Goal: Use online tool/utility: Utilize a website feature to perform a specific function

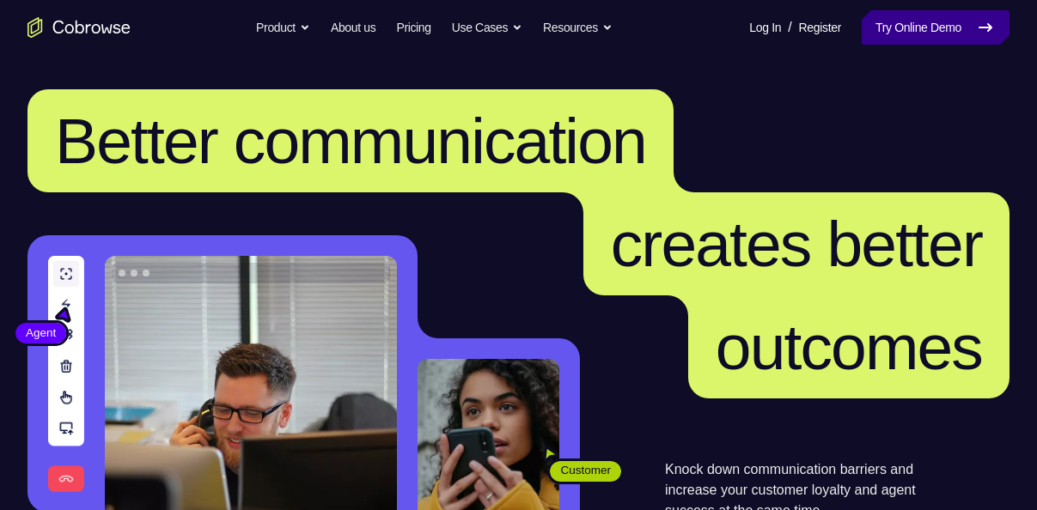
click at [915, 27] on link "Try Online Demo" at bounding box center [936, 27] width 148 height 34
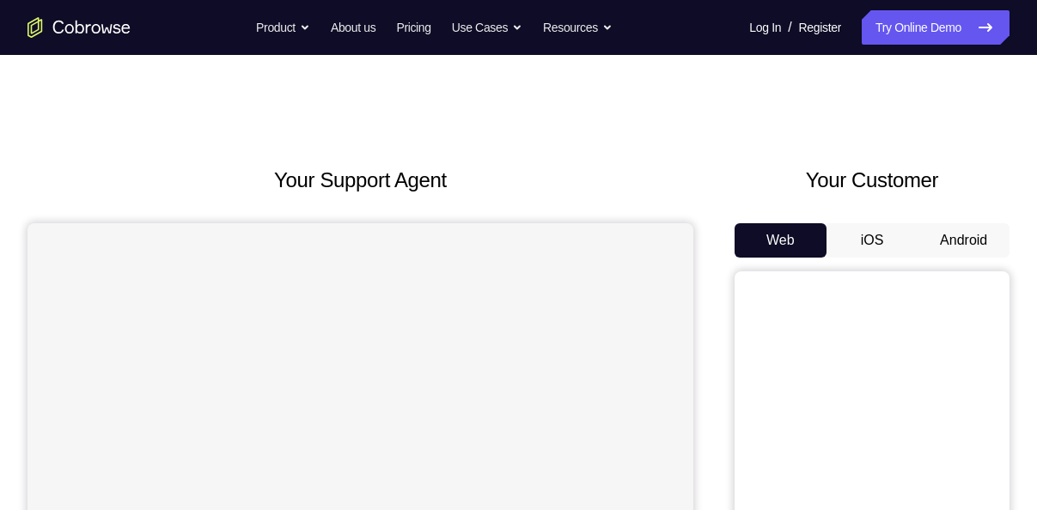
click at [934, 237] on button "Android" at bounding box center [963, 240] width 92 height 34
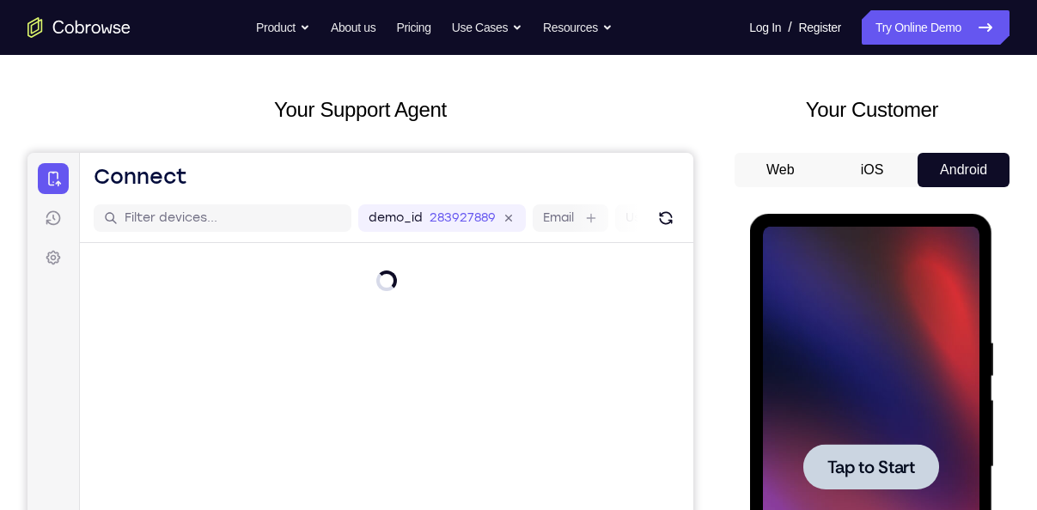
scroll to position [77, 0]
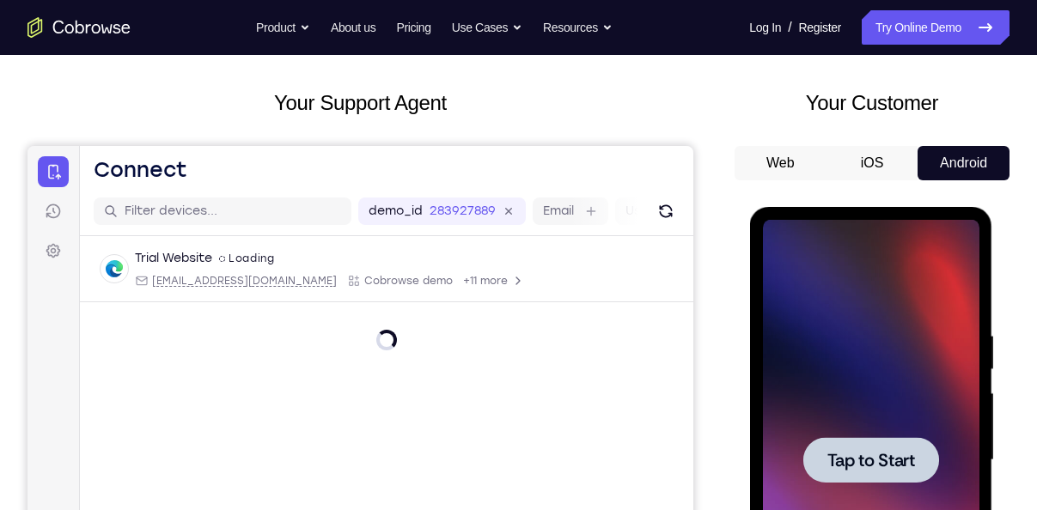
click at [832, 459] on span "Tap to Start" at bounding box center [870, 460] width 88 height 17
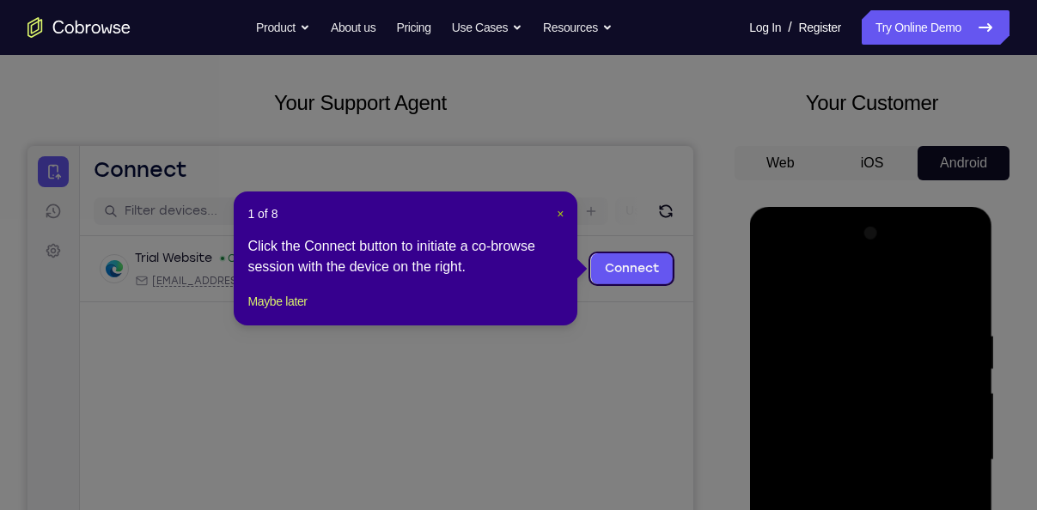
click at [561, 218] on span "×" at bounding box center [560, 214] width 7 height 14
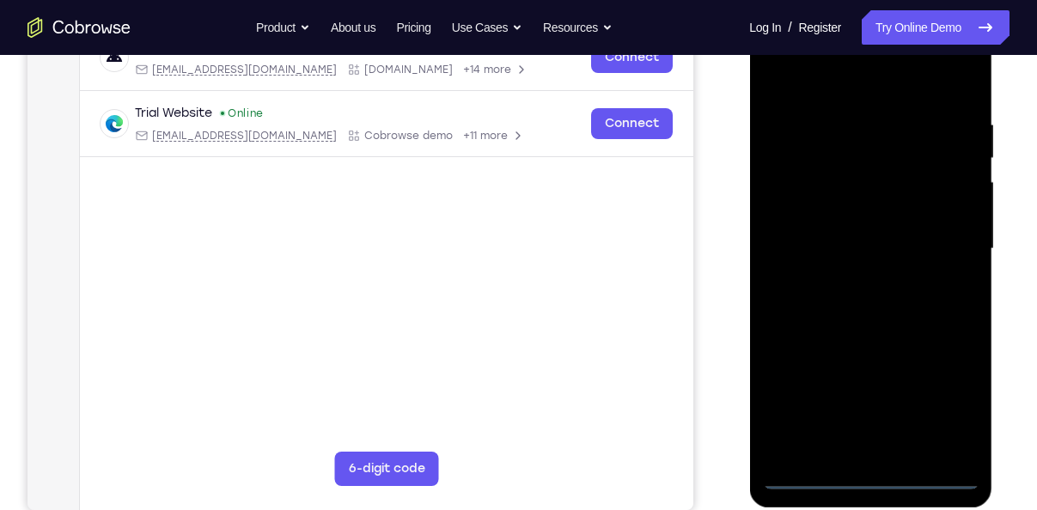
scroll to position [293, 0]
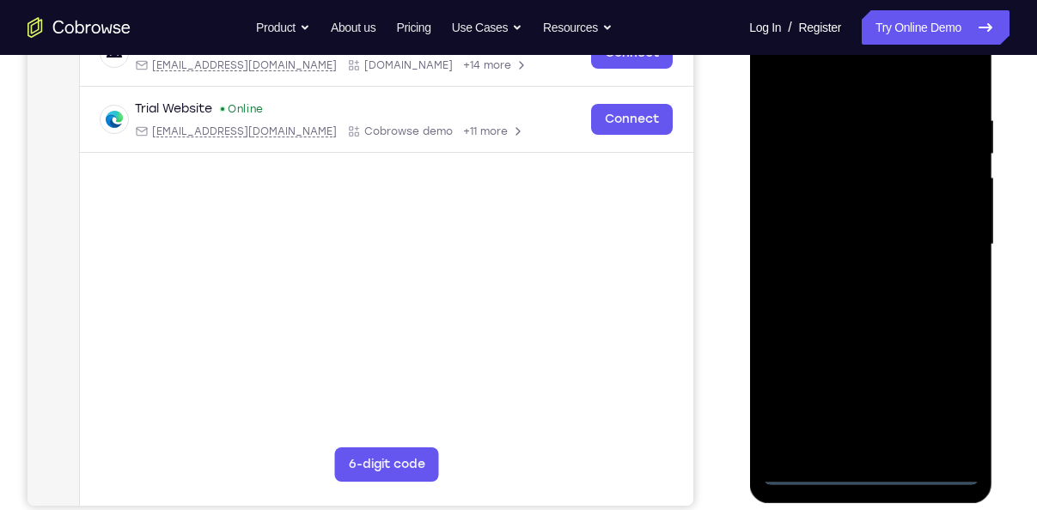
click at [867, 477] on div at bounding box center [870, 244] width 216 height 481
click at [950, 399] on div at bounding box center [870, 244] width 216 height 481
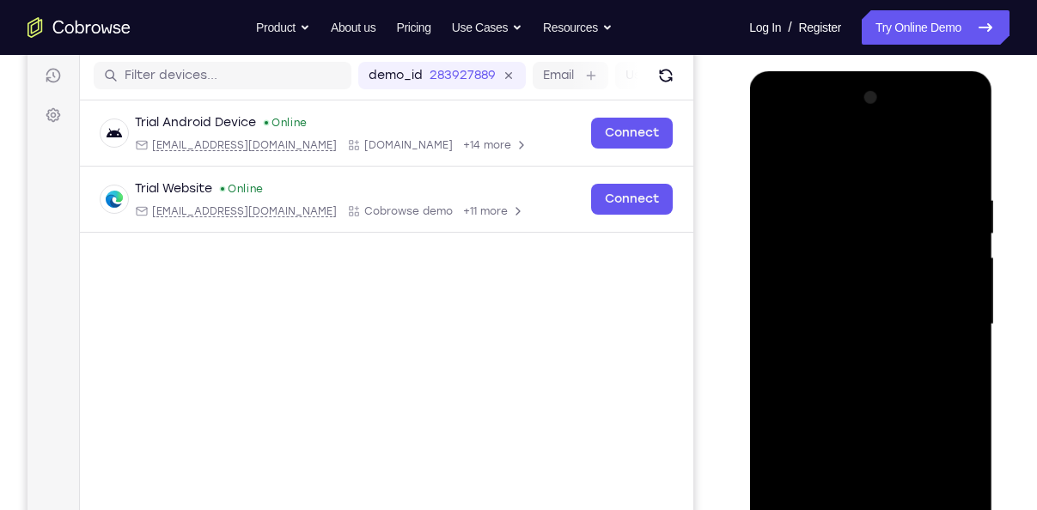
scroll to position [212, 0]
click at [843, 149] on div at bounding box center [870, 325] width 216 height 481
click at [950, 312] on div at bounding box center [870, 325] width 216 height 481
click at [854, 355] on div at bounding box center [870, 325] width 216 height 481
click at [839, 311] on div at bounding box center [870, 325] width 216 height 481
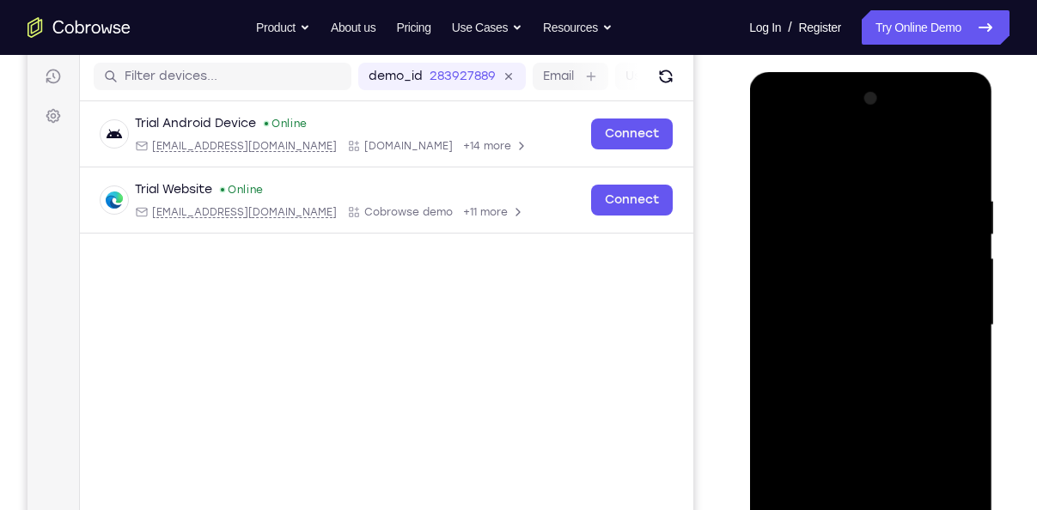
click at [841, 297] on div at bounding box center [870, 325] width 216 height 481
click at [1005, 343] on div at bounding box center [871, 323] width 275 height 528
click at [939, 336] on div at bounding box center [870, 325] width 216 height 481
click at [881, 382] on div at bounding box center [870, 325] width 216 height 481
click at [874, 379] on div at bounding box center [870, 325] width 216 height 481
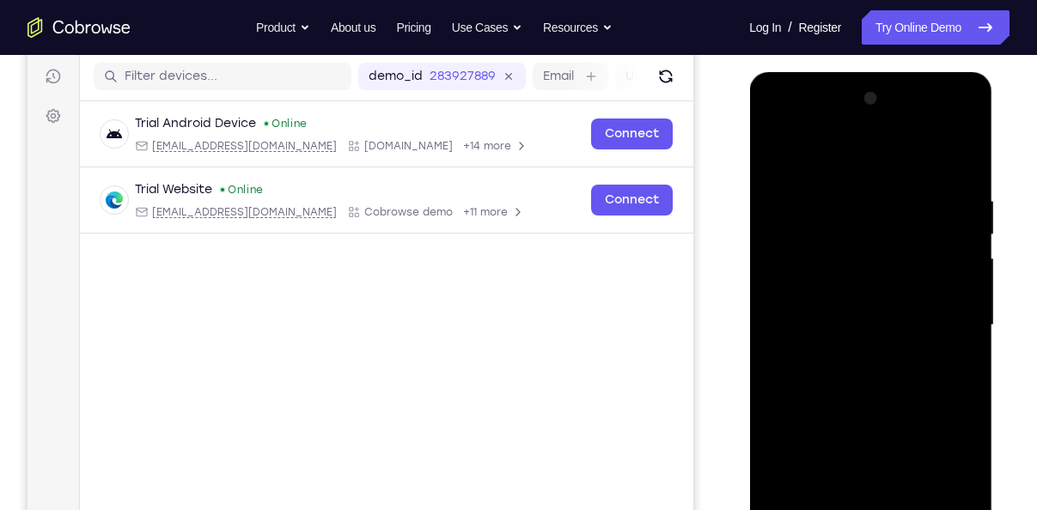
click at [874, 379] on div at bounding box center [870, 325] width 216 height 481
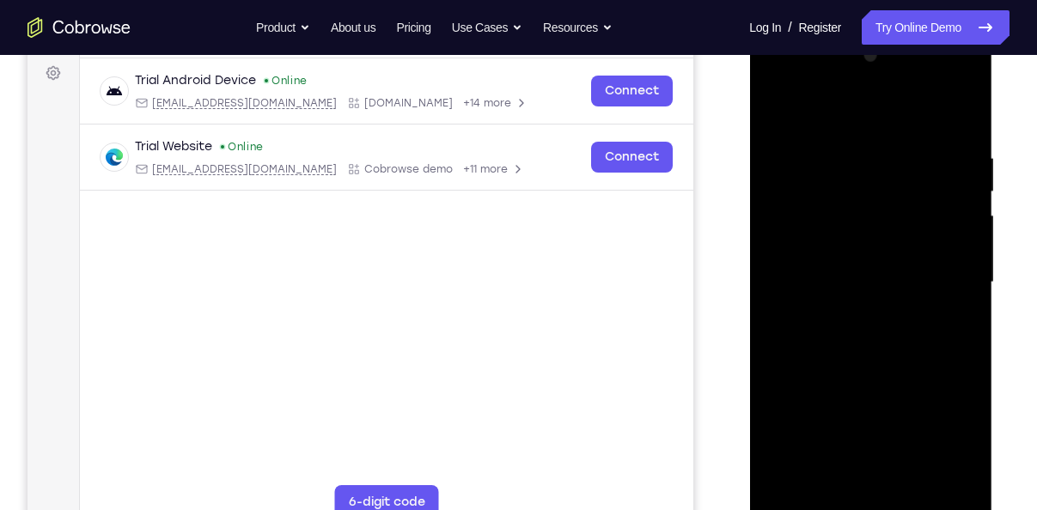
scroll to position [259, 0]
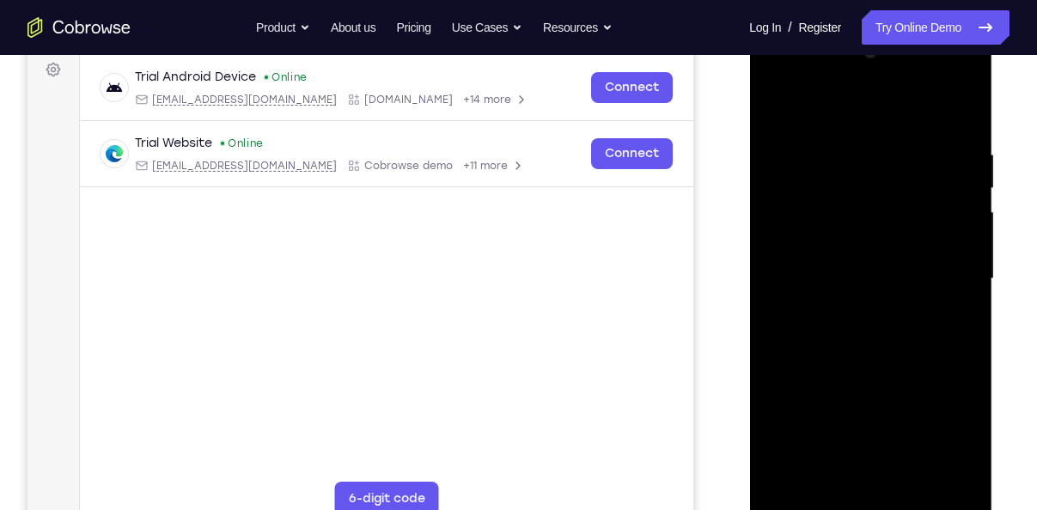
click at [870, 356] on div at bounding box center [870, 279] width 216 height 481
click at [917, 480] on div at bounding box center [870, 279] width 216 height 481
click at [863, 370] on div at bounding box center [870, 279] width 216 height 481
click at [848, 307] on div at bounding box center [870, 279] width 216 height 481
click at [769, 107] on div at bounding box center [870, 279] width 216 height 481
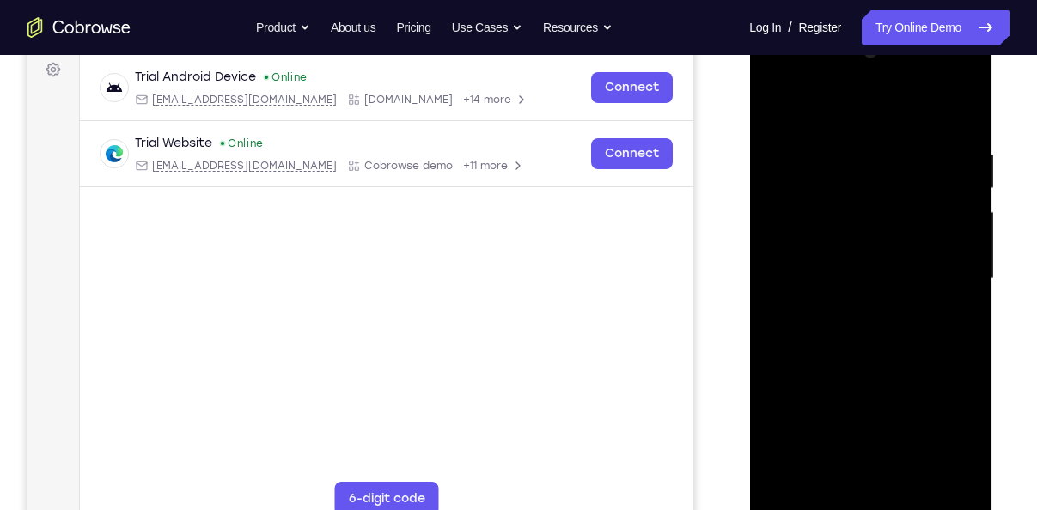
click at [839, 302] on div at bounding box center [870, 279] width 216 height 481
click at [778, 96] on div at bounding box center [870, 279] width 216 height 481
click at [850, 277] on div at bounding box center [870, 279] width 216 height 481
click at [779, 110] on div at bounding box center [870, 279] width 216 height 481
click at [818, 359] on div at bounding box center [870, 279] width 216 height 481
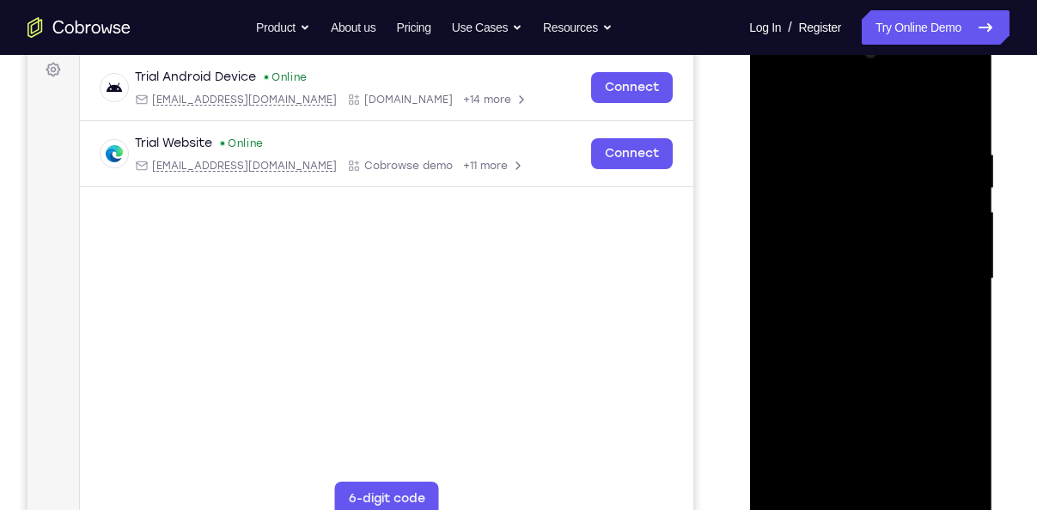
click at [771, 111] on div at bounding box center [870, 279] width 216 height 481
click at [840, 315] on div at bounding box center [870, 279] width 216 height 481
click at [776, 116] on div at bounding box center [870, 279] width 216 height 481
click at [912, 169] on div at bounding box center [870, 279] width 216 height 481
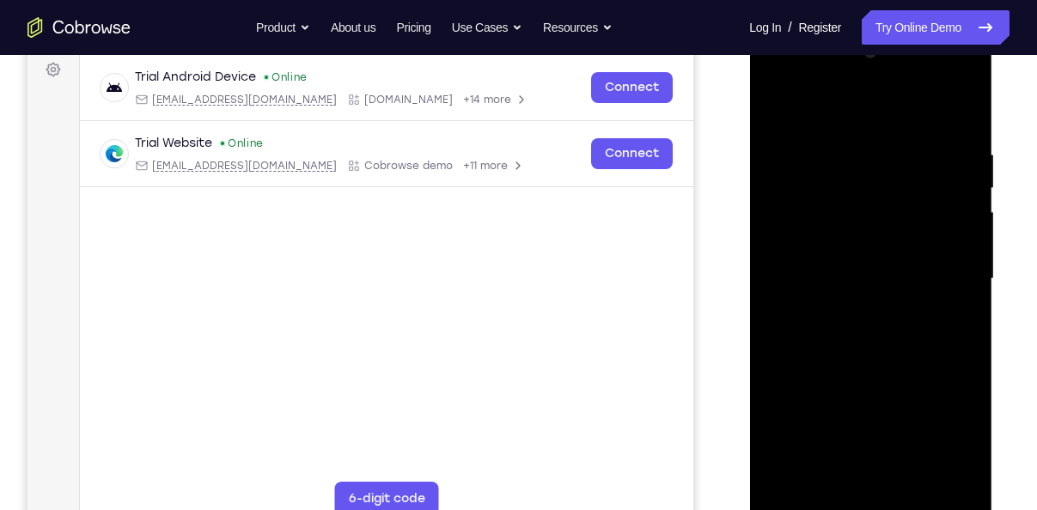
click at [796, 351] on div at bounding box center [870, 279] width 216 height 481
click at [939, 480] on div at bounding box center [870, 279] width 216 height 481
click at [966, 389] on div at bounding box center [870, 279] width 216 height 481
click at [936, 472] on div at bounding box center [870, 279] width 216 height 481
click at [883, 284] on div at bounding box center [870, 279] width 216 height 481
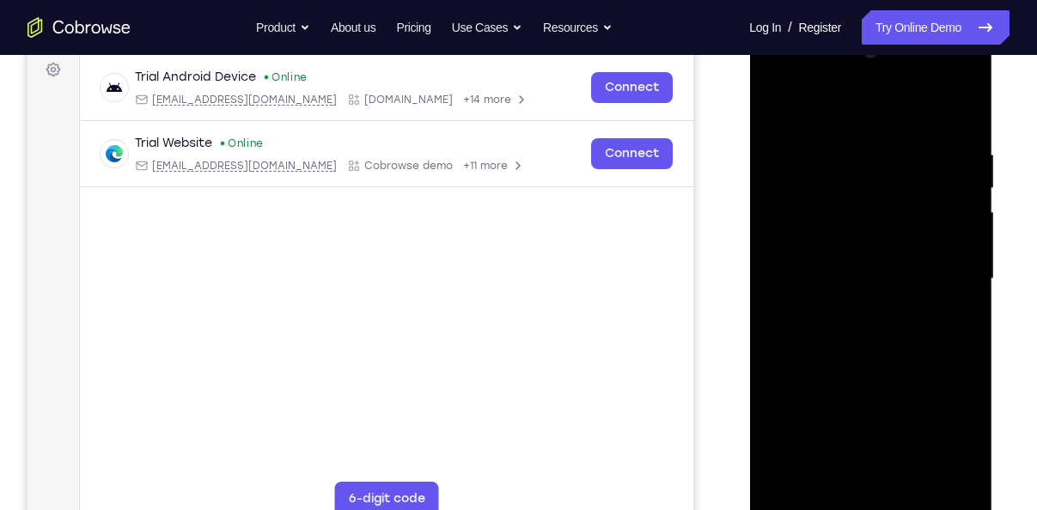
click at [759, 241] on div at bounding box center [870, 282] width 243 height 512
click at [764, 240] on div at bounding box center [870, 279] width 216 height 481
click at [862, 131] on div at bounding box center [870, 279] width 216 height 481
click at [959, 135] on div at bounding box center [870, 279] width 216 height 481
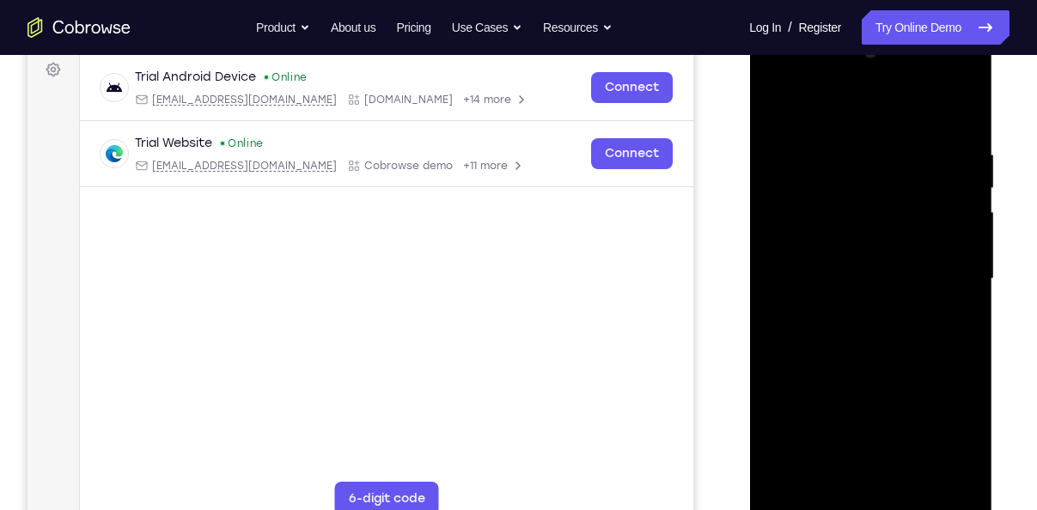
click at [959, 135] on div at bounding box center [870, 279] width 216 height 481
click at [947, 171] on div at bounding box center [870, 279] width 216 height 481
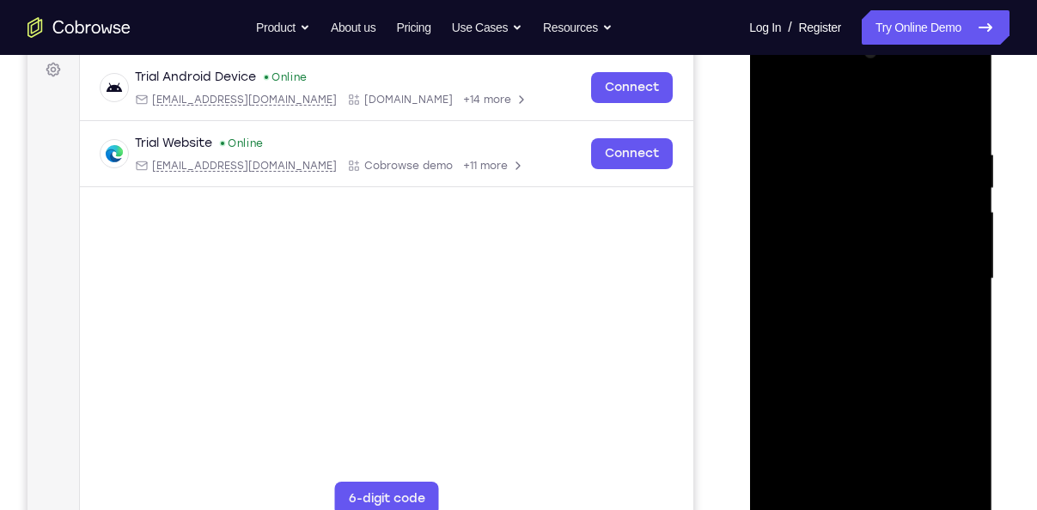
click at [947, 171] on div at bounding box center [870, 279] width 216 height 481
click at [968, 247] on div at bounding box center [870, 279] width 216 height 481
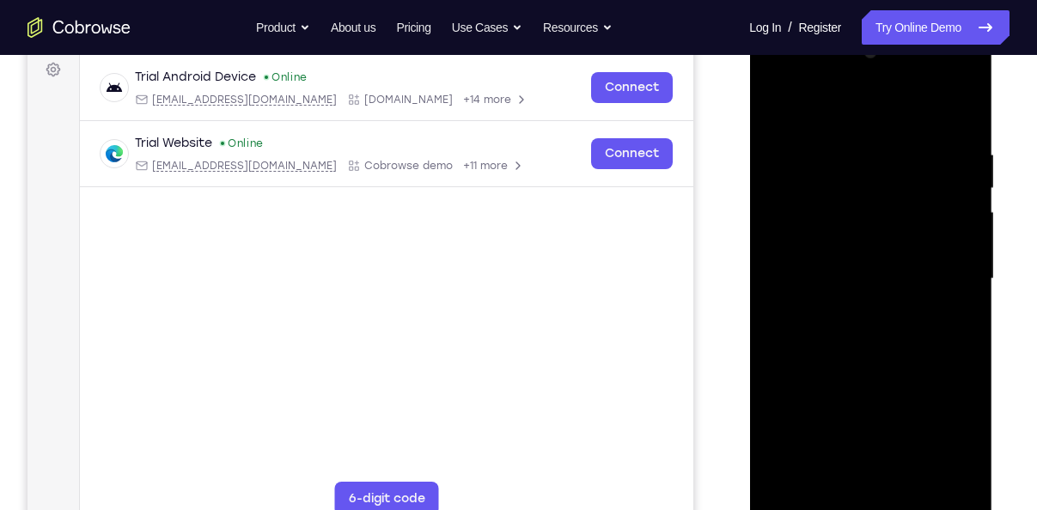
click at [968, 247] on div at bounding box center [870, 279] width 216 height 481
click at [968, 231] on div at bounding box center [870, 279] width 216 height 481
click at [972, 332] on div at bounding box center [870, 279] width 216 height 481
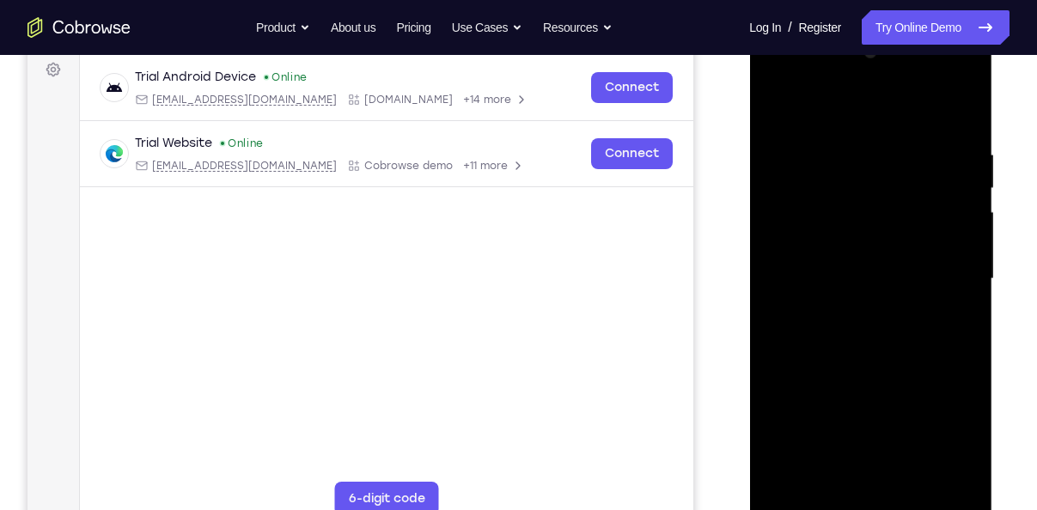
click at [776, 289] on div at bounding box center [870, 279] width 216 height 481
click at [937, 476] on div at bounding box center [870, 279] width 216 height 481
click at [950, 351] on div at bounding box center [870, 279] width 216 height 481
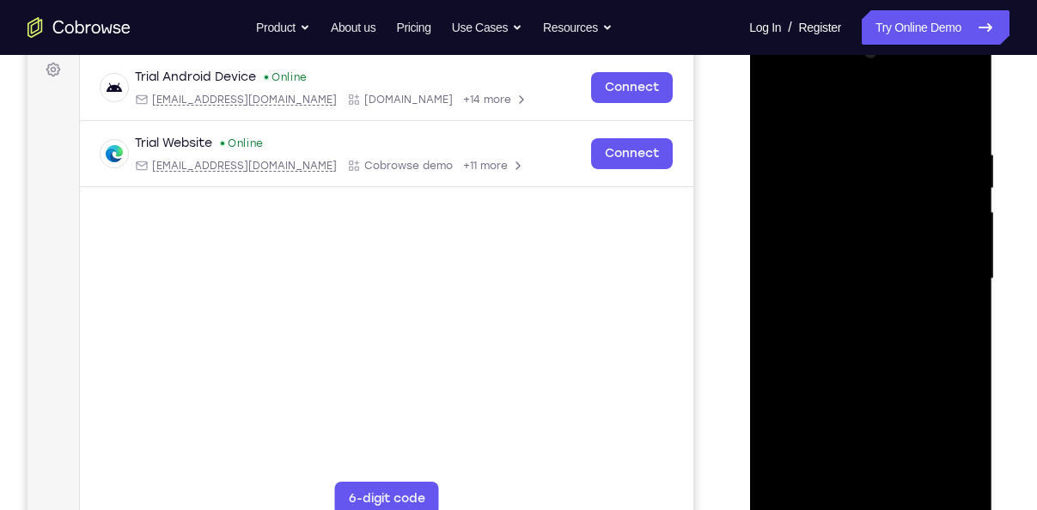
click at [950, 351] on div at bounding box center [870, 279] width 216 height 481
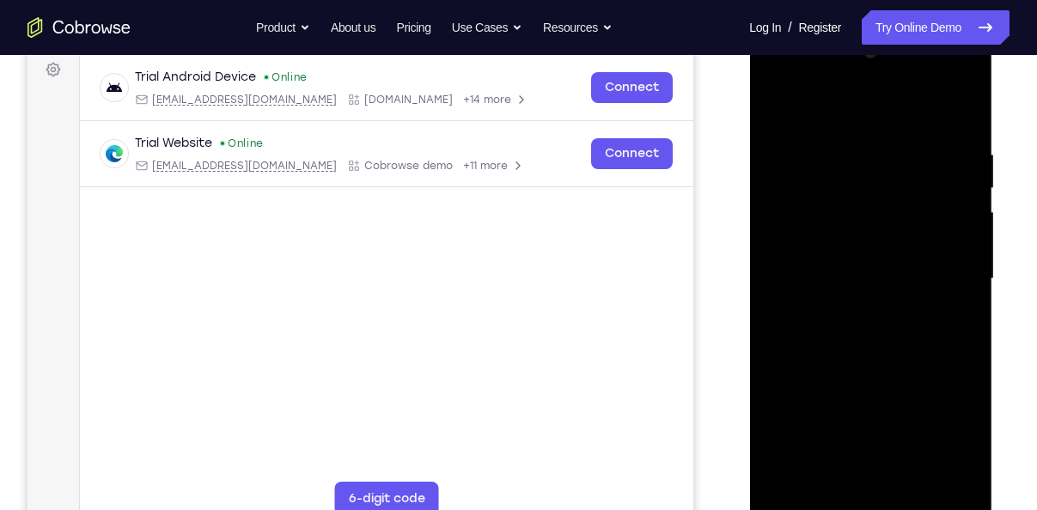
click at [950, 351] on div at bounding box center [870, 279] width 216 height 481
click at [938, 486] on div at bounding box center [870, 279] width 216 height 481
click at [947, 375] on div at bounding box center [870, 279] width 216 height 481
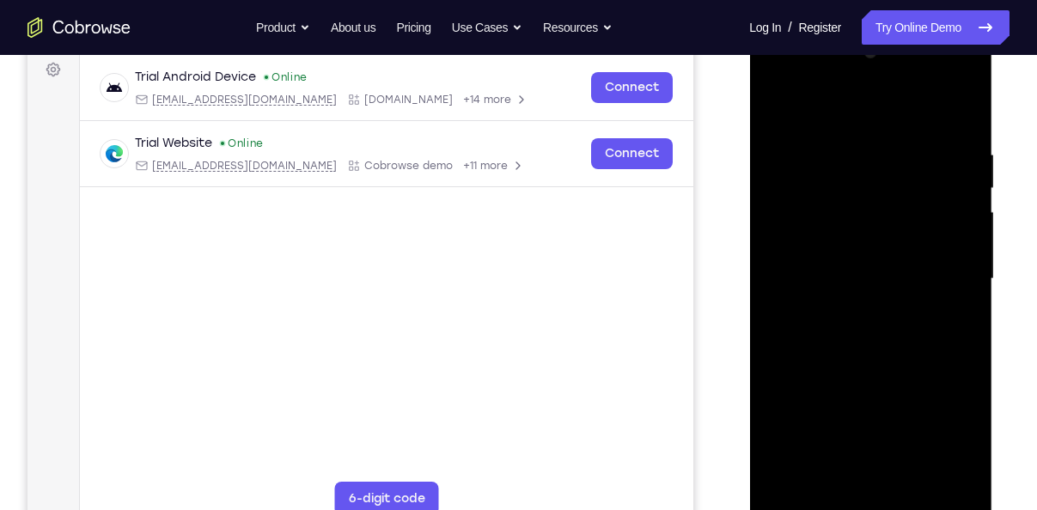
click at [946, 420] on div at bounding box center [870, 279] width 216 height 481
click at [958, 305] on div at bounding box center [870, 279] width 216 height 481
click at [978, 291] on div at bounding box center [870, 279] width 216 height 481
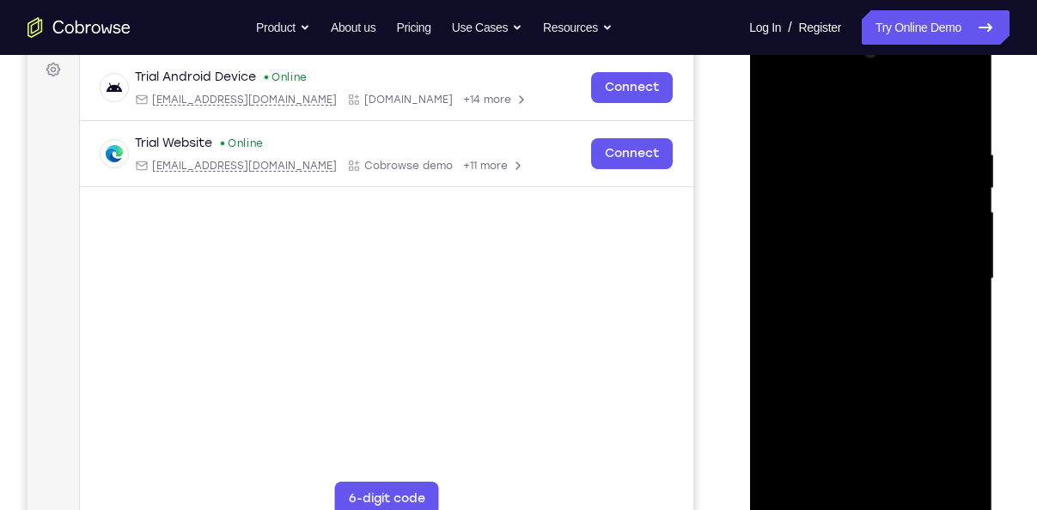
click at [943, 302] on div at bounding box center [870, 279] width 216 height 481
click at [953, 114] on div at bounding box center [870, 279] width 216 height 481
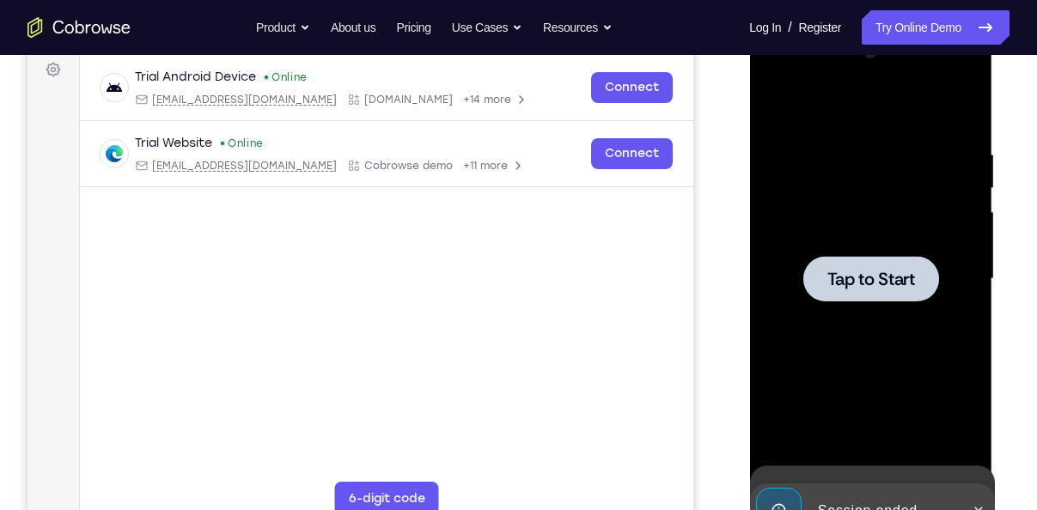
click at [915, 479] on div "Online web based iOS Simulators and Android Emulators. Run iPhone, iPad, Mobile…" at bounding box center [871, 283] width 245 height 515
click at [873, 300] on div at bounding box center [870, 279] width 136 height 46
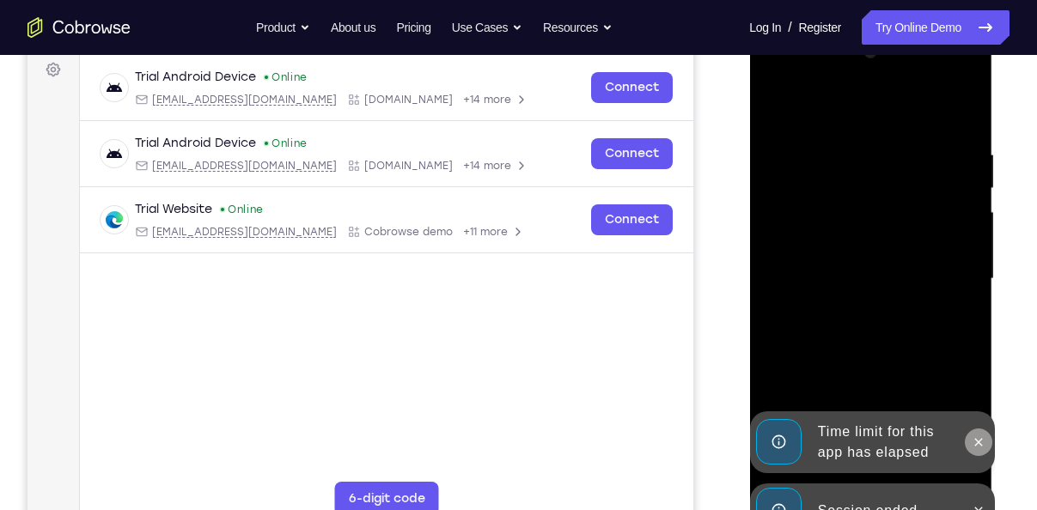
click at [978, 439] on icon at bounding box center [978, 443] width 14 height 14
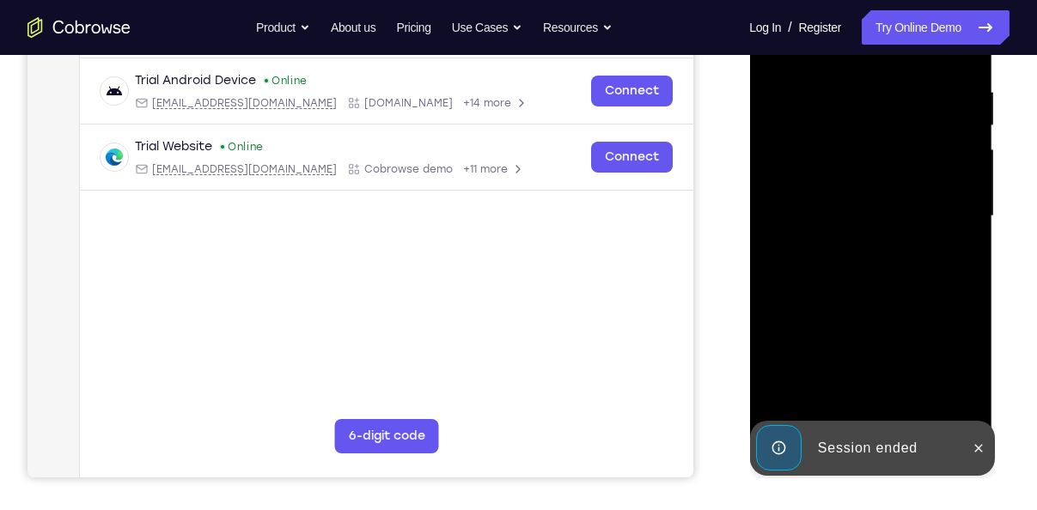
scroll to position [322, 0]
click at [975, 447] on icon at bounding box center [978, 448] width 14 height 14
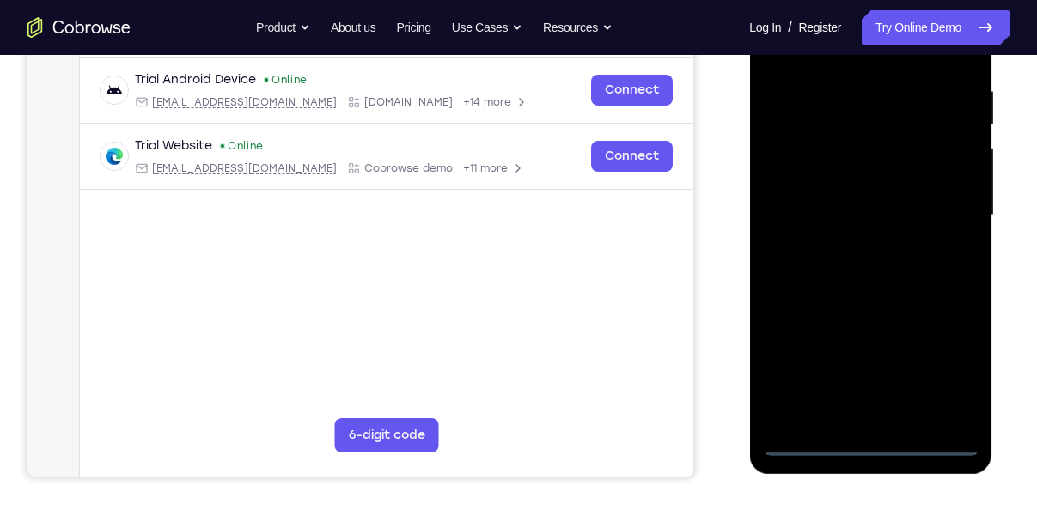
click at [855, 446] on div at bounding box center [870, 215] width 216 height 481
click at [941, 362] on div at bounding box center [870, 215] width 216 height 481
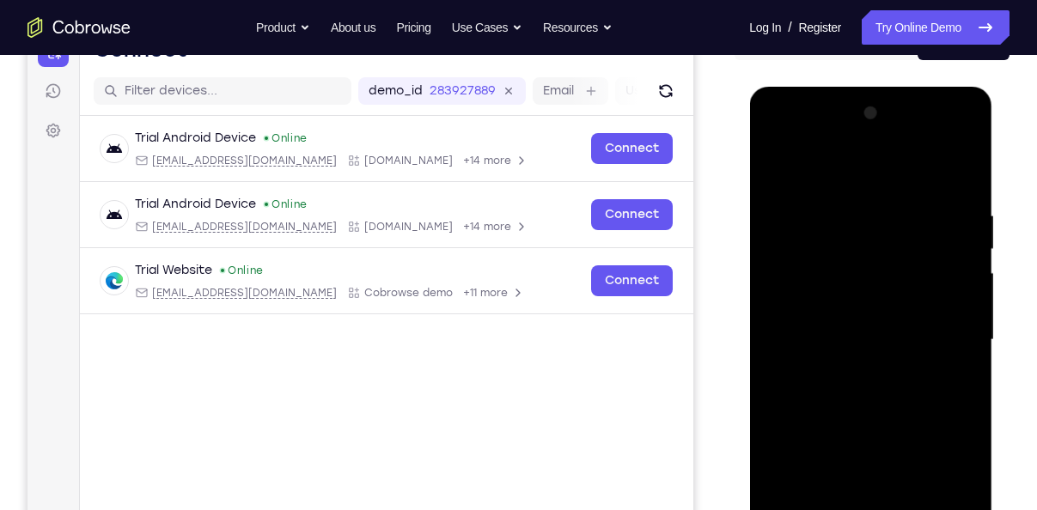
scroll to position [197, 0]
click at [827, 169] on div at bounding box center [870, 341] width 216 height 481
click at [937, 331] on div at bounding box center [870, 341] width 216 height 481
click at [844, 380] on div at bounding box center [870, 341] width 216 height 481
click at [812, 297] on div at bounding box center [870, 341] width 216 height 481
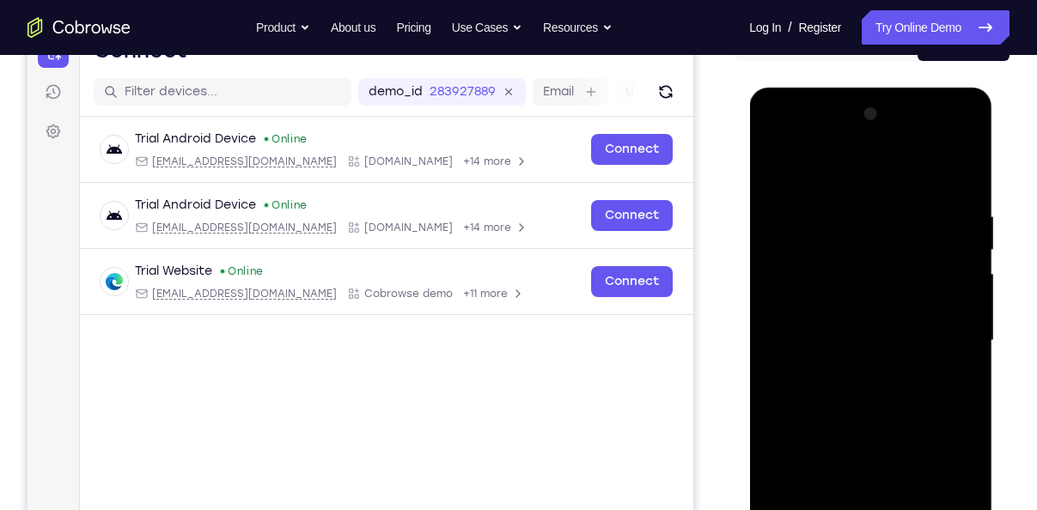
click at [840, 324] on div at bounding box center [870, 341] width 216 height 481
click at [959, 283] on div at bounding box center [870, 341] width 216 height 481
click at [871, 295] on div at bounding box center [870, 341] width 216 height 481
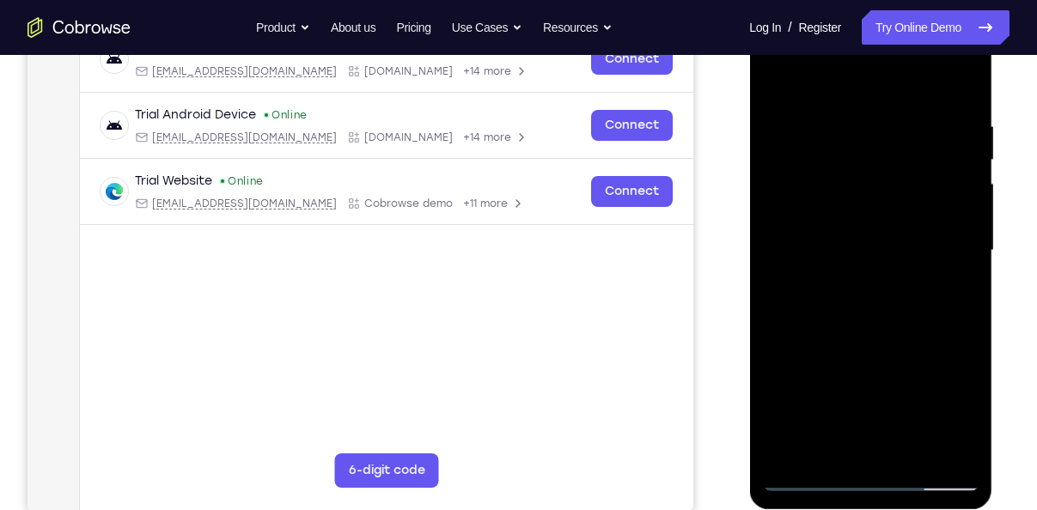
scroll to position [288, 0]
click at [910, 454] on div at bounding box center [870, 249] width 216 height 481
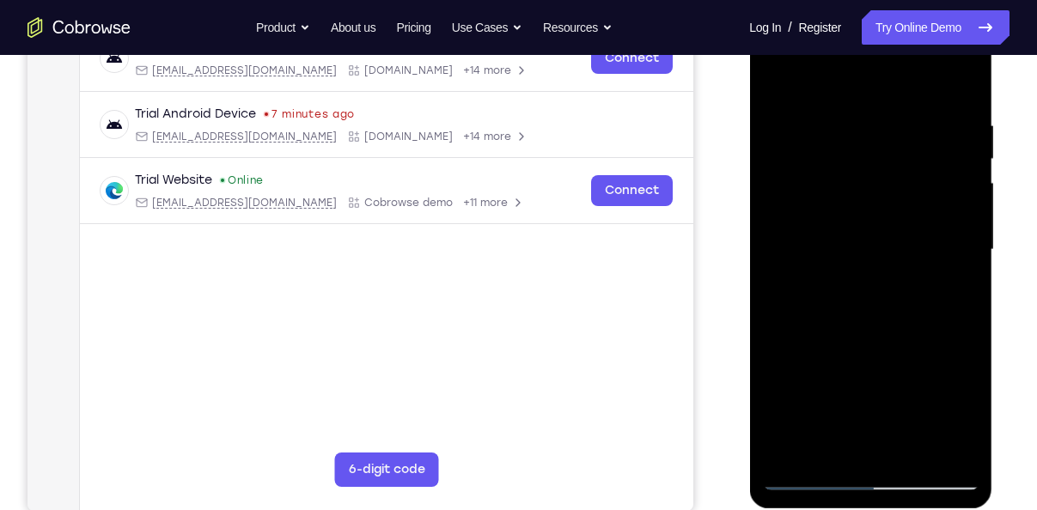
click at [904, 332] on div at bounding box center [870, 249] width 216 height 481
click at [857, 247] on div at bounding box center [870, 249] width 216 height 481
click at [835, 436] on div at bounding box center [870, 249] width 216 height 481
click at [776, 77] on div at bounding box center [870, 249] width 216 height 481
click at [815, 316] on div at bounding box center [870, 249] width 216 height 481
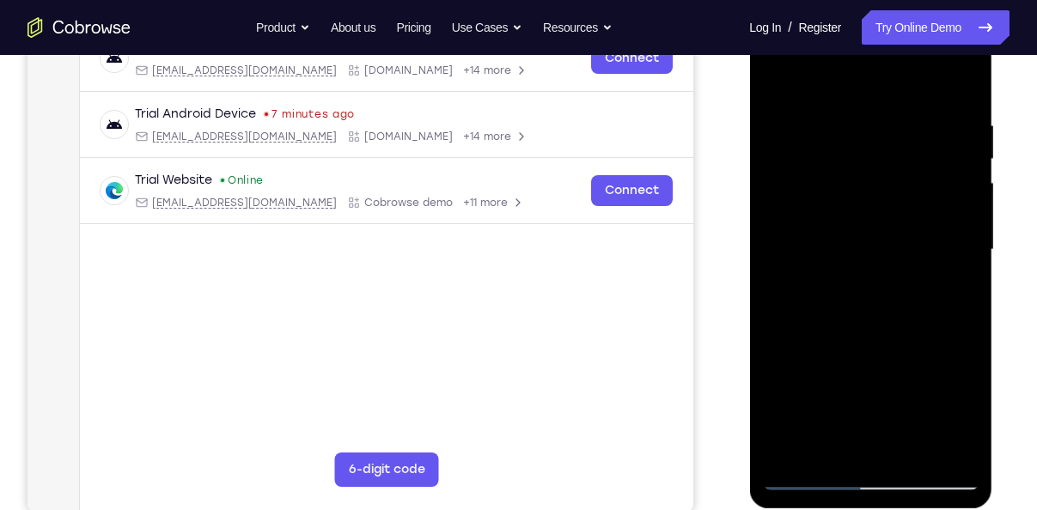
click at [835, 79] on div at bounding box center [870, 249] width 216 height 481
click at [793, 408] on div at bounding box center [870, 249] width 216 height 481
click at [960, 228] on div at bounding box center [870, 249] width 216 height 481
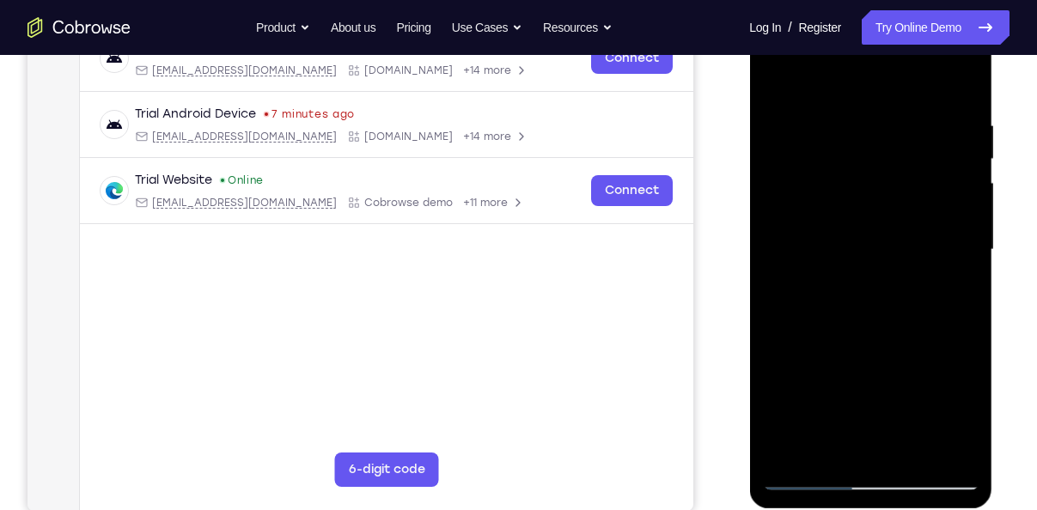
click at [962, 228] on div at bounding box center [870, 249] width 216 height 481
click at [777, 74] on div at bounding box center [870, 249] width 216 height 481
click at [787, 447] on div at bounding box center [870, 249] width 216 height 481
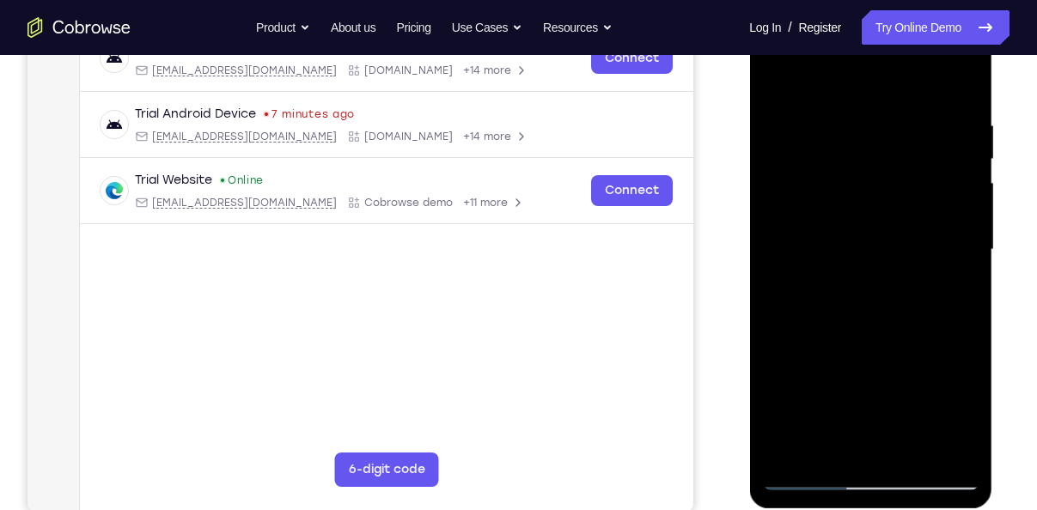
click at [787, 447] on div at bounding box center [870, 249] width 216 height 481
click at [967, 320] on div at bounding box center [870, 249] width 216 height 481
click at [954, 100] on div at bounding box center [870, 249] width 216 height 481
click at [964, 346] on div at bounding box center [870, 249] width 216 height 481
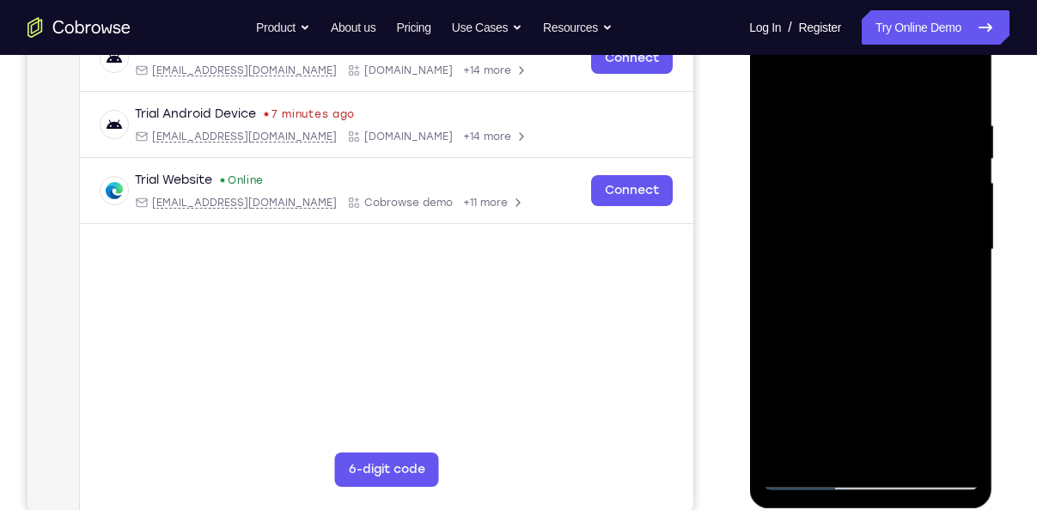
click at [964, 346] on div at bounding box center [870, 249] width 216 height 481
click at [776, 320] on div at bounding box center [870, 249] width 216 height 481
click at [960, 283] on div at bounding box center [870, 249] width 216 height 481
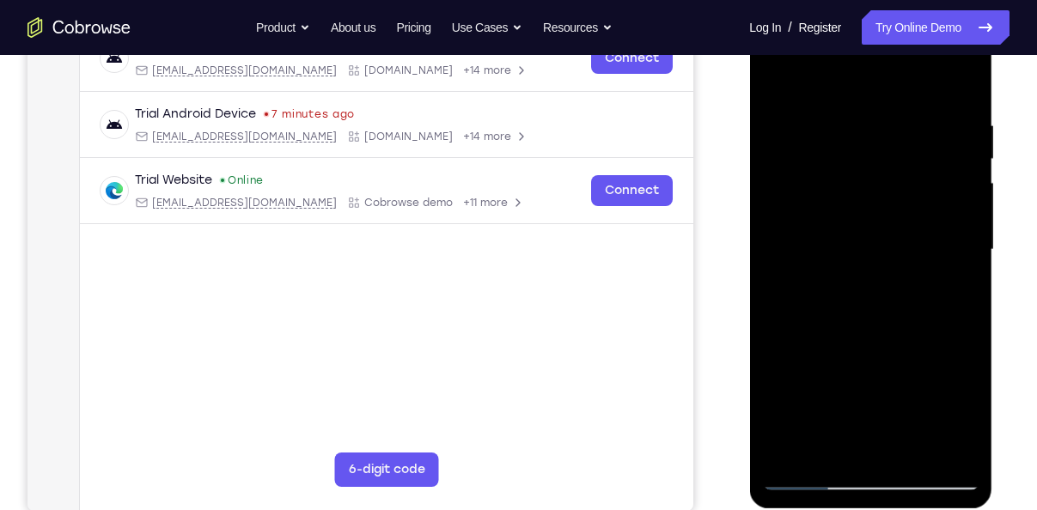
click at [960, 283] on div at bounding box center [870, 249] width 216 height 481
click at [966, 276] on div at bounding box center [870, 249] width 216 height 481
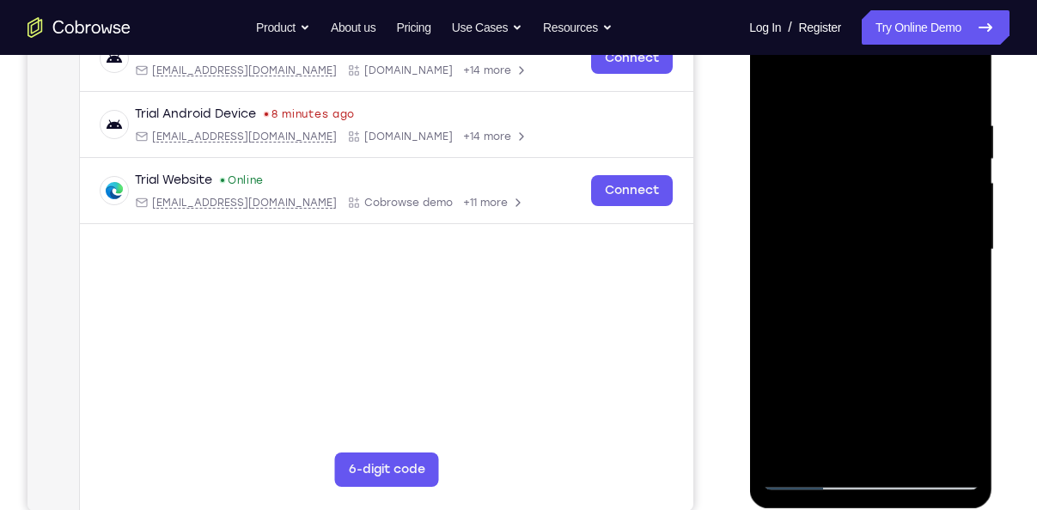
click at [966, 276] on div at bounding box center [870, 249] width 216 height 481
click at [963, 74] on div at bounding box center [870, 249] width 216 height 481
click at [790, 448] on div at bounding box center [870, 249] width 216 height 481
drag, startPoint x: 871, startPoint y: 180, endPoint x: 893, endPoint y: 341, distance: 163.0
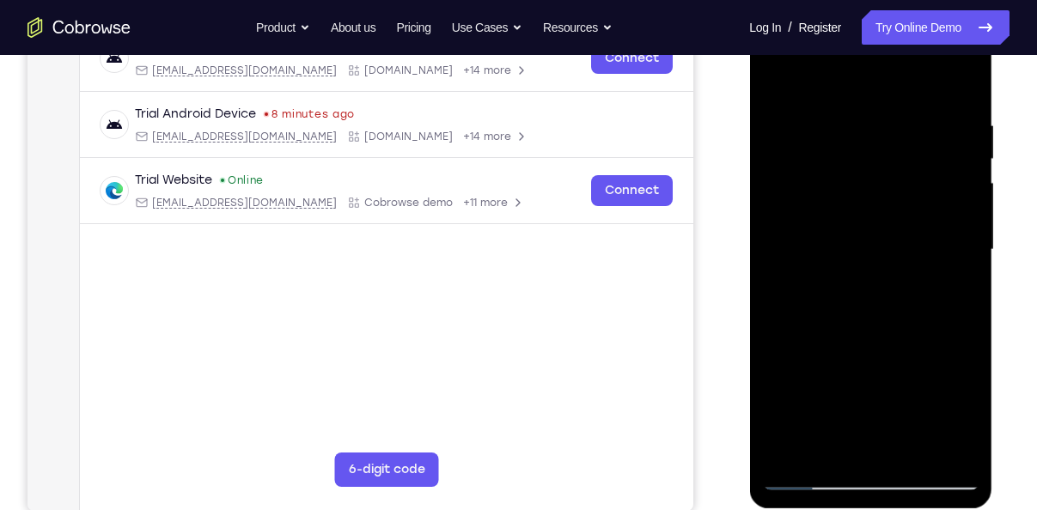
click at [893, 341] on div at bounding box center [870, 249] width 216 height 481
click at [913, 449] on div at bounding box center [870, 249] width 216 height 481
click at [875, 244] on div at bounding box center [870, 249] width 216 height 481
click at [772, 79] on div at bounding box center [870, 249] width 216 height 481
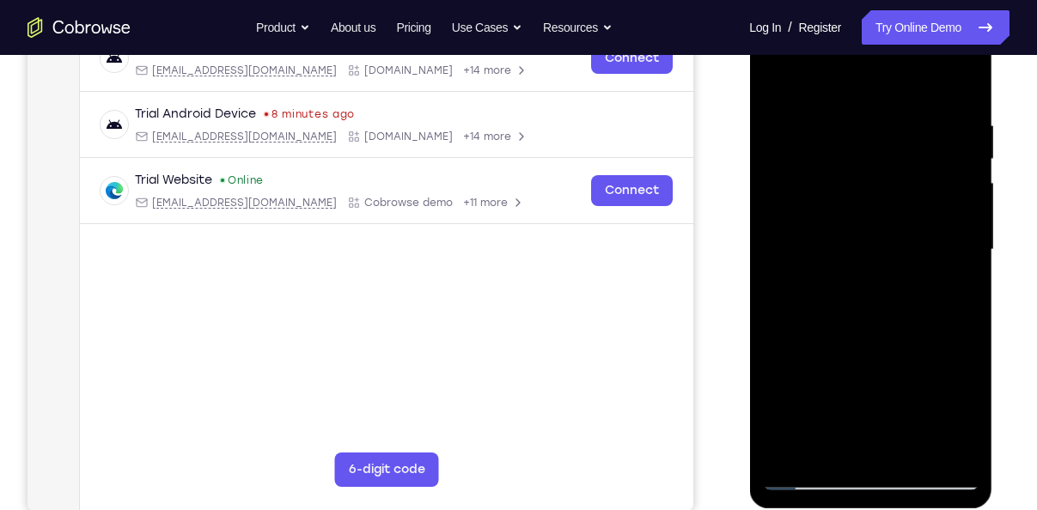
click at [845, 116] on div at bounding box center [870, 249] width 216 height 481
click at [956, 140] on div at bounding box center [870, 249] width 216 height 481
click at [944, 257] on div at bounding box center [870, 249] width 216 height 481
click at [949, 171] on div at bounding box center [870, 249] width 216 height 481
click at [958, 83] on div at bounding box center [870, 249] width 216 height 481
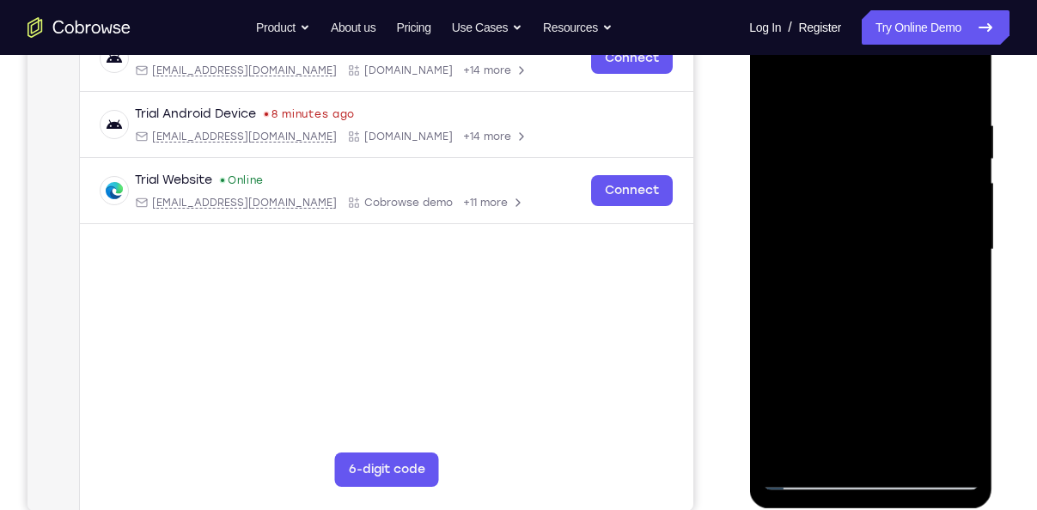
drag, startPoint x: 874, startPoint y: 162, endPoint x: 897, endPoint y: 307, distance: 146.0
click at [897, 307] on div at bounding box center [870, 249] width 216 height 481
drag, startPoint x: 922, startPoint y: 118, endPoint x: 771, endPoint y: 181, distance: 164.0
click at [771, 181] on div at bounding box center [870, 249] width 216 height 481
drag, startPoint x: 937, startPoint y: 99, endPoint x: 820, endPoint y: 129, distance: 120.6
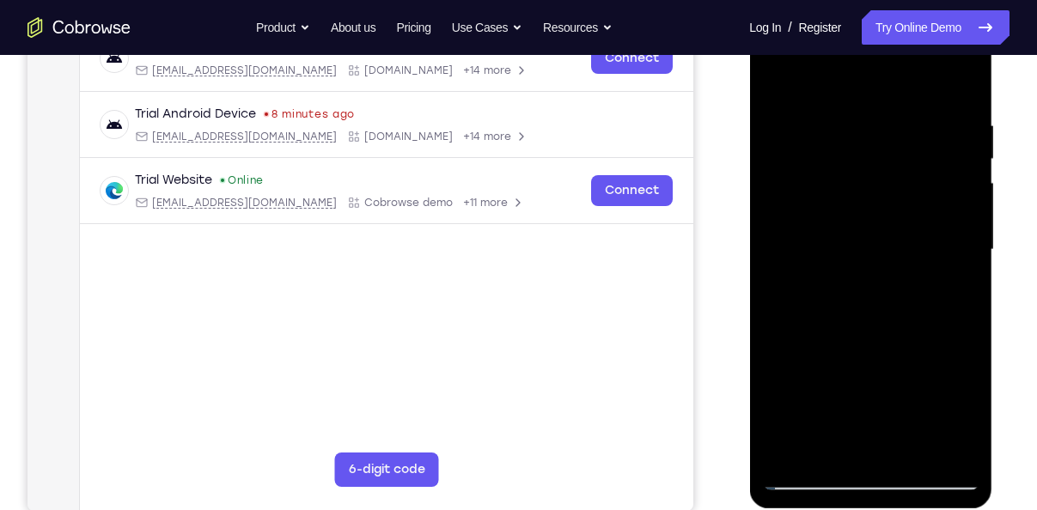
click at [820, 129] on div at bounding box center [870, 249] width 216 height 481
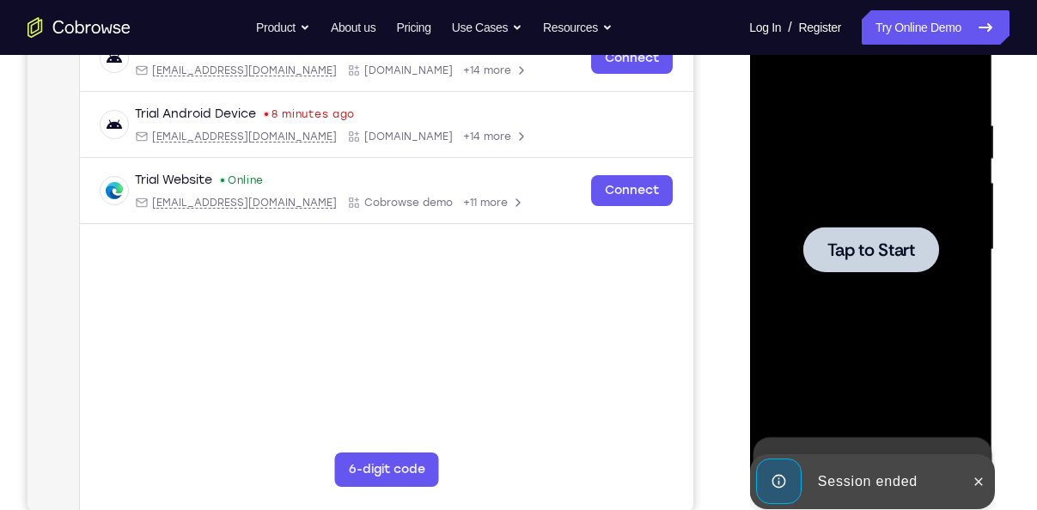
click at [856, 227] on div at bounding box center [870, 250] width 136 height 46
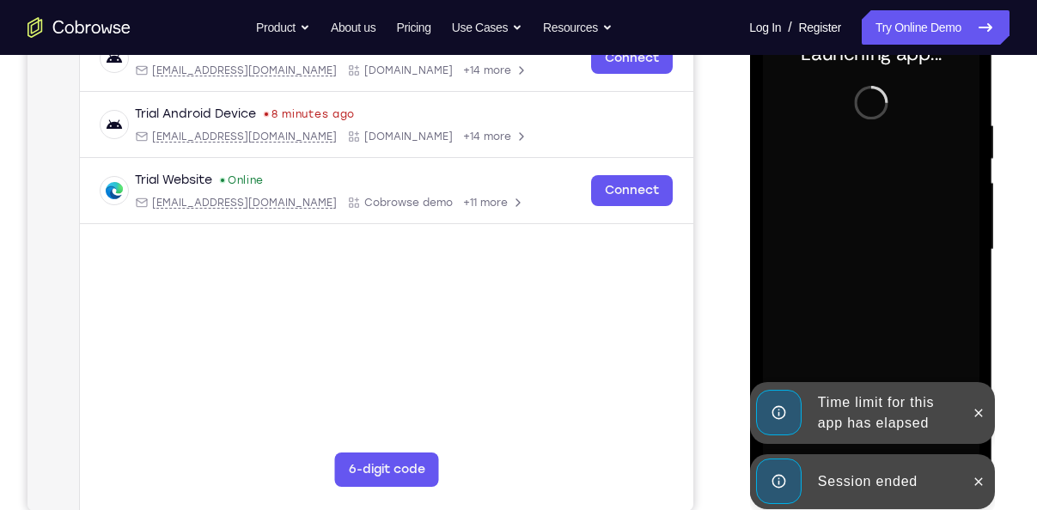
click at [978, 466] on div at bounding box center [977, 481] width 27 height 55
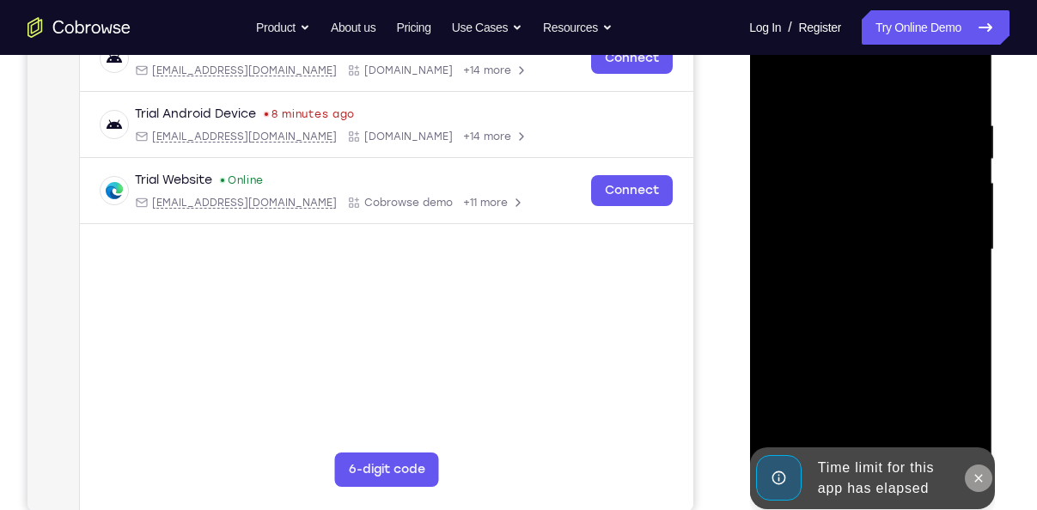
click at [979, 477] on icon at bounding box center [978, 478] width 8 height 8
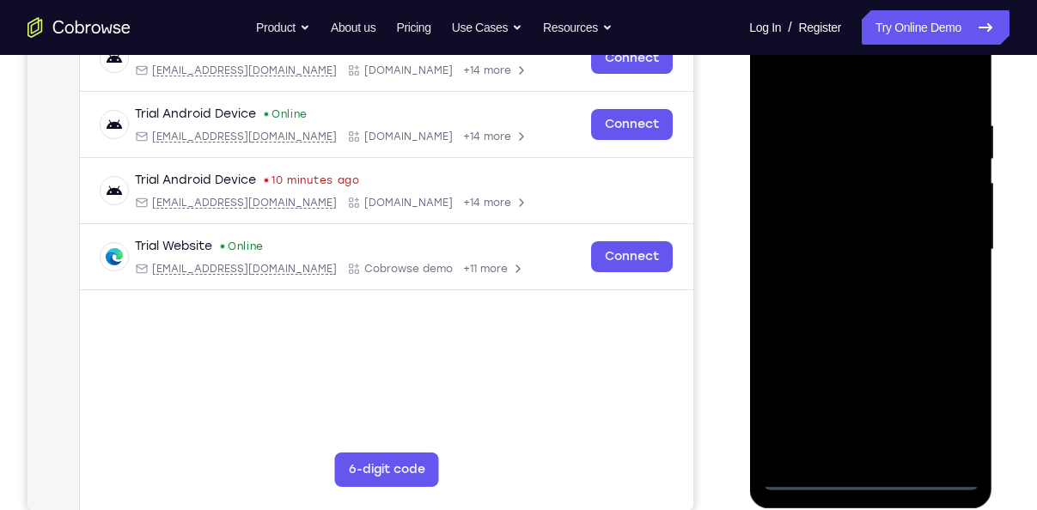
click at [882, 472] on div at bounding box center [870, 249] width 216 height 481
click at [942, 413] on div at bounding box center [870, 249] width 216 height 481
click at [862, 93] on div at bounding box center [870, 249] width 216 height 481
click at [803, 82] on div at bounding box center [870, 249] width 216 height 481
click at [953, 235] on div at bounding box center [870, 249] width 216 height 481
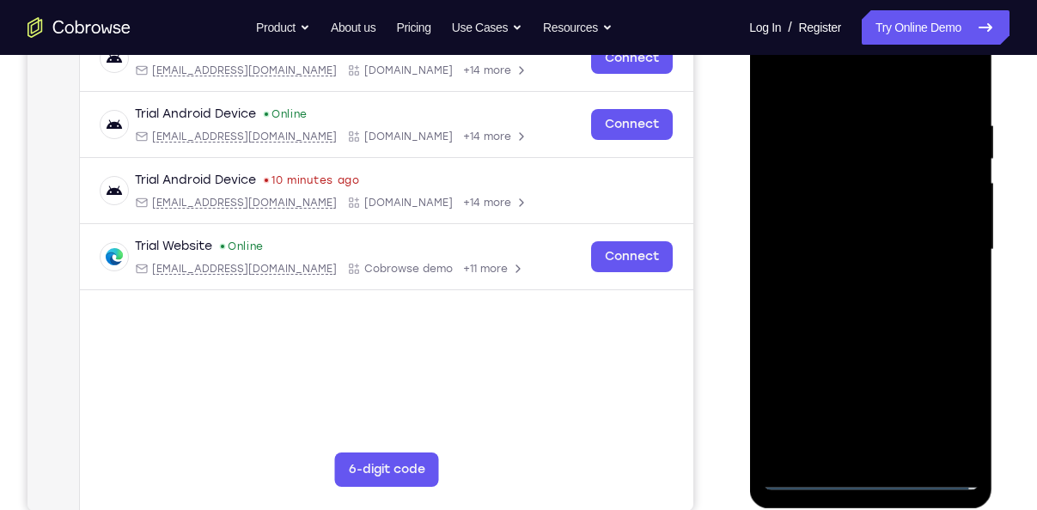
click at [949, 239] on div at bounding box center [870, 249] width 216 height 481
click at [848, 281] on div at bounding box center [870, 249] width 216 height 481
click at [813, 236] on div at bounding box center [870, 249] width 216 height 481
click at [825, 216] on div at bounding box center [870, 249] width 216 height 481
click at [847, 258] on div at bounding box center [870, 249] width 216 height 481
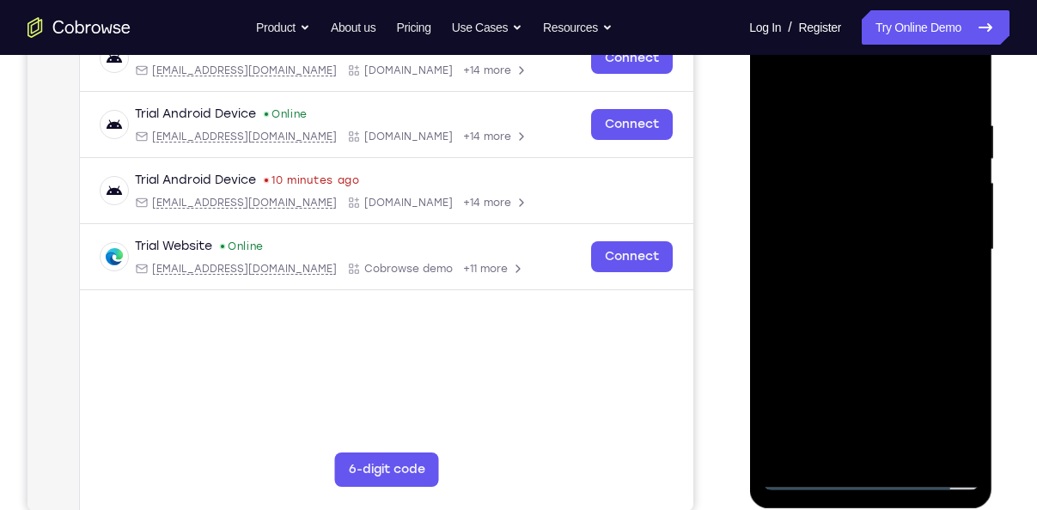
click at [874, 305] on div at bounding box center [870, 249] width 216 height 481
click at [845, 337] on div at bounding box center [870, 249] width 216 height 481
drag, startPoint x: 862, startPoint y: 379, endPoint x: 848, endPoint y: 210, distance: 168.9
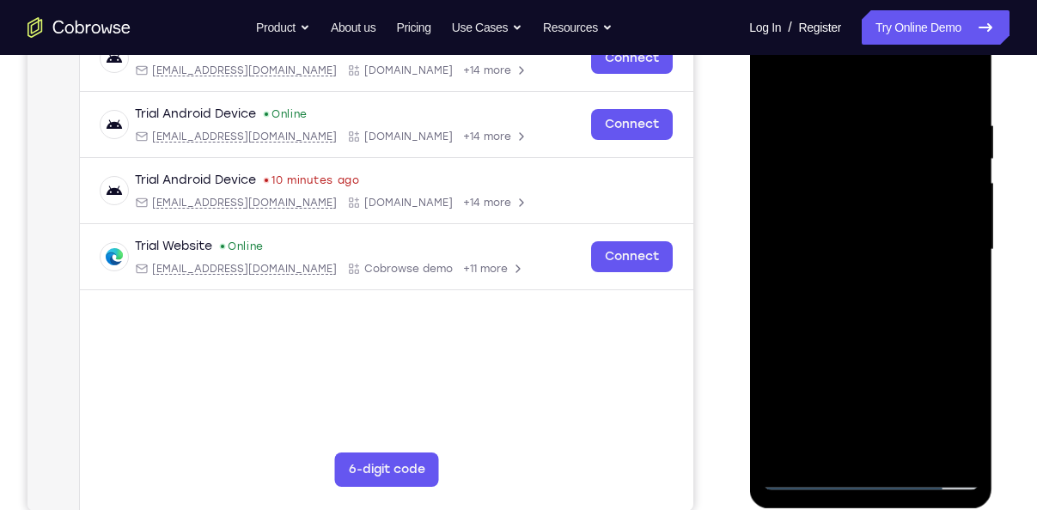
click at [848, 210] on div at bounding box center [870, 249] width 216 height 481
drag, startPoint x: 894, startPoint y: 320, endPoint x: 876, endPoint y: 154, distance: 167.6
click at [876, 154] on div at bounding box center [870, 249] width 216 height 481
drag, startPoint x: 895, startPoint y: 320, endPoint x: 877, endPoint y: 211, distance: 110.6
click at [877, 211] on div at bounding box center [870, 249] width 216 height 481
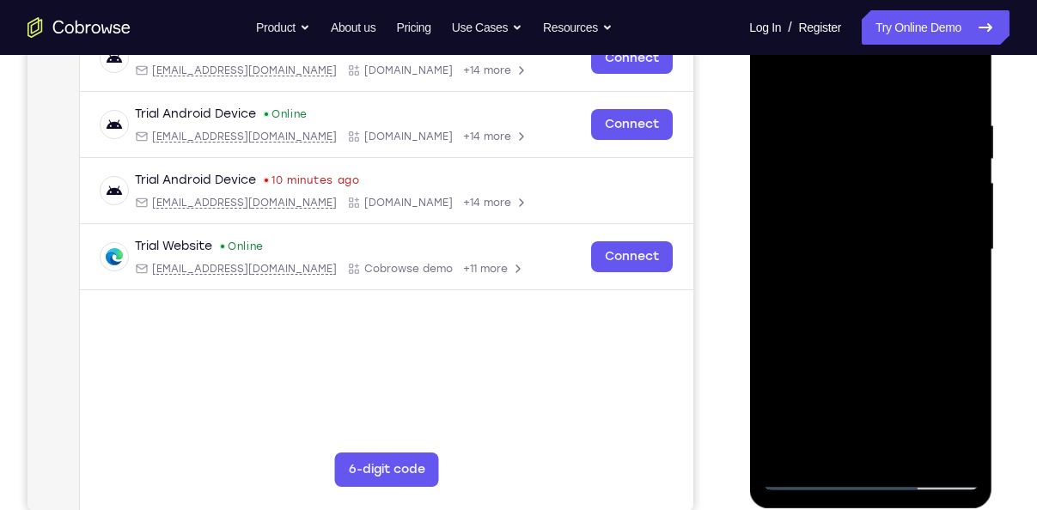
drag, startPoint x: 809, startPoint y: 321, endPoint x: 838, endPoint y: 167, distance: 157.2
click at [838, 167] on div at bounding box center [870, 249] width 216 height 481
drag, startPoint x: 857, startPoint y: 296, endPoint x: 876, endPoint y: 142, distance: 155.8
click at [876, 142] on div at bounding box center [870, 249] width 216 height 481
drag, startPoint x: 868, startPoint y: 331, endPoint x: 877, endPoint y: 140, distance: 190.9
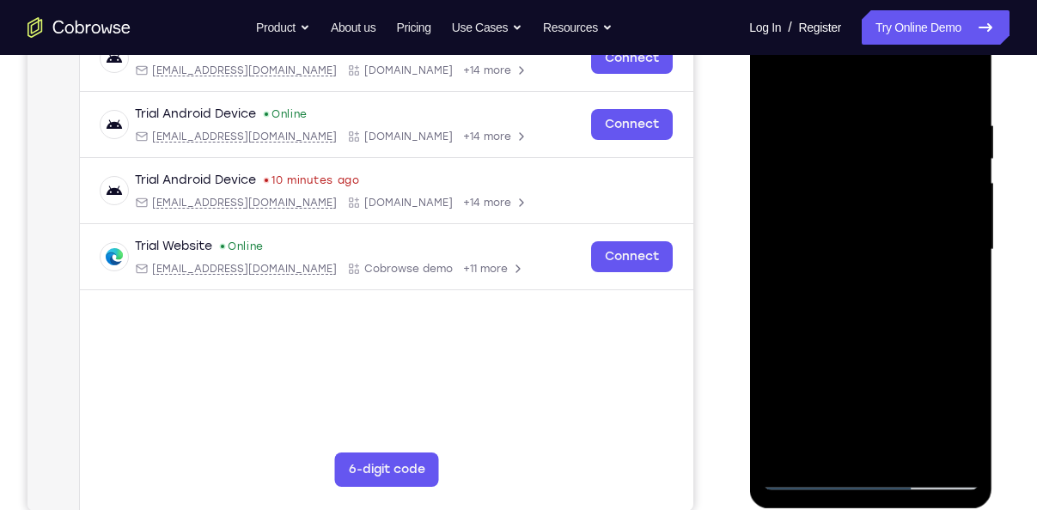
click at [877, 140] on div at bounding box center [870, 249] width 216 height 481
drag, startPoint x: 862, startPoint y: 363, endPoint x: 894, endPoint y: 170, distance: 196.0
click at [894, 170] on div at bounding box center [870, 249] width 216 height 481
drag, startPoint x: 875, startPoint y: 286, endPoint x: 891, endPoint y: 171, distance: 116.1
click at [891, 171] on div at bounding box center [870, 249] width 216 height 481
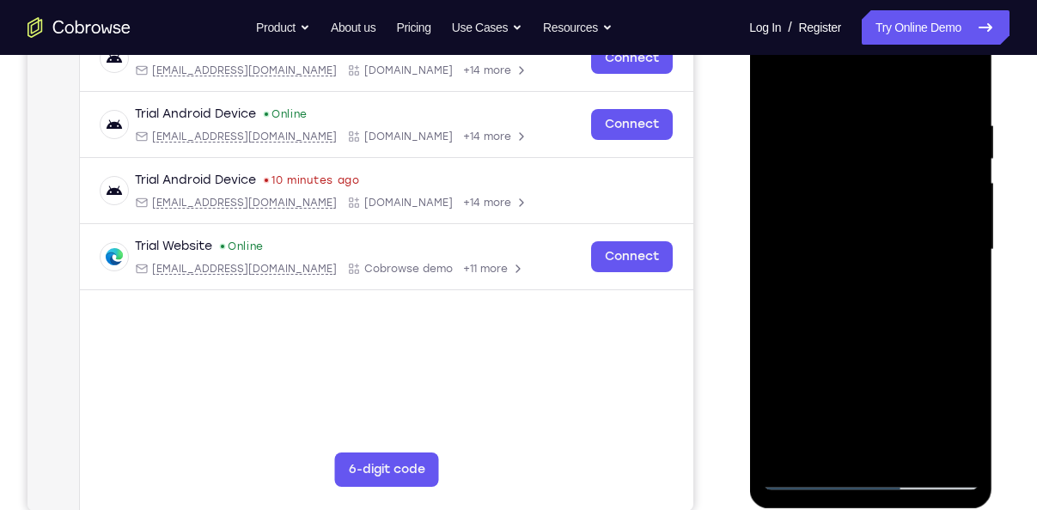
click at [960, 212] on div at bounding box center [870, 249] width 216 height 481
drag, startPoint x: 952, startPoint y: 255, endPoint x: 941, endPoint y: 316, distance: 62.0
click at [941, 316] on div at bounding box center [870, 249] width 216 height 481
click at [870, 133] on div at bounding box center [870, 249] width 216 height 481
click at [968, 279] on div at bounding box center [870, 249] width 216 height 481
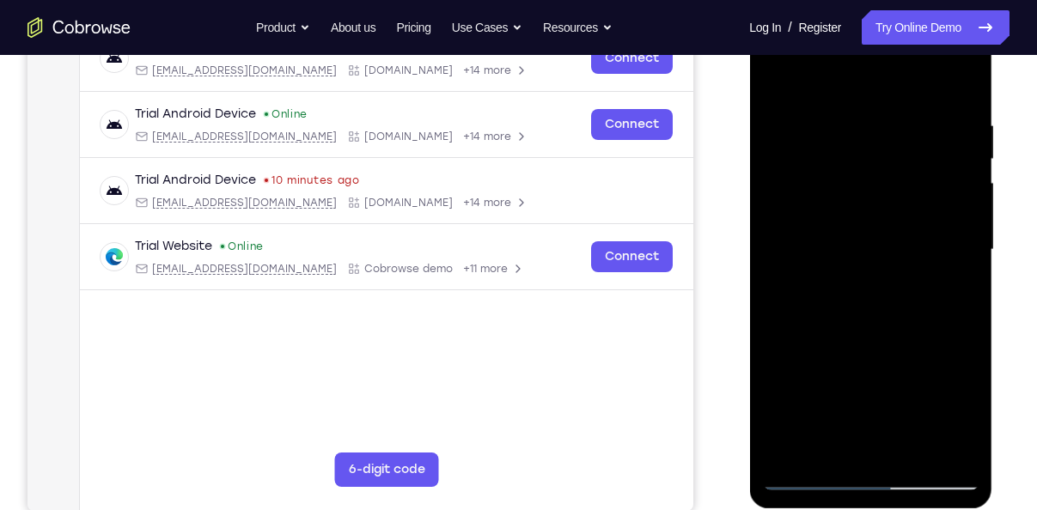
click at [968, 279] on div at bounding box center [870, 249] width 216 height 481
click at [913, 448] on div at bounding box center [870, 249] width 216 height 481
click at [899, 336] on div at bounding box center [870, 249] width 216 height 481
click at [870, 234] on div at bounding box center [870, 249] width 216 height 481
click at [773, 78] on div at bounding box center [870, 249] width 216 height 481
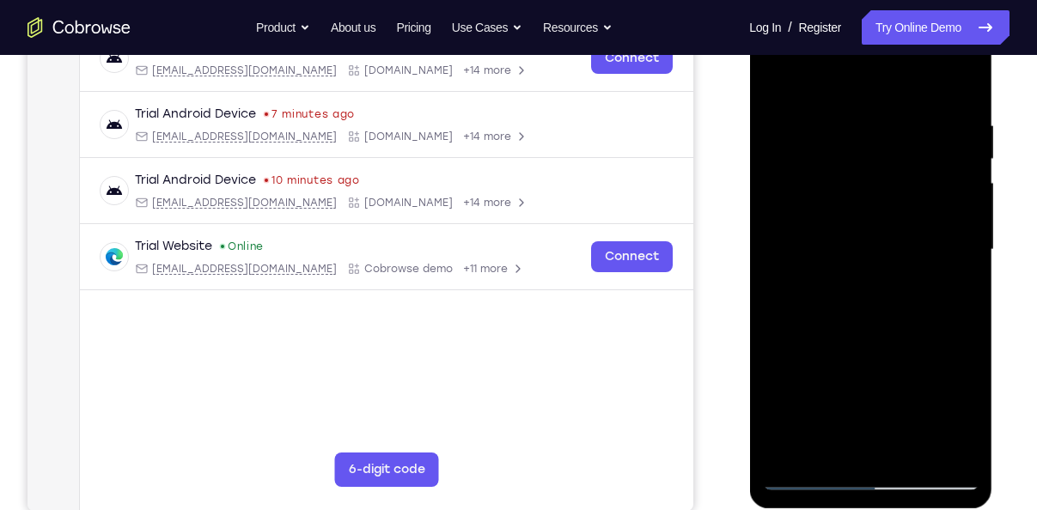
click at [801, 480] on div at bounding box center [870, 249] width 216 height 481
click at [805, 482] on div at bounding box center [870, 249] width 216 height 481
click at [784, 82] on div at bounding box center [870, 249] width 216 height 481
click at [951, 454] on div at bounding box center [870, 249] width 216 height 481
click at [910, 107] on div at bounding box center [870, 249] width 216 height 481
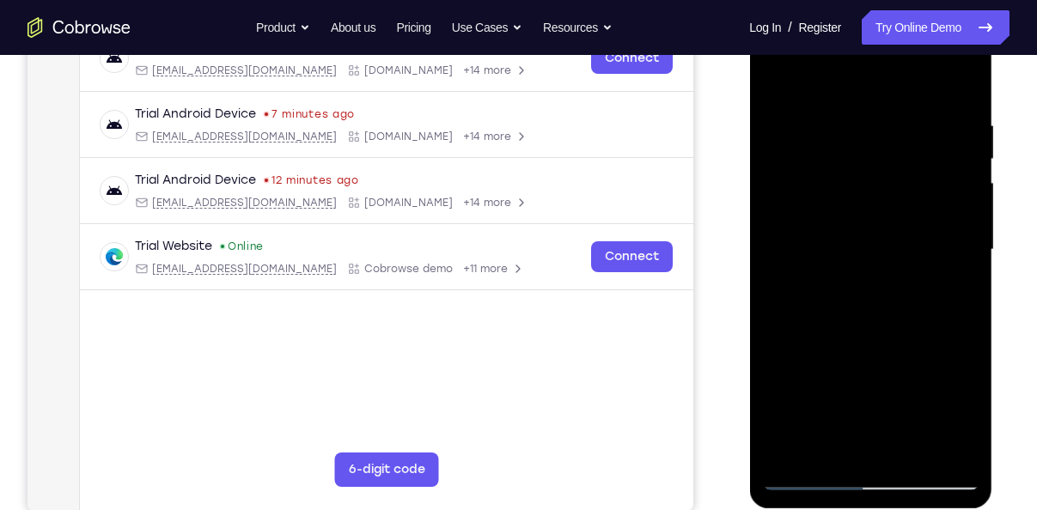
click at [923, 200] on div at bounding box center [870, 249] width 216 height 481
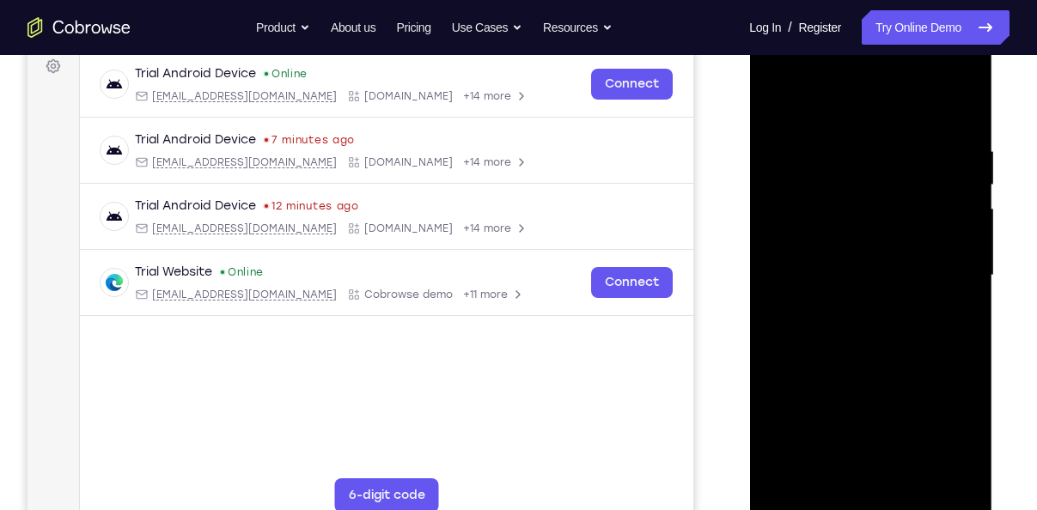
scroll to position [258, 0]
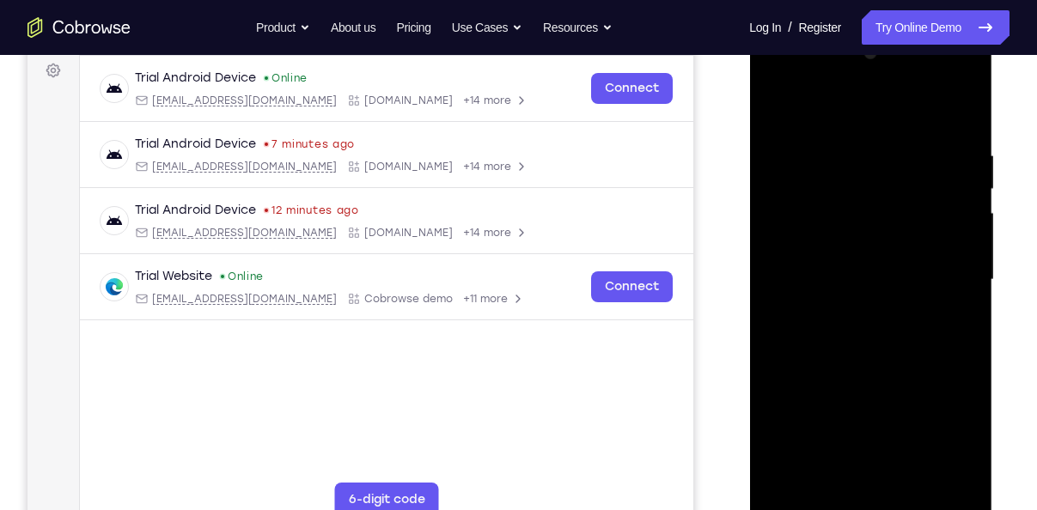
click at [967, 56] on div at bounding box center [870, 280] width 216 height 481
click at [915, 354] on div at bounding box center [870, 280] width 216 height 481
click at [939, 273] on div at bounding box center [870, 280] width 216 height 481
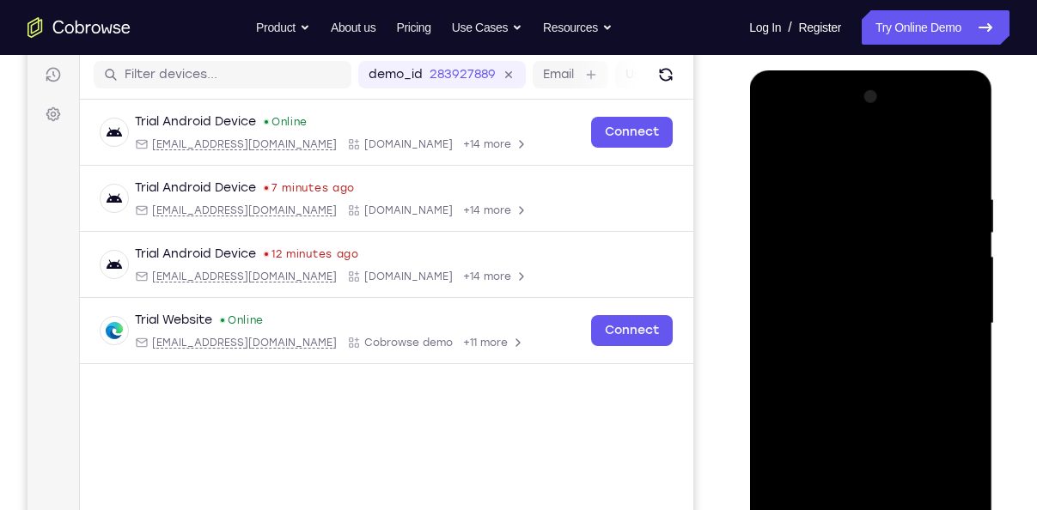
scroll to position [213, 0]
click at [946, 277] on div at bounding box center [870, 324] width 216 height 481
drag, startPoint x: 966, startPoint y: 302, endPoint x: 828, endPoint y: 325, distance: 140.1
click at [828, 325] on div at bounding box center [870, 324] width 216 height 481
drag, startPoint x: 929, startPoint y: 210, endPoint x: 810, endPoint y: 236, distance: 122.3
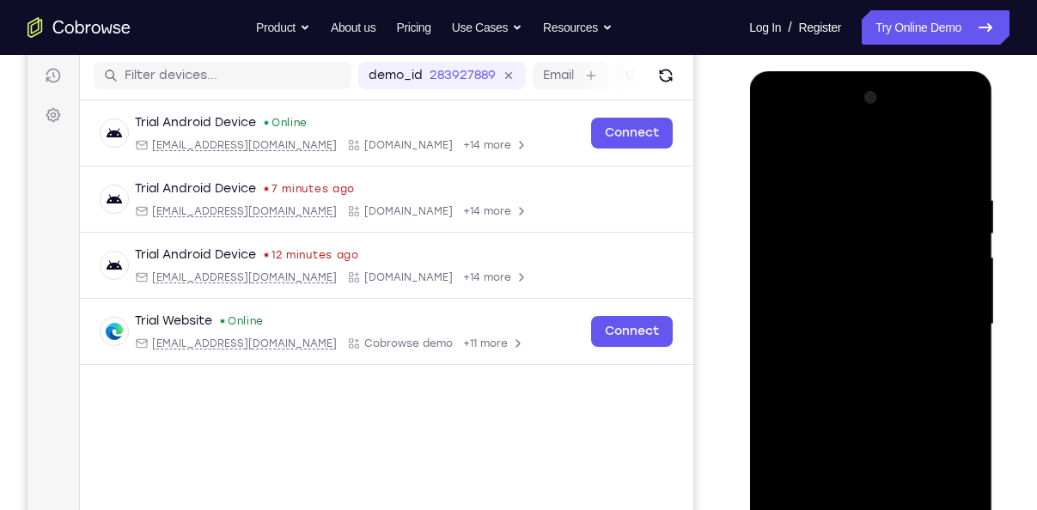
click at [810, 236] on div at bounding box center [870, 324] width 216 height 481
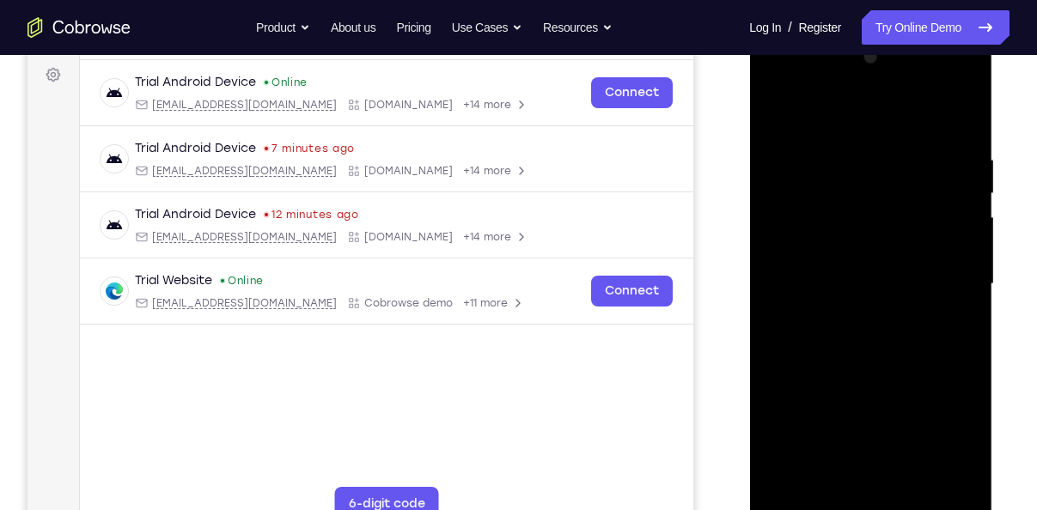
scroll to position [257, 0]
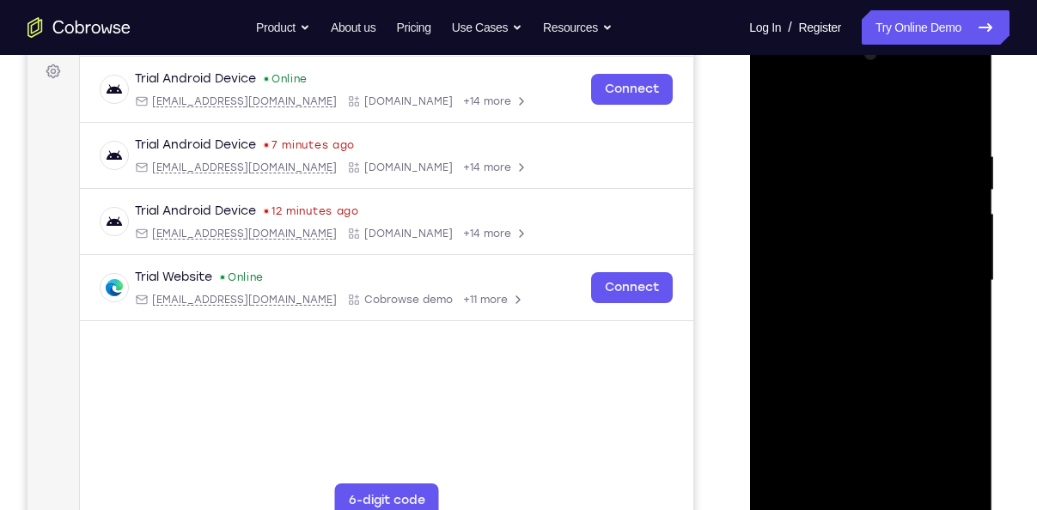
click at [958, 228] on div at bounding box center [870, 280] width 216 height 481
click at [972, 62] on div at bounding box center [870, 280] width 216 height 481
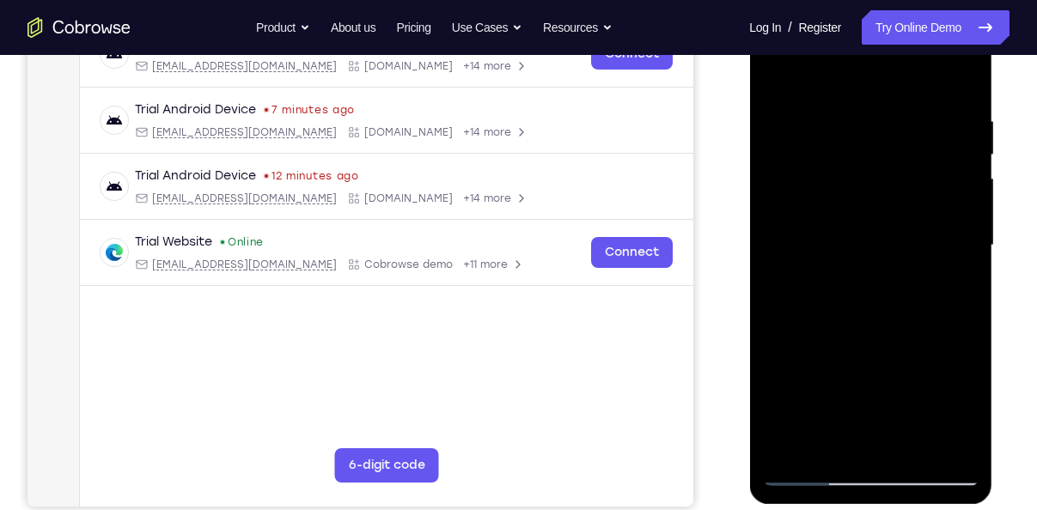
drag, startPoint x: 869, startPoint y: 388, endPoint x: 859, endPoint y: 194, distance: 194.4
click at [859, 194] on div at bounding box center [870, 245] width 216 height 481
drag, startPoint x: 854, startPoint y: 349, endPoint x: 847, endPoint y: 223, distance: 125.6
click at [847, 223] on div at bounding box center [870, 245] width 216 height 481
click at [851, 321] on div at bounding box center [870, 245] width 216 height 481
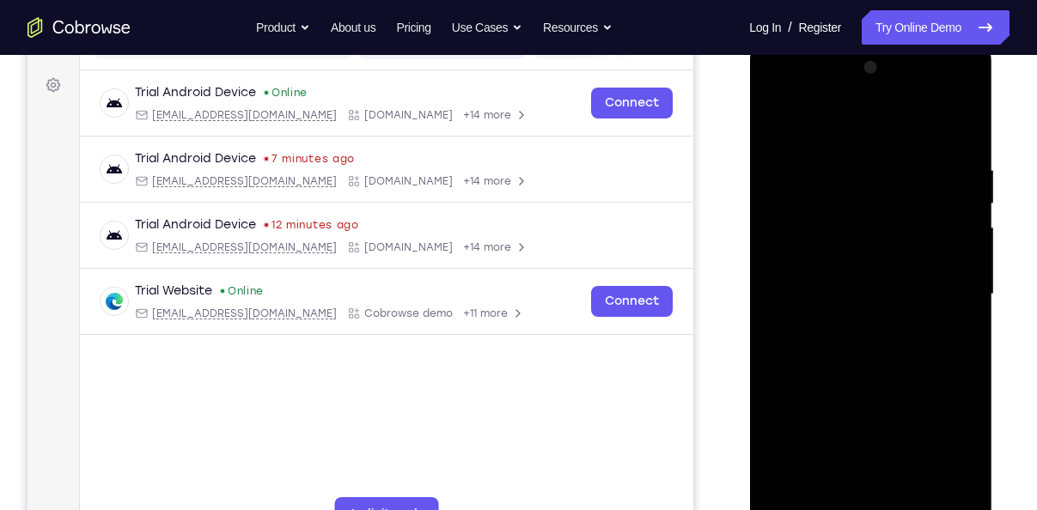
scroll to position [241, 0]
click at [965, 76] on div at bounding box center [870, 296] width 216 height 481
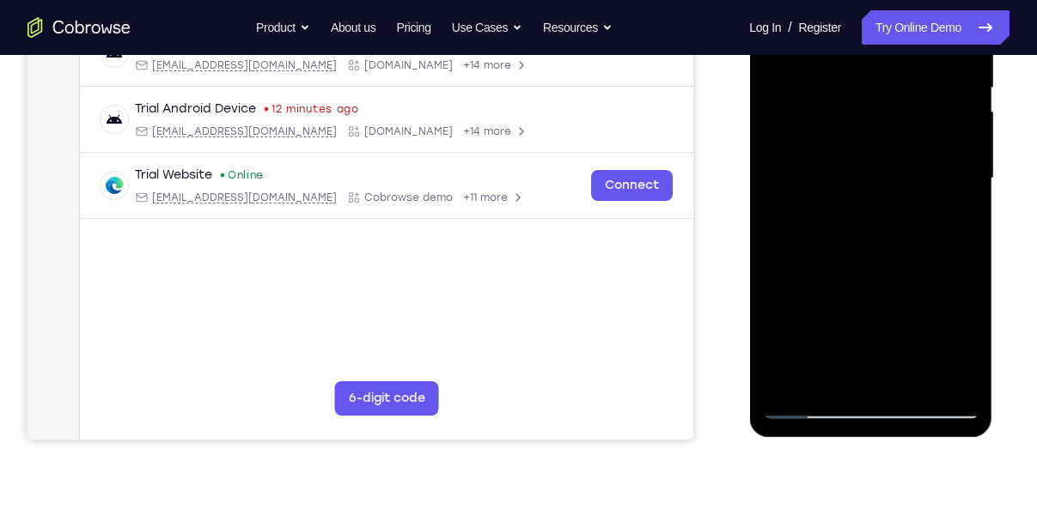
scroll to position [360, 0]
click at [776, 390] on div at bounding box center [870, 177] width 216 height 481
click at [788, 384] on div at bounding box center [870, 177] width 216 height 481
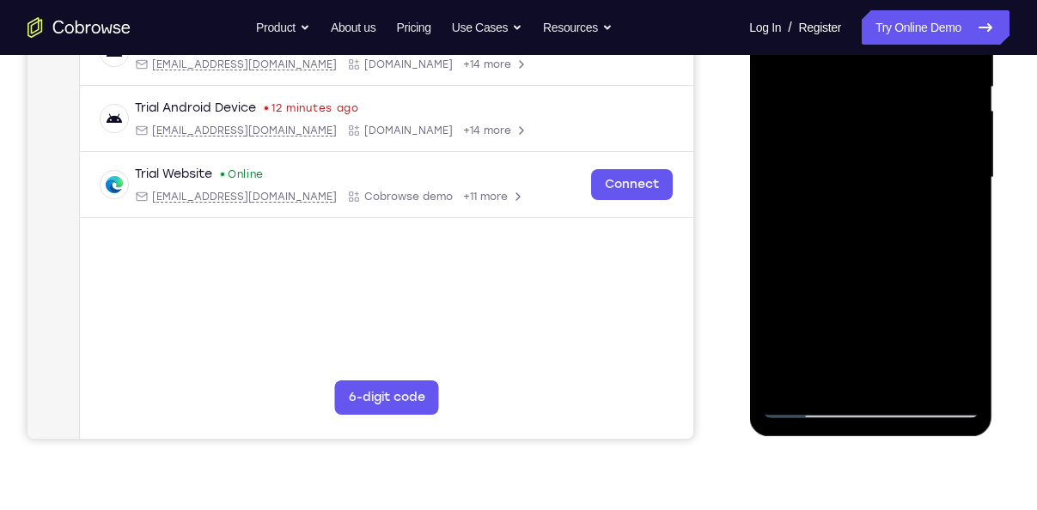
click at [788, 384] on div at bounding box center [870, 177] width 216 height 481
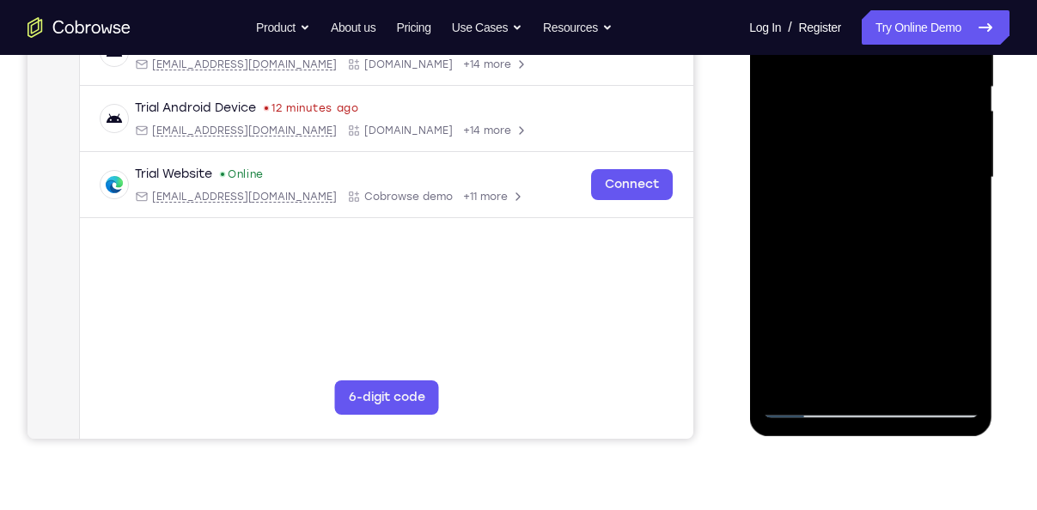
click at [788, 384] on div at bounding box center [870, 177] width 216 height 481
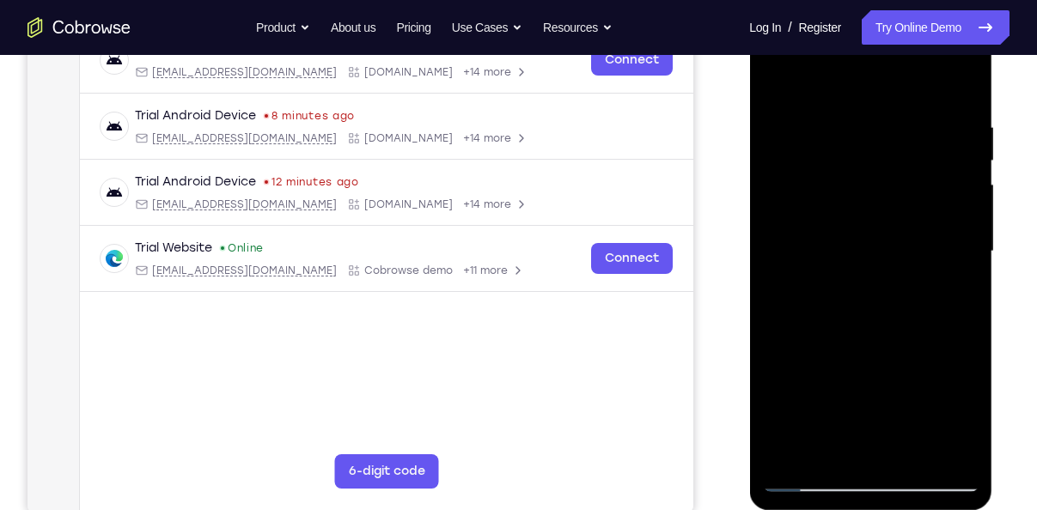
drag, startPoint x: 886, startPoint y: 186, endPoint x: 880, endPoint y: 335, distance: 148.8
click at [880, 335] on div at bounding box center [870, 251] width 216 height 481
click at [911, 458] on div at bounding box center [870, 251] width 216 height 481
click at [835, 241] on div at bounding box center [870, 251] width 216 height 481
click at [828, 247] on div at bounding box center [870, 251] width 216 height 481
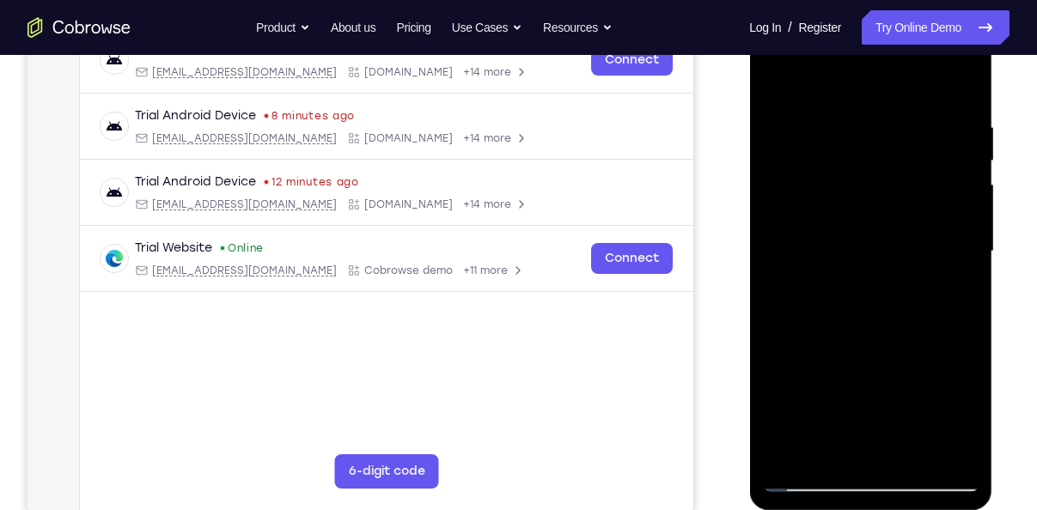
click at [773, 84] on div at bounding box center [870, 251] width 216 height 481
click at [961, 316] on div at bounding box center [870, 251] width 216 height 481
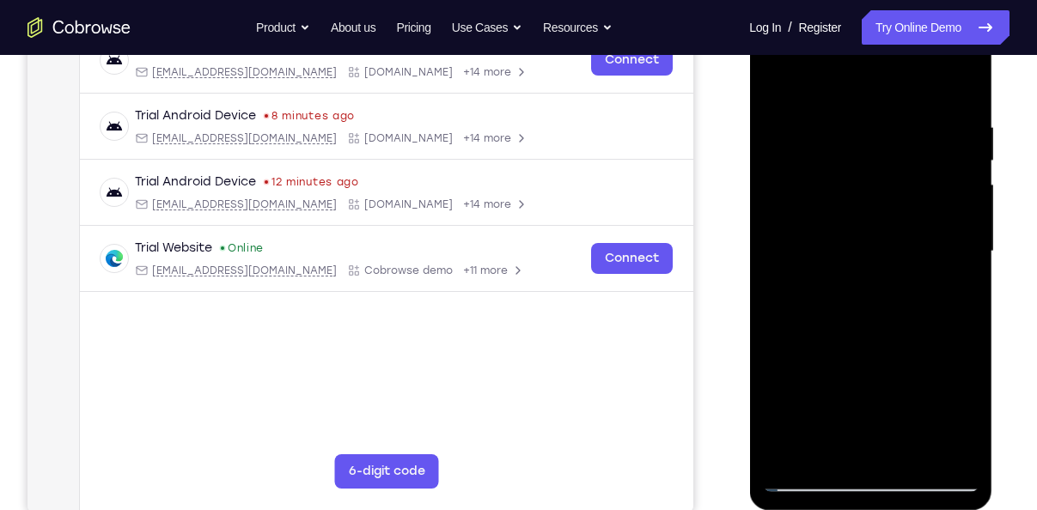
click at [961, 316] on div at bounding box center [870, 251] width 216 height 481
click at [966, 318] on div at bounding box center [870, 251] width 216 height 481
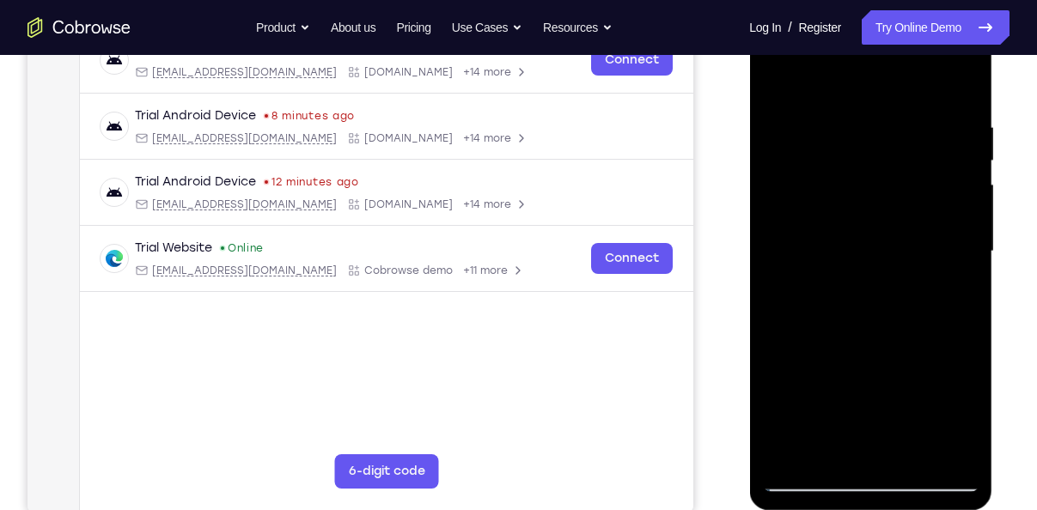
click at [784, 319] on div at bounding box center [870, 251] width 216 height 481
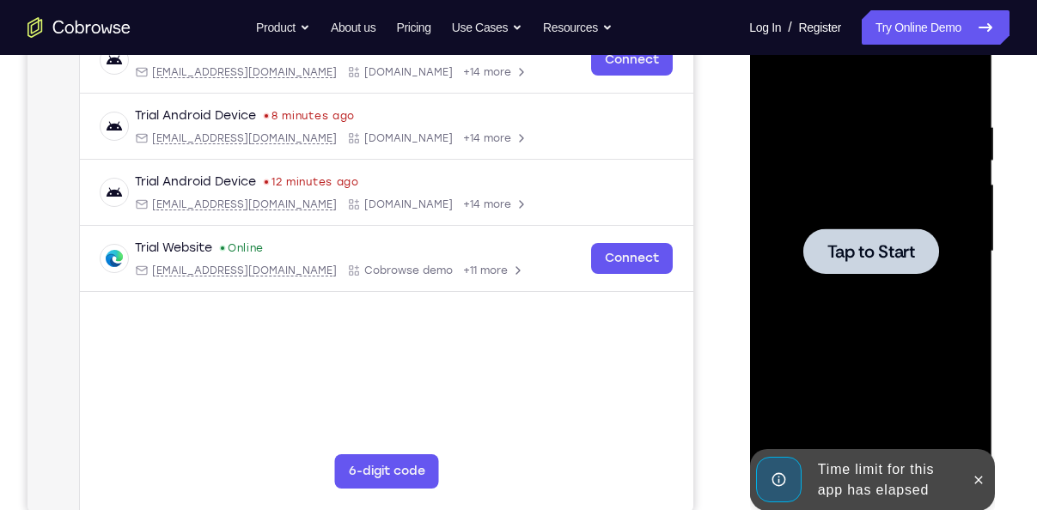
click at [858, 270] on div at bounding box center [870, 251] width 136 height 46
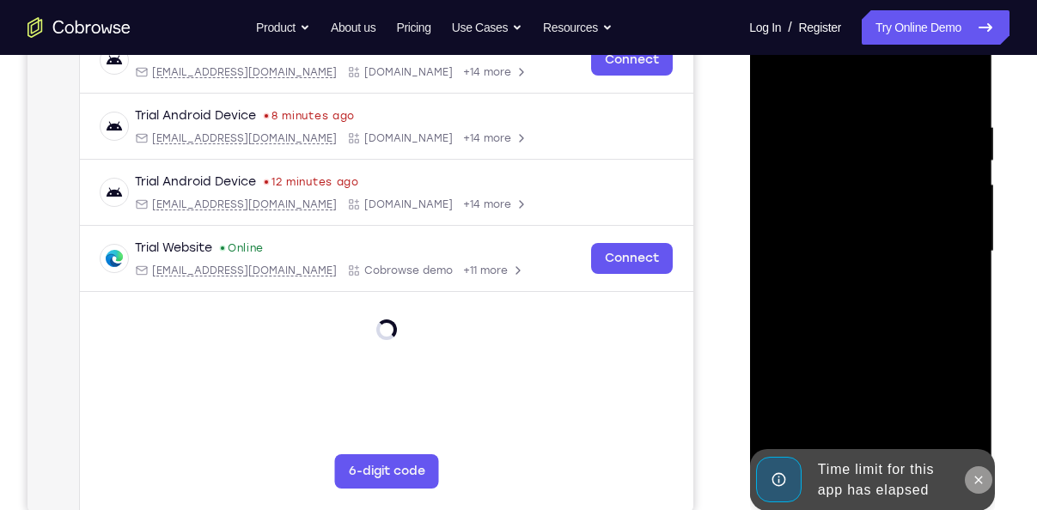
click at [972, 470] on button at bounding box center [977, 479] width 27 height 27
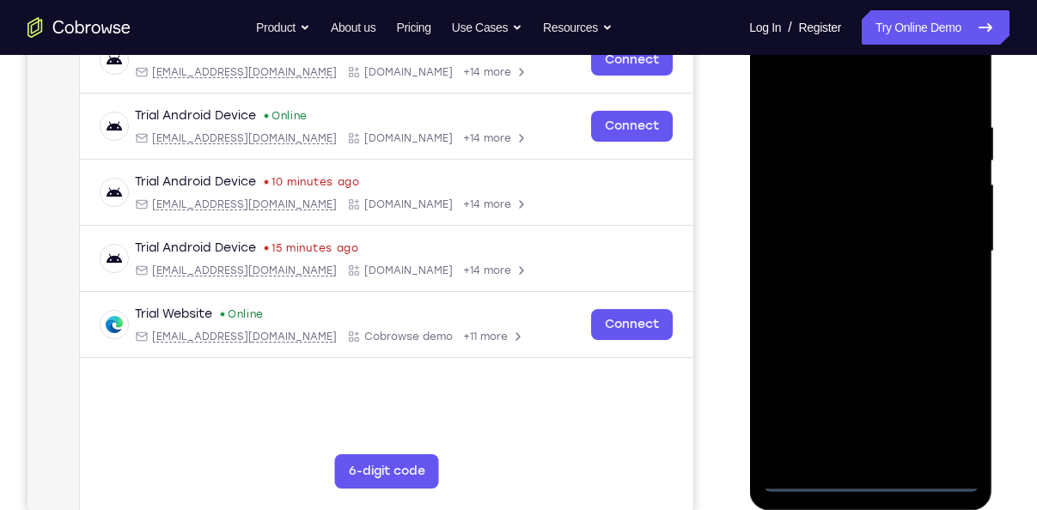
click at [879, 478] on div at bounding box center [870, 251] width 216 height 481
click at [947, 415] on div at bounding box center [870, 251] width 216 height 481
click at [821, 94] on div at bounding box center [870, 251] width 216 height 481
click at [937, 252] on div at bounding box center [870, 251] width 216 height 481
click at [859, 287] on div at bounding box center [870, 251] width 216 height 481
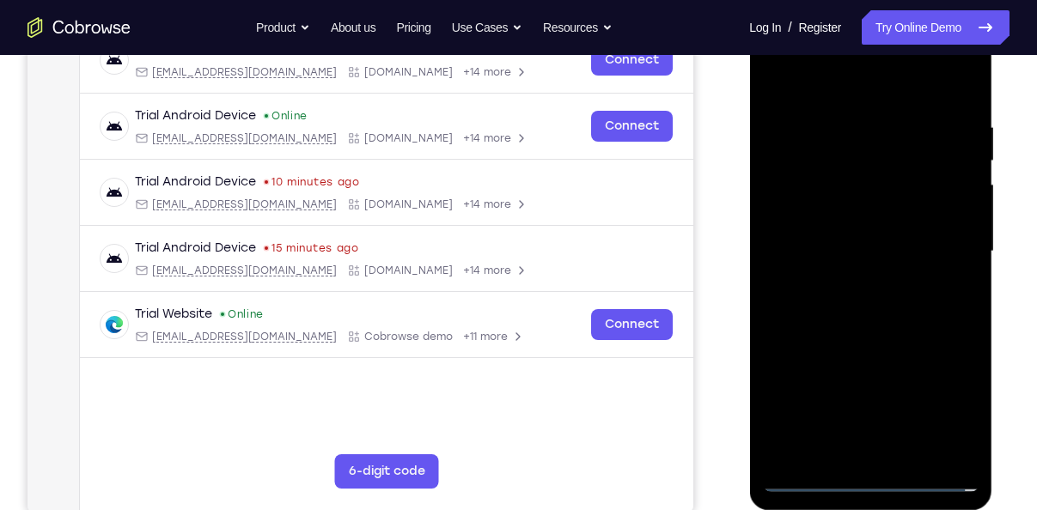
click at [856, 236] on div at bounding box center [870, 251] width 216 height 481
click at [867, 221] on div at bounding box center [870, 251] width 216 height 481
click at [876, 242] on div at bounding box center [870, 251] width 216 height 481
click at [884, 326] on div at bounding box center [870, 251] width 216 height 481
click at [884, 310] on div at bounding box center [870, 251] width 216 height 481
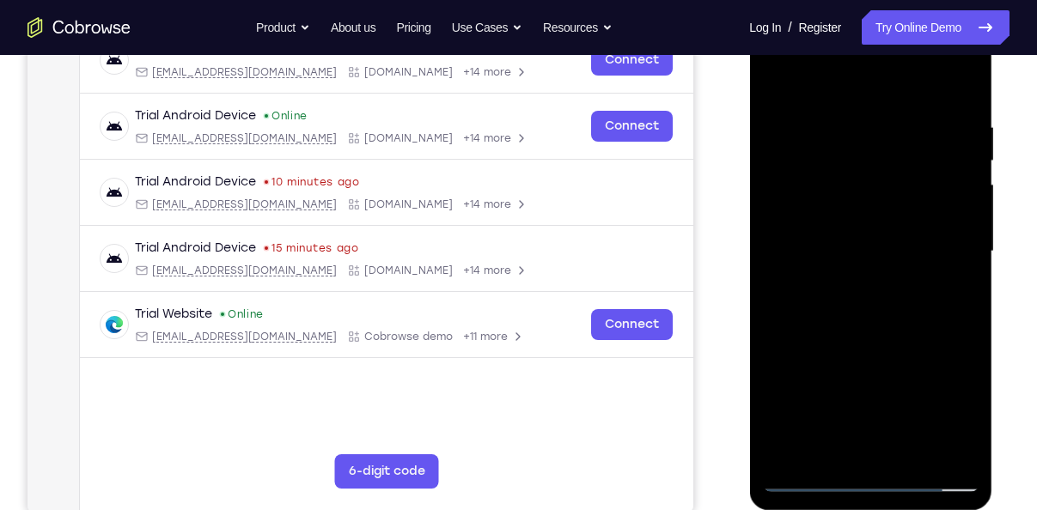
click at [884, 310] on div at bounding box center [870, 251] width 216 height 481
click at [884, 333] on div at bounding box center [870, 251] width 216 height 481
drag, startPoint x: 884, startPoint y: 333, endPoint x: 880, endPoint y: 192, distance: 141.8
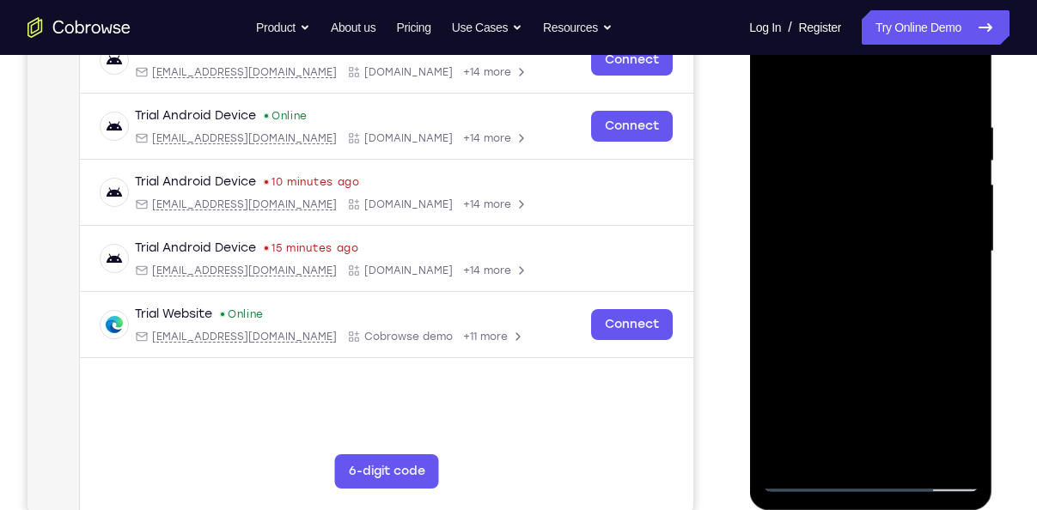
click at [880, 192] on div at bounding box center [870, 251] width 216 height 481
drag, startPoint x: 878, startPoint y: 338, endPoint x: 901, endPoint y: 150, distance: 189.5
click at [901, 150] on div at bounding box center [870, 251] width 216 height 481
drag, startPoint x: 905, startPoint y: 318, endPoint x: 907, endPoint y: 234, distance: 84.2
click at [907, 234] on div at bounding box center [870, 251] width 216 height 481
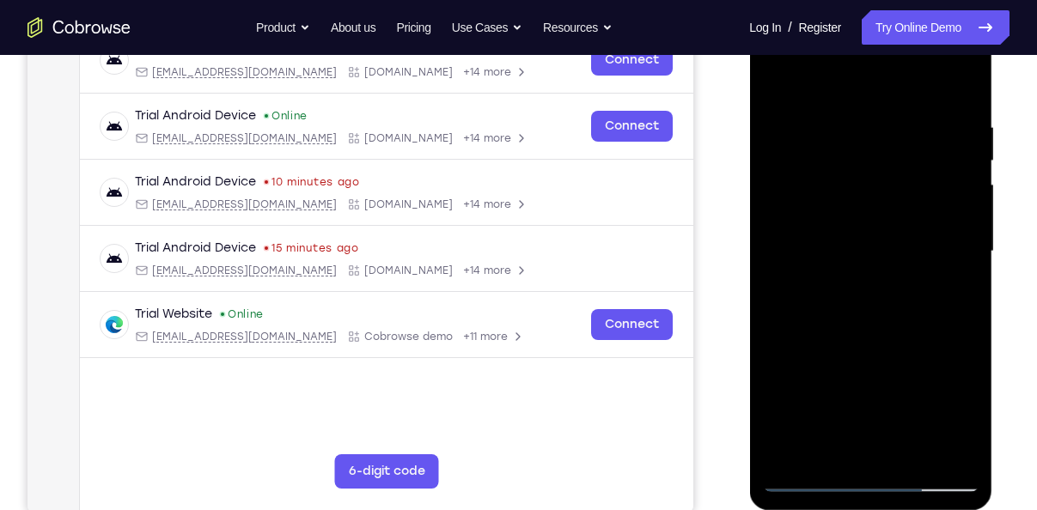
drag, startPoint x: 891, startPoint y: 329, endPoint x: 887, endPoint y: 245, distance: 84.3
click at [887, 245] on div at bounding box center [870, 251] width 216 height 481
click at [907, 448] on div at bounding box center [870, 251] width 216 height 481
click at [904, 350] on div at bounding box center [870, 251] width 216 height 481
click at [862, 226] on div at bounding box center [870, 251] width 216 height 481
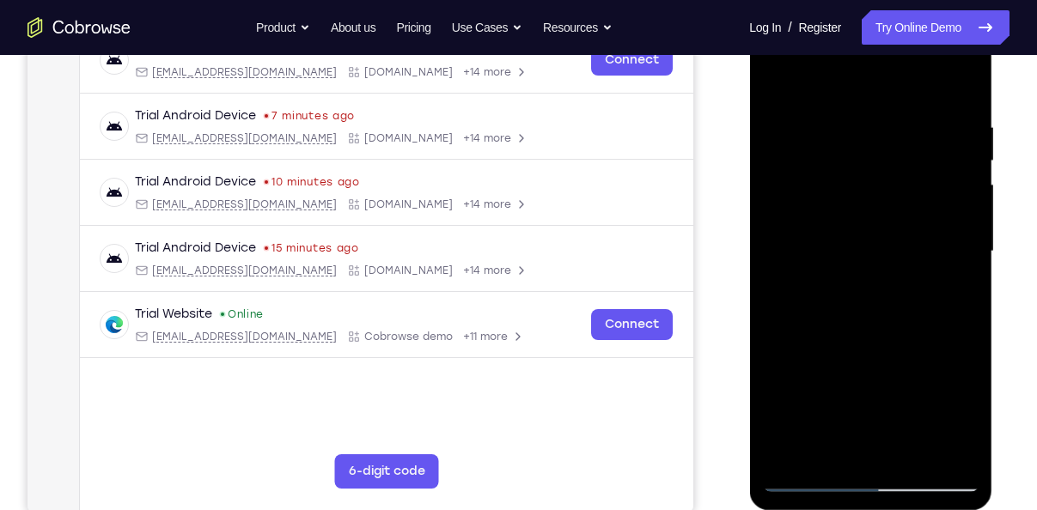
click at [777, 81] on div at bounding box center [870, 251] width 216 height 481
click at [779, 295] on div at bounding box center [870, 251] width 216 height 481
click at [974, 283] on div at bounding box center [870, 251] width 216 height 481
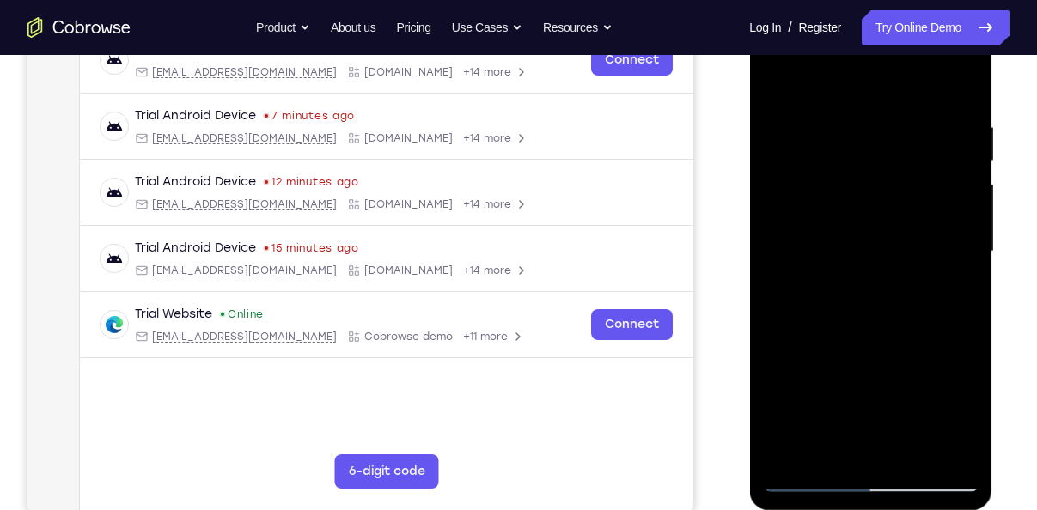
click at [974, 283] on div at bounding box center [870, 251] width 216 height 481
click at [910, 453] on div at bounding box center [870, 251] width 216 height 481
click at [871, 241] on div at bounding box center [870, 251] width 216 height 481
click at [836, 81] on div at bounding box center [870, 251] width 216 height 481
drag, startPoint x: 874, startPoint y: 396, endPoint x: 854, endPoint y: 228, distance: 169.5
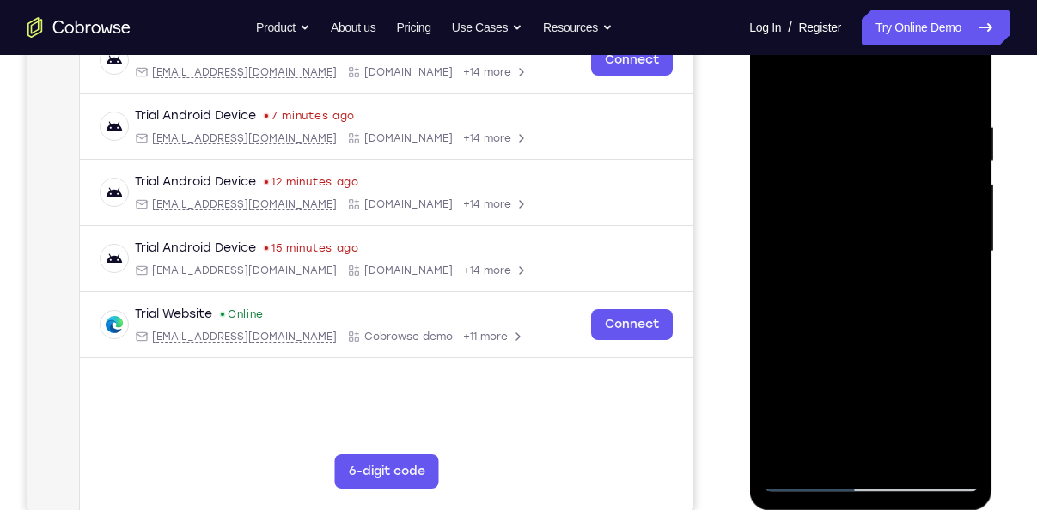
click at [854, 228] on div at bounding box center [870, 251] width 216 height 481
click at [787, 454] on div at bounding box center [870, 251] width 216 height 481
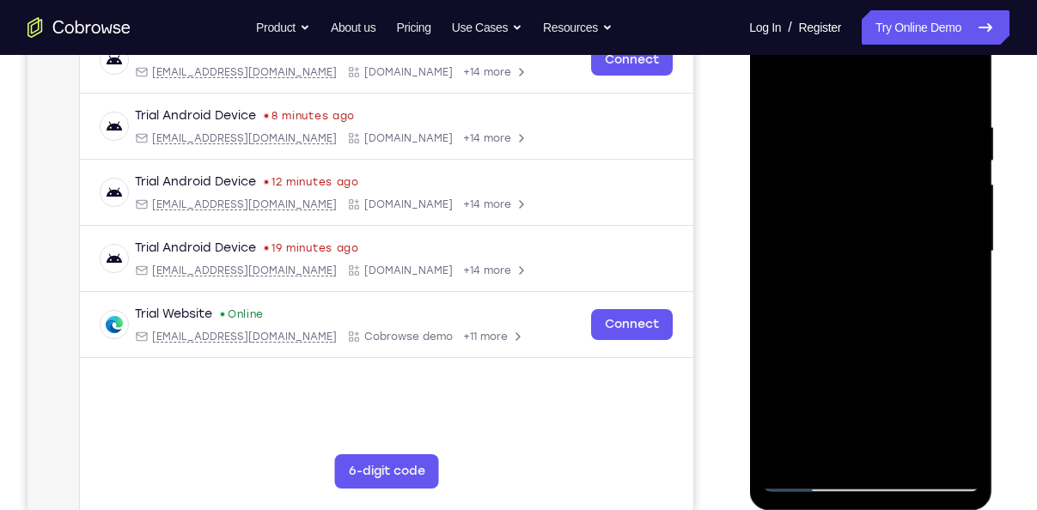
click at [906, 453] on div at bounding box center [870, 251] width 216 height 481
click at [856, 247] on div at bounding box center [870, 251] width 216 height 481
click at [777, 85] on div at bounding box center [870, 251] width 216 height 481
click at [947, 462] on div at bounding box center [870, 251] width 216 height 481
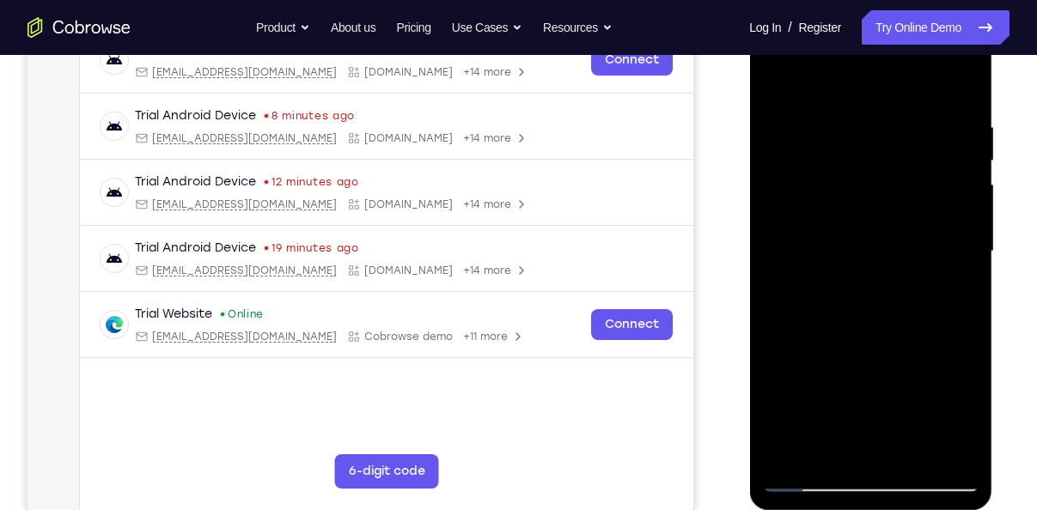
click at [956, 81] on div at bounding box center [870, 251] width 216 height 481
click at [848, 339] on div at bounding box center [870, 251] width 216 height 481
drag, startPoint x: 850, startPoint y: 336, endPoint x: 850, endPoint y: 158, distance: 177.8
click at [850, 158] on div at bounding box center [870, 251] width 216 height 481
drag, startPoint x: 853, startPoint y: 344, endPoint x: 853, endPoint y: 183, distance: 160.6
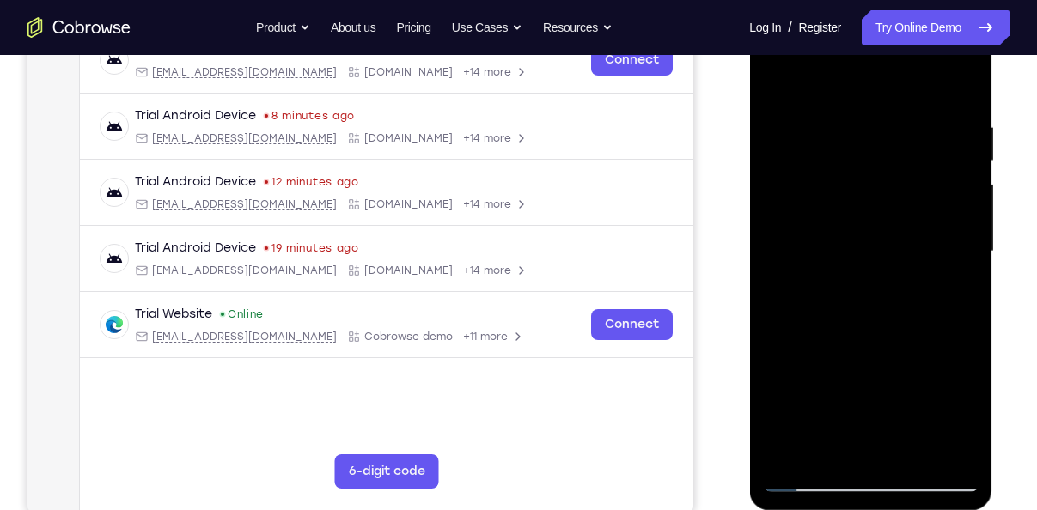
click at [853, 183] on div at bounding box center [870, 251] width 216 height 481
drag, startPoint x: 853, startPoint y: 183, endPoint x: 916, endPoint y: 389, distance: 215.5
click at [916, 389] on div at bounding box center [870, 251] width 216 height 481
click at [819, 77] on div at bounding box center [870, 251] width 216 height 481
click at [874, 422] on div at bounding box center [870, 251] width 216 height 481
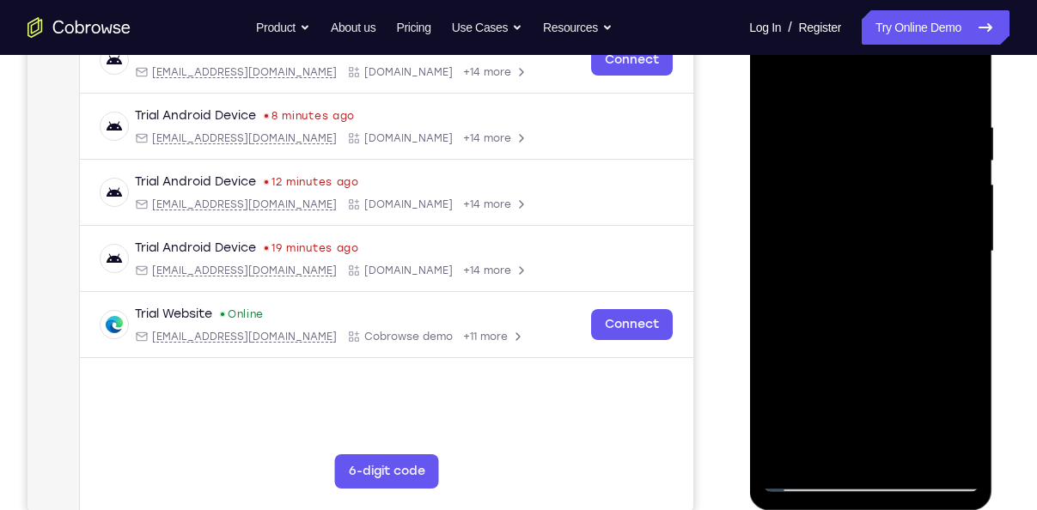
click at [812, 305] on div at bounding box center [870, 251] width 216 height 481
click at [923, 186] on div at bounding box center [870, 251] width 216 height 481
click at [804, 471] on div at bounding box center [870, 251] width 216 height 481
click at [807, 482] on div at bounding box center [870, 251] width 216 height 481
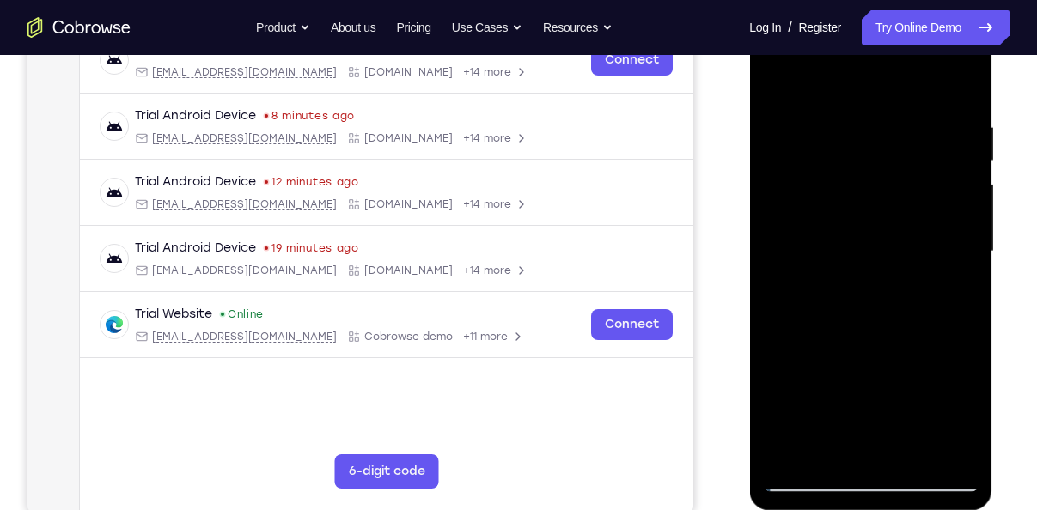
click at [813, 131] on div at bounding box center [870, 251] width 216 height 481
click at [924, 172] on div at bounding box center [870, 251] width 216 height 481
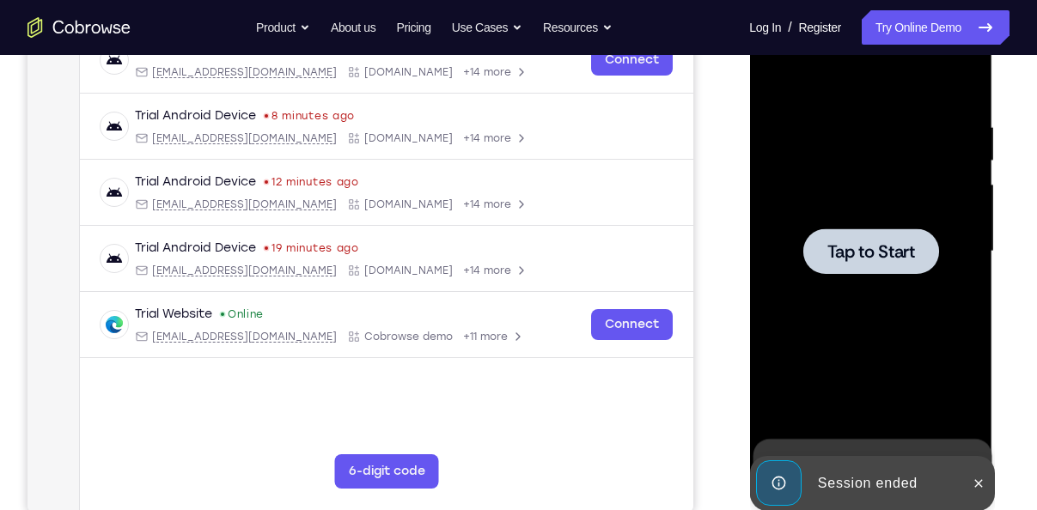
click at [884, 225] on div at bounding box center [870, 251] width 216 height 481
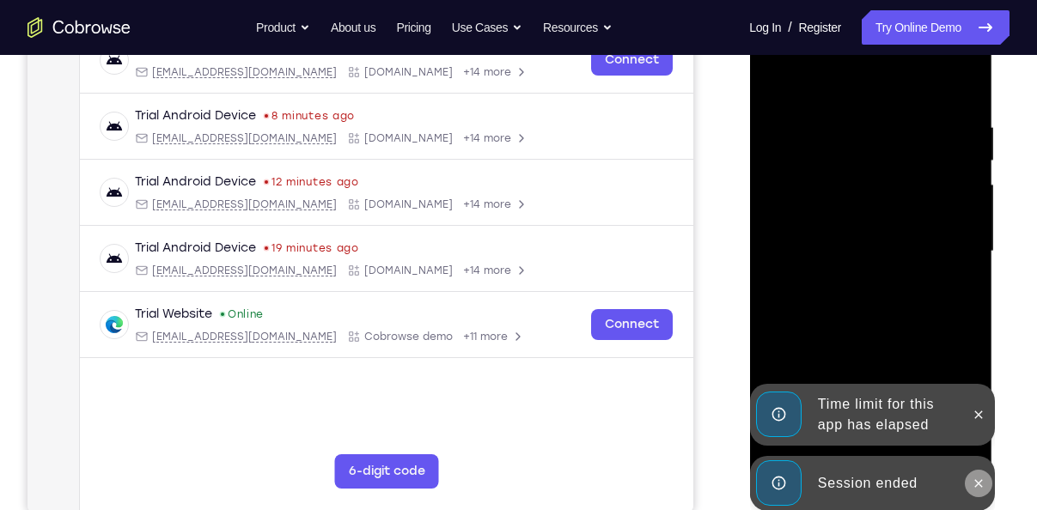
click at [975, 479] on icon at bounding box center [978, 484] width 14 height 14
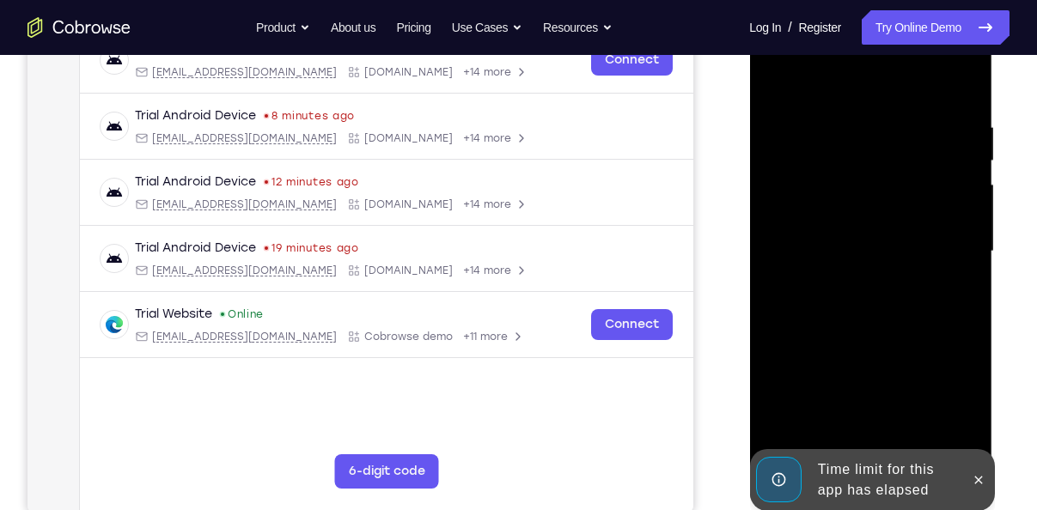
click at [977, 418] on div at bounding box center [870, 251] width 216 height 481
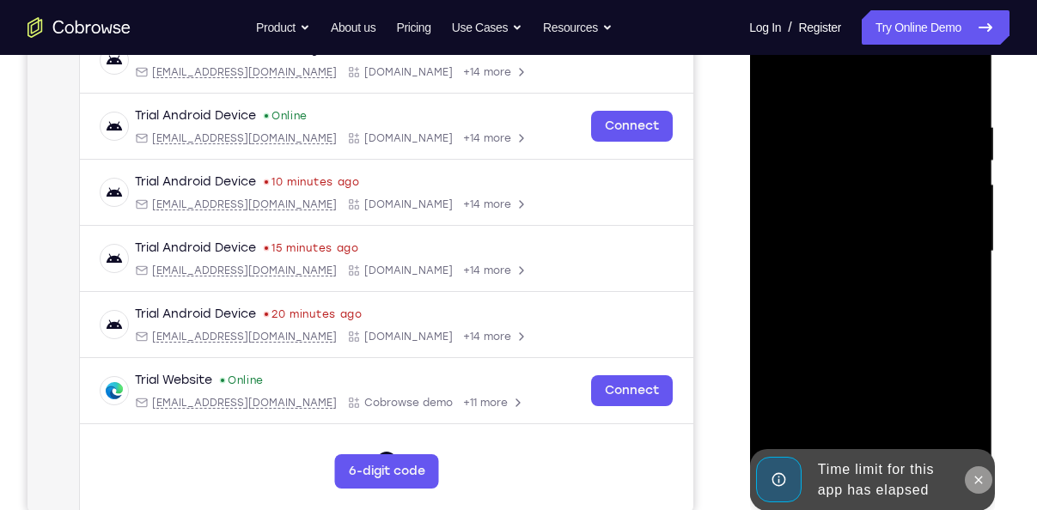
click at [977, 470] on button at bounding box center [977, 479] width 27 height 27
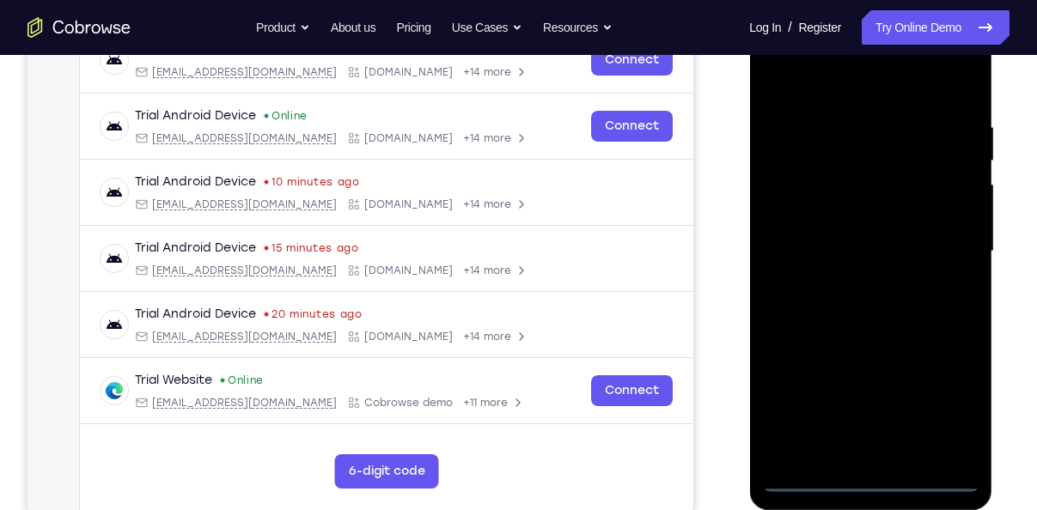
click at [893, 484] on div at bounding box center [870, 251] width 216 height 481
click at [875, 477] on div at bounding box center [870, 251] width 216 height 481
click at [942, 413] on div at bounding box center [870, 251] width 216 height 481
click at [846, 94] on div at bounding box center [870, 251] width 216 height 481
click at [946, 253] on div at bounding box center [870, 251] width 216 height 481
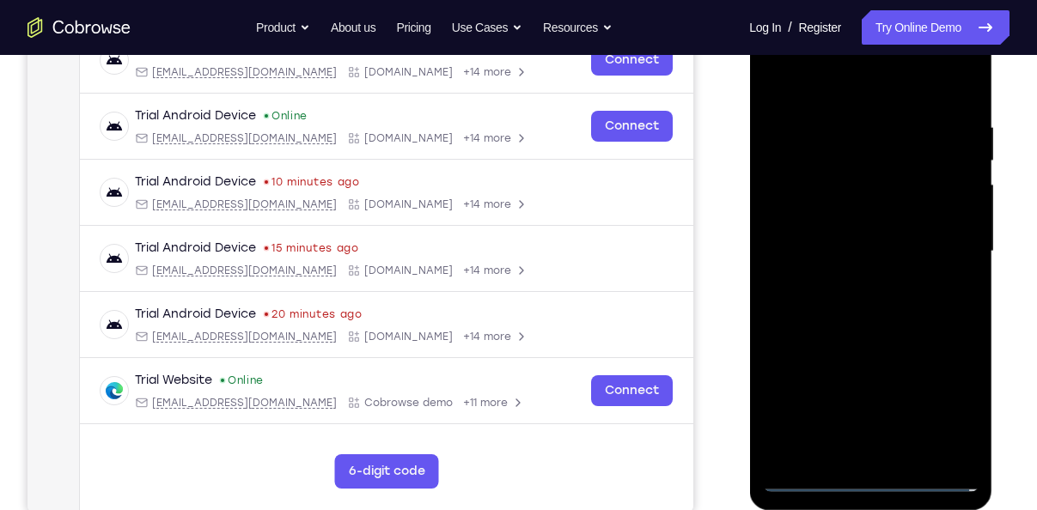
click at [848, 278] on div at bounding box center [870, 251] width 216 height 481
click at [837, 228] on div at bounding box center [870, 251] width 216 height 481
click at [843, 222] on div at bounding box center [870, 251] width 216 height 481
click at [842, 259] on div at bounding box center [870, 251] width 216 height 481
click at [825, 314] on div at bounding box center [870, 251] width 216 height 481
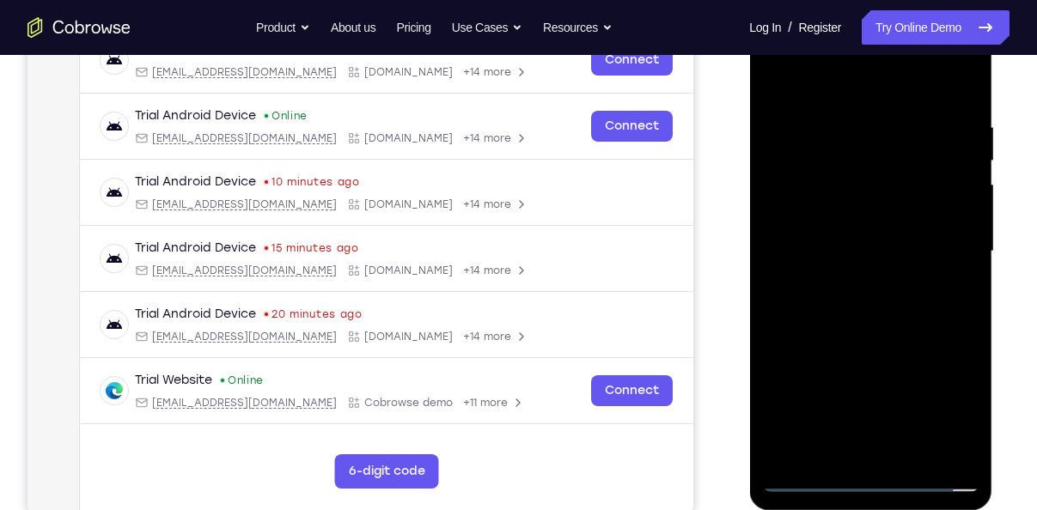
click at [825, 314] on div at bounding box center [870, 251] width 216 height 481
click at [825, 320] on div at bounding box center [870, 251] width 216 height 481
click at [865, 326] on div at bounding box center [870, 251] width 216 height 481
click at [912, 454] on div at bounding box center [870, 251] width 216 height 481
click at [827, 344] on div at bounding box center [870, 251] width 216 height 481
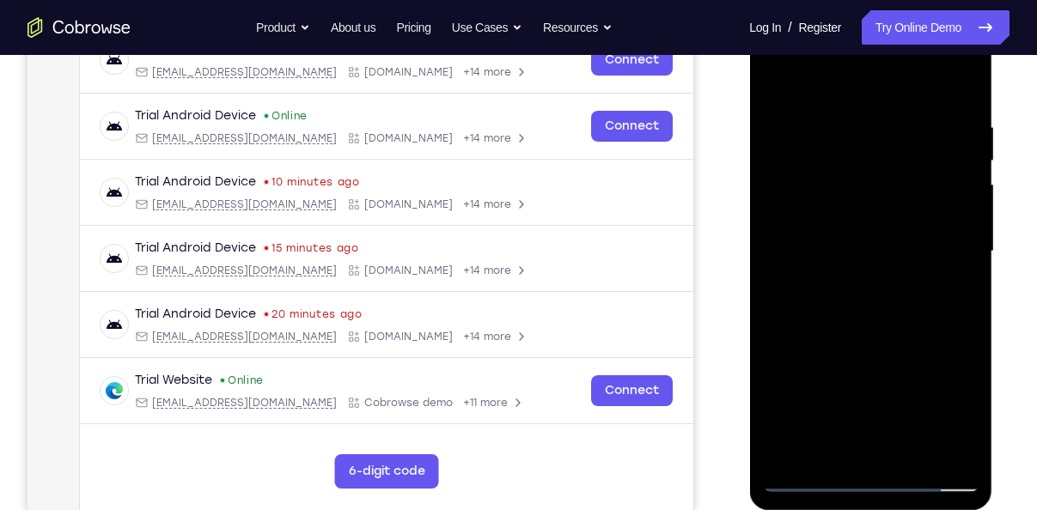
click at [826, 229] on div at bounding box center [870, 251] width 216 height 481
click at [772, 85] on div at bounding box center [870, 251] width 216 height 481
click at [951, 449] on div at bounding box center [870, 251] width 216 height 481
click at [967, 77] on div at bounding box center [870, 251] width 216 height 481
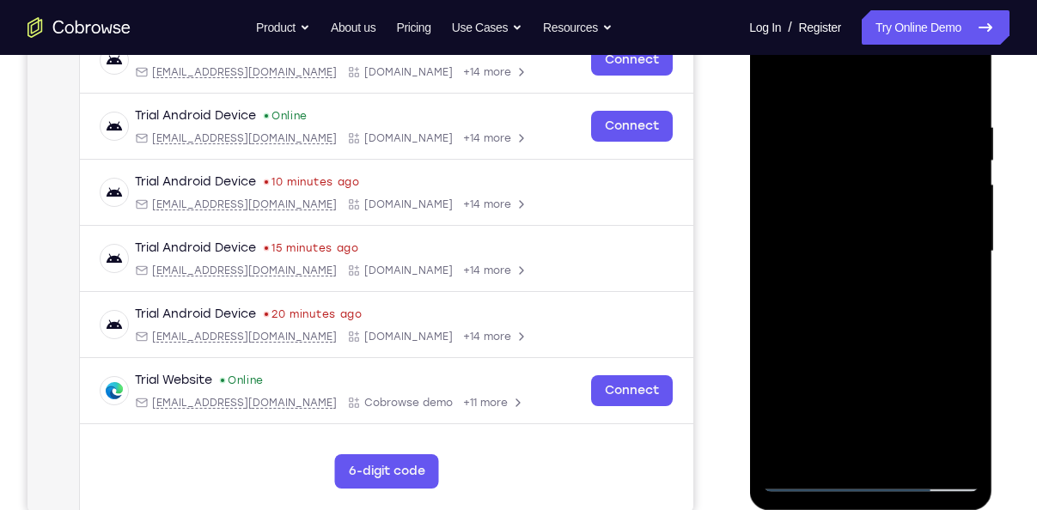
click at [815, 102] on div at bounding box center [870, 251] width 216 height 481
click at [839, 399] on div at bounding box center [870, 251] width 216 height 481
click at [822, 324] on div at bounding box center [870, 251] width 216 height 481
click at [775, 77] on div at bounding box center [870, 251] width 216 height 481
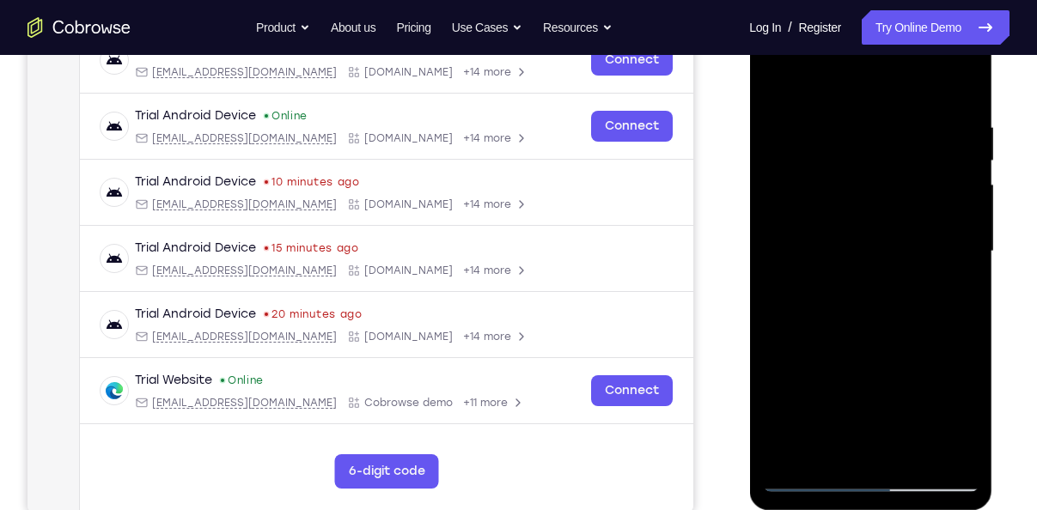
click at [817, 259] on div at bounding box center [870, 251] width 216 height 481
click at [925, 159] on div at bounding box center [870, 251] width 216 height 481
click at [800, 123] on div at bounding box center [870, 251] width 216 height 481
click at [864, 127] on div at bounding box center [870, 251] width 216 height 481
click at [968, 403] on div at bounding box center [870, 251] width 216 height 481
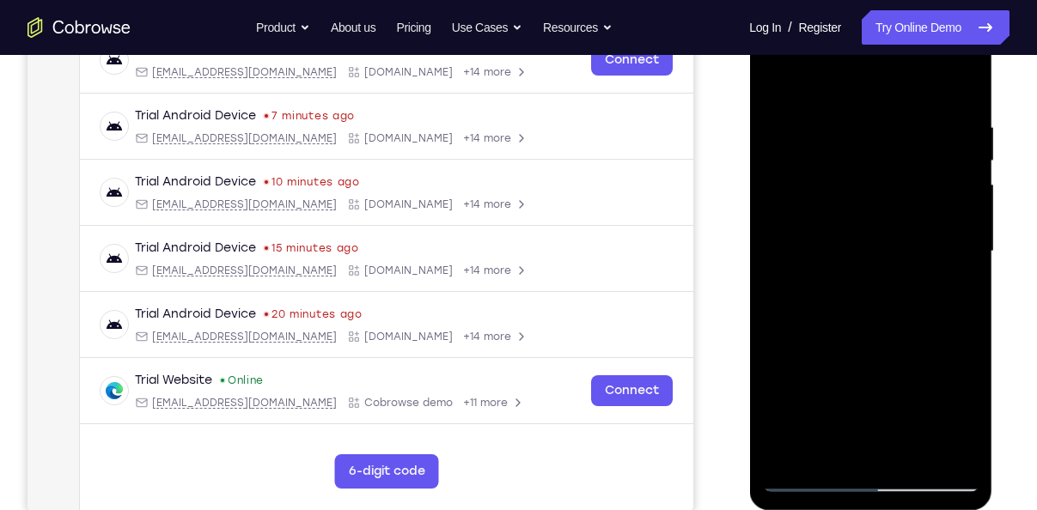
click at [809, 412] on div at bounding box center [870, 251] width 216 height 481
click at [967, 411] on div at bounding box center [870, 251] width 216 height 481
click at [893, 396] on div at bounding box center [870, 251] width 216 height 481
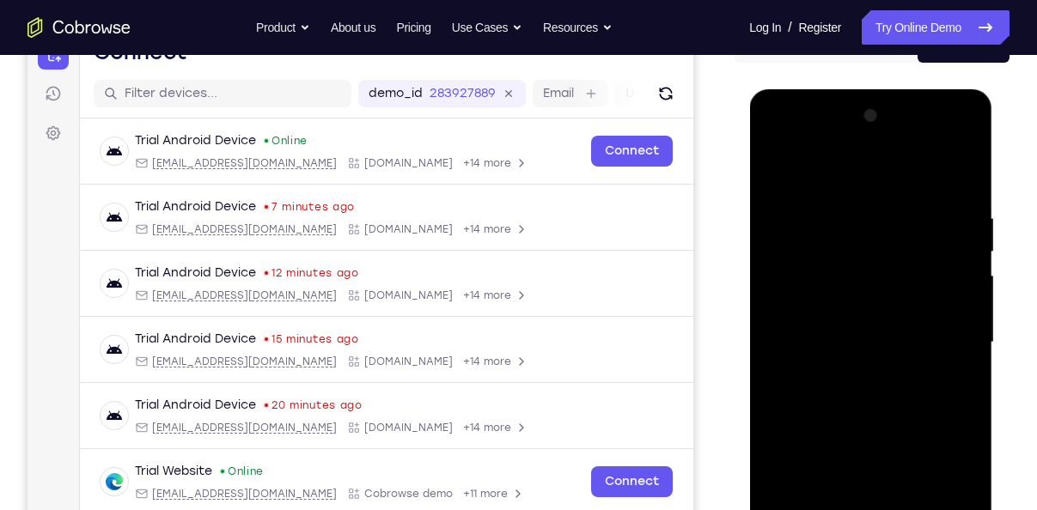
scroll to position [194, 0]
click at [865, 222] on div at bounding box center [870, 343] width 216 height 481
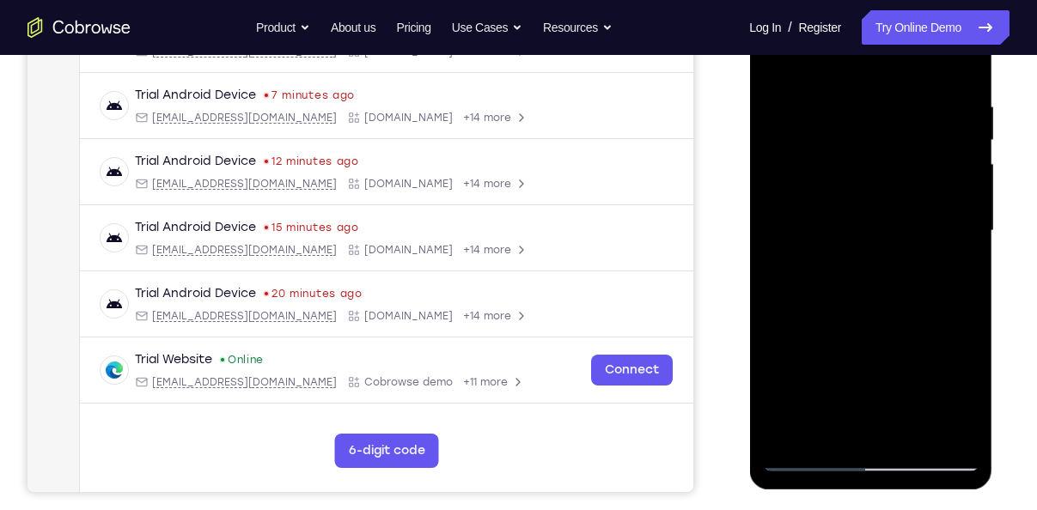
scroll to position [308, 0]
click at [807, 457] on div at bounding box center [870, 230] width 216 height 481
click at [813, 460] on div at bounding box center [870, 230] width 216 height 481
click at [820, 160] on div at bounding box center [870, 230] width 216 height 481
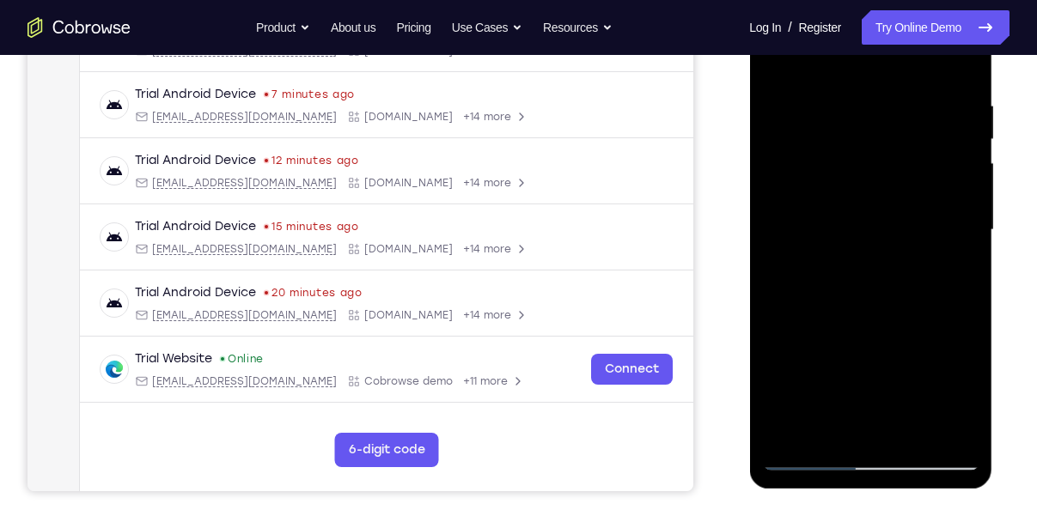
drag, startPoint x: 861, startPoint y: 293, endPoint x: 836, endPoint y: 206, distance: 90.3
click at [836, 206] on div at bounding box center [870, 230] width 216 height 481
drag, startPoint x: 837, startPoint y: 292, endPoint x: 825, endPoint y: 228, distance: 64.5
click at [825, 228] on div at bounding box center [870, 230] width 216 height 481
drag, startPoint x: 832, startPoint y: 292, endPoint x: 819, endPoint y: 228, distance: 64.9
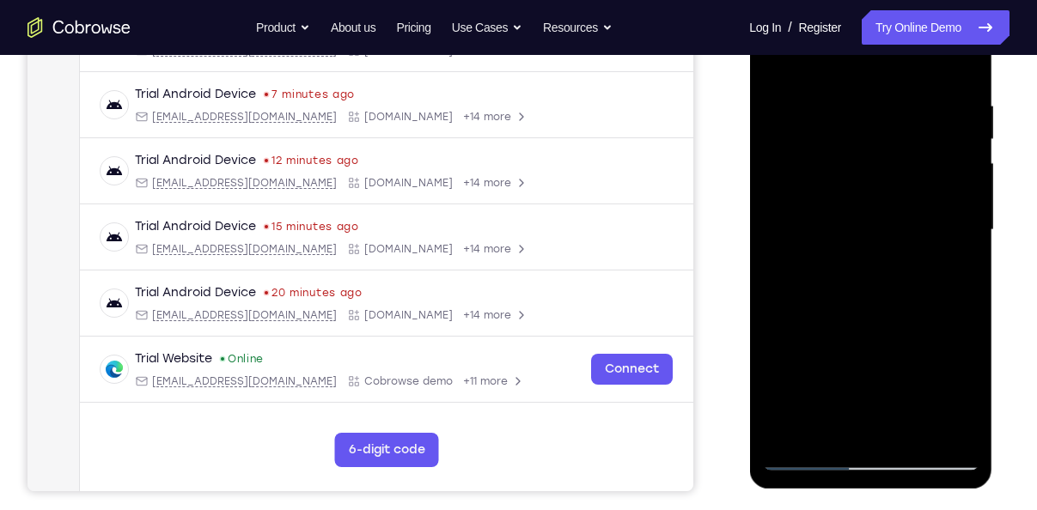
click at [819, 228] on div at bounding box center [870, 230] width 216 height 481
drag, startPoint x: 825, startPoint y: 314, endPoint x: 823, endPoint y: 230, distance: 84.2
click at [823, 230] on div at bounding box center [870, 230] width 216 height 481
click at [803, 458] on div at bounding box center [870, 230] width 216 height 481
click at [906, 436] on div at bounding box center [870, 230] width 216 height 481
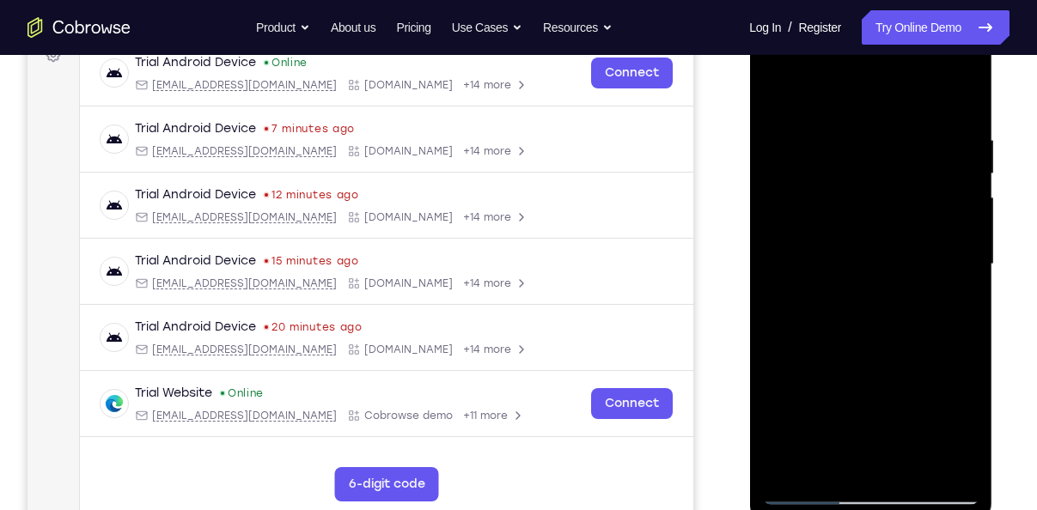
scroll to position [271, 0]
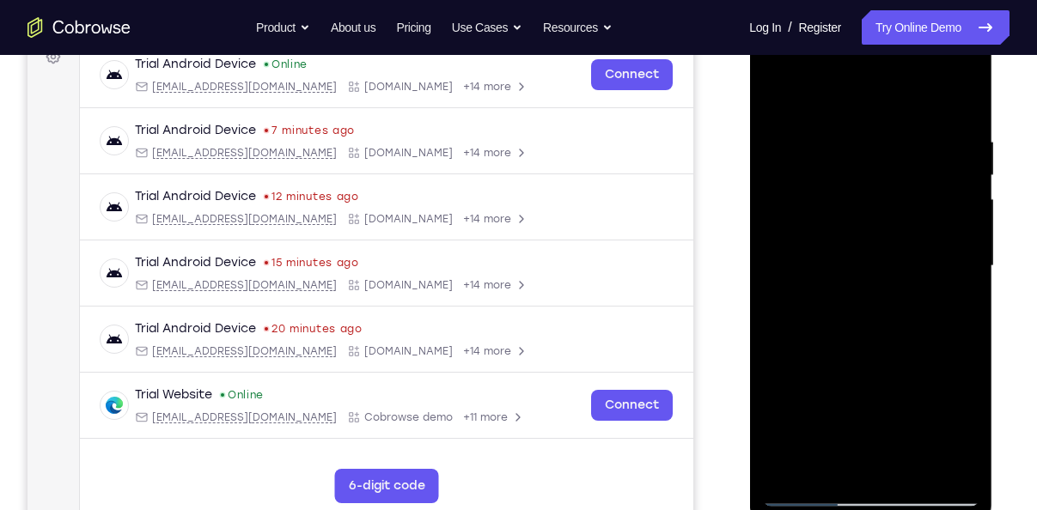
click at [826, 124] on div at bounding box center [870, 266] width 216 height 481
click at [786, 480] on div at bounding box center [870, 266] width 216 height 481
drag, startPoint x: 865, startPoint y: 375, endPoint x: 815, endPoint y: 187, distance: 193.8
click at [815, 187] on div at bounding box center [870, 266] width 216 height 481
drag, startPoint x: 844, startPoint y: 405, endPoint x: 829, endPoint y: 208, distance: 198.1
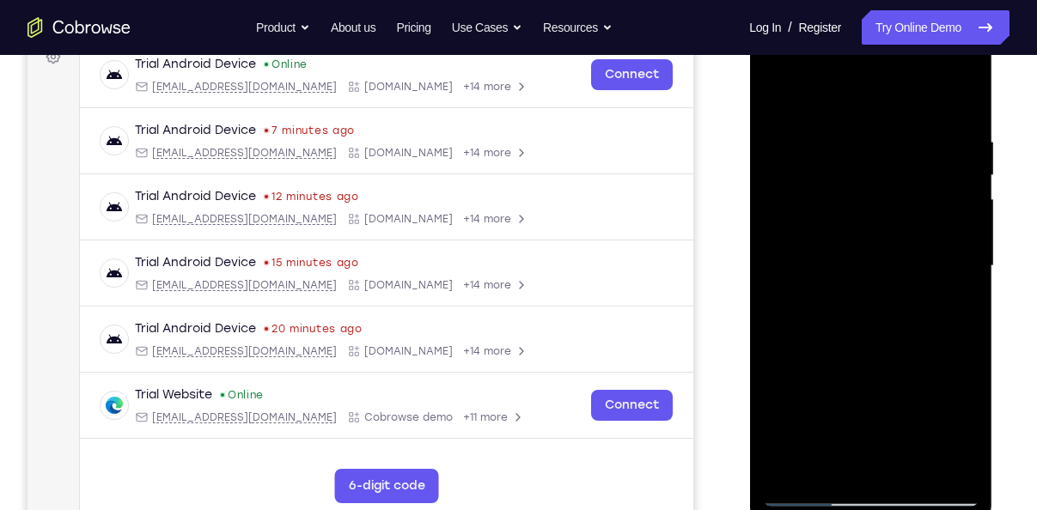
click at [829, 208] on div at bounding box center [870, 266] width 216 height 481
drag, startPoint x: 861, startPoint y: 348, endPoint x: 832, endPoint y: 155, distance: 195.5
click at [832, 155] on div at bounding box center [870, 266] width 216 height 481
drag, startPoint x: 866, startPoint y: 342, endPoint x: 846, endPoint y: 127, distance: 215.7
click at [846, 127] on div at bounding box center [870, 266] width 216 height 481
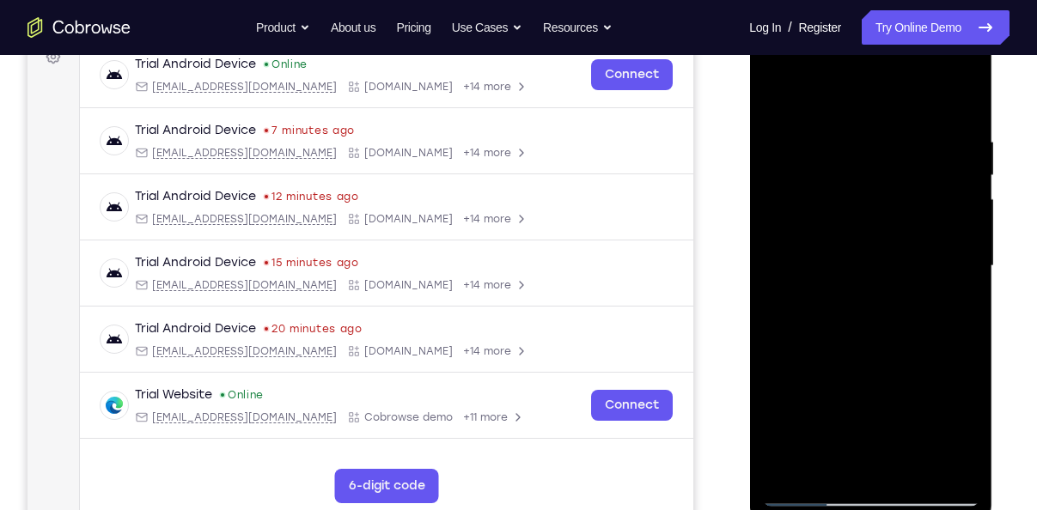
click at [777, 470] on div at bounding box center [870, 266] width 216 height 481
click at [844, 148] on div at bounding box center [870, 266] width 216 height 481
click at [922, 189] on div at bounding box center [870, 266] width 216 height 481
click at [820, 491] on div at bounding box center [870, 266] width 216 height 481
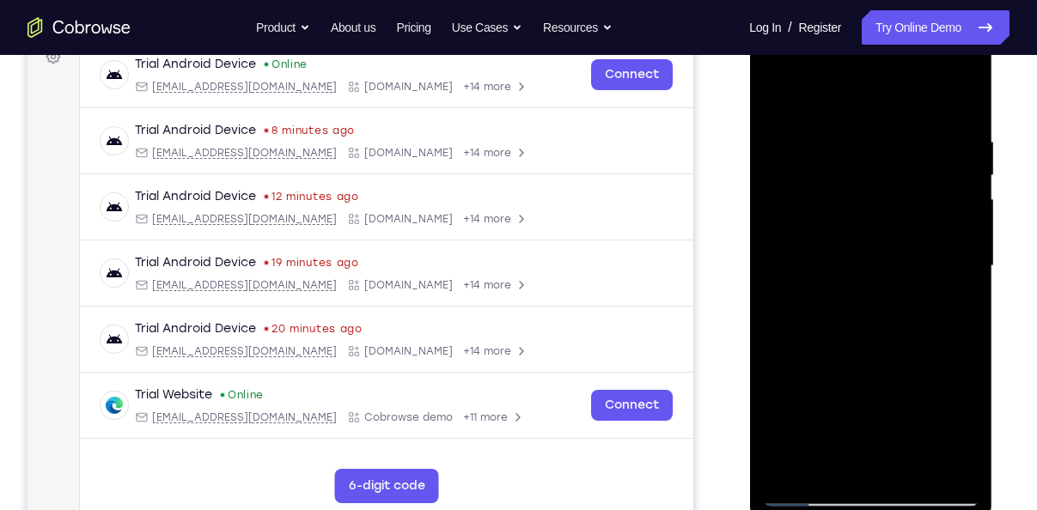
click at [807, 495] on div at bounding box center [870, 266] width 216 height 481
drag, startPoint x: 885, startPoint y: 326, endPoint x: 870, endPoint y: 170, distance: 157.0
click at [870, 170] on div at bounding box center [870, 266] width 216 height 481
click at [836, 345] on div at bounding box center [870, 266] width 216 height 481
click at [843, 241] on div at bounding box center [870, 266] width 216 height 481
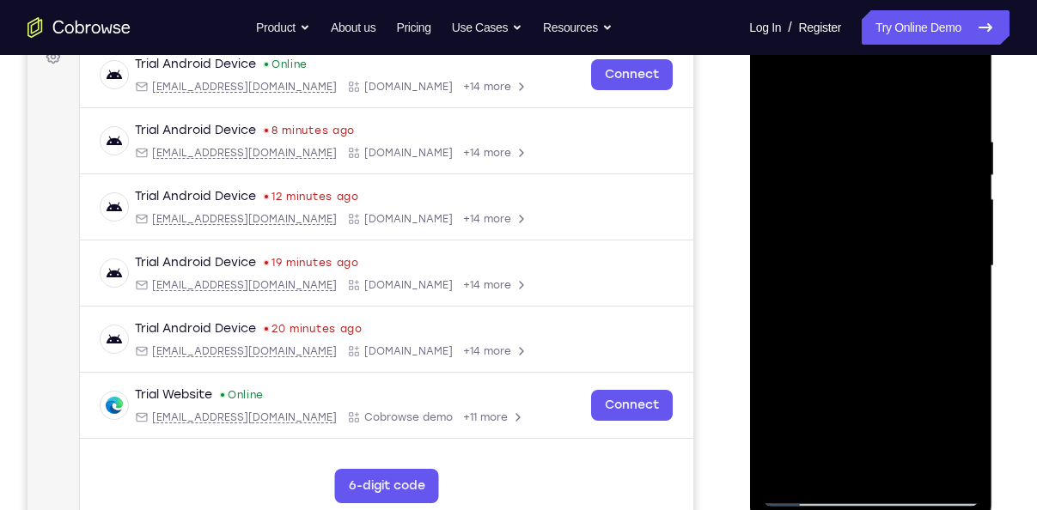
click at [929, 205] on div at bounding box center [870, 266] width 216 height 481
click at [892, 165] on div at bounding box center [870, 266] width 216 height 481
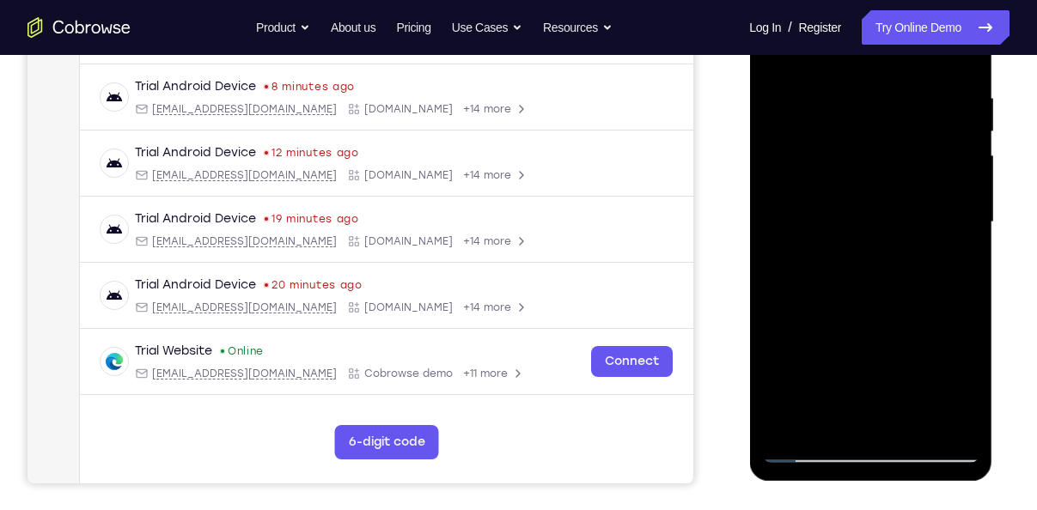
scroll to position [326, 0]
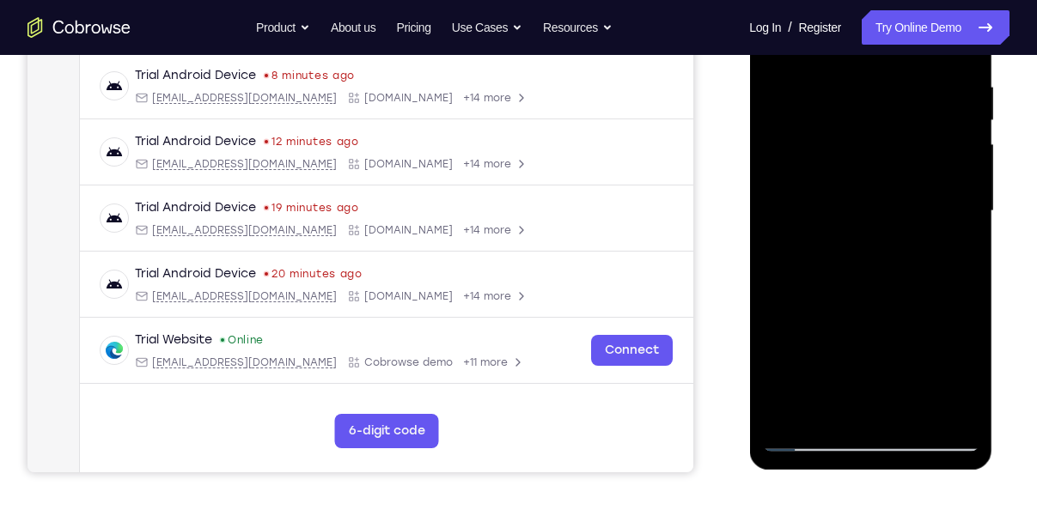
click at [892, 347] on div at bounding box center [870, 211] width 216 height 481
click at [792, 407] on div at bounding box center [870, 211] width 216 height 481
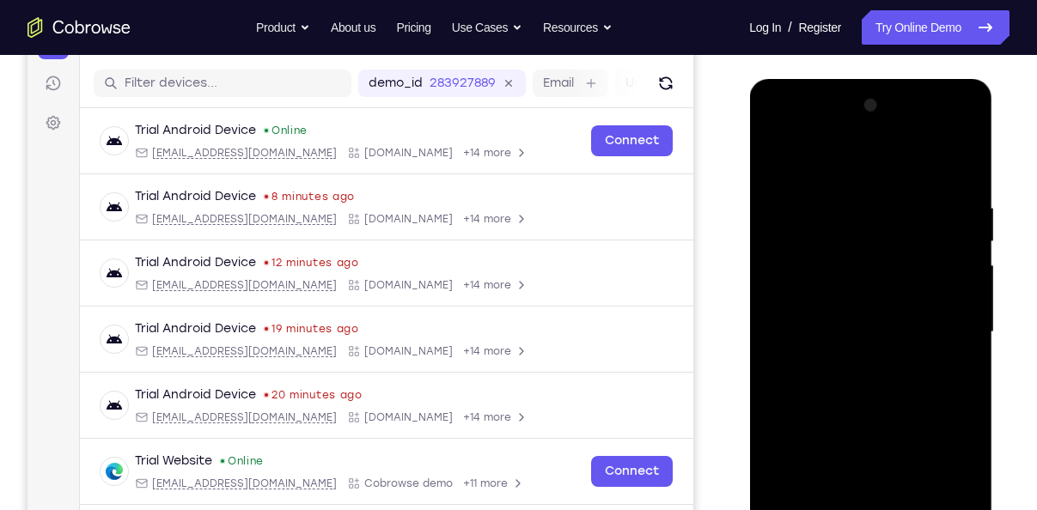
scroll to position [204, 0]
click at [944, 138] on div at bounding box center [870, 333] width 216 height 481
click at [853, 165] on div at bounding box center [870, 333] width 216 height 481
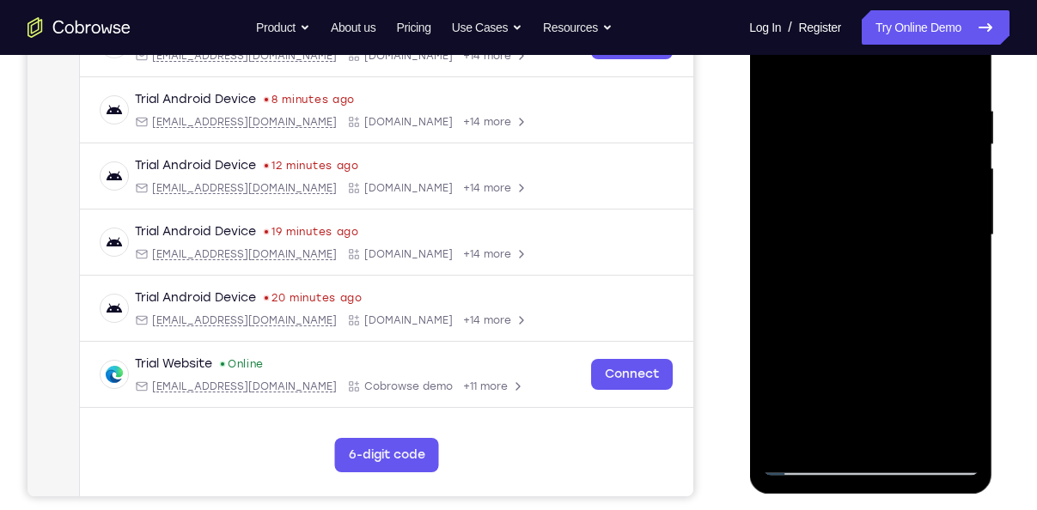
scroll to position [312, 0]
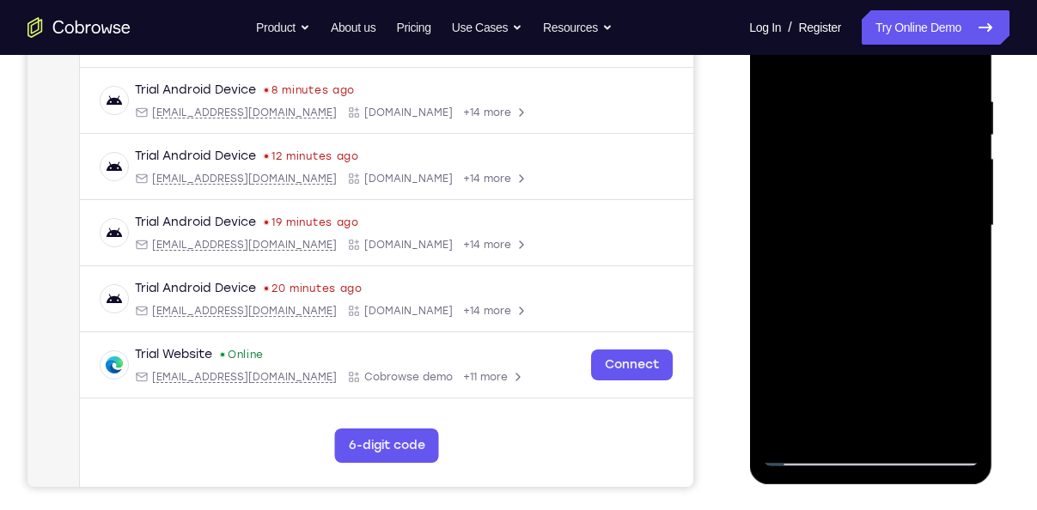
click at [899, 427] on div at bounding box center [870, 225] width 216 height 481
drag, startPoint x: 855, startPoint y: 231, endPoint x: 875, endPoint y: 386, distance: 156.0
click at [875, 386] on div at bounding box center [870, 225] width 216 height 481
click at [855, 205] on div at bounding box center [870, 225] width 216 height 481
click at [814, 447] on div at bounding box center [870, 225] width 216 height 481
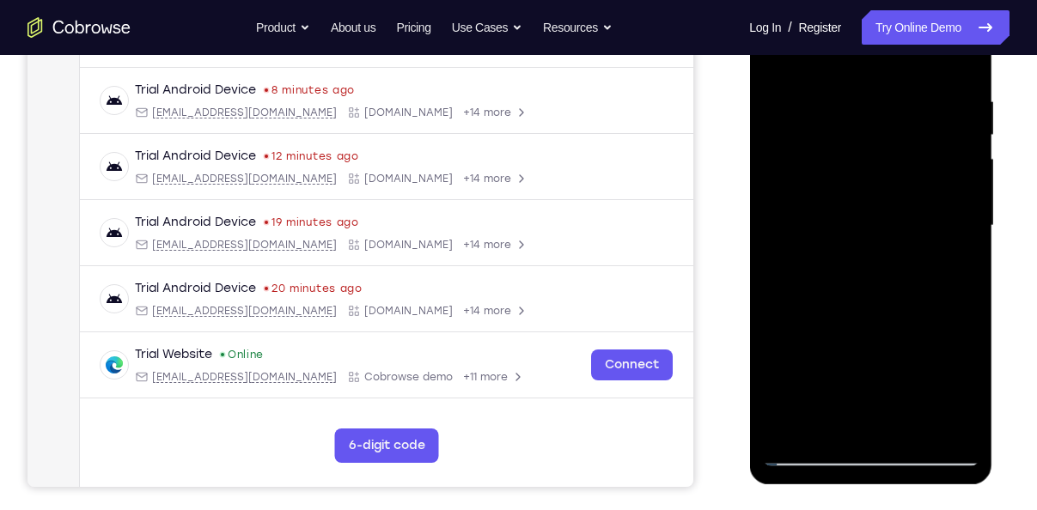
click at [803, 458] on div at bounding box center [870, 225] width 216 height 481
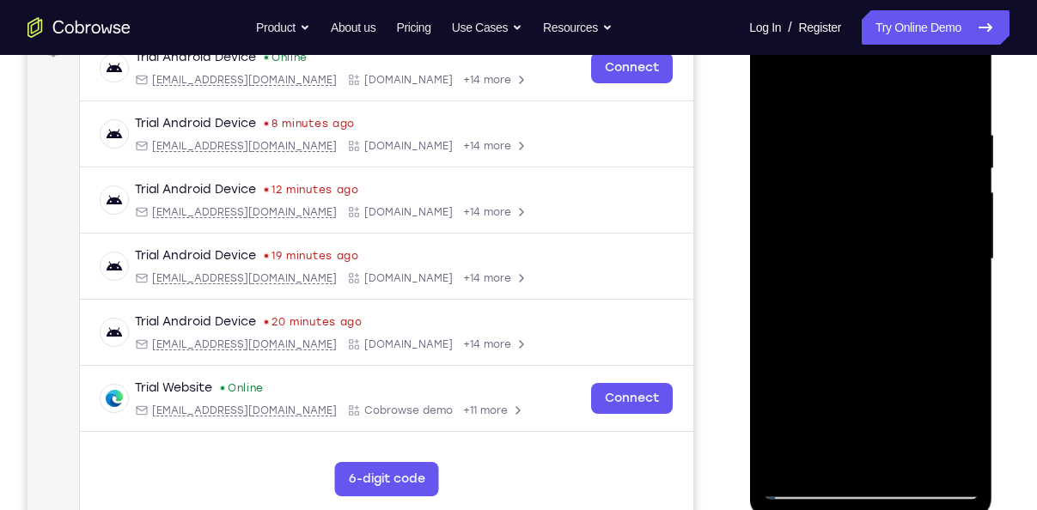
scroll to position [276, 0]
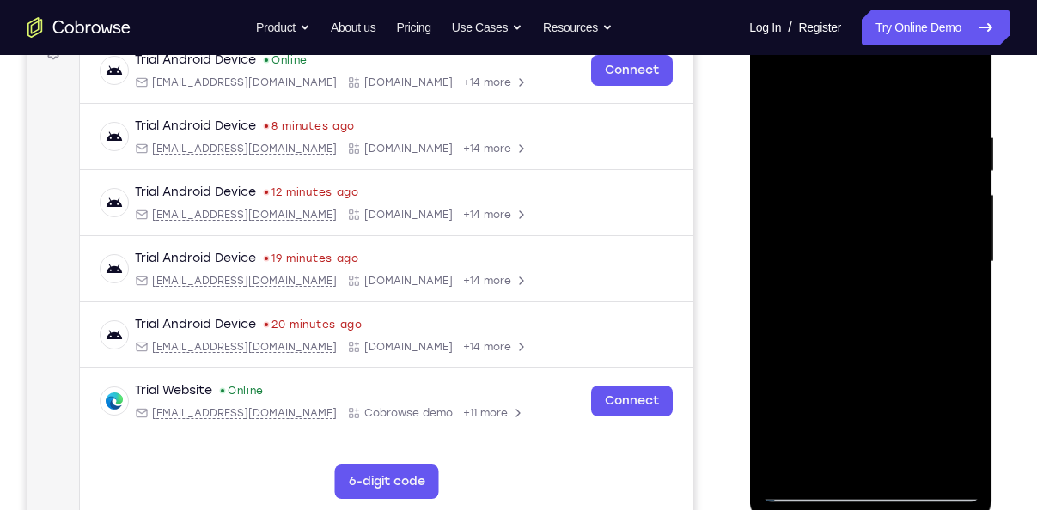
click at [945, 58] on div at bounding box center [870, 261] width 216 height 481
click at [890, 112] on div at bounding box center [870, 261] width 216 height 481
click at [777, 89] on div at bounding box center [870, 261] width 216 height 481
drag, startPoint x: 879, startPoint y: 355, endPoint x: 880, endPoint y: 125, distance: 230.2
click at [880, 125] on div at bounding box center [870, 261] width 216 height 481
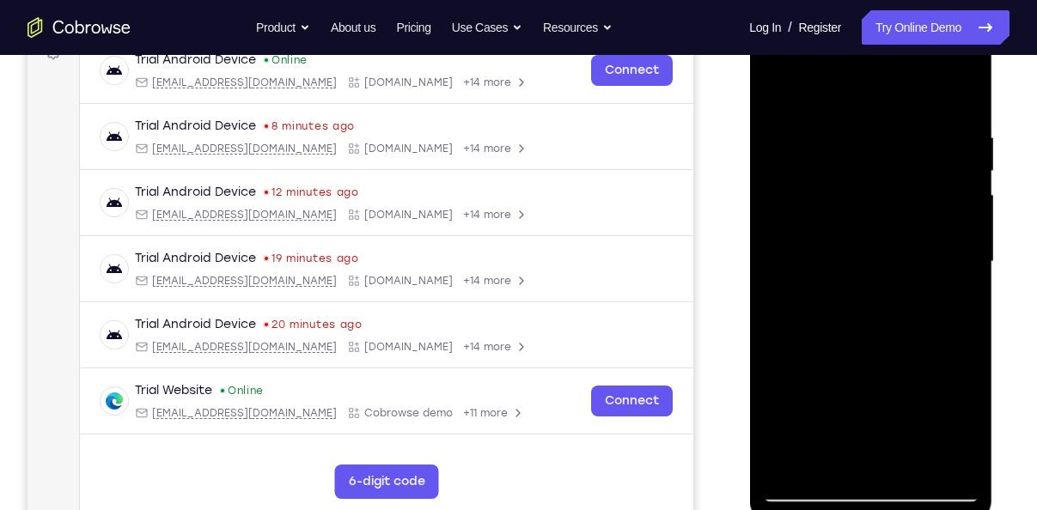
click at [843, 275] on div at bounding box center [870, 261] width 216 height 481
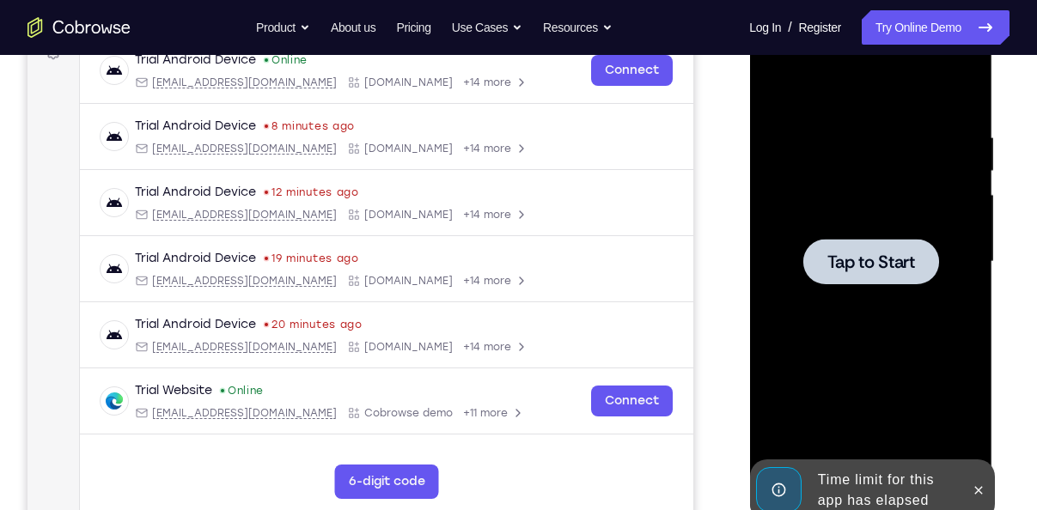
click at [921, 188] on div at bounding box center [870, 261] width 216 height 481
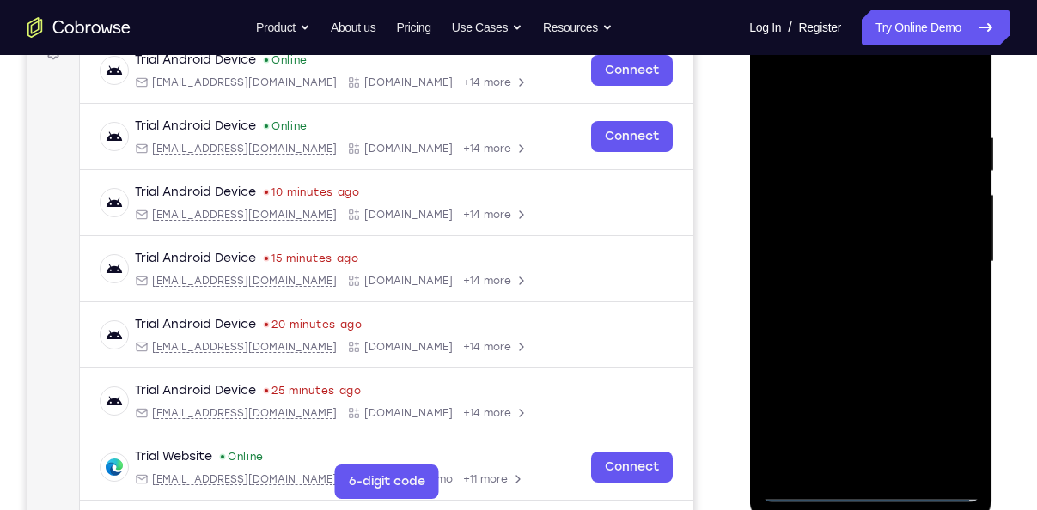
click at [862, 490] on div at bounding box center [870, 261] width 216 height 481
click at [939, 417] on div at bounding box center [870, 261] width 216 height 481
click at [824, 100] on div at bounding box center [870, 261] width 216 height 481
click at [949, 264] on div at bounding box center [870, 261] width 216 height 481
click at [846, 298] on div at bounding box center [870, 261] width 216 height 481
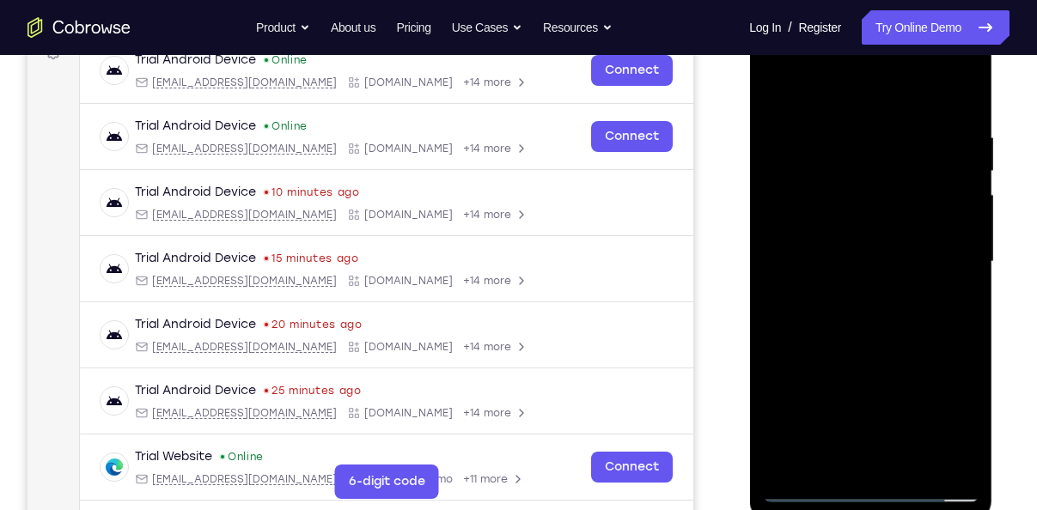
click at [824, 259] on div at bounding box center [870, 261] width 216 height 481
click at [846, 216] on div at bounding box center [870, 261] width 216 height 481
click at [850, 271] on div at bounding box center [870, 261] width 216 height 481
click at [853, 321] on div at bounding box center [870, 261] width 216 height 481
click at [853, 314] on div at bounding box center [870, 261] width 216 height 481
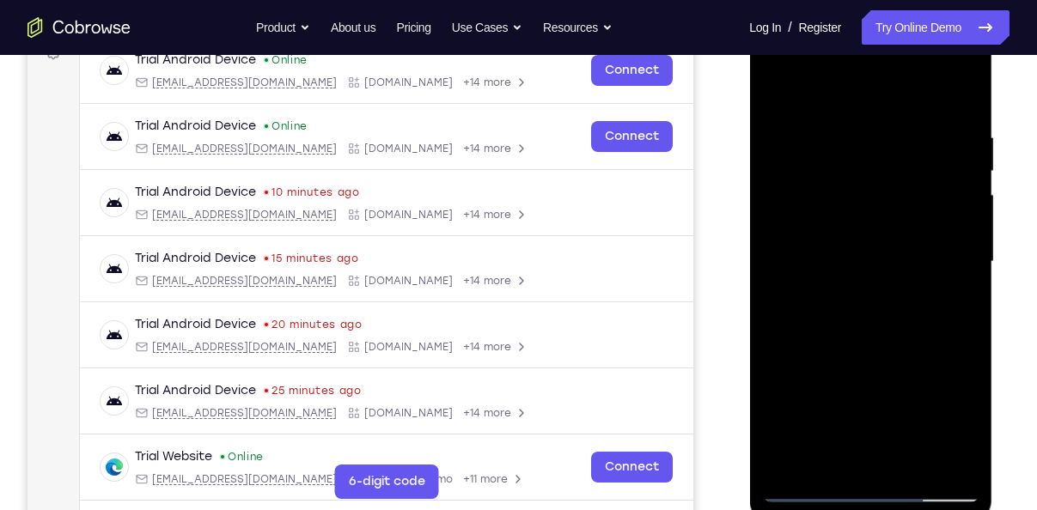
click at [853, 314] on div at bounding box center [870, 261] width 216 height 481
click at [889, 314] on div at bounding box center [870, 261] width 216 height 481
click at [865, 338] on div at bounding box center [870, 261] width 216 height 481
click at [920, 467] on div at bounding box center [870, 261] width 216 height 481
click at [879, 347] on div at bounding box center [870, 261] width 216 height 481
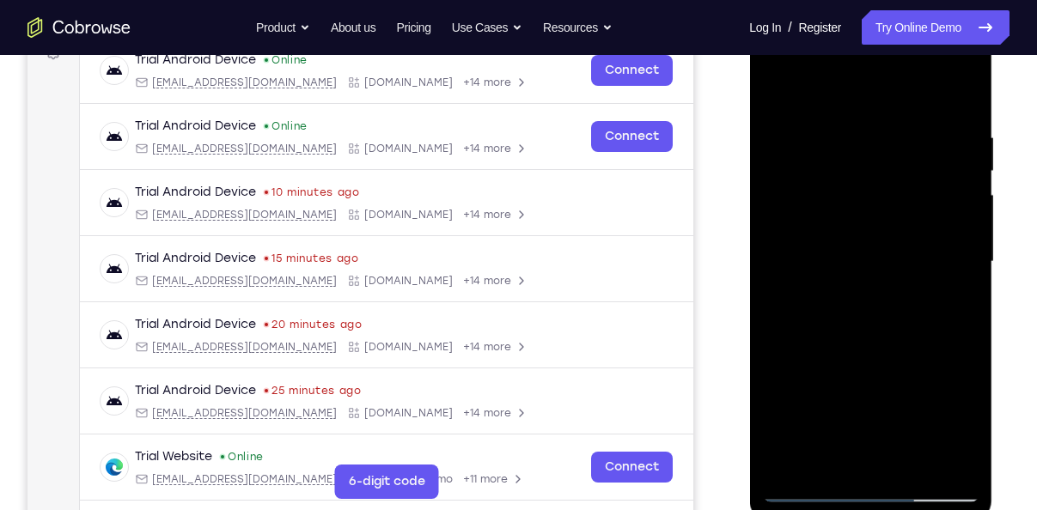
click at [832, 241] on div at bounding box center [870, 261] width 216 height 481
click at [807, 477] on div at bounding box center [870, 261] width 216 height 481
click at [831, 452] on div at bounding box center [870, 261] width 216 height 481
click at [957, 312] on div at bounding box center [870, 261] width 216 height 481
click at [774, 100] on div at bounding box center [870, 261] width 216 height 481
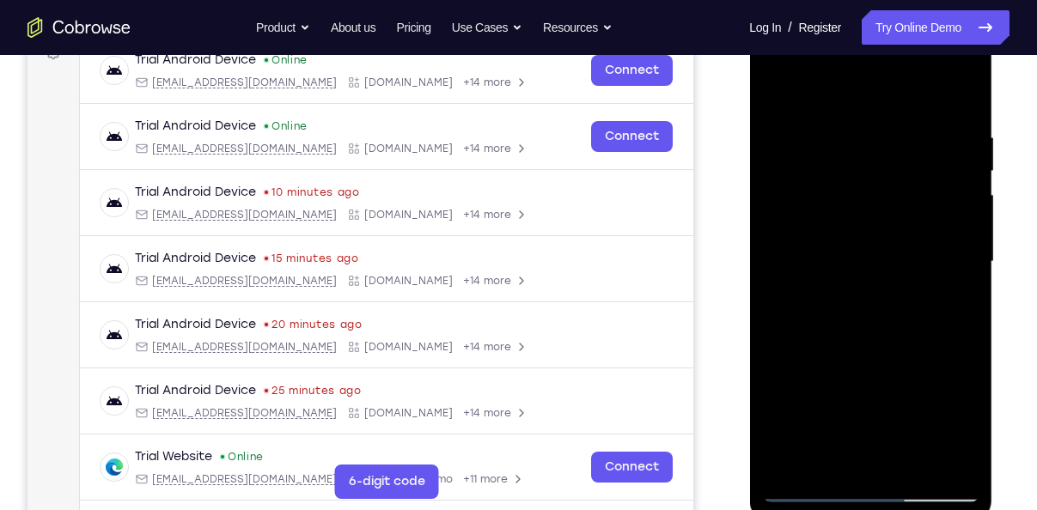
click at [774, 100] on div at bounding box center [870, 261] width 216 height 481
click at [958, 466] on div at bounding box center [870, 261] width 216 height 481
click at [966, 88] on div at bounding box center [870, 261] width 216 height 481
click at [848, 353] on div at bounding box center [870, 261] width 216 height 481
click at [839, 111] on div at bounding box center [870, 261] width 216 height 481
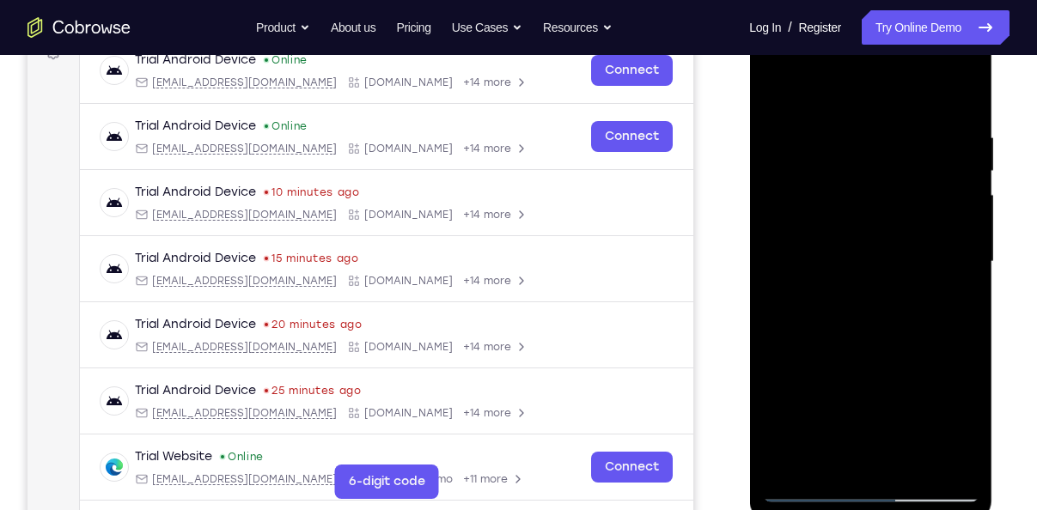
click at [868, 405] on div at bounding box center [870, 261] width 216 height 481
click at [823, 307] on div at bounding box center [870, 261] width 216 height 481
click at [929, 164] on div at bounding box center [870, 261] width 216 height 481
click at [886, 152] on div at bounding box center [870, 261] width 216 height 481
click at [777, 83] on div at bounding box center [870, 261] width 216 height 481
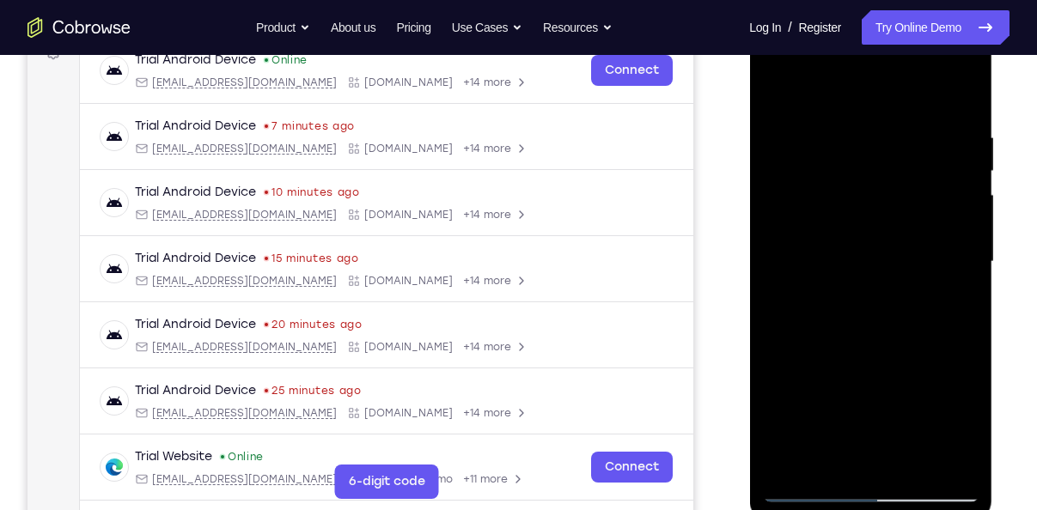
click at [809, 485] on div at bounding box center [870, 261] width 216 height 481
click at [812, 488] on div at bounding box center [870, 261] width 216 height 481
click at [834, 192] on div at bounding box center [870, 261] width 216 height 481
click at [781, 77] on div at bounding box center [870, 261] width 216 height 481
click at [924, 466] on div at bounding box center [870, 261] width 216 height 481
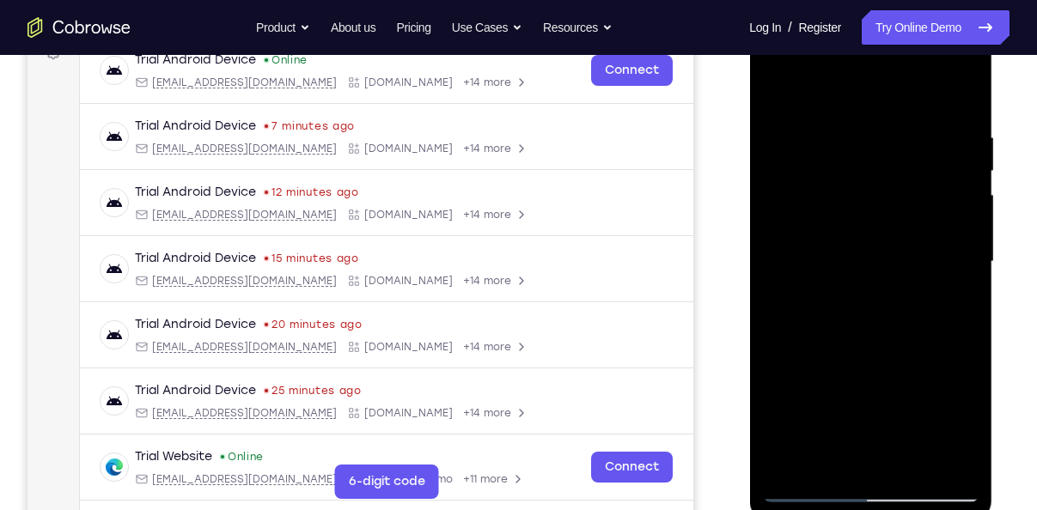
click at [798, 190] on div at bounding box center [870, 261] width 216 height 481
click at [820, 121] on div at bounding box center [870, 261] width 216 height 481
click at [791, 114] on div at bounding box center [870, 261] width 216 height 481
click at [879, 117] on div at bounding box center [870, 261] width 216 height 481
click at [780, 92] on div at bounding box center [870, 261] width 216 height 481
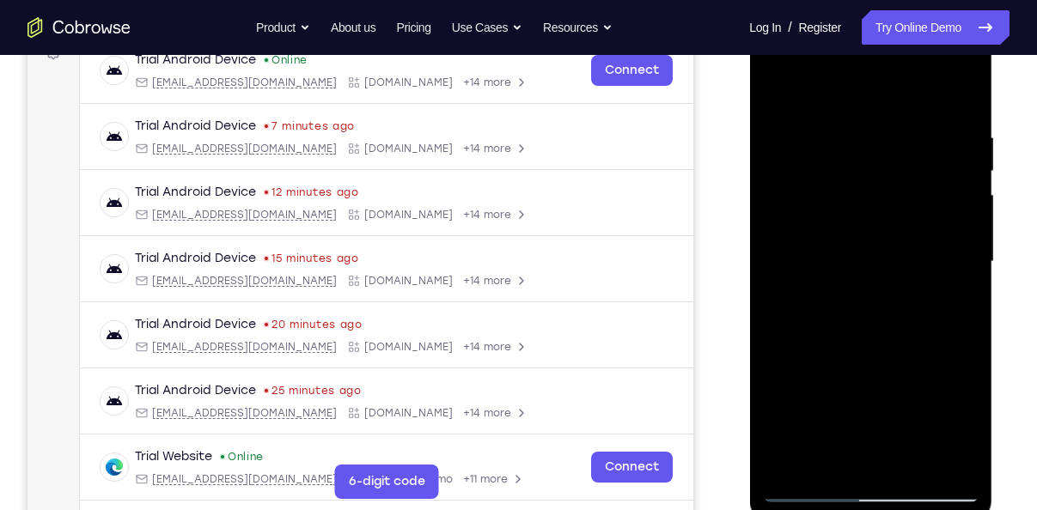
click at [774, 87] on div at bounding box center [870, 261] width 216 height 481
click at [824, 141] on div at bounding box center [870, 261] width 216 height 481
click at [925, 161] on div at bounding box center [870, 261] width 216 height 481
click at [812, 497] on div at bounding box center [870, 261] width 216 height 481
click at [813, 487] on div at bounding box center [870, 261] width 216 height 481
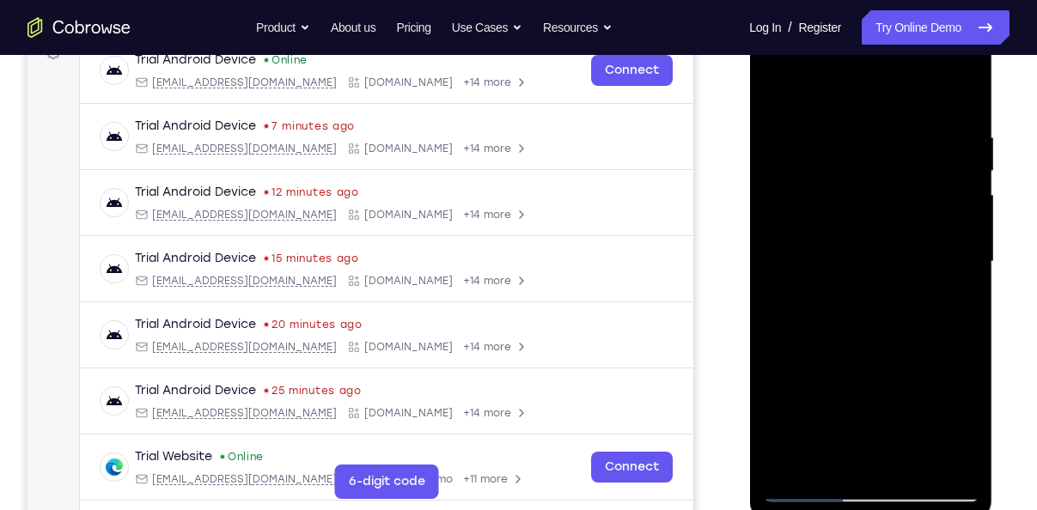
drag, startPoint x: 895, startPoint y: 415, endPoint x: 834, endPoint y: 204, distance: 219.9
click at [834, 204] on div at bounding box center [870, 261] width 216 height 481
drag, startPoint x: 900, startPoint y: 342, endPoint x: 893, endPoint y: 253, distance: 89.6
click at [893, 253] on div at bounding box center [870, 261] width 216 height 481
click at [832, 261] on div at bounding box center [870, 261] width 216 height 481
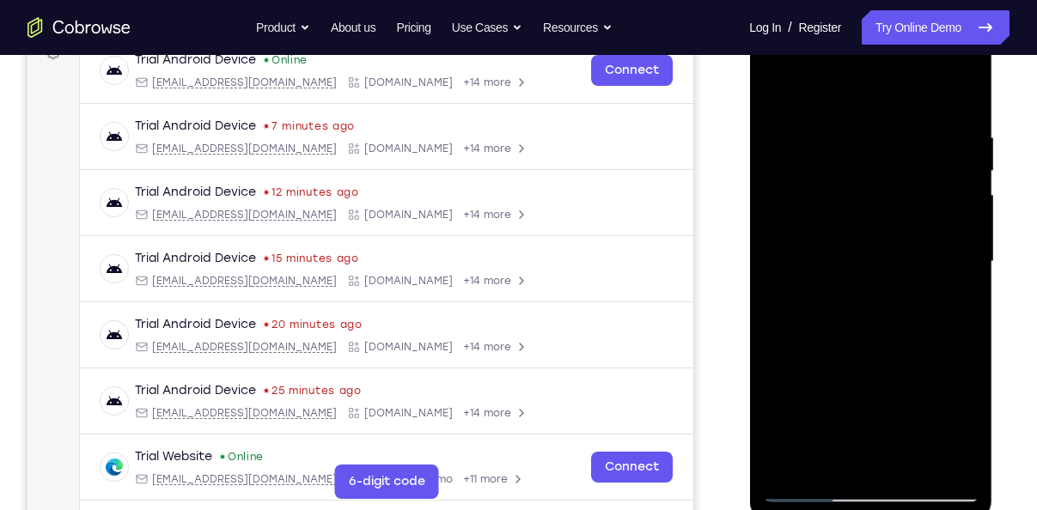
click at [855, 198] on div at bounding box center [870, 261] width 216 height 481
click at [923, 162] on div at bounding box center [870, 261] width 216 height 481
click at [894, 150] on div at bounding box center [870, 261] width 216 height 481
click at [891, 409] on div at bounding box center [870, 261] width 216 height 481
drag, startPoint x: 840, startPoint y: 400, endPoint x: 843, endPoint y: 273, distance: 127.2
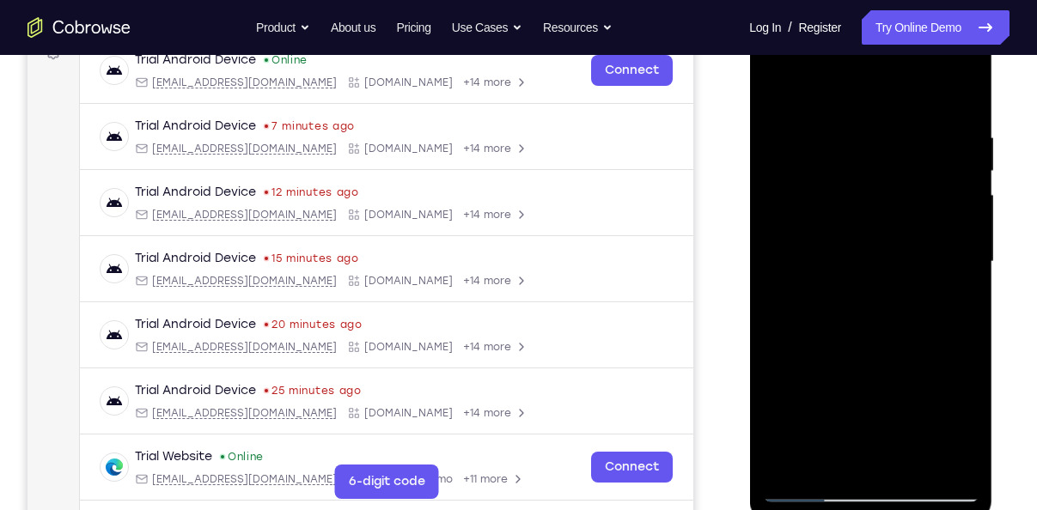
click at [843, 273] on div at bounding box center [870, 261] width 216 height 481
drag, startPoint x: 843, startPoint y: 273, endPoint x: 853, endPoint y: 390, distance: 117.3
click at [853, 390] on div at bounding box center [870, 261] width 216 height 481
click at [790, 113] on div at bounding box center [870, 261] width 216 height 481
click at [967, 229] on div at bounding box center [870, 261] width 216 height 481
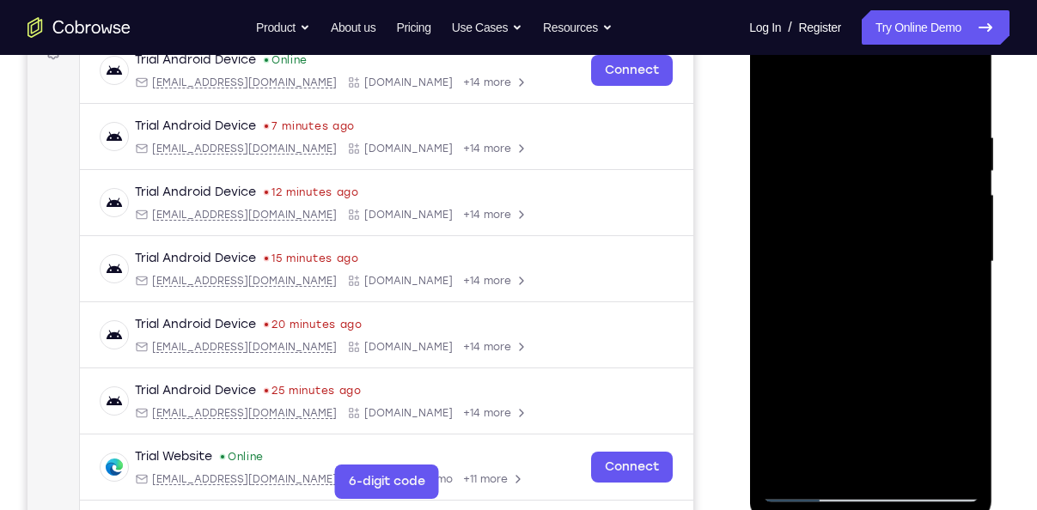
click at [967, 229] on div at bounding box center [870, 261] width 216 height 481
click at [931, 465] on div at bounding box center [870, 261] width 216 height 481
click at [963, 97] on div at bounding box center [870, 261] width 216 height 481
click at [871, 143] on div at bounding box center [870, 261] width 216 height 481
click at [813, 247] on div at bounding box center [870, 261] width 216 height 481
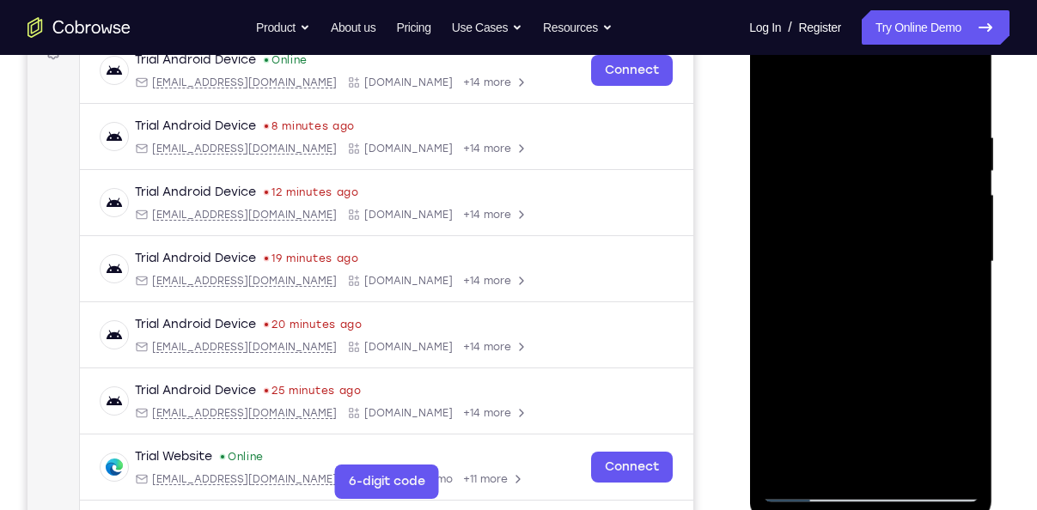
click at [791, 460] on div at bounding box center [870, 261] width 216 height 481
click at [800, 492] on div at bounding box center [870, 261] width 216 height 481
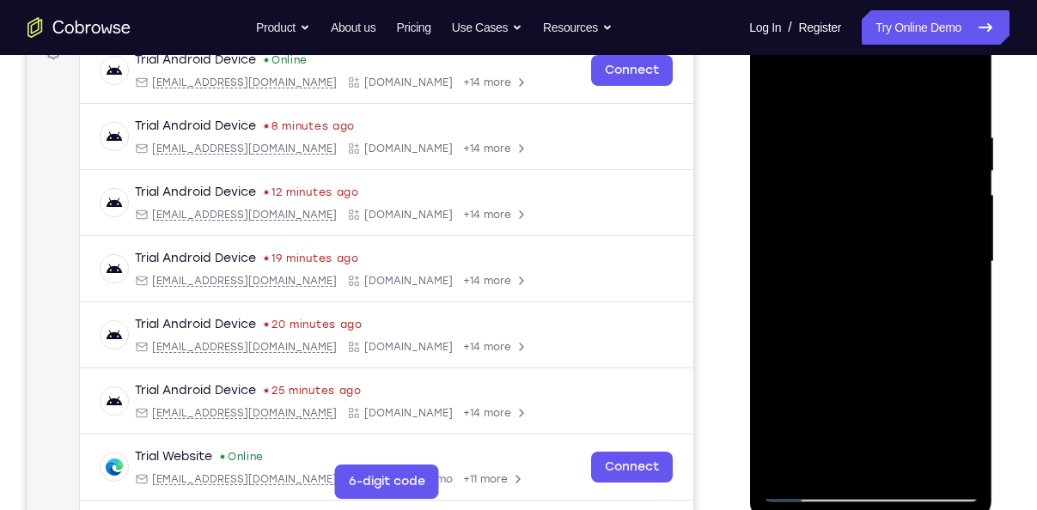
drag, startPoint x: 932, startPoint y: 302, endPoint x: 911, endPoint y: 131, distance: 172.3
click at [911, 131] on div at bounding box center [870, 261] width 216 height 481
click at [806, 486] on div at bounding box center [870, 261] width 216 height 481
drag, startPoint x: 902, startPoint y: 377, endPoint x: 879, endPoint y: 143, distance: 234.8
click at [879, 143] on div at bounding box center [870, 261] width 216 height 481
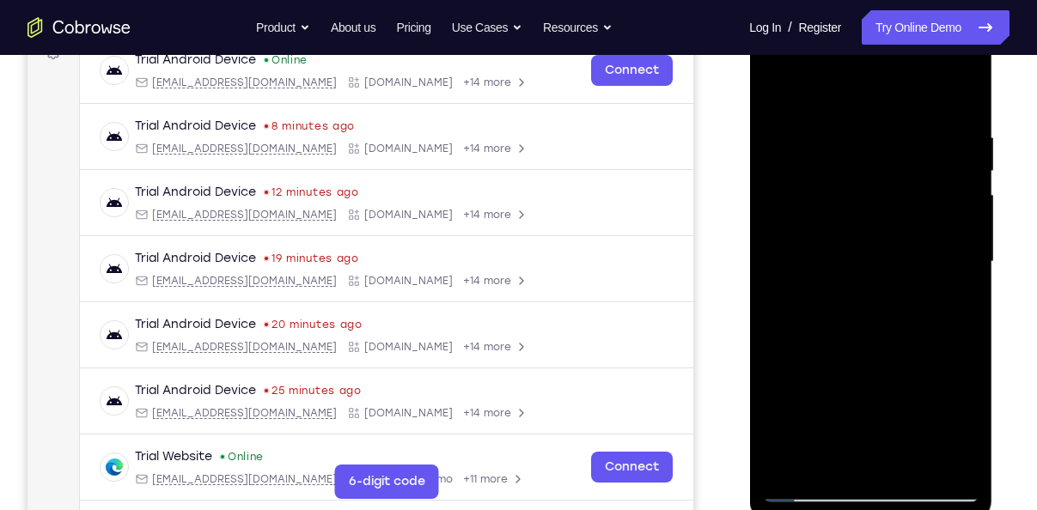
click at [785, 254] on div at bounding box center [870, 261] width 216 height 481
click at [938, 328] on div at bounding box center [870, 261] width 216 height 481
click at [978, 386] on div at bounding box center [870, 261] width 216 height 481
drag, startPoint x: 968, startPoint y: 396, endPoint x: 927, endPoint y: 198, distance: 201.8
click at [927, 198] on div at bounding box center [870, 261] width 216 height 481
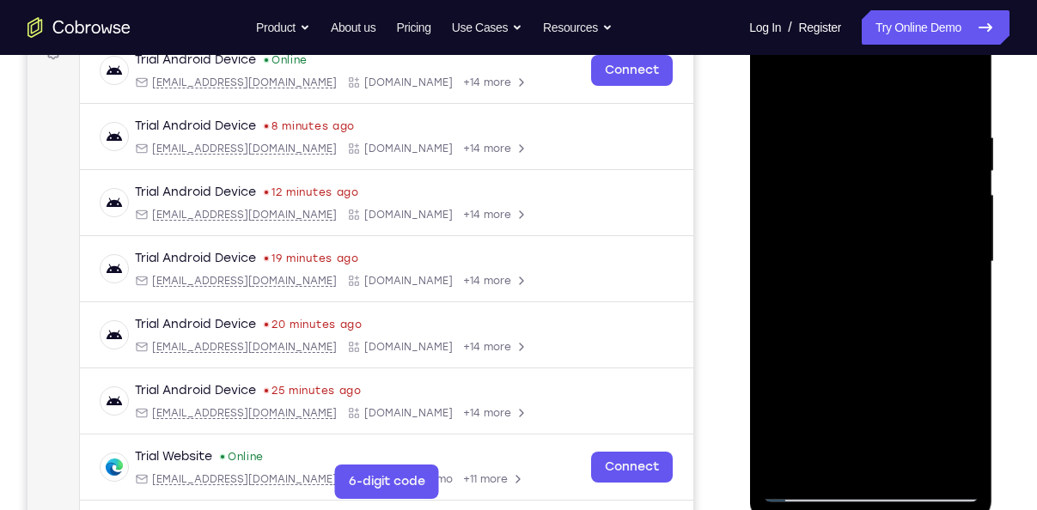
drag, startPoint x: 935, startPoint y: 330, endPoint x: 917, endPoint y: 159, distance: 172.0
click at [917, 159] on div at bounding box center [870, 261] width 216 height 481
drag, startPoint x: 899, startPoint y: 362, endPoint x: 897, endPoint y: 201, distance: 161.5
click at [897, 201] on div at bounding box center [870, 261] width 216 height 481
drag, startPoint x: 925, startPoint y: 305, endPoint x: 923, endPoint y: 174, distance: 130.6
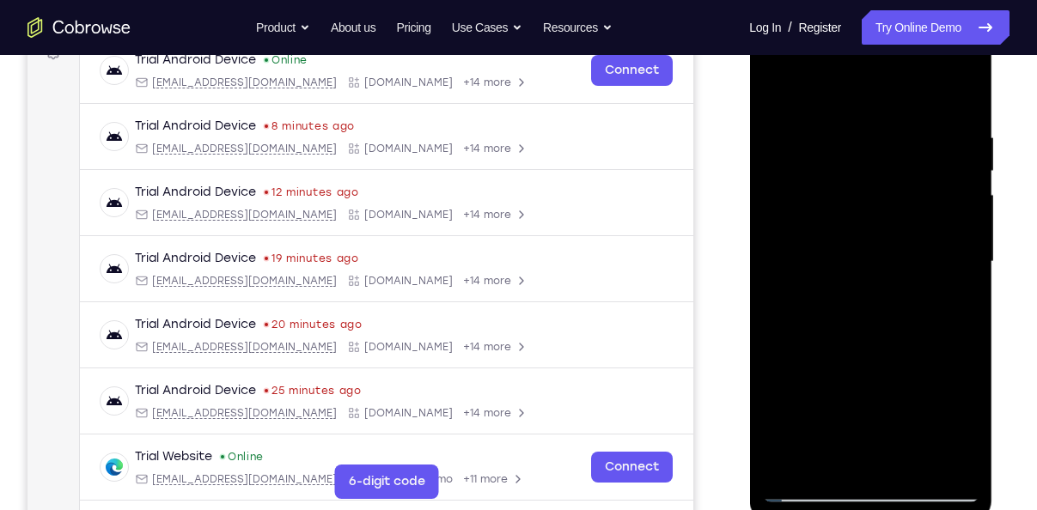
click at [923, 174] on div at bounding box center [870, 261] width 216 height 481
click at [822, 143] on div at bounding box center [870, 261] width 216 height 481
click at [929, 216] on div at bounding box center [870, 261] width 216 height 481
click at [808, 489] on div at bounding box center [870, 261] width 216 height 481
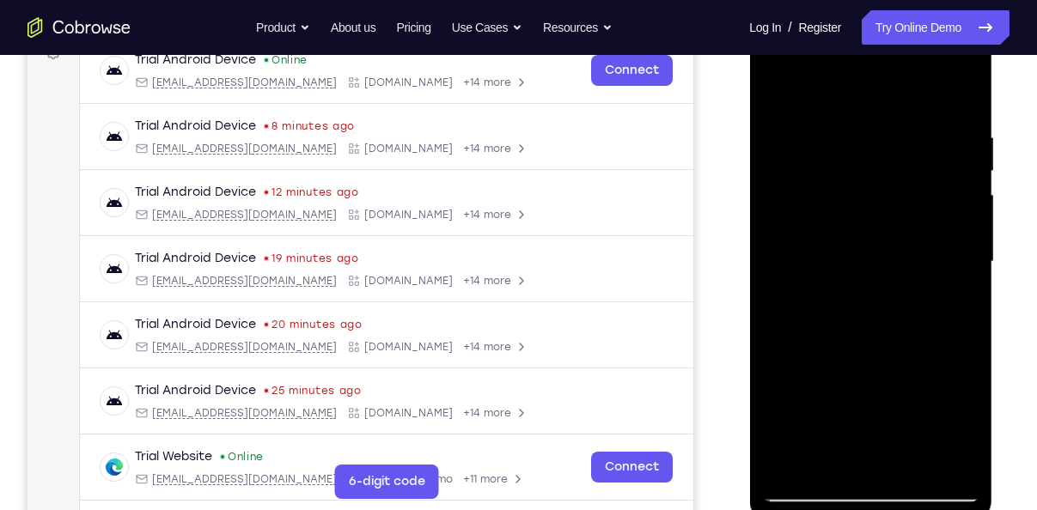
drag, startPoint x: 883, startPoint y: 392, endPoint x: 855, endPoint y: 137, distance: 256.7
click at [855, 137] on div at bounding box center [870, 261] width 216 height 481
click at [816, 259] on div at bounding box center [870, 261] width 216 height 481
click at [929, 166] on div at bounding box center [870, 261] width 216 height 481
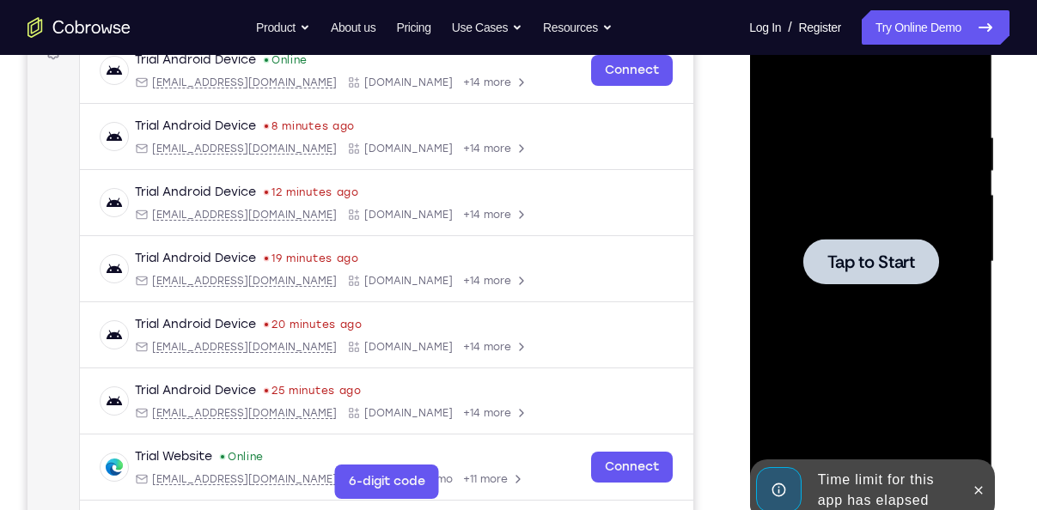
click at [867, 253] on span "Tap to Start" at bounding box center [870, 261] width 88 height 17
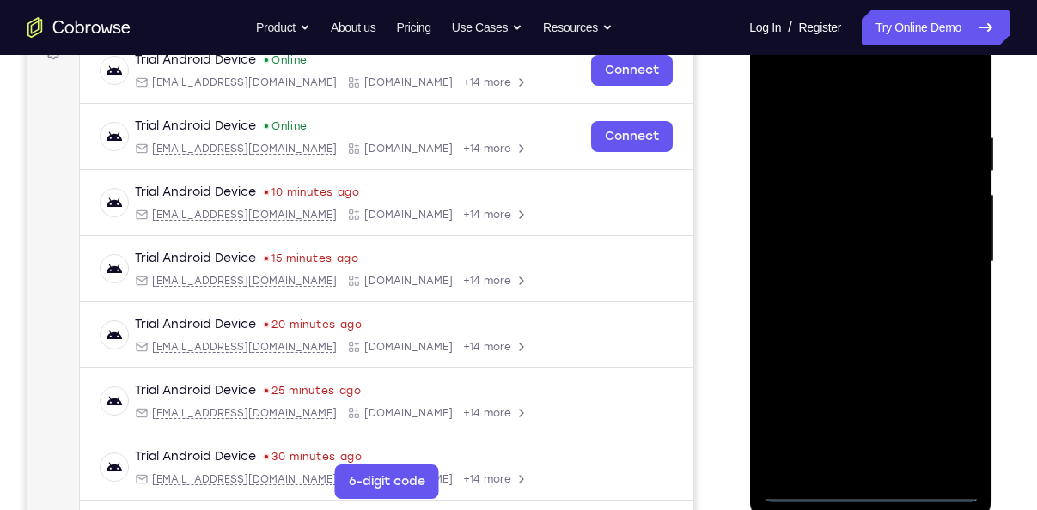
click at [867, 489] on div at bounding box center [870, 261] width 216 height 481
click at [949, 423] on div at bounding box center [870, 261] width 216 height 481
click at [817, 104] on div at bounding box center [870, 261] width 216 height 481
click at [935, 259] on div at bounding box center [870, 261] width 216 height 481
click at [858, 291] on div at bounding box center [870, 261] width 216 height 481
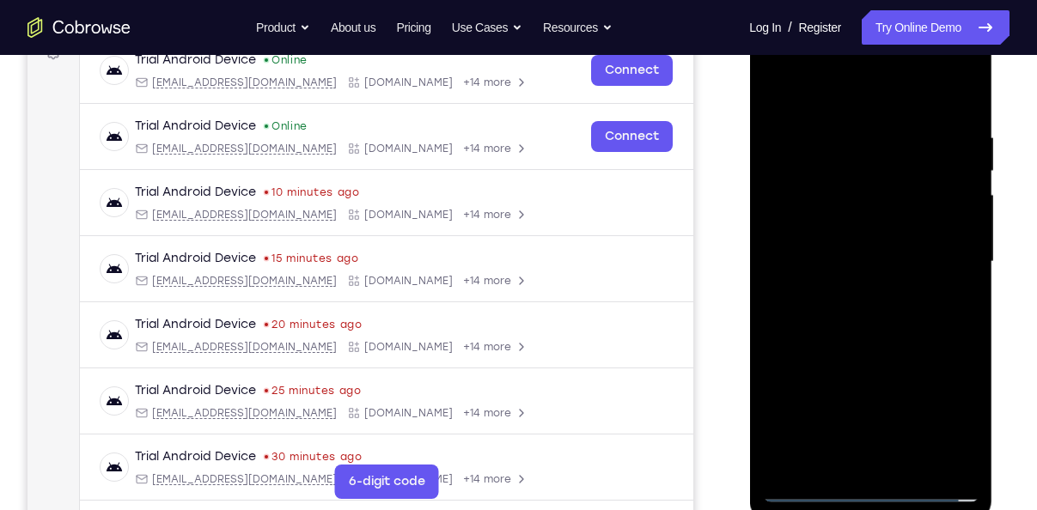
click at [858, 250] on div at bounding box center [870, 261] width 216 height 481
click at [851, 227] on div at bounding box center [870, 261] width 216 height 481
click at [819, 258] on div at bounding box center [870, 261] width 216 height 481
click at [835, 322] on div at bounding box center [870, 261] width 216 height 481
click at [868, 341] on div at bounding box center [870, 261] width 216 height 481
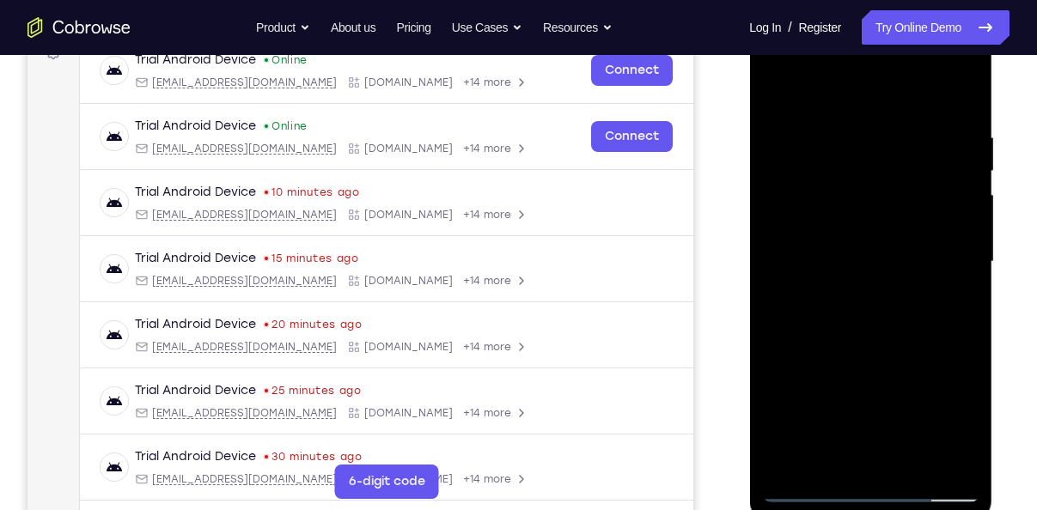
click at [952, 468] on div at bounding box center [870, 261] width 216 height 481
click at [957, 94] on div at bounding box center [870, 261] width 216 height 481
click at [863, 351] on div at bounding box center [870, 261] width 216 height 481
click at [815, 111] on div at bounding box center [870, 261] width 216 height 481
click at [838, 399] on div at bounding box center [870, 261] width 216 height 481
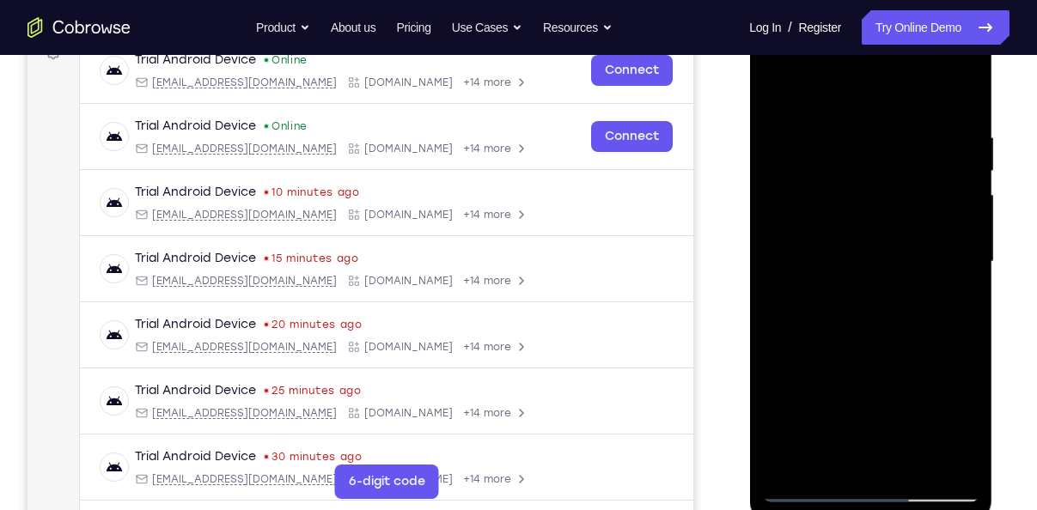
click at [817, 311] on div at bounding box center [870, 261] width 216 height 481
click at [777, 97] on div at bounding box center [870, 261] width 216 height 481
click at [782, 90] on div at bounding box center [870, 261] width 216 height 481
click at [830, 321] on div at bounding box center [870, 261] width 216 height 481
click at [812, 257] on div at bounding box center [870, 261] width 216 height 481
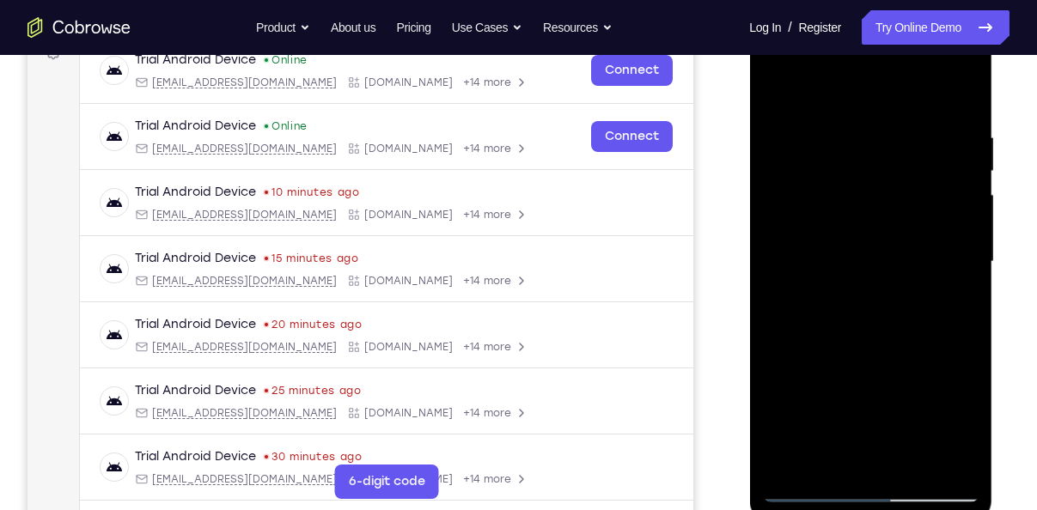
click at [923, 224] on div at bounding box center [870, 261] width 216 height 481
click at [870, 147] on div at bounding box center [870, 261] width 216 height 481
click at [801, 485] on div at bounding box center [870, 261] width 216 height 481
drag, startPoint x: 872, startPoint y: 344, endPoint x: 840, endPoint y: 176, distance: 171.3
click at [840, 176] on div at bounding box center [870, 261] width 216 height 481
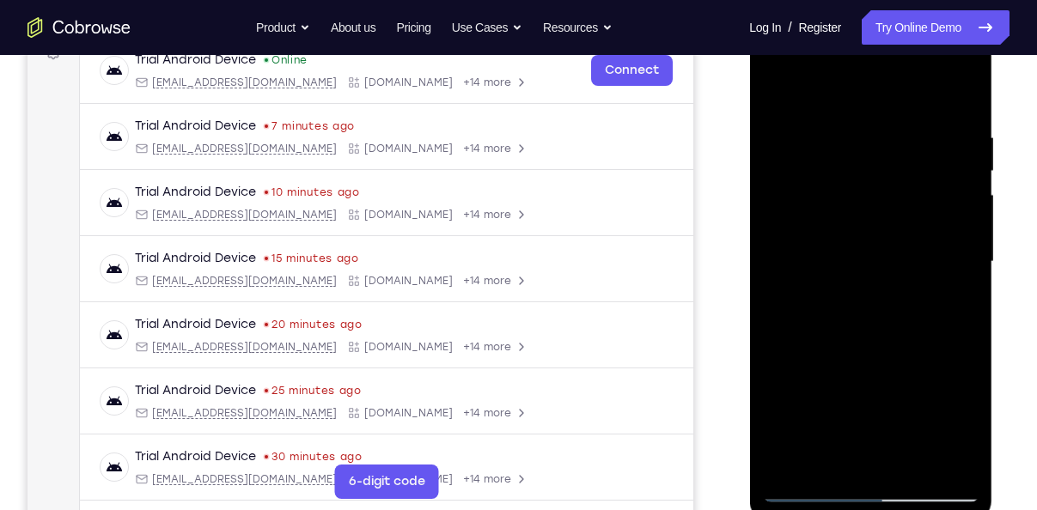
click at [796, 332] on div at bounding box center [870, 261] width 216 height 481
drag, startPoint x: 868, startPoint y: 369, endPoint x: 868, endPoint y: 174, distance: 195.0
click at [868, 174] on div at bounding box center [870, 261] width 216 height 481
click at [800, 351] on div at bounding box center [870, 261] width 216 height 481
drag, startPoint x: 851, startPoint y: 382, endPoint x: 842, endPoint y: 190, distance: 192.6
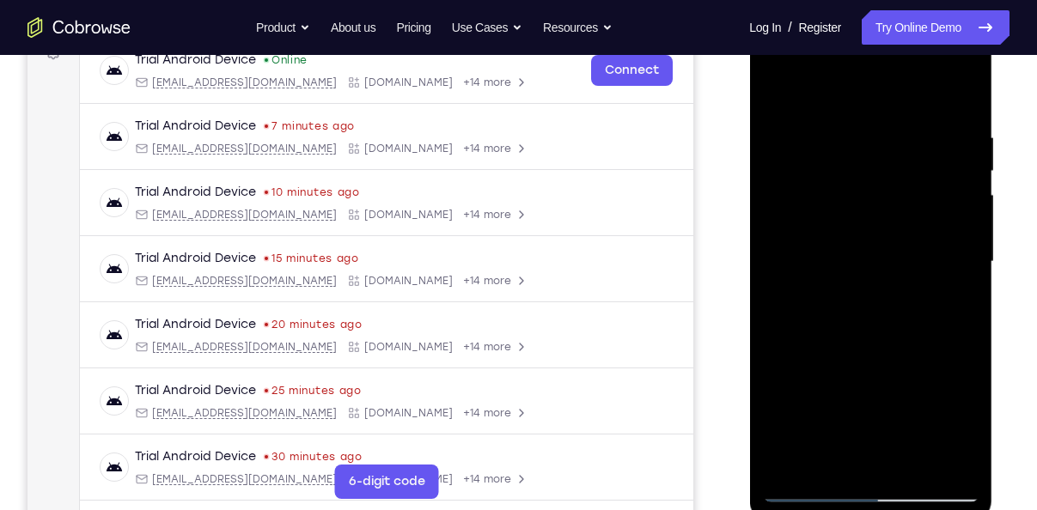
click at [842, 190] on div at bounding box center [870, 261] width 216 height 481
click at [801, 441] on div at bounding box center [870, 261] width 216 height 481
drag, startPoint x: 961, startPoint y: 369, endPoint x: 915, endPoint y: 181, distance: 192.9
click at [915, 181] on div at bounding box center [870, 261] width 216 height 481
drag, startPoint x: 929, startPoint y: 324, endPoint x: 929, endPoint y: 192, distance: 131.4
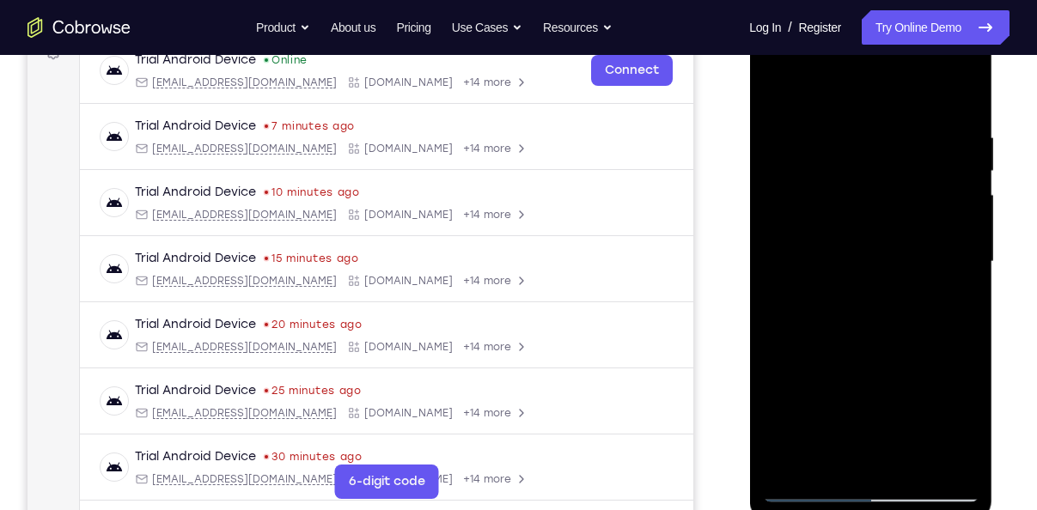
click at [929, 192] on div at bounding box center [870, 261] width 216 height 481
click at [797, 329] on div at bounding box center [870, 261] width 216 height 481
drag, startPoint x: 879, startPoint y: 394, endPoint x: 884, endPoint y: 214, distance: 180.5
click at [884, 214] on div at bounding box center [870, 261] width 216 height 481
click at [803, 443] on div at bounding box center [870, 261] width 216 height 481
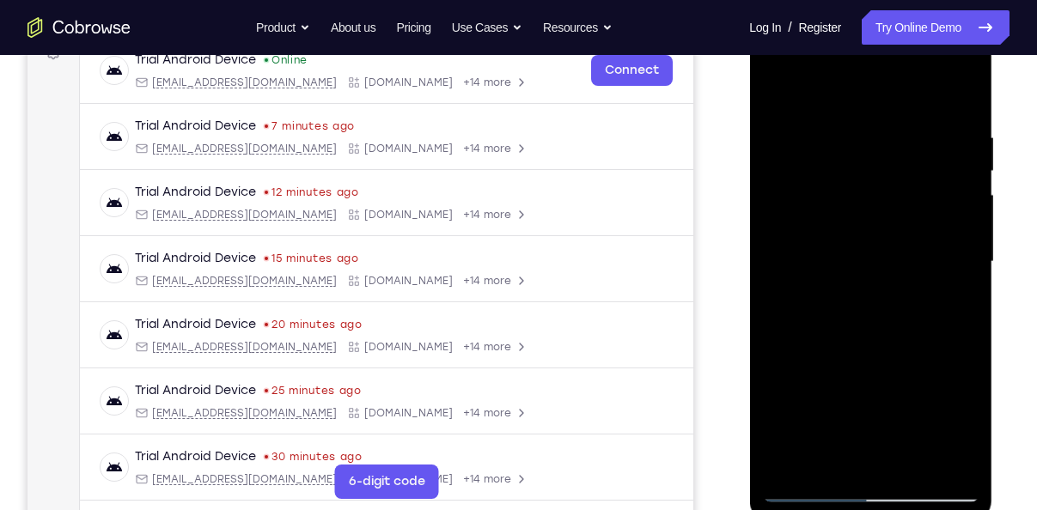
drag, startPoint x: 942, startPoint y: 386, endPoint x: 918, endPoint y: 229, distance: 158.2
click at [918, 229] on div at bounding box center [870, 261] width 216 height 481
drag, startPoint x: 860, startPoint y: 330, endPoint x: 860, endPoint y: 190, distance: 140.0
click at [860, 190] on div at bounding box center [870, 261] width 216 height 481
click at [800, 362] on div at bounding box center [870, 261] width 216 height 481
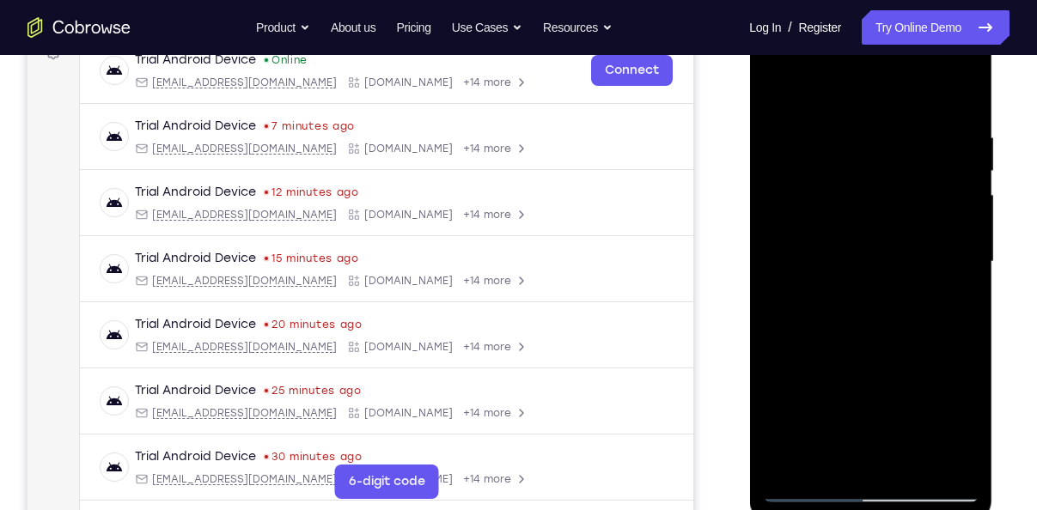
drag, startPoint x: 856, startPoint y: 404, endPoint x: 863, endPoint y: 238, distance: 165.9
click at [863, 238] on div at bounding box center [870, 261] width 216 height 481
click at [801, 436] on div at bounding box center [870, 261] width 216 height 481
click at [793, 491] on div at bounding box center [870, 261] width 216 height 481
drag, startPoint x: 891, startPoint y: 331, endPoint x: 889, endPoint y: 131, distance: 199.3
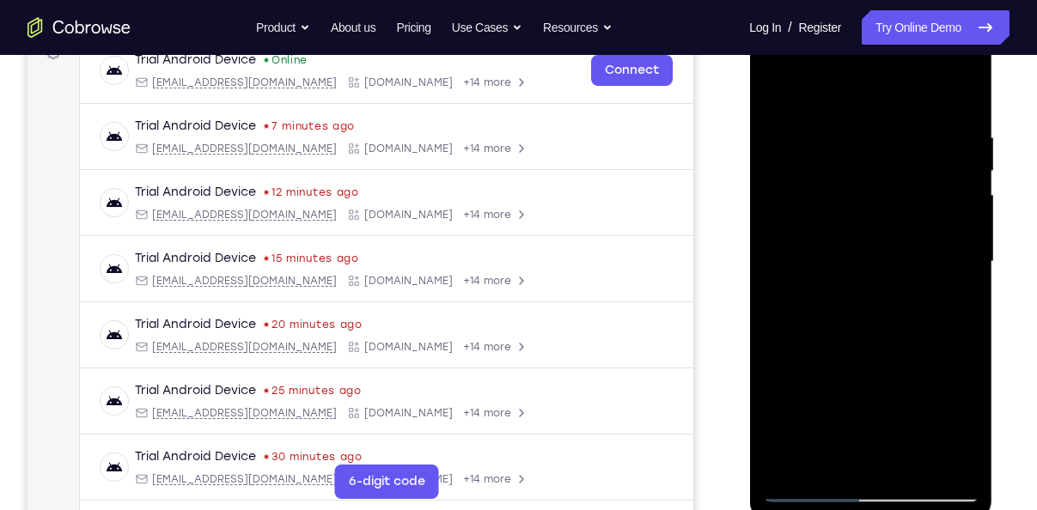
click at [889, 131] on div at bounding box center [870, 261] width 216 height 481
drag, startPoint x: 891, startPoint y: 327, endPoint x: 905, endPoint y: 131, distance: 197.2
click at [905, 131] on div at bounding box center [870, 261] width 216 height 481
click at [899, 202] on div at bounding box center [870, 261] width 216 height 481
click at [872, 219] on div at bounding box center [870, 261] width 216 height 481
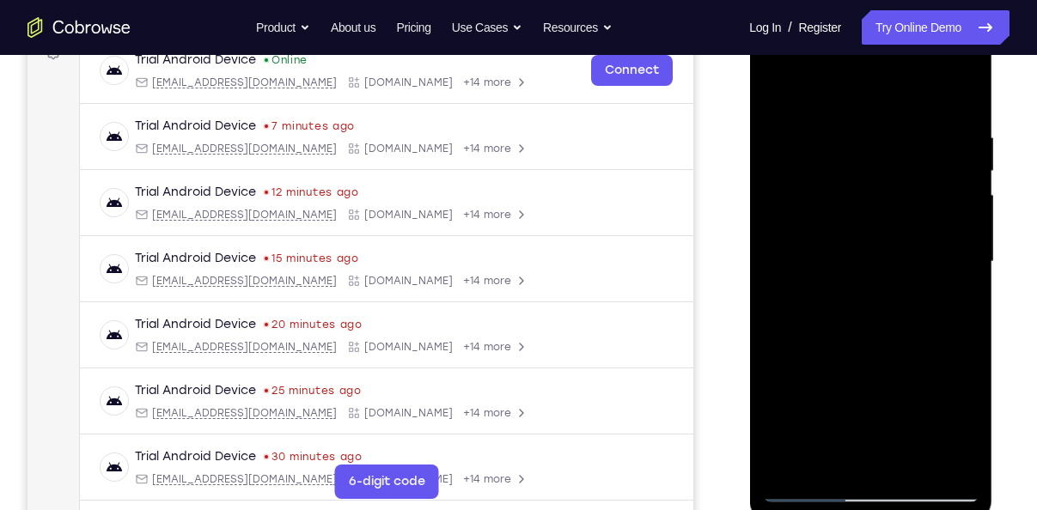
click at [812, 119] on div at bounding box center [870, 261] width 216 height 481
click at [793, 104] on div at bounding box center [870, 261] width 216 height 481
click at [783, 101] on div at bounding box center [870, 261] width 216 height 481
click at [783, 122] on div at bounding box center [870, 261] width 216 height 481
click at [813, 119] on div at bounding box center [870, 261] width 216 height 481
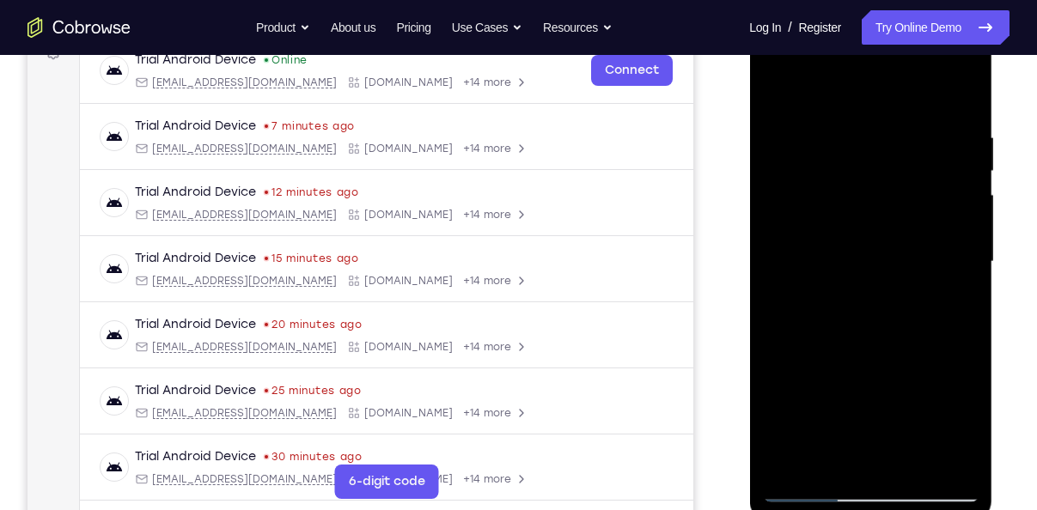
click at [781, 94] on div at bounding box center [870, 261] width 216 height 481
drag, startPoint x: 857, startPoint y: 394, endPoint x: 850, endPoint y: 244, distance: 150.5
click at [850, 244] on div at bounding box center [870, 261] width 216 height 481
drag, startPoint x: 882, startPoint y: 315, endPoint x: 882, endPoint y: 153, distance: 162.4
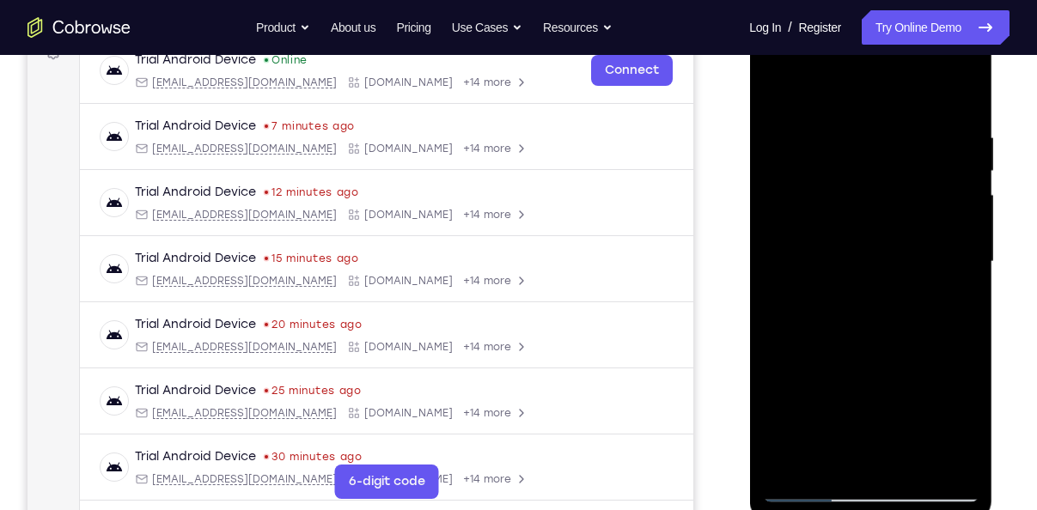
click at [882, 153] on div at bounding box center [870, 261] width 216 height 481
drag, startPoint x: 890, startPoint y: 340, endPoint x: 886, endPoint y: 107, distance: 232.8
click at [886, 107] on div at bounding box center [870, 261] width 216 height 481
click at [832, 235] on div at bounding box center [870, 261] width 216 height 481
click at [831, 226] on div at bounding box center [870, 261] width 216 height 481
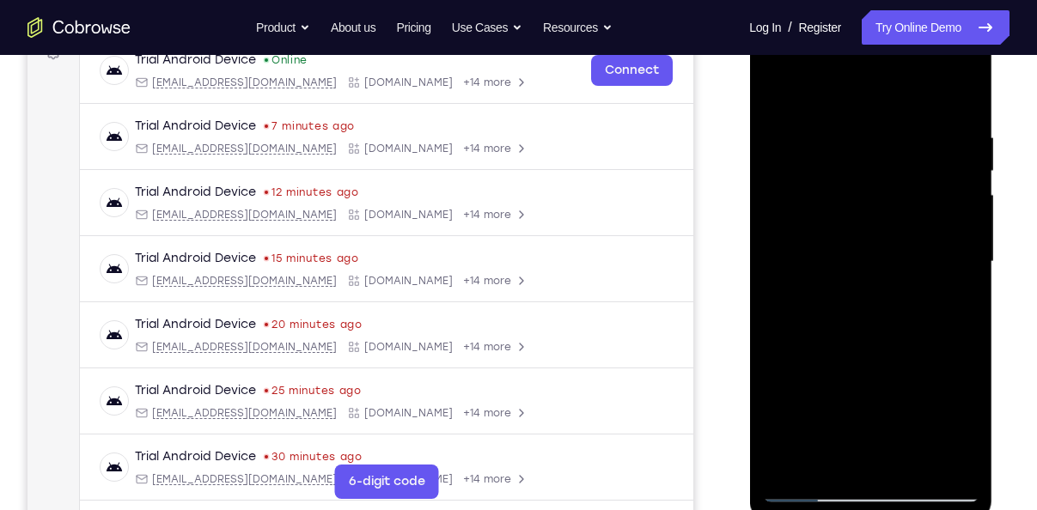
click at [781, 95] on div at bounding box center [870, 261] width 216 height 481
drag, startPoint x: 893, startPoint y: 329, endPoint x: 878, endPoint y: 133, distance: 196.4
click at [878, 133] on div at bounding box center [870, 261] width 216 height 481
click at [845, 326] on div at bounding box center [870, 261] width 216 height 481
click at [922, 187] on div at bounding box center [870, 261] width 216 height 481
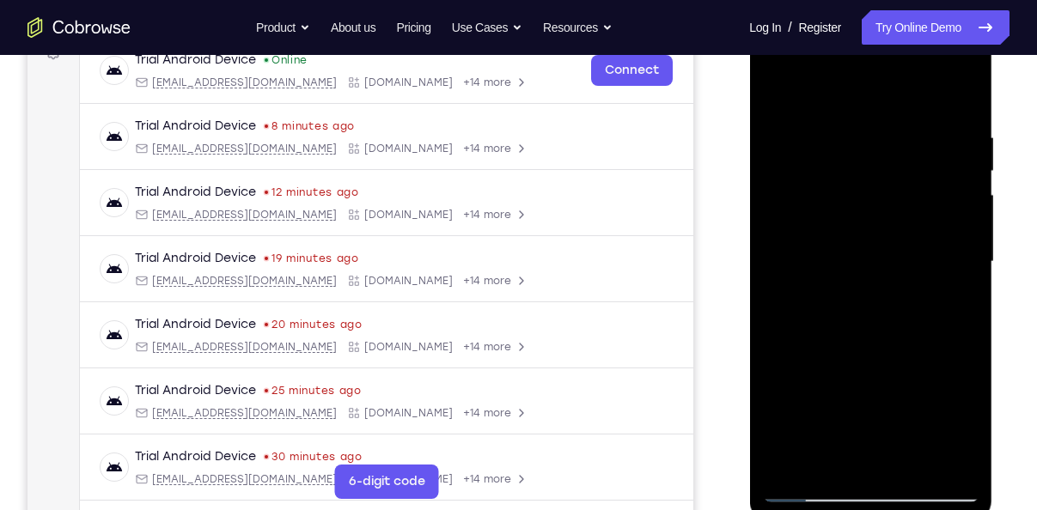
click at [774, 93] on div at bounding box center [870, 261] width 216 height 481
click at [899, 466] on div at bounding box center [870, 261] width 216 height 481
click at [872, 362] on div at bounding box center [870, 261] width 216 height 481
click at [855, 253] on div at bounding box center [870, 261] width 216 height 481
click at [780, 90] on div at bounding box center [870, 261] width 216 height 481
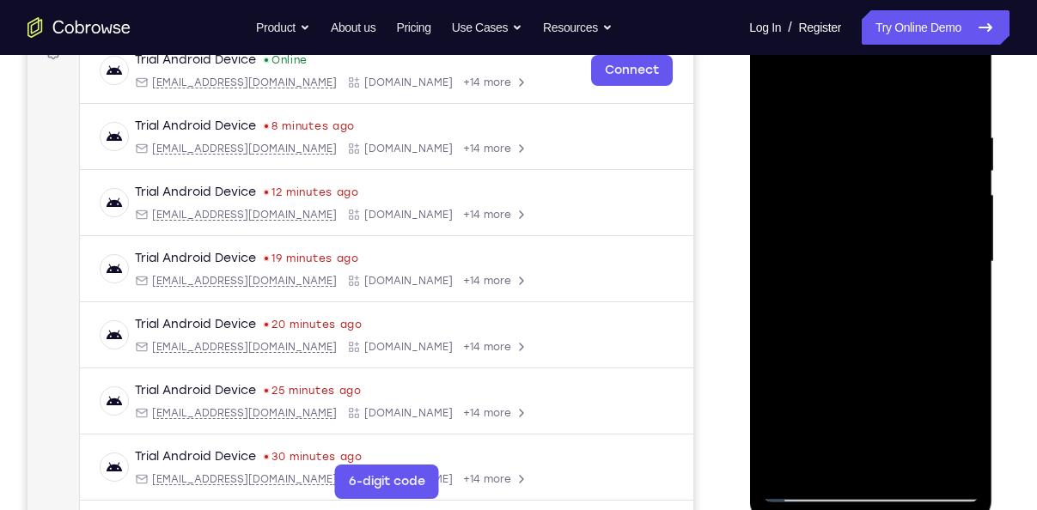
click at [780, 90] on div at bounding box center [870, 261] width 216 height 481
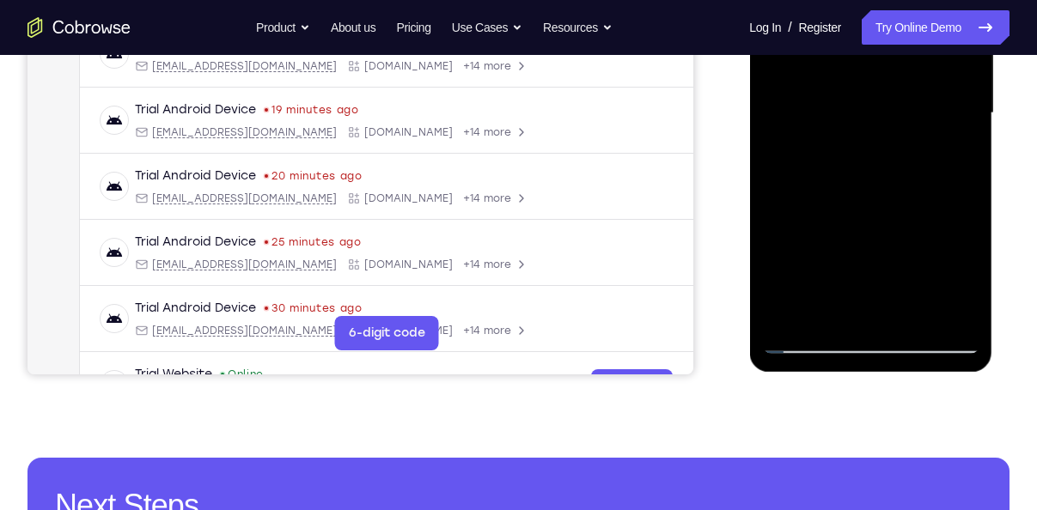
scroll to position [426, 0]
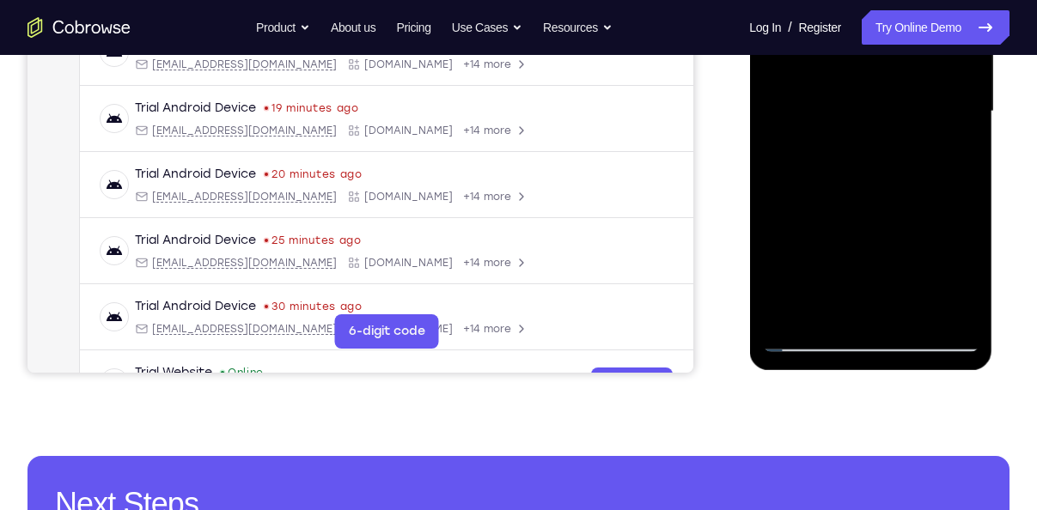
click at [951, 312] on div at bounding box center [870, 111] width 216 height 481
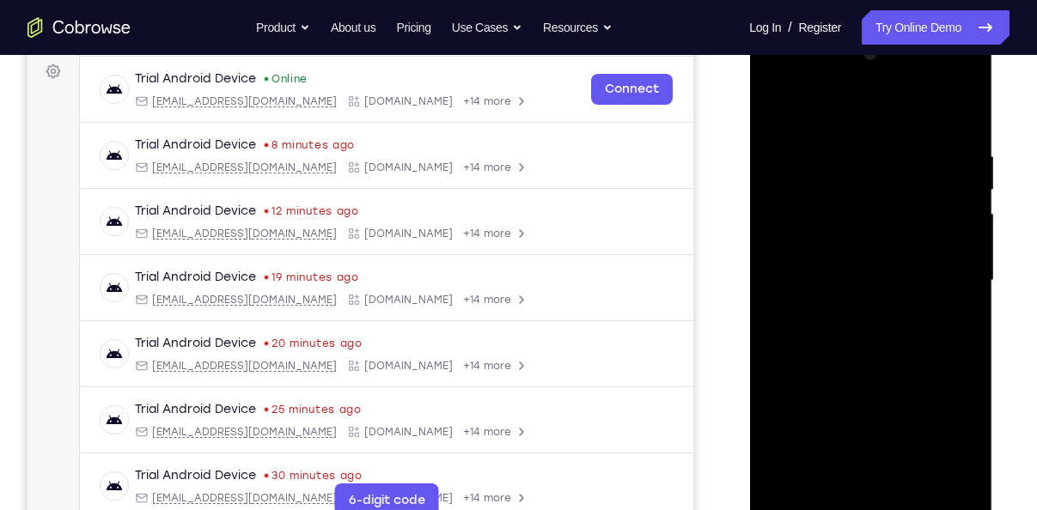
scroll to position [253, 0]
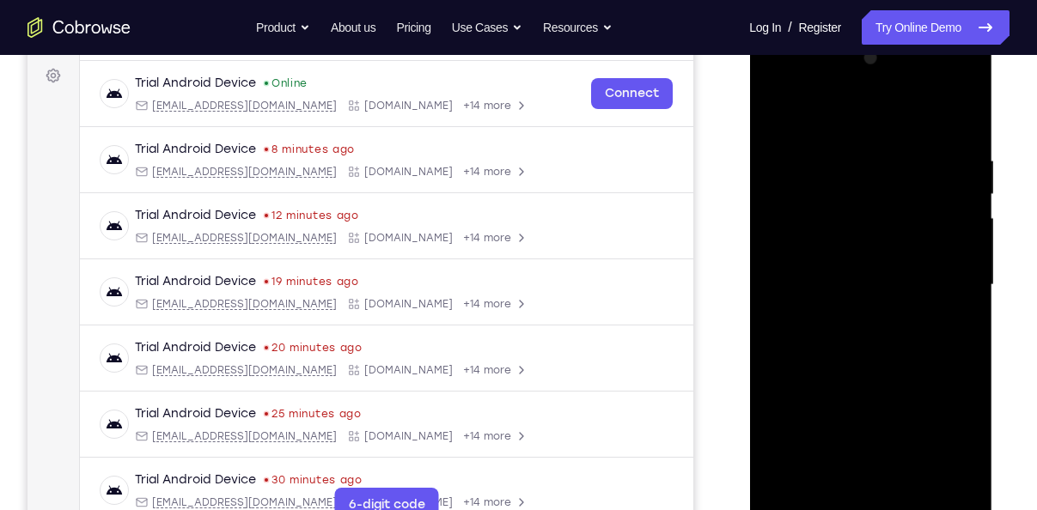
click at [972, 113] on div at bounding box center [870, 285] width 216 height 481
click at [961, 105] on div at bounding box center [870, 285] width 216 height 481
click at [947, 91] on div at bounding box center [870, 285] width 216 height 481
click at [973, 251] on div at bounding box center [870, 285] width 216 height 481
click at [896, 224] on div at bounding box center [870, 285] width 216 height 481
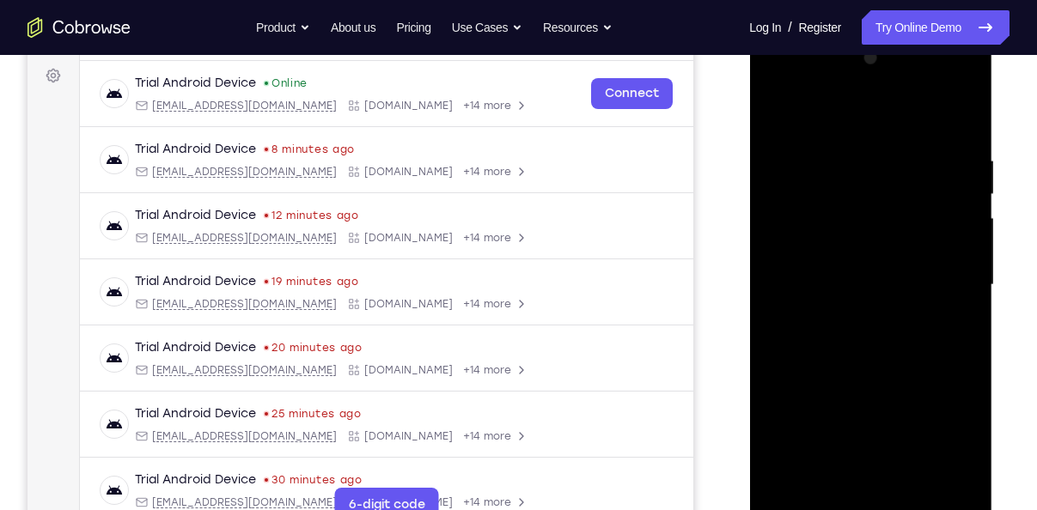
click at [832, 221] on div at bounding box center [870, 285] width 216 height 481
drag, startPoint x: 896, startPoint y: 356, endPoint x: 876, endPoint y: 173, distance: 184.0
click at [876, 173] on div at bounding box center [870, 285] width 216 height 481
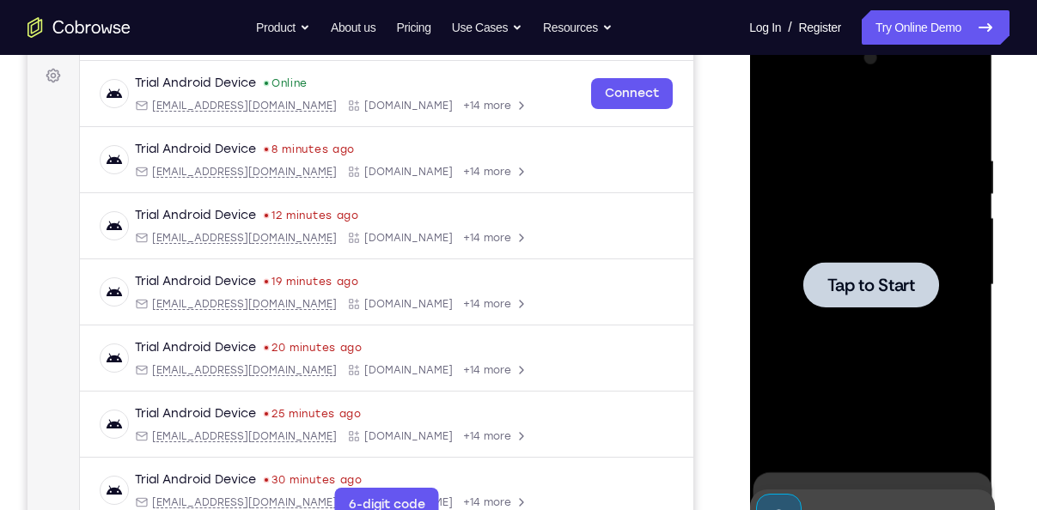
click at [886, 283] on span "Tap to Start" at bounding box center [870, 285] width 88 height 17
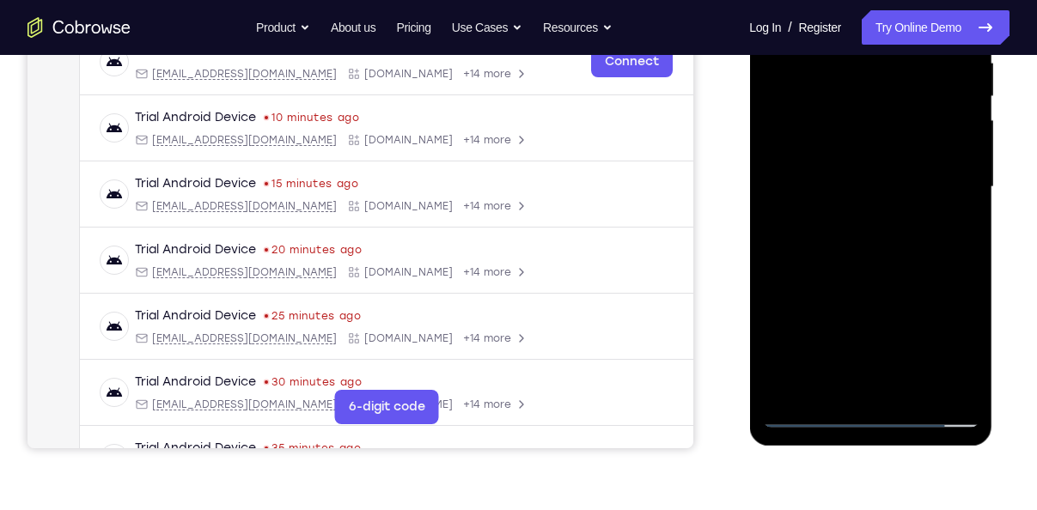
scroll to position [371, 0]
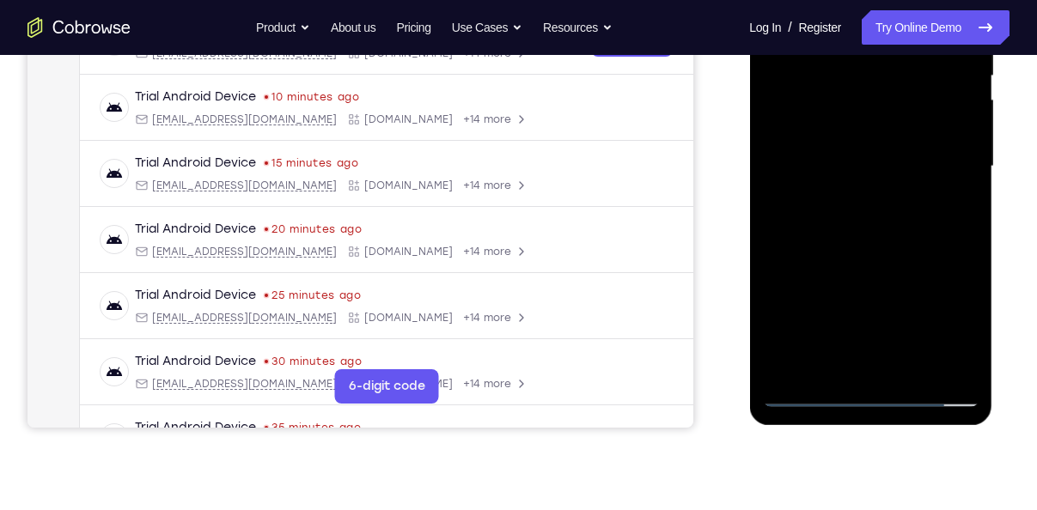
click at [872, 389] on div at bounding box center [870, 166] width 216 height 481
click at [946, 325] on div at bounding box center [870, 166] width 216 height 481
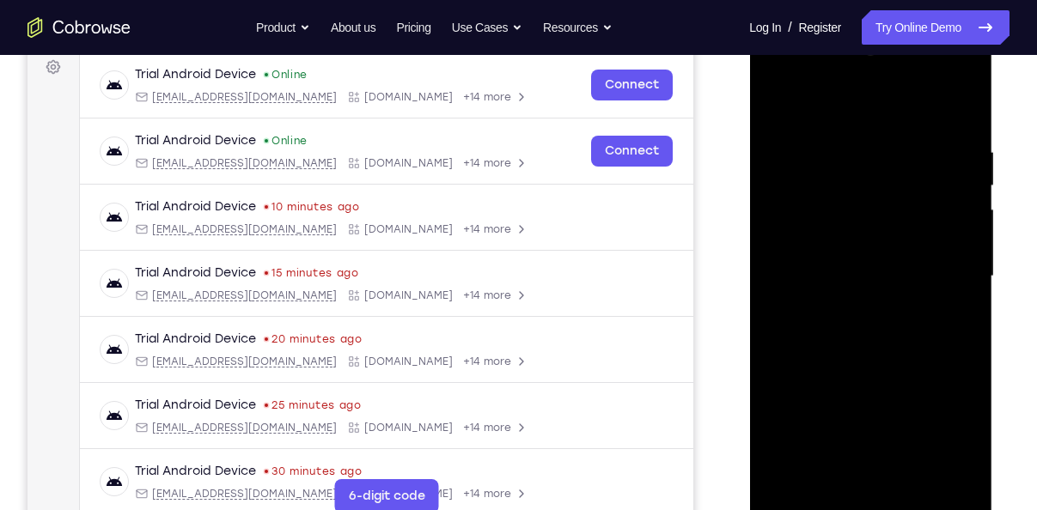
scroll to position [253, 0]
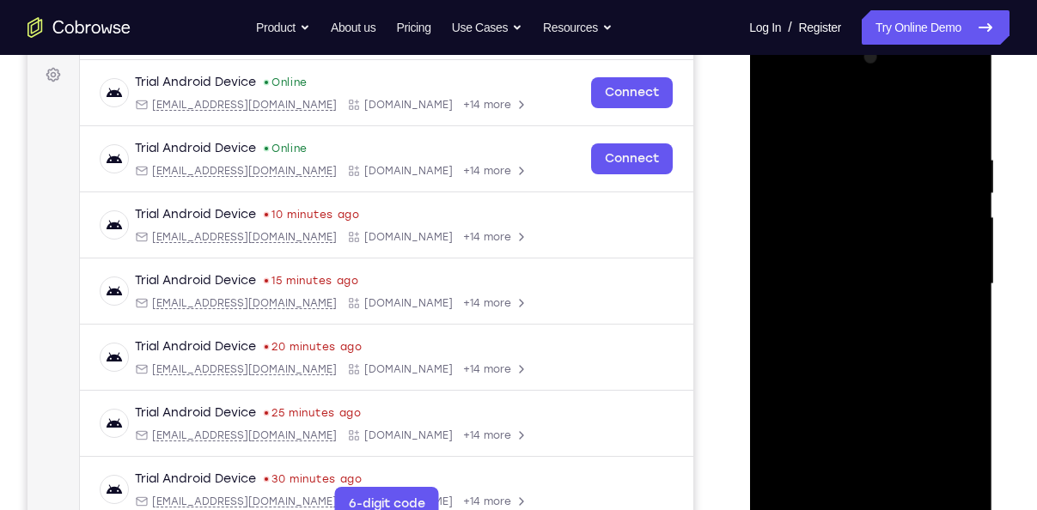
click at [826, 118] on div at bounding box center [870, 284] width 216 height 481
click at [933, 283] on div at bounding box center [870, 284] width 216 height 481
click at [850, 318] on div at bounding box center [870, 284] width 216 height 481
click at [825, 241] on div at bounding box center [870, 284] width 216 height 481
click at [835, 267] on div at bounding box center [870, 284] width 216 height 481
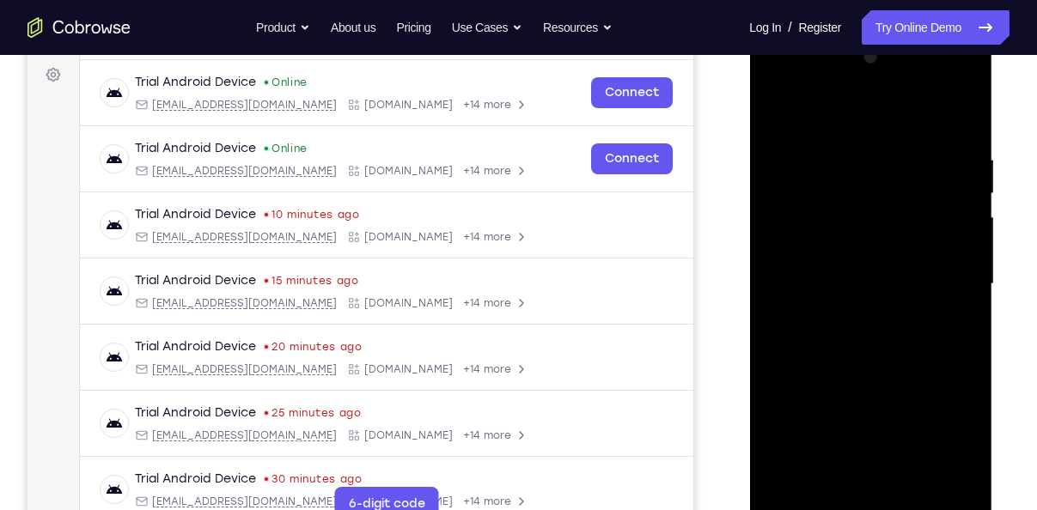
click at [967, 240] on div at bounding box center [870, 284] width 216 height 481
click at [860, 243] on div at bounding box center [870, 284] width 216 height 481
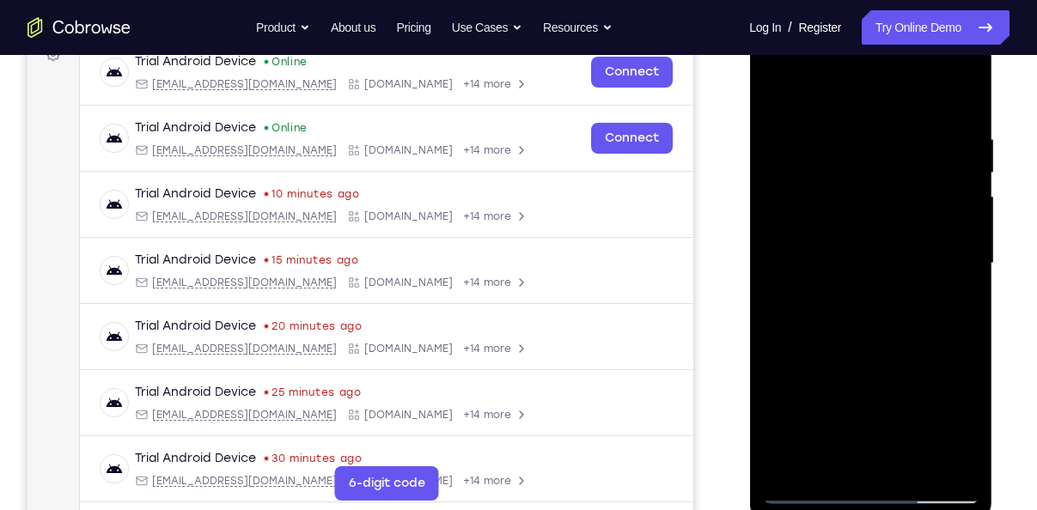
scroll to position [275, 0]
click at [868, 319] on div at bounding box center [870, 262] width 216 height 481
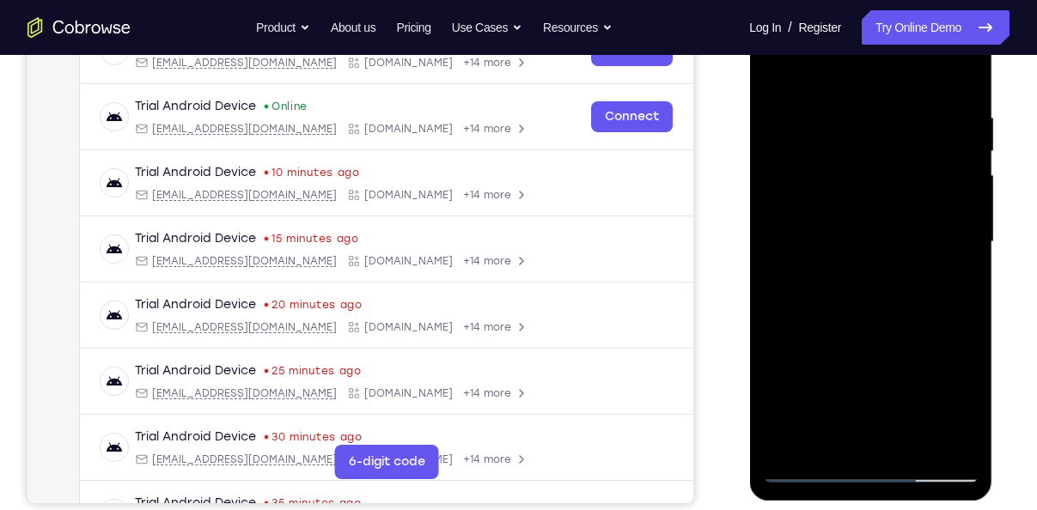
scroll to position [299, 0]
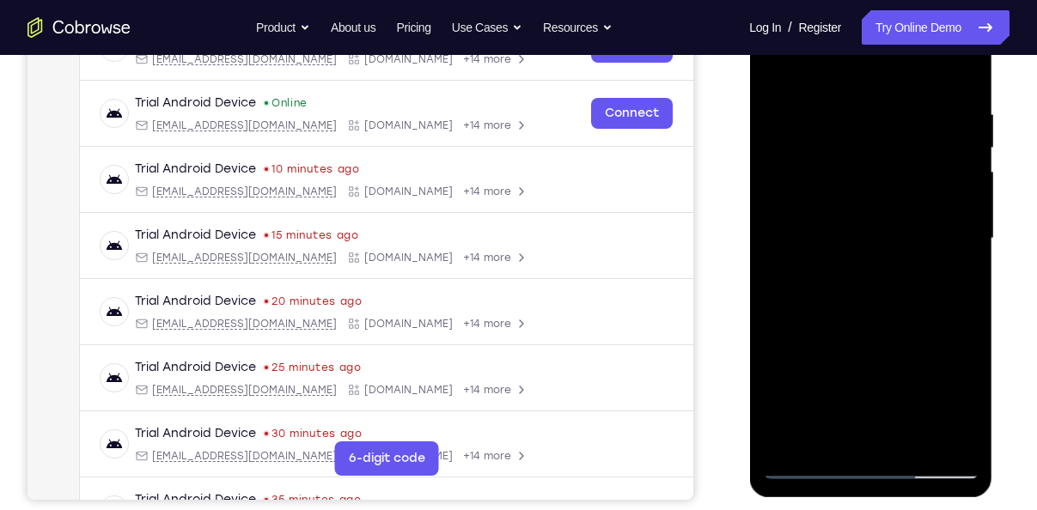
drag, startPoint x: 861, startPoint y: 316, endPoint x: 870, endPoint y: 216, distance: 100.1
click at [870, 216] on div at bounding box center [870, 238] width 216 height 481
click at [825, 320] on div at bounding box center [870, 238] width 216 height 481
drag, startPoint x: 858, startPoint y: 330, endPoint x: 844, endPoint y: 199, distance: 131.3
click at [844, 199] on div at bounding box center [870, 238] width 216 height 481
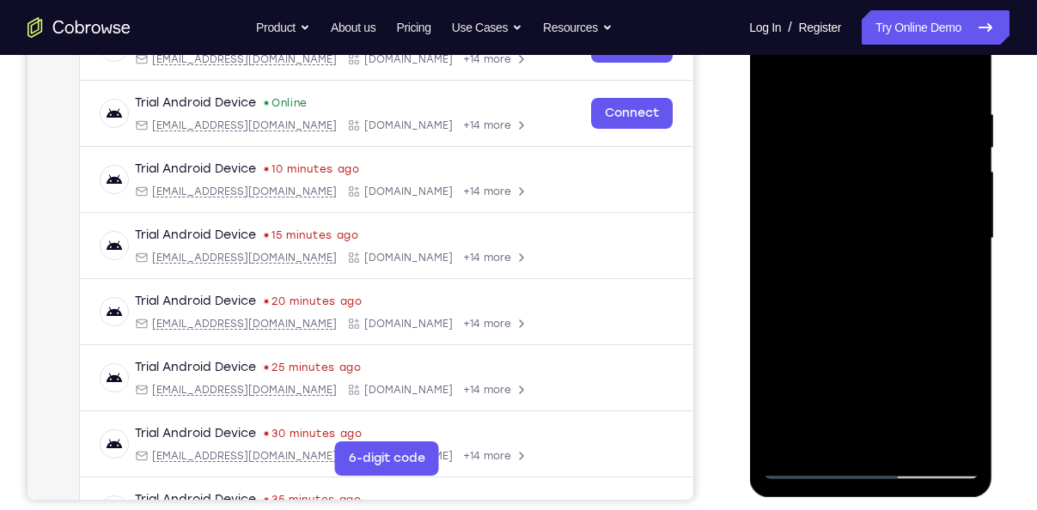
drag, startPoint x: 846, startPoint y: 253, endPoint x: 848, endPoint y: 315, distance: 62.7
click at [848, 315] on div at bounding box center [870, 238] width 216 height 481
click at [777, 67] on div at bounding box center [870, 238] width 216 height 481
click at [950, 441] on div at bounding box center [870, 238] width 216 height 481
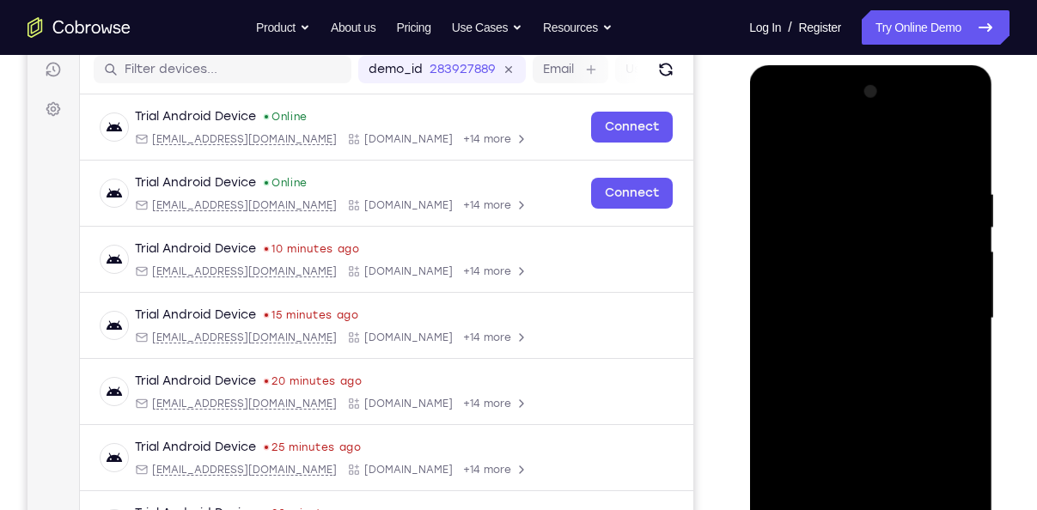
scroll to position [218, 0]
click at [960, 147] on div at bounding box center [870, 319] width 216 height 481
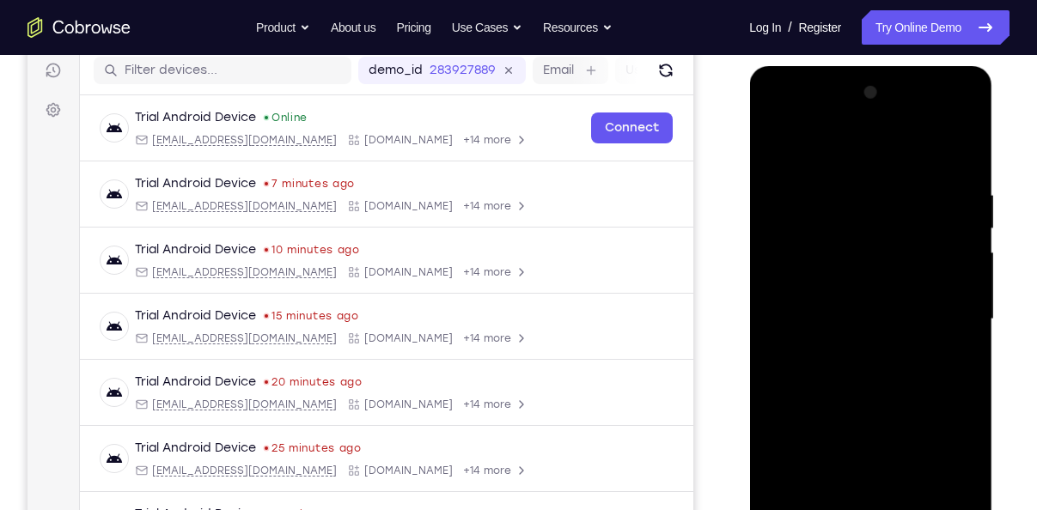
click at [865, 401] on div at bounding box center [870, 319] width 216 height 481
click at [829, 200] on div at bounding box center [870, 319] width 216 height 481
drag, startPoint x: 904, startPoint y: 368, endPoint x: 922, endPoint y: 241, distance: 128.4
click at [922, 241] on div at bounding box center [870, 319] width 216 height 481
drag, startPoint x: 936, startPoint y: 369, endPoint x: 928, endPoint y: 223, distance: 145.4
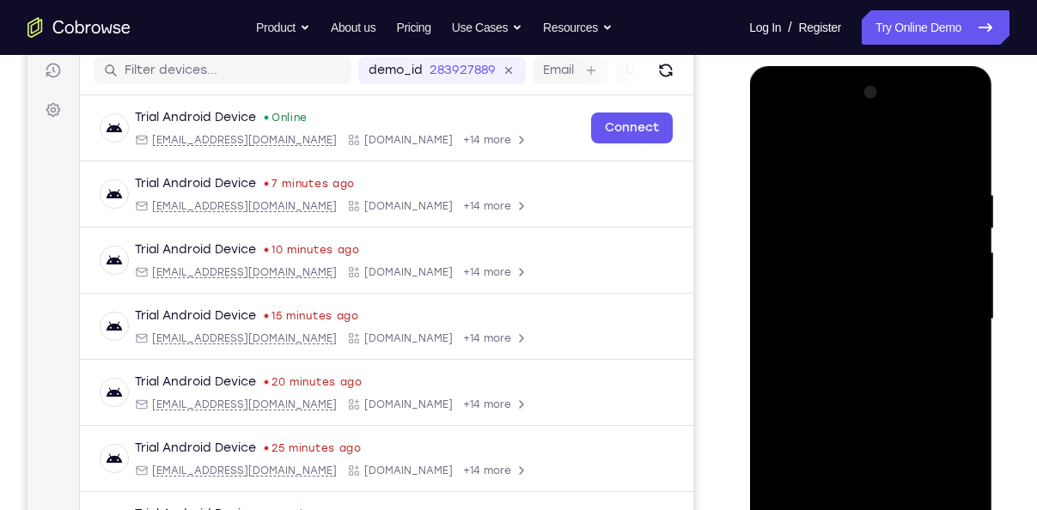
click at [928, 223] on div at bounding box center [870, 319] width 216 height 481
drag, startPoint x: 941, startPoint y: 320, endPoint x: 939, endPoint y: 171, distance: 149.5
click at [939, 171] on div at bounding box center [870, 319] width 216 height 481
drag, startPoint x: 958, startPoint y: 352, endPoint x: 946, endPoint y: 130, distance: 222.8
click at [946, 130] on div at bounding box center [870, 319] width 216 height 481
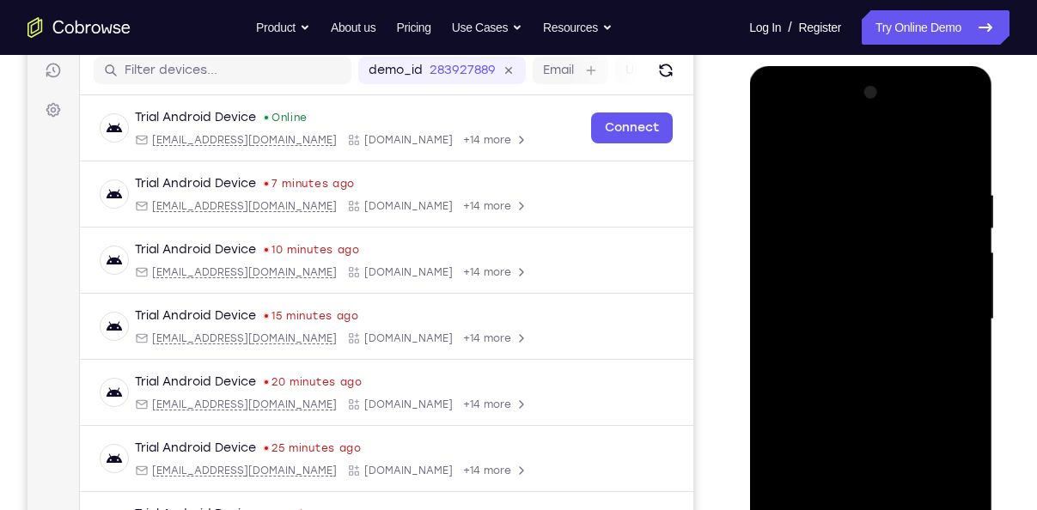
drag, startPoint x: 948, startPoint y: 391, endPoint x: 937, endPoint y: 266, distance: 125.1
click at [937, 266] on div at bounding box center [870, 319] width 216 height 481
click at [838, 143] on div at bounding box center [870, 319] width 216 height 481
click at [851, 467] on div at bounding box center [870, 319] width 216 height 481
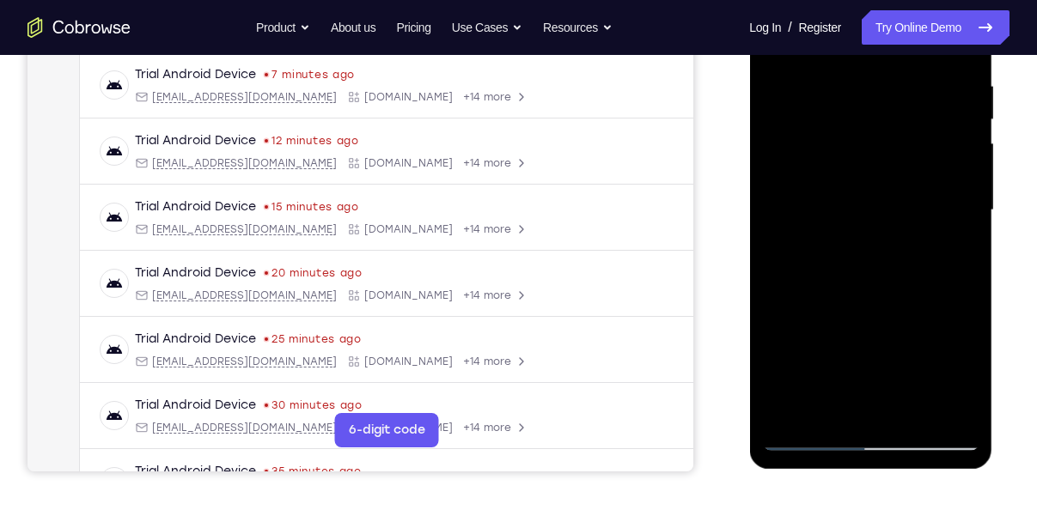
scroll to position [328, 0]
click at [893, 350] on div at bounding box center [870, 209] width 216 height 481
click at [825, 116] on div at bounding box center [870, 209] width 216 height 481
click at [931, 111] on div at bounding box center [870, 209] width 216 height 481
click at [898, 93] on div at bounding box center [870, 209] width 216 height 481
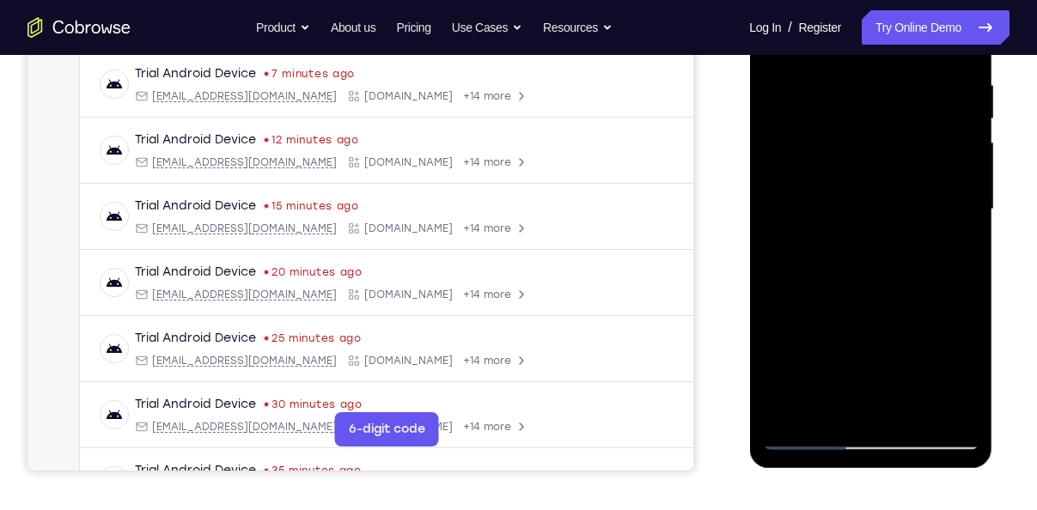
click at [892, 95] on div at bounding box center [870, 209] width 216 height 481
click at [838, 269] on div at bounding box center [870, 209] width 216 height 481
click at [803, 443] on div at bounding box center [870, 209] width 216 height 481
click at [813, 437] on div at bounding box center [870, 209] width 216 height 481
click at [826, 275] on div at bounding box center [870, 209] width 216 height 481
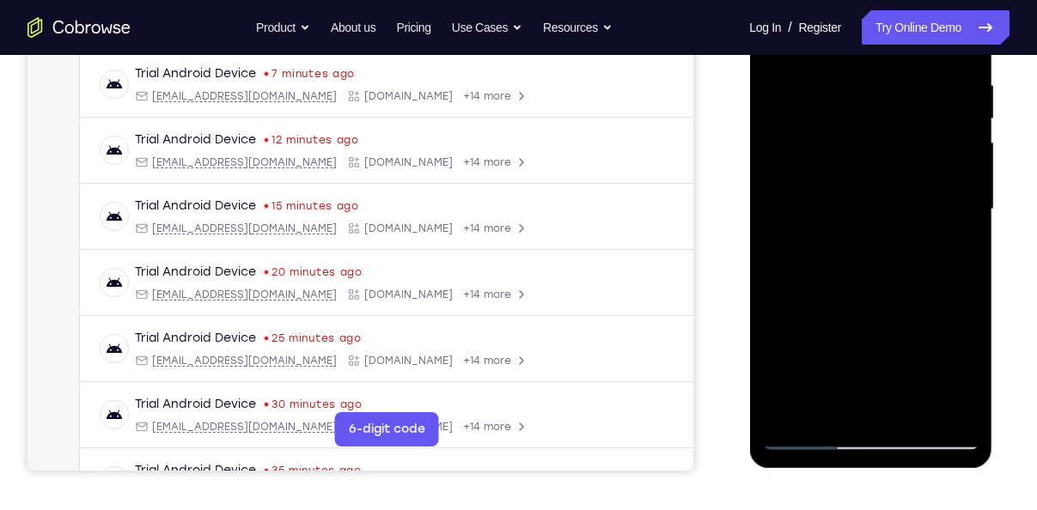
drag, startPoint x: 898, startPoint y: 335, endPoint x: 888, endPoint y: 169, distance: 166.1
click at [888, 169] on div at bounding box center [870, 209] width 216 height 481
drag, startPoint x: 889, startPoint y: 222, endPoint x: 891, endPoint y: 348, distance: 126.3
click at [891, 348] on div at bounding box center [870, 209] width 216 height 481
click at [917, 109] on div at bounding box center [870, 209] width 216 height 481
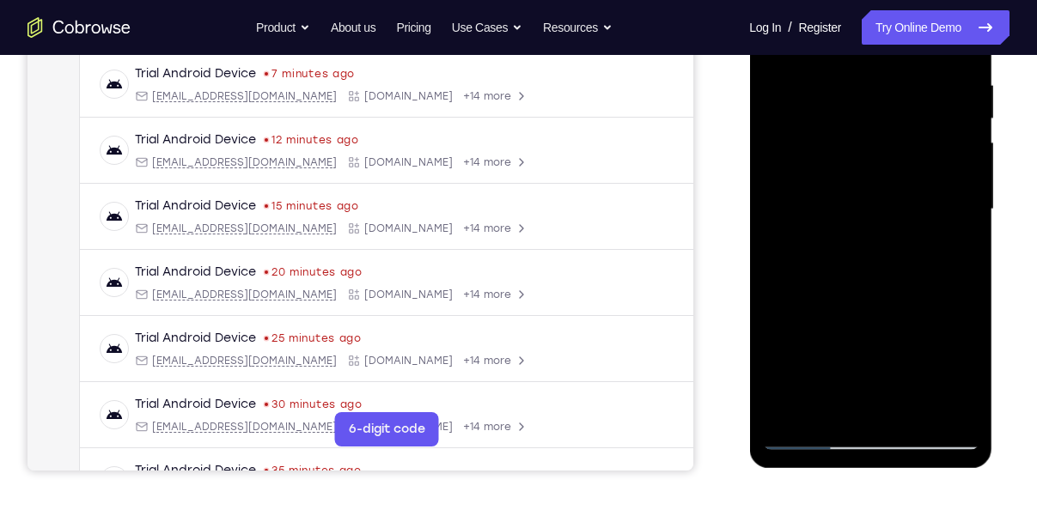
click at [868, 101] on div at bounding box center [870, 209] width 216 height 481
click at [889, 199] on div at bounding box center [870, 209] width 216 height 481
click at [894, 361] on div at bounding box center [870, 209] width 216 height 481
click at [777, 82] on div at bounding box center [870, 209] width 216 height 481
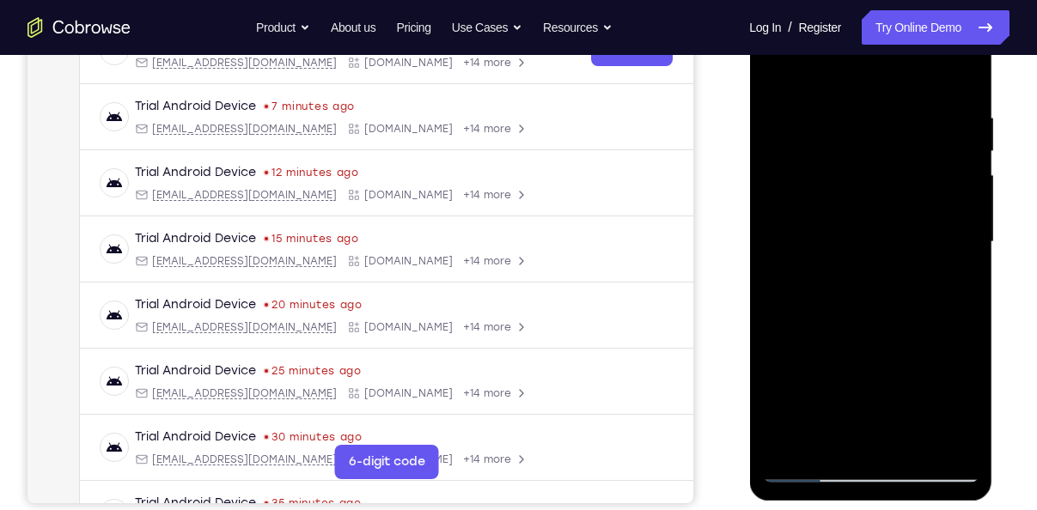
scroll to position [285, 0]
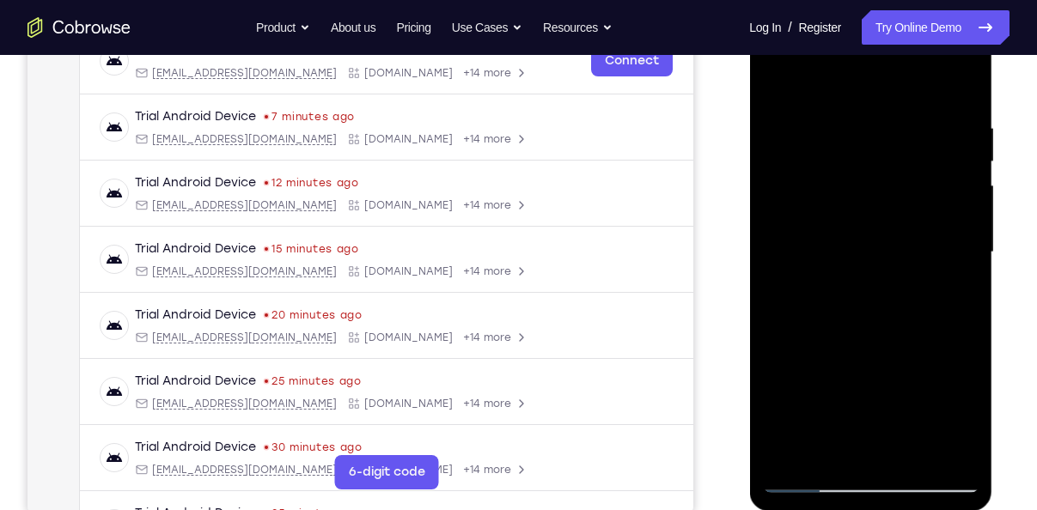
click at [956, 116] on div at bounding box center [870, 252] width 216 height 481
click at [960, 80] on div at bounding box center [870, 252] width 216 height 481
click at [824, 263] on div at bounding box center [870, 252] width 216 height 481
click at [933, 216] on div at bounding box center [870, 252] width 216 height 481
drag, startPoint x: 967, startPoint y: 242, endPoint x: 813, endPoint y: 257, distance: 154.5
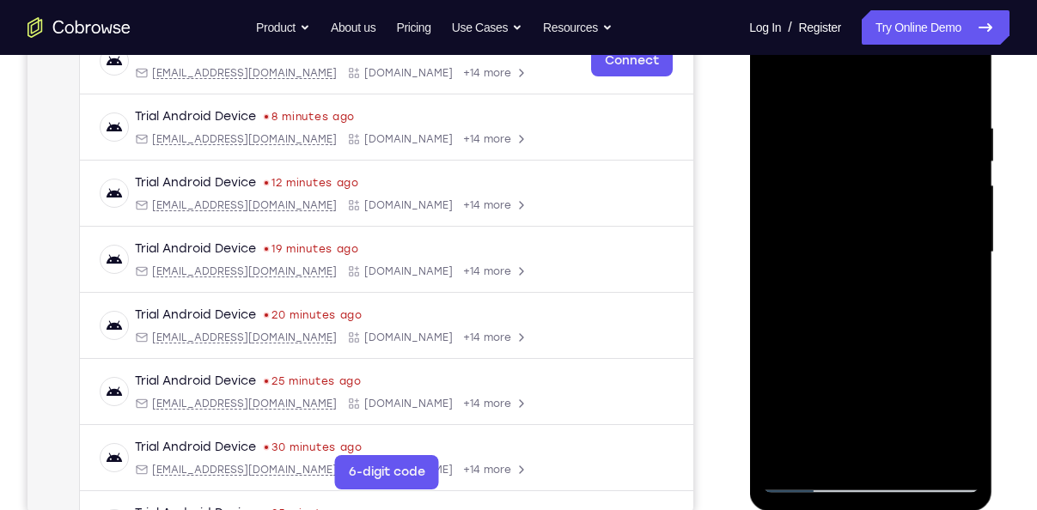
click at [813, 257] on div at bounding box center [870, 252] width 216 height 481
click at [913, 242] on div at bounding box center [870, 252] width 216 height 481
click at [933, 240] on div at bounding box center [870, 252] width 216 height 481
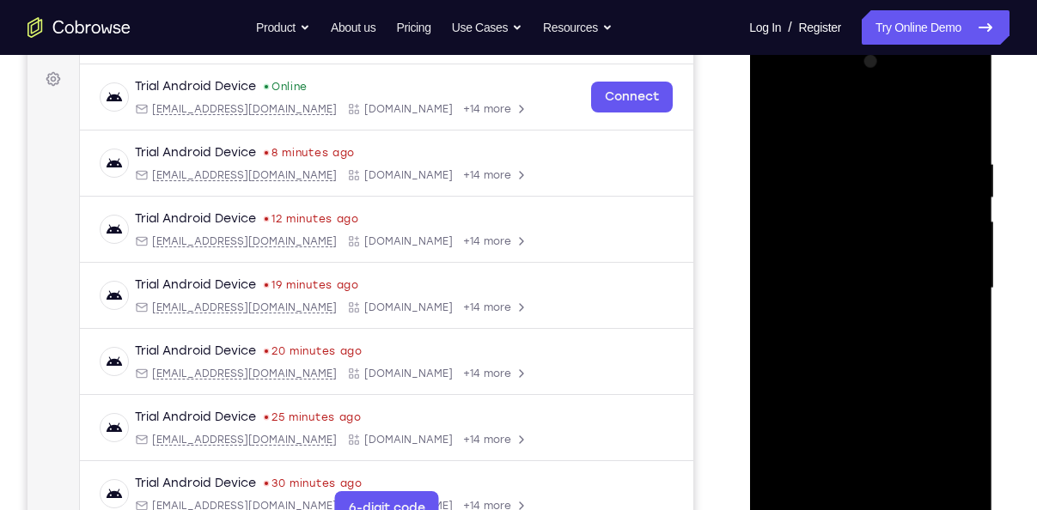
scroll to position [248, 0]
click at [970, 65] on div at bounding box center [870, 289] width 216 height 481
click at [779, 113] on div at bounding box center [870, 289] width 216 height 481
click at [789, 157] on div at bounding box center [870, 289] width 216 height 481
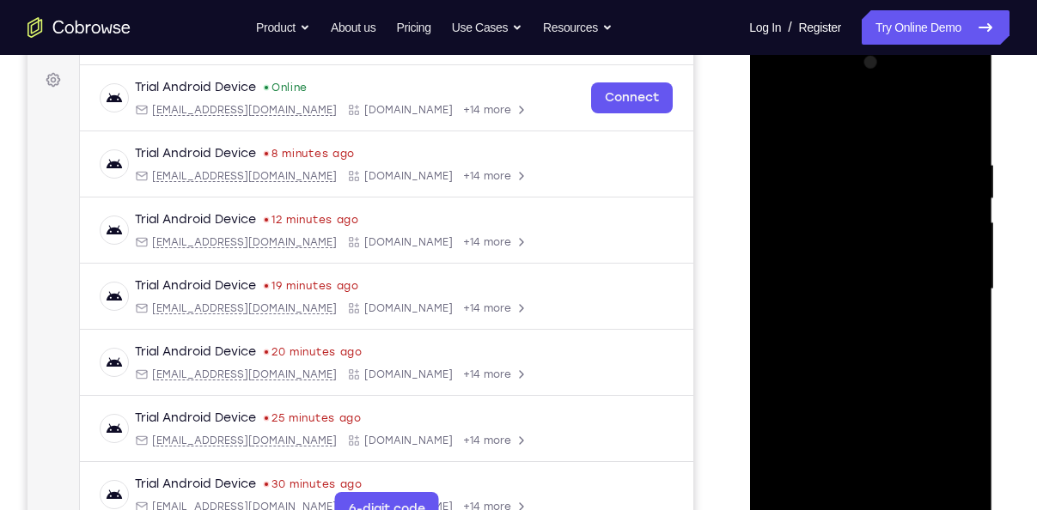
click at [946, 303] on div at bounding box center [870, 289] width 216 height 481
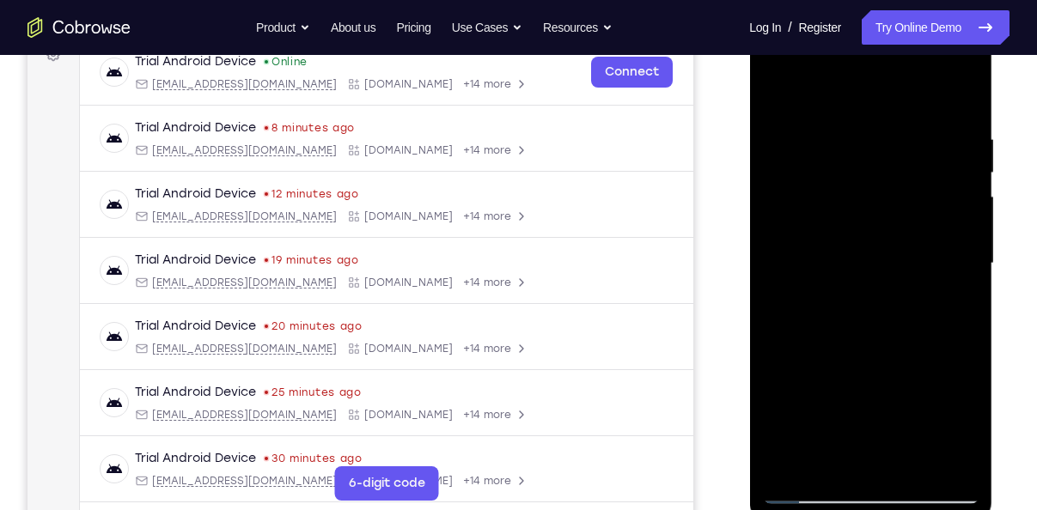
scroll to position [294, 0]
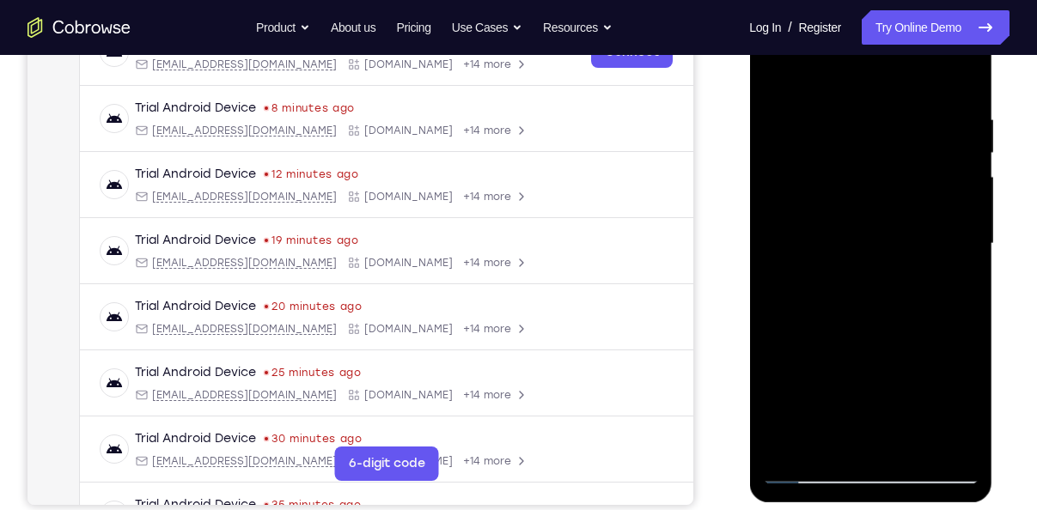
click at [940, 436] on div at bounding box center [870, 243] width 216 height 481
click at [910, 344] on div at bounding box center [870, 243] width 216 height 481
click at [782, 222] on div at bounding box center [870, 243] width 216 height 481
click at [941, 234] on div at bounding box center [870, 243] width 216 height 481
click at [877, 213] on div at bounding box center [870, 243] width 216 height 481
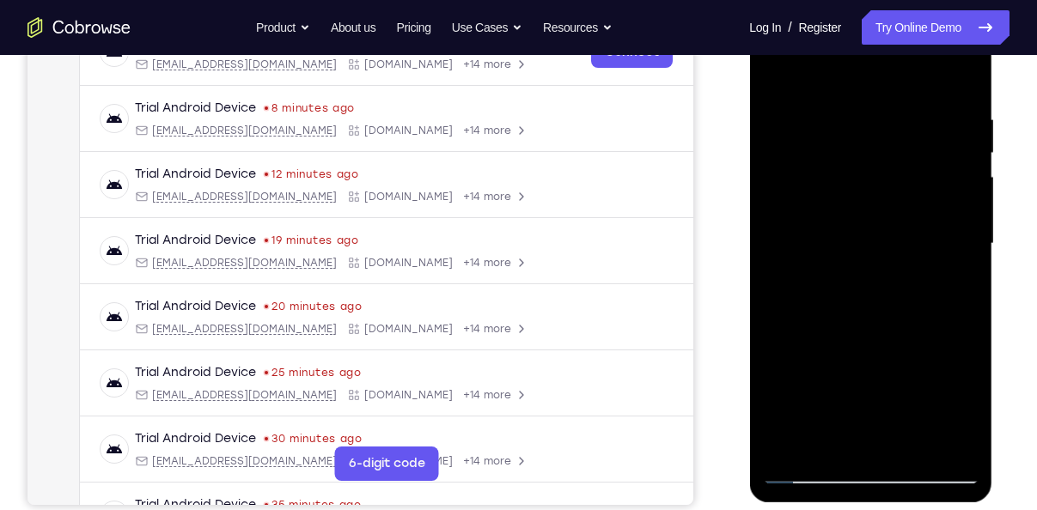
click at [870, 215] on div at bounding box center [870, 243] width 216 height 481
click at [852, 132] on div at bounding box center [870, 243] width 216 height 481
click at [885, 385] on div at bounding box center [870, 243] width 216 height 481
click at [815, 369] on div at bounding box center [870, 243] width 216 height 481
click at [785, 442] on div at bounding box center [870, 243] width 216 height 481
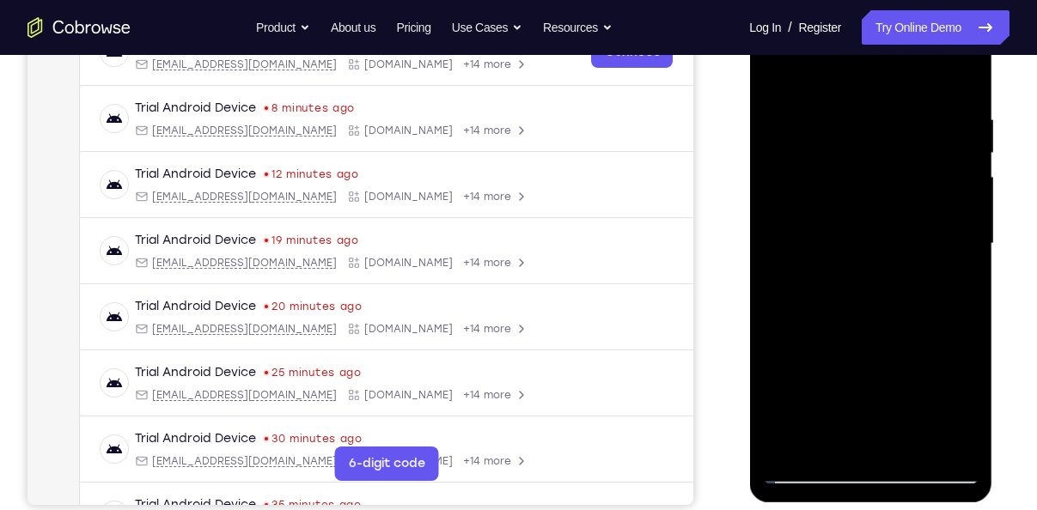
click at [801, 463] on div at bounding box center [870, 243] width 216 height 481
click at [810, 469] on div at bounding box center [870, 243] width 216 height 481
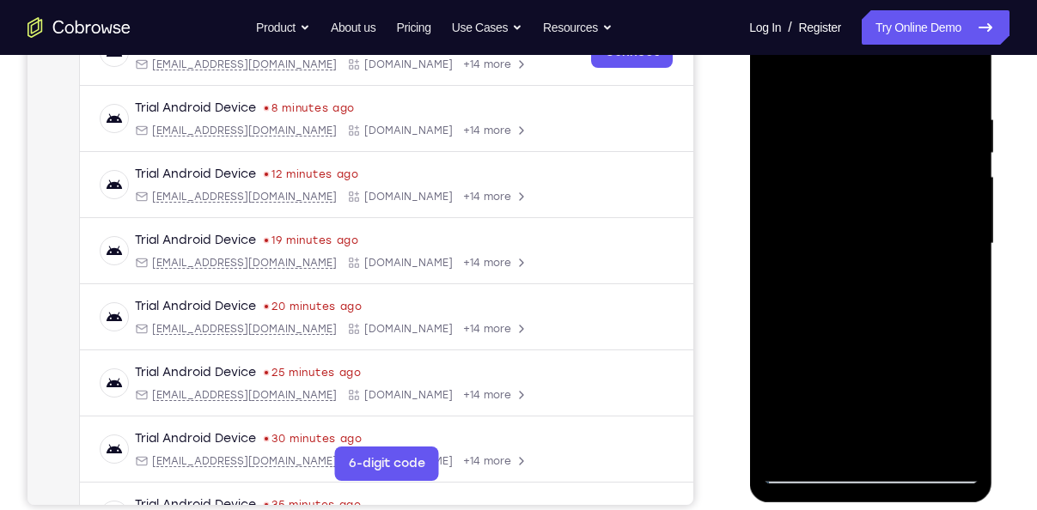
click at [810, 469] on div at bounding box center [870, 243] width 216 height 481
click at [787, 111] on div at bounding box center [870, 243] width 216 height 481
click at [966, 235] on div at bounding box center [870, 243] width 216 height 481
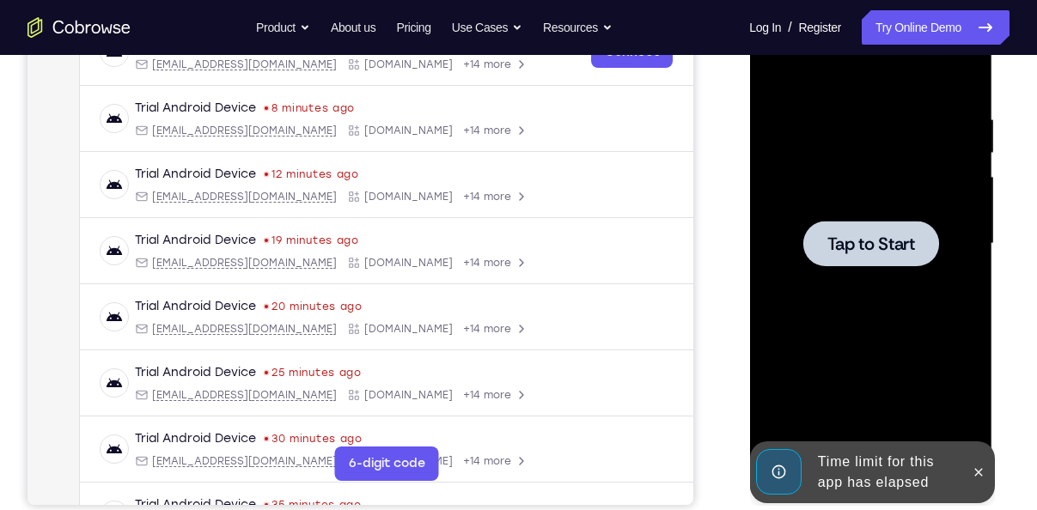
click at [888, 247] on span "Tap to Start" at bounding box center [870, 243] width 88 height 17
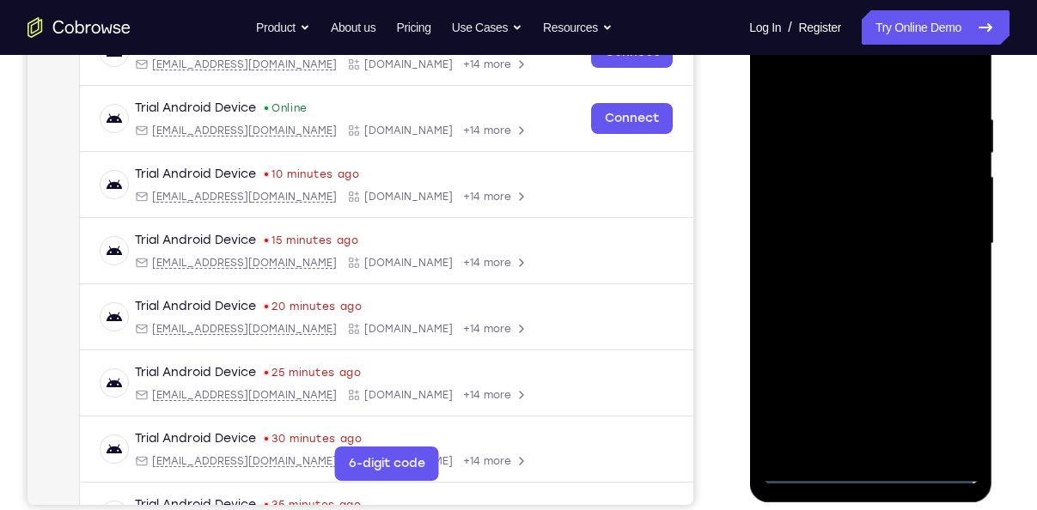
click at [877, 468] on div at bounding box center [870, 243] width 216 height 481
click at [950, 378] on div at bounding box center [870, 243] width 216 height 481
click at [948, 391] on div at bounding box center [870, 243] width 216 height 481
click at [832, 76] on div at bounding box center [870, 243] width 216 height 481
click at [946, 244] on div at bounding box center [870, 243] width 216 height 481
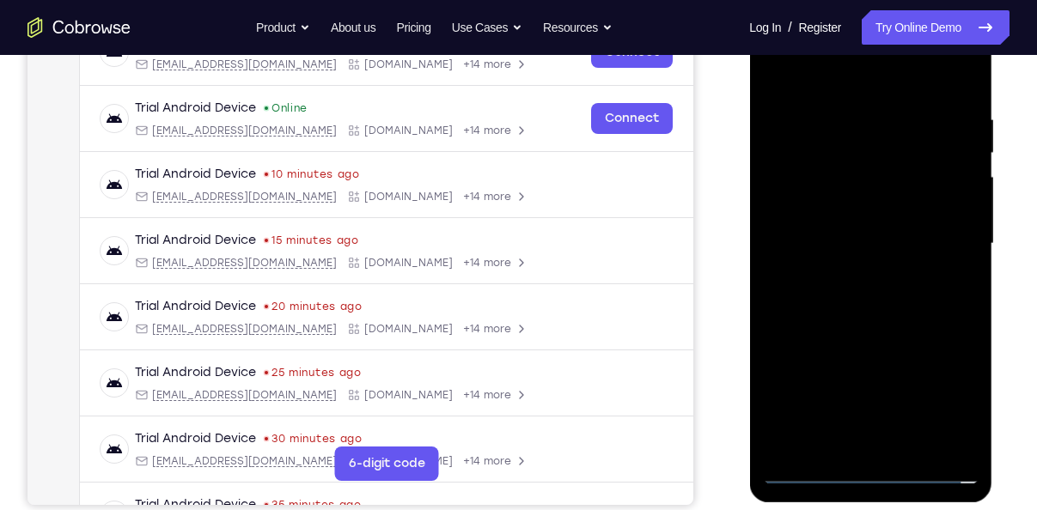
click at [862, 278] on div at bounding box center [870, 243] width 216 height 481
click at [859, 234] on div at bounding box center [870, 243] width 216 height 481
click at [843, 216] on div at bounding box center [870, 243] width 216 height 481
click at [816, 247] on div at bounding box center [870, 243] width 216 height 481
click at [833, 300] on div at bounding box center [870, 243] width 216 height 481
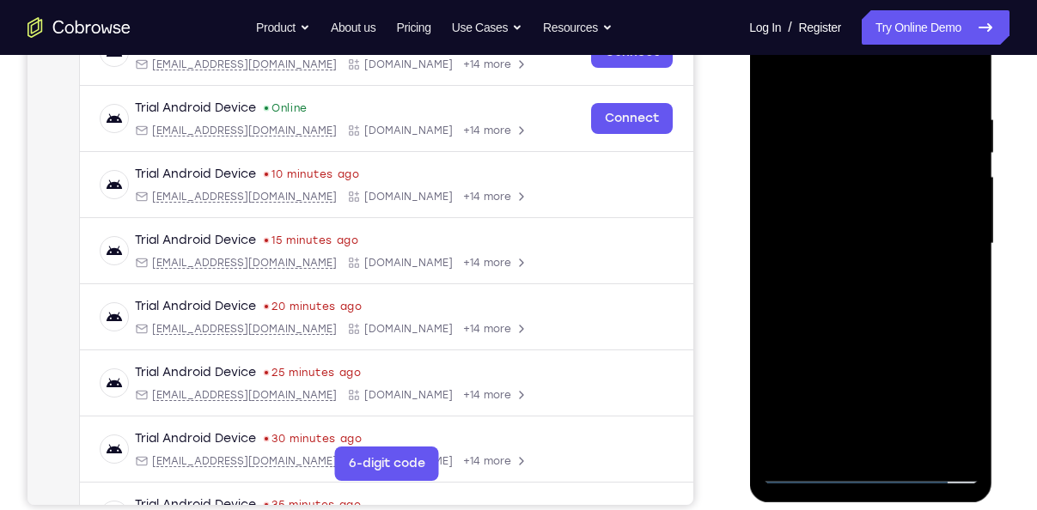
click at [833, 300] on div at bounding box center [870, 243] width 216 height 481
click at [958, 103] on div at bounding box center [870, 243] width 216 height 481
click at [875, 433] on div at bounding box center [870, 243] width 216 height 481
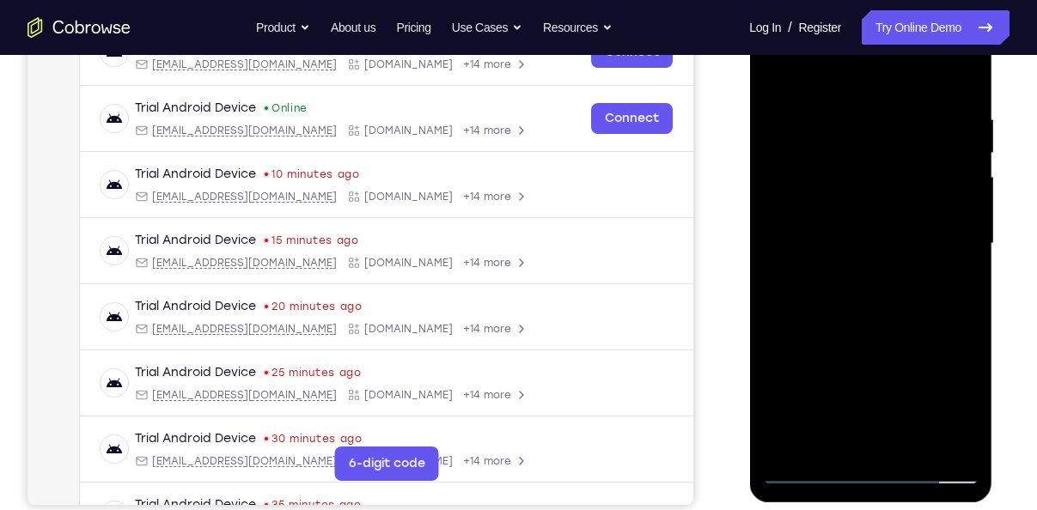
click at [873, 440] on div at bounding box center [870, 243] width 216 height 481
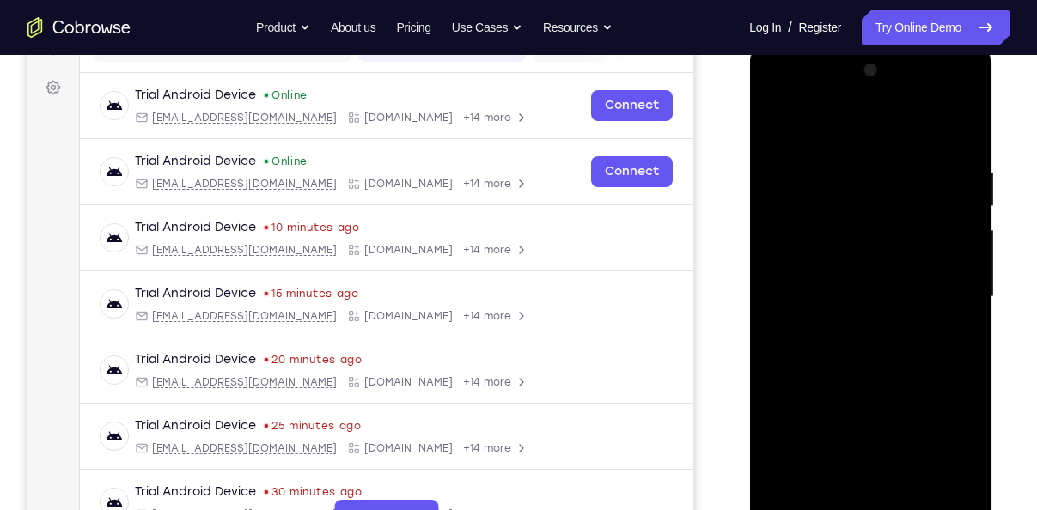
scroll to position [240, 0]
drag, startPoint x: 859, startPoint y: 200, endPoint x: 879, endPoint y: 361, distance: 161.8
click at [879, 361] on div at bounding box center [870, 298] width 216 height 481
click at [963, 155] on div at bounding box center [870, 298] width 216 height 481
click at [841, 182] on div at bounding box center [870, 298] width 216 height 481
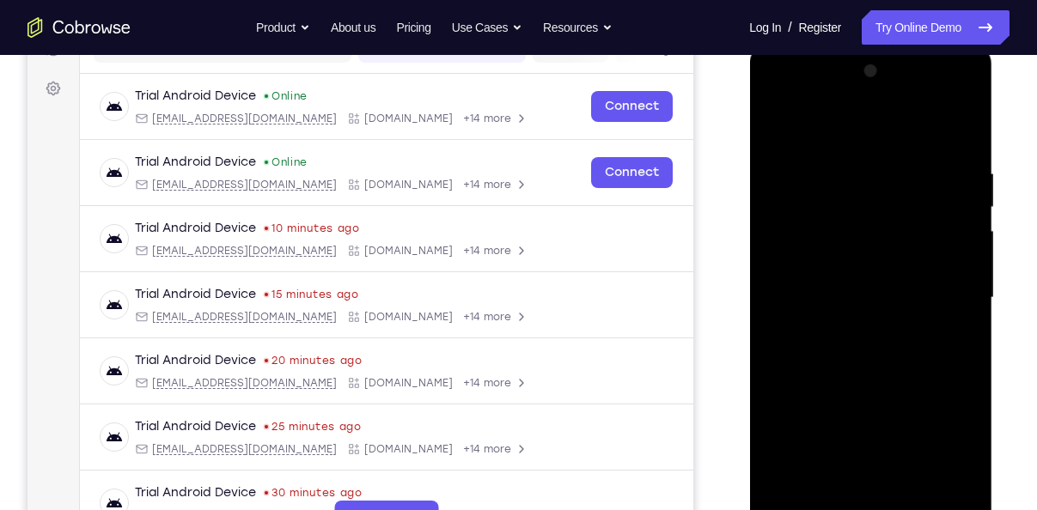
click at [858, 273] on div at bounding box center [870, 298] width 216 height 481
click at [872, 267] on div at bounding box center [870, 298] width 216 height 481
click at [860, 186] on div at bounding box center [870, 298] width 216 height 481
click at [778, 131] on div at bounding box center [870, 298] width 216 height 481
click at [963, 281] on div at bounding box center [870, 298] width 216 height 481
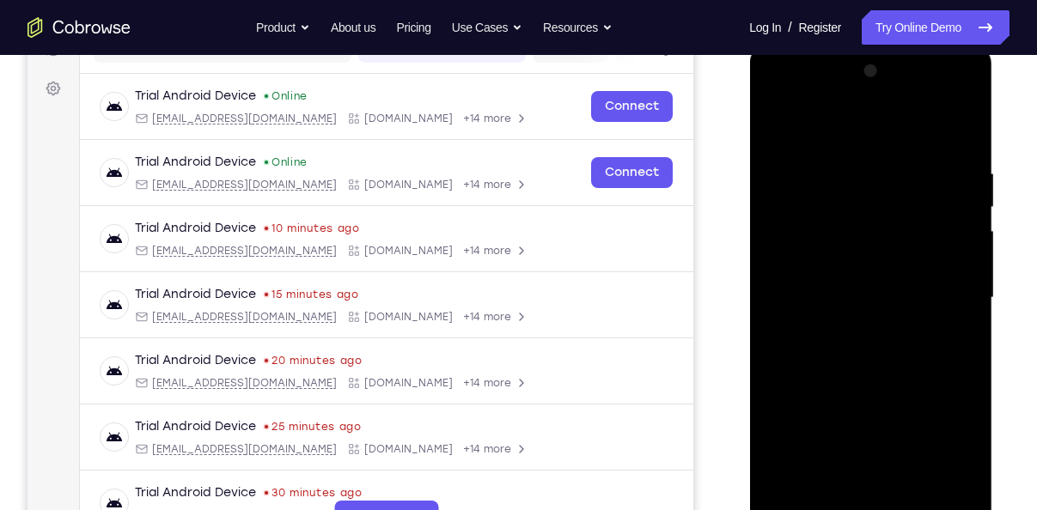
click at [963, 281] on div at bounding box center [870, 298] width 216 height 481
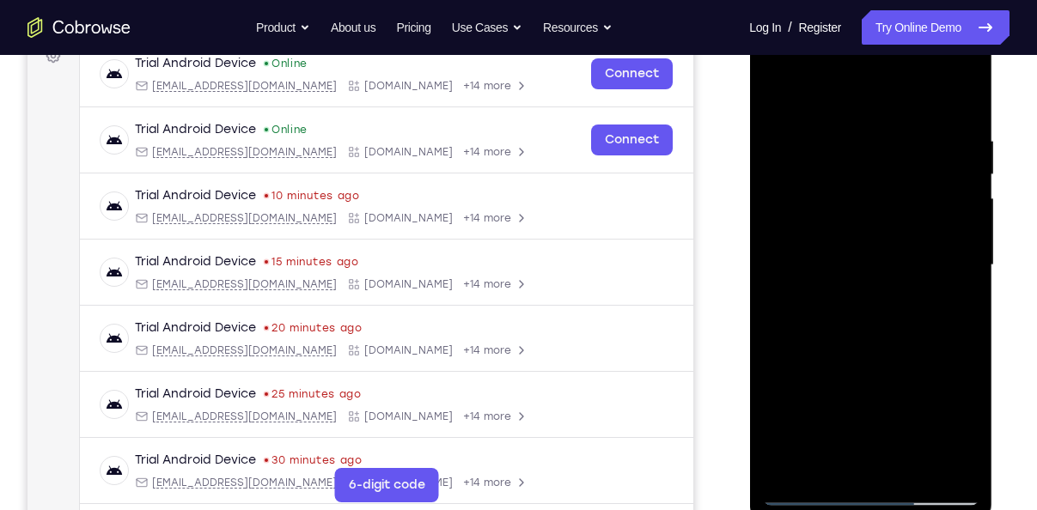
click at [835, 460] on div at bounding box center [870, 265] width 216 height 481
click at [897, 299] on div at bounding box center [870, 265] width 216 height 481
click at [905, 456] on div at bounding box center [870, 265] width 216 height 481
click at [951, 452] on div at bounding box center [870, 265] width 216 height 481
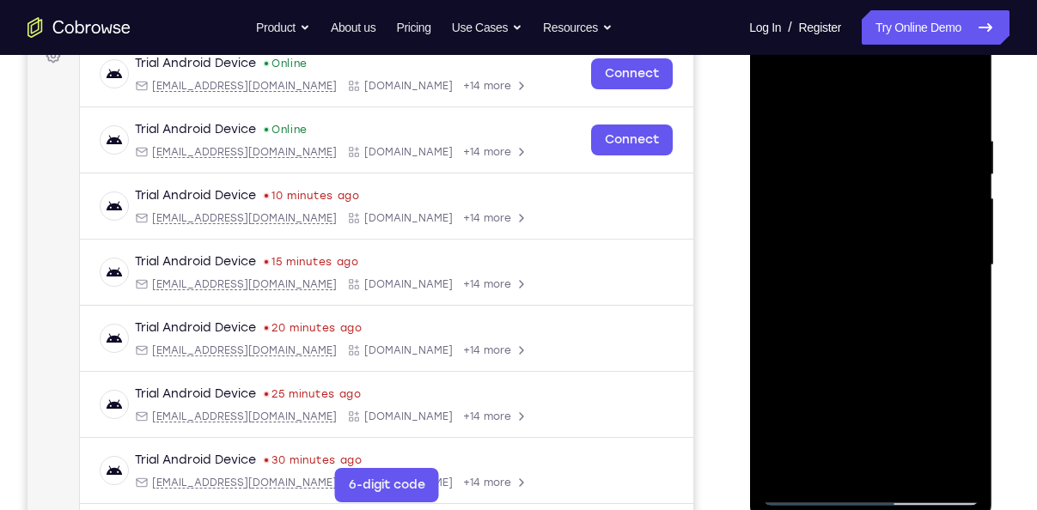
click at [953, 99] on div at bounding box center [870, 265] width 216 height 481
click at [912, 471] on div at bounding box center [870, 265] width 216 height 481
click at [876, 354] on div at bounding box center [870, 265] width 216 height 481
click at [775, 88] on div at bounding box center [870, 265] width 216 height 481
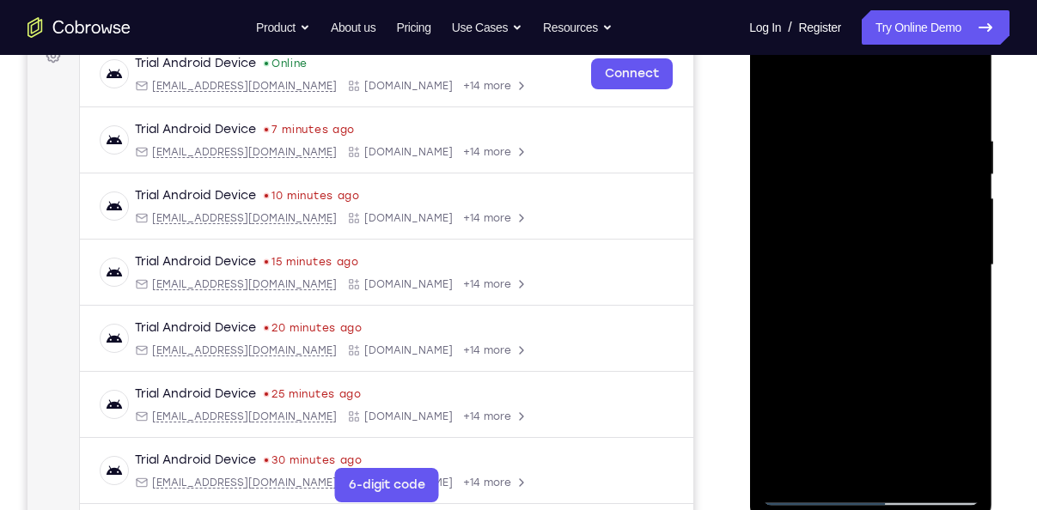
click at [782, 466] on div at bounding box center [870, 265] width 216 height 481
click at [892, 150] on div at bounding box center [870, 265] width 216 height 481
click at [963, 102] on div at bounding box center [870, 265] width 216 height 481
click at [960, 468] on div at bounding box center [870, 265] width 216 height 481
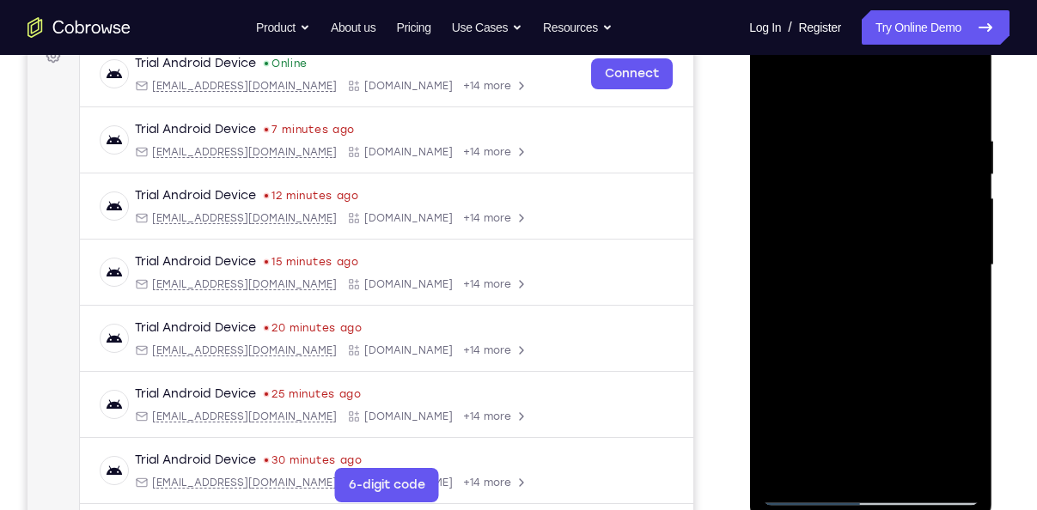
click at [780, 96] on div at bounding box center [870, 265] width 216 height 481
click at [784, 89] on div at bounding box center [870, 265] width 216 height 481
click at [956, 91] on div at bounding box center [870, 265] width 216 height 481
click at [845, 356] on div at bounding box center [870, 265] width 216 height 481
click at [828, 112] on div at bounding box center [870, 265] width 216 height 481
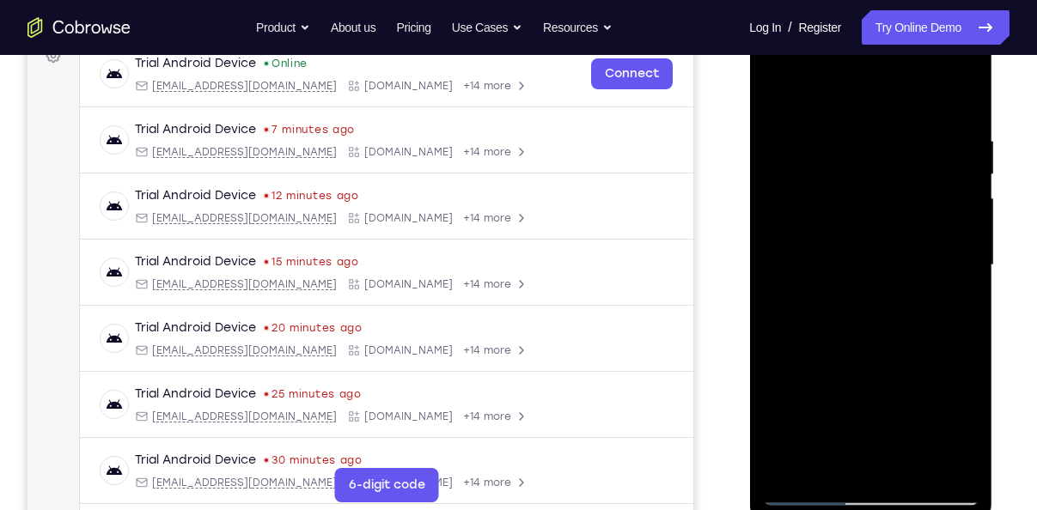
click at [835, 423] on div at bounding box center [870, 265] width 216 height 481
click at [808, 241] on div at bounding box center [870, 265] width 216 height 481
click at [776, 94] on div at bounding box center [870, 265] width 216 height 481
drag, startPoint x: 846, startPoint y: 375, endPoint x: 838, endPoint y: 197, distance: 178.8
click at [838, 197] on div at bounding box center [870, 265] width 216 height 481
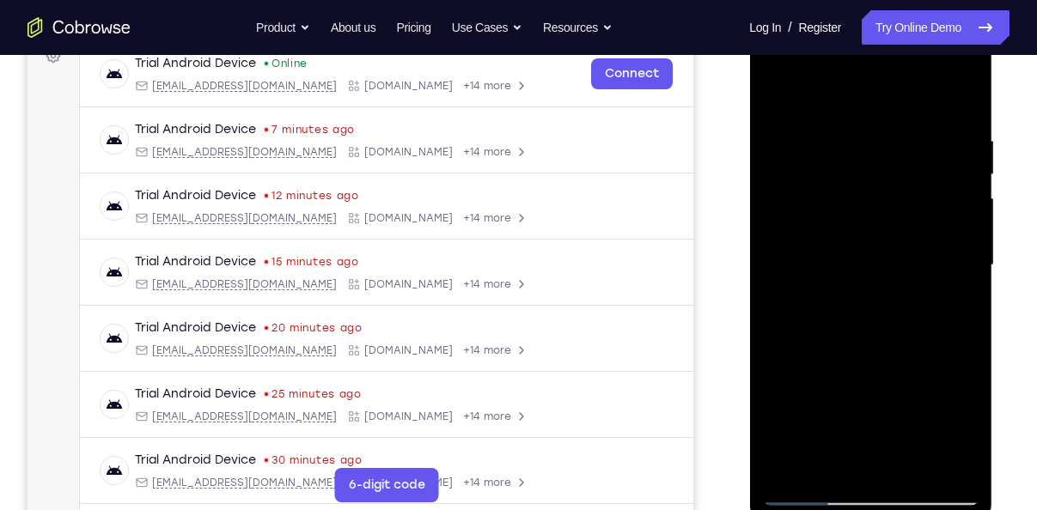
click at [840, 236] on div at bounding box center [870, 265] width 216 height 481
click at [776, 90] on div at bounding box center [870, 265] width 216 height 481
drag, startPoint x: 861, startPoint y: 383, endPoint x: 852, endPoint y: 247, distance: 136.9
click at [852, 247] on div at bounding box center [870, 265] width 216 height 481
click at [927, 275] on div at bounding box center [870, 265] width 216 height 481
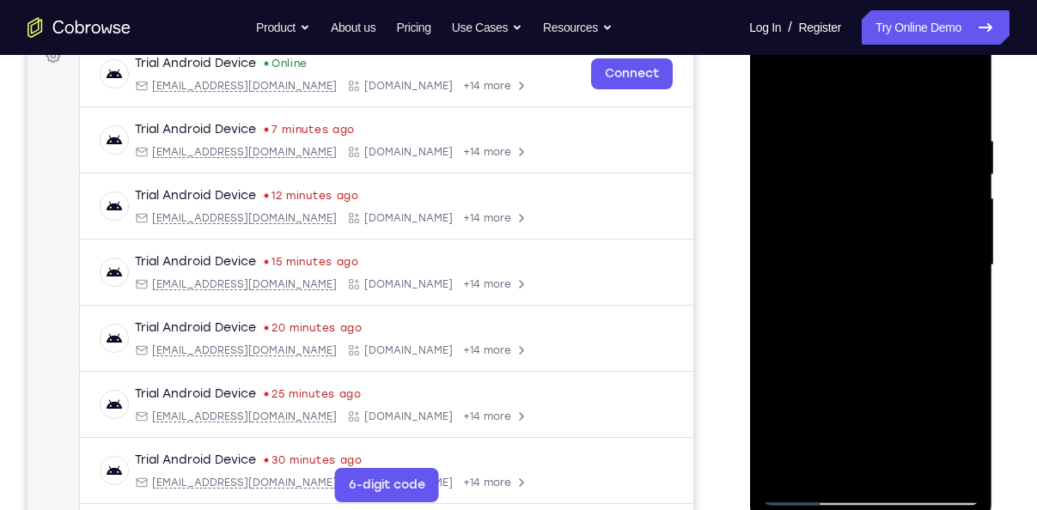
click at [823, 255] on div at bounding box center [870, 265] width 216 height 481
click at [922, 305] on div at bounding box center [870, 265] width 216 height 481
drag, startPoint x: 873, startPoint y: 283, endPoint x: 878, endPoint y: 187, distance: 95.5
click at [878, 187] on div at bounding box center [870, 265] width 216 height 481
drag, startPoint x: 927, startPoint y: 381, endPoint x: 929, endPoint y: 252, distance: 129.7
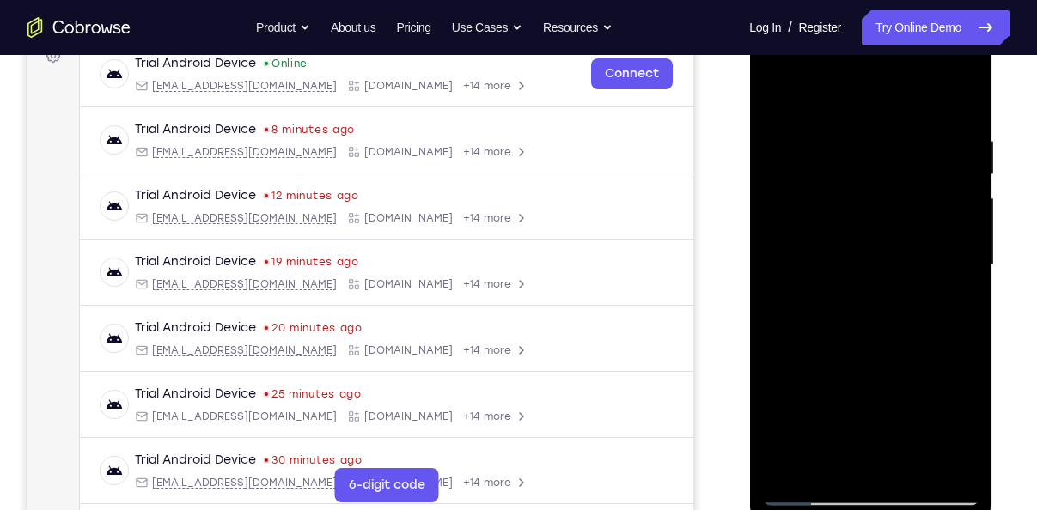
click at [929, 252] on div at bounding box center [870, 265] width 216 height 481
drag, startPoint x: 935, startPoint y: 410, endPoint x: 938, endPoint y: 220, distance: 189.9
click at [938, 220] on div at bounding box center [870, 265] width 216 height 481
drag, startPoint x: 918, startPoint y: 272, endPoint x: 922, endPoint y: 411, distance: 138.3
click at [922, 411] on div at bounding box center [870, 265] width 216 height 481
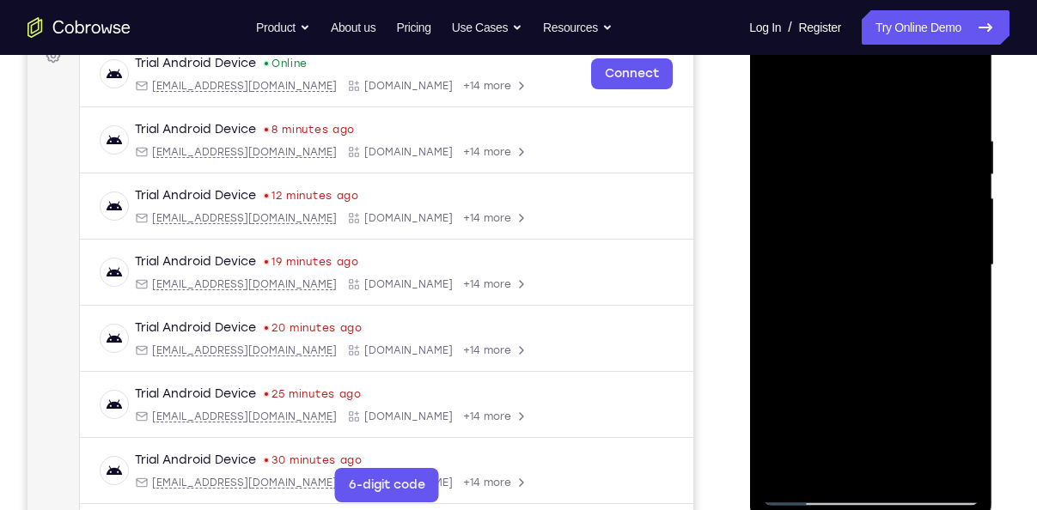
click at [785, 86] on div at bounding box center [870, 265] width 216 height 481
drag, startPoint x: 829, startPoint y: 376, endPoint x: 841, endPoint y: 163, distance: 213.4
click at [841, 163] on div at bounding box center [870, 265] width 216 height 481
drag, startPoint x: 868, startPoint y: 336, endPoint x: 882, endPoint y: 158, distance: 178.4
click at [882, 158] on div at bounding box center [870, 265] width 216 height 481
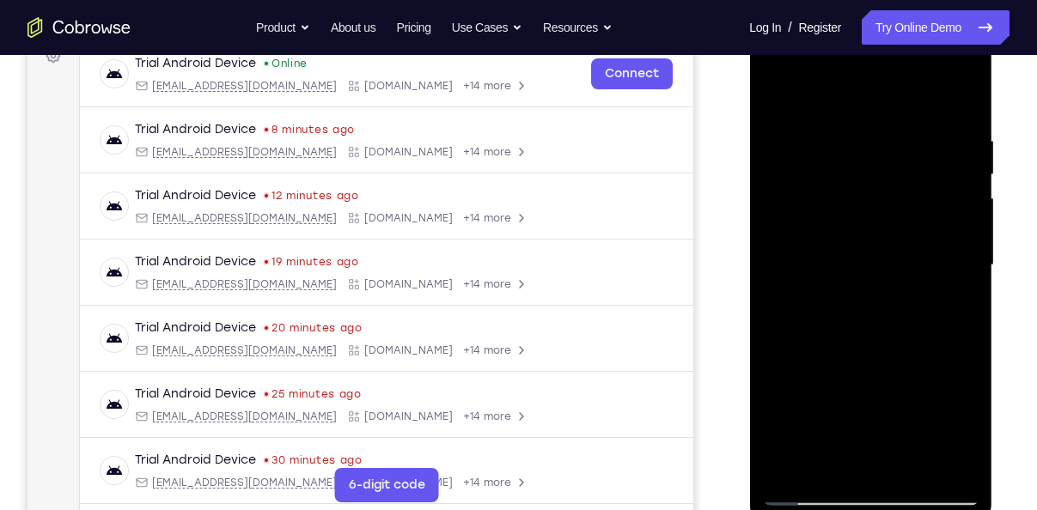
click at [844, 295] on div at bounding box center [870, 265] width 216 height 481
click at [784, 90] on div at bounding box center [870, 265] width 216 height 481
drag, startPoint x: 901, startPoint y: 381, endPoint x: 894, endPoint y: 276, distance: 105.0
click at [894, 276] on div at bounding box center [870, 265] width 216 height 481
drag, startPoint x: 917, startPoint y: 318, endPoint x: 912, endPoint y: 168, distance: 150.4
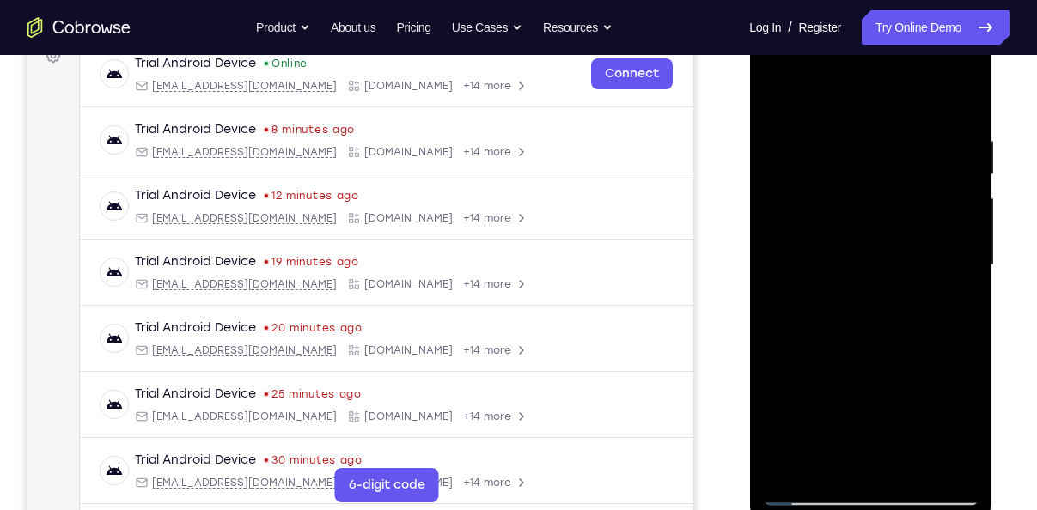
click at [912, 168] on div at bounding box center [870, 265] width 216 height 481
drag, startPoint x: 941, startPoint y: 360, endPoint x: 923, endPoint y: 192, distance: 168.5
click at [923, 192] on div at bounding box center [870, 265] width 216 height 481
drag, startPoint x: 934, startPoint y: 336, endPoint x: 923, endPoint y: 137, distance: 199.6
click at [923, 137] on div at bounding box center [870, 265] width 216 height 481
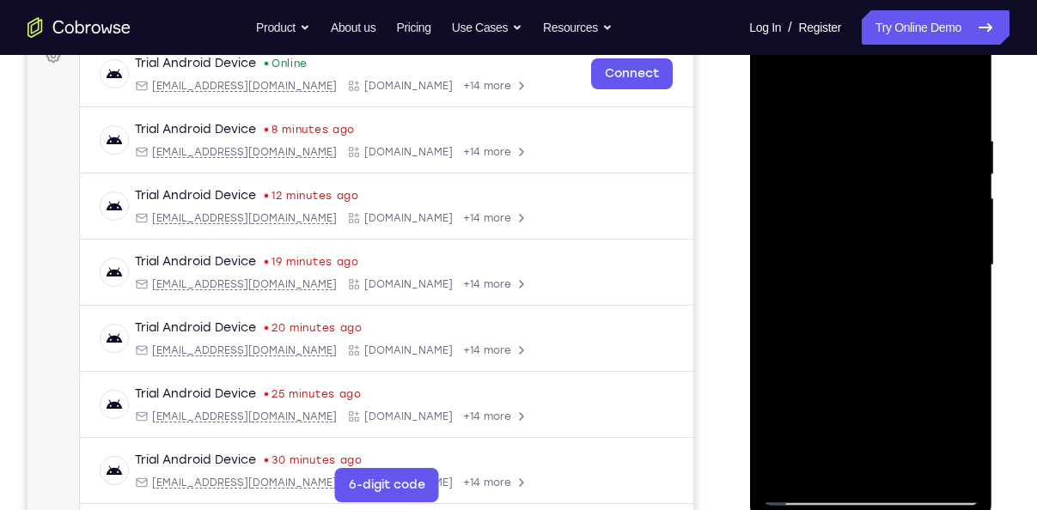
drag, startPoint x: 886, startPoint y: 352, endPoint x: 907, endPoint y: 190, distance: 163.7
click at [907, 190] on div at bounding box center [870, 265] width 216 height 481
drag, startPoint x: 924, startPoint y: 347, endPoint x: 929, endPoint y: 209, distance: 138.4
click at [929, 209] on div at bounding box center [870, 265] width 216 height 481
click at [812, 223] on div at bounding box center [870, 265] width 216 height 481
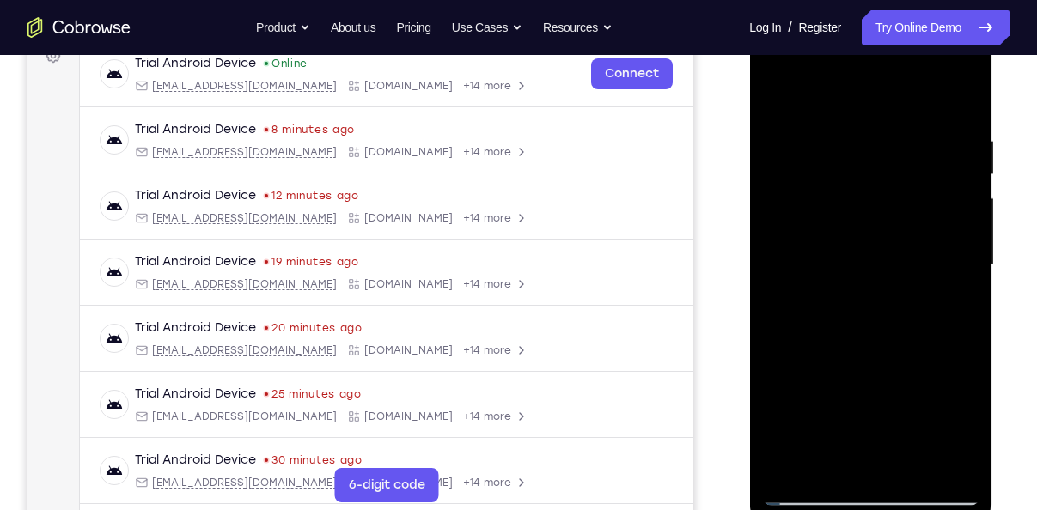
click at [919, 174] on div at bounding box center [870, 265] width 216 height 481
click at [929, 168] on div at bounding box center [870, 265] width 216 height 481
click at [866, 156] on div at bounding box center [870, 265] width 216 height 481
click at [786, 125] on div at bounding box center [870, 265] width 216 height 481
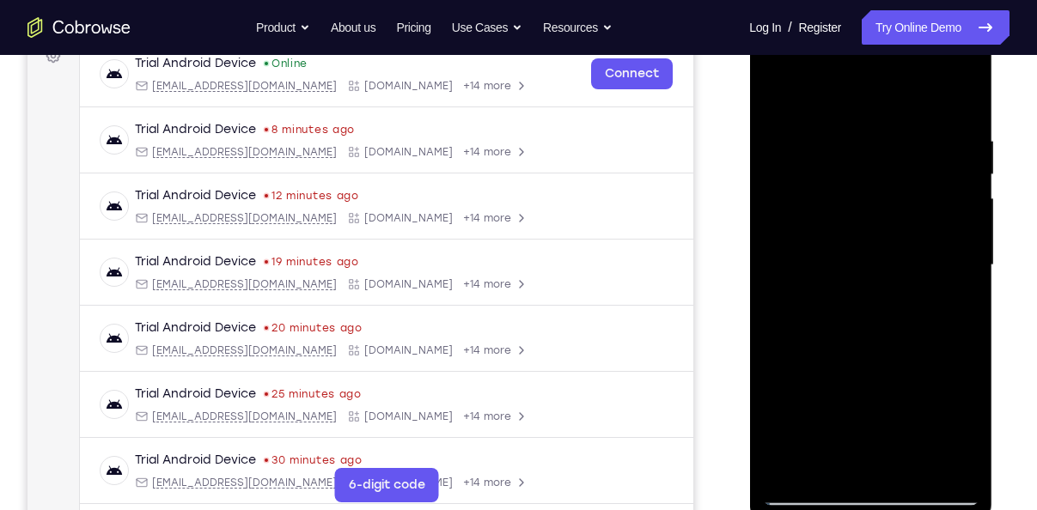
click at [942, 454] on div at bounding box center [870, 265] width 216 height 481
click at [964, 387] on div at bounding box center [870, 265] width 216 height 481
click at [935, 460] on div at bounding box center [870, 265] width 216 height 481
click at [963, 404] on div at bounding box center [870, 265] width 216 height 481
click at [938, 456] on div at bounding box center [870, 265] width 216 height 481
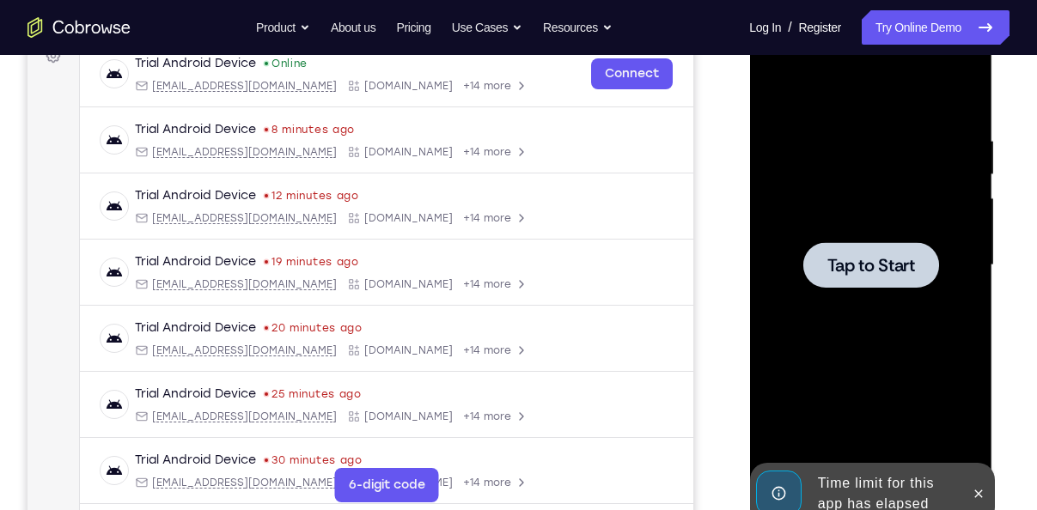
click at [966, 101] on div at bounding box center [870, 265] width 216 height 481
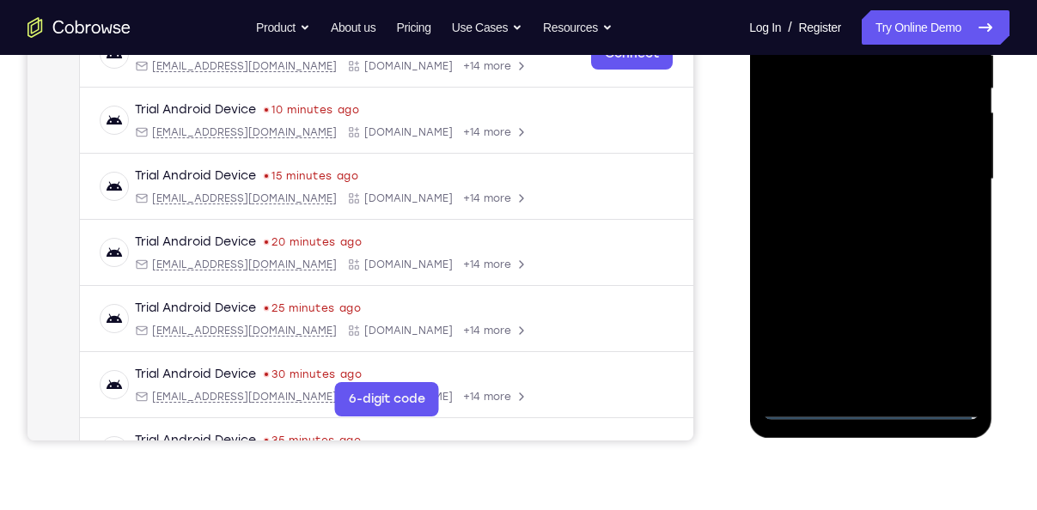
scroll to position [359, 0]
click at [874, 406] on div at bounding box center [870, 178] width 216 height 481
click at [950, 320] on div at bounding box center [870, 178] width 216 height 481
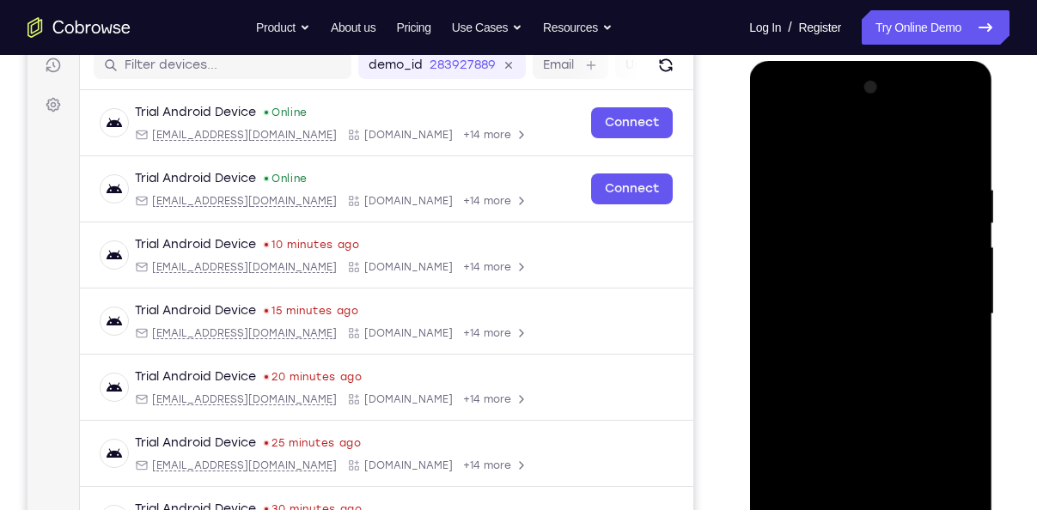
scroll to position [215, 0]
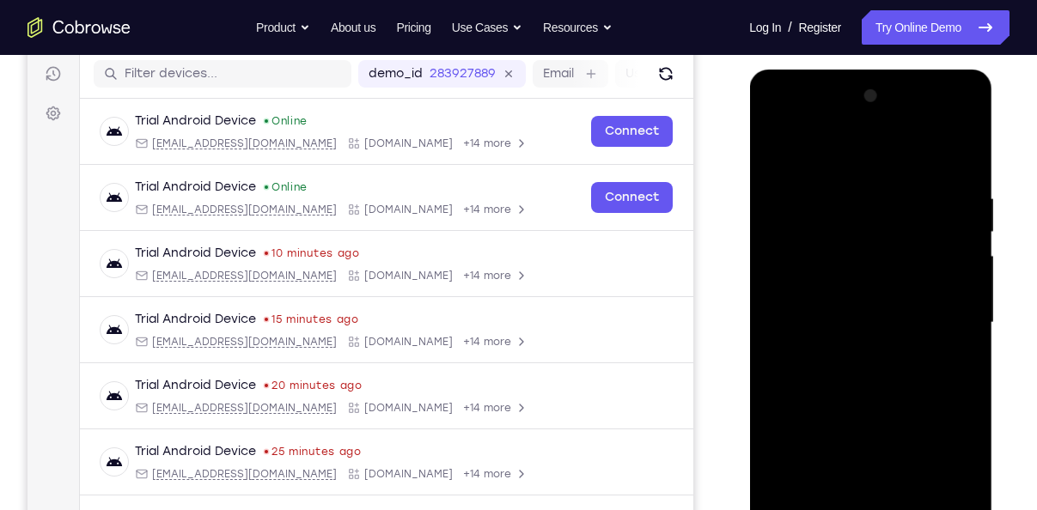
click at [828, 148] on div at bounding box center [870, 322] width 216 height 481
click at [946, 319] on div at bounding box center [870, 322] width 216 height 481
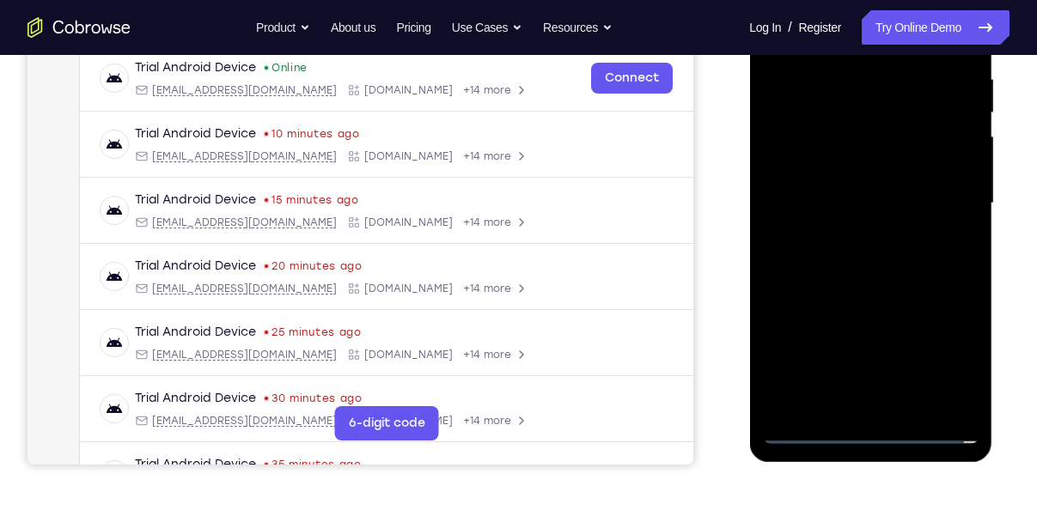
scroll to position [344, 0]
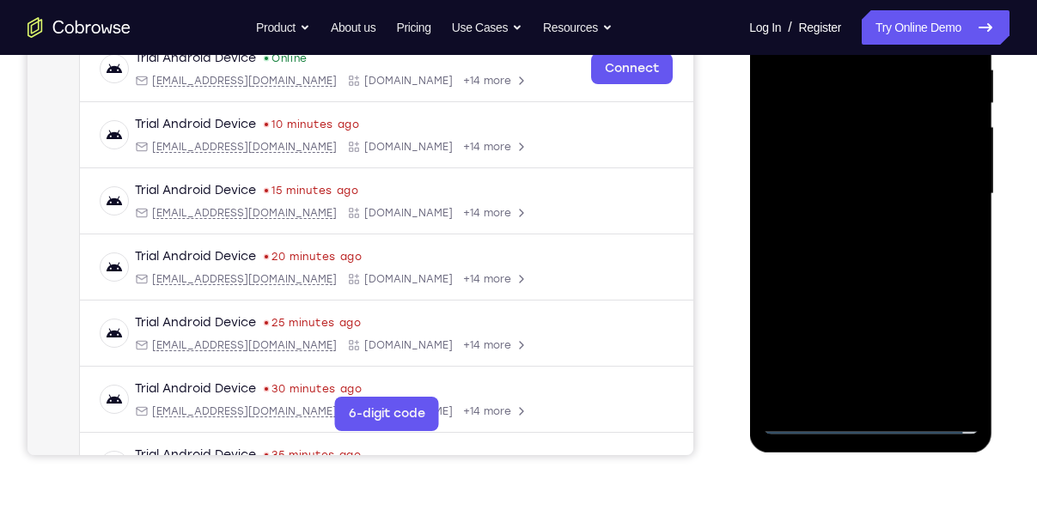
click at [892, 399] on div at bounding box center [870, 194] width 216 height 481
click at [833, 175] on div at bounding box center [870, 194] width 216 height 481
click at [832, 161] on div at bounding box center [870, 194] width 216 height 481
click at [845, 199] on div at bounding box center [870, 194] width 216 height 481
click at [856, 254] on div at bounding box center [870, 194] width 216 height 481
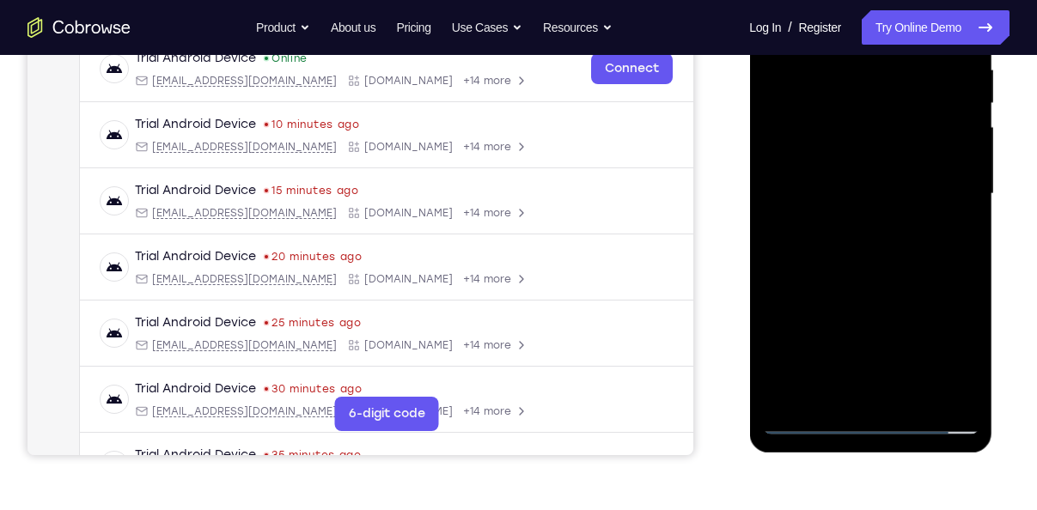
click at [856, 254] on div at bounding box center [870, 194] width 216 height 481
click at [862, 250] on div at bounding box center [870, 194] width 216 height 481
click at [860, 277] on div at bounding box center [870, 194] width 216 height 481
click at [905, 396] on div at bounding box center [870, 194] width 216 height 481
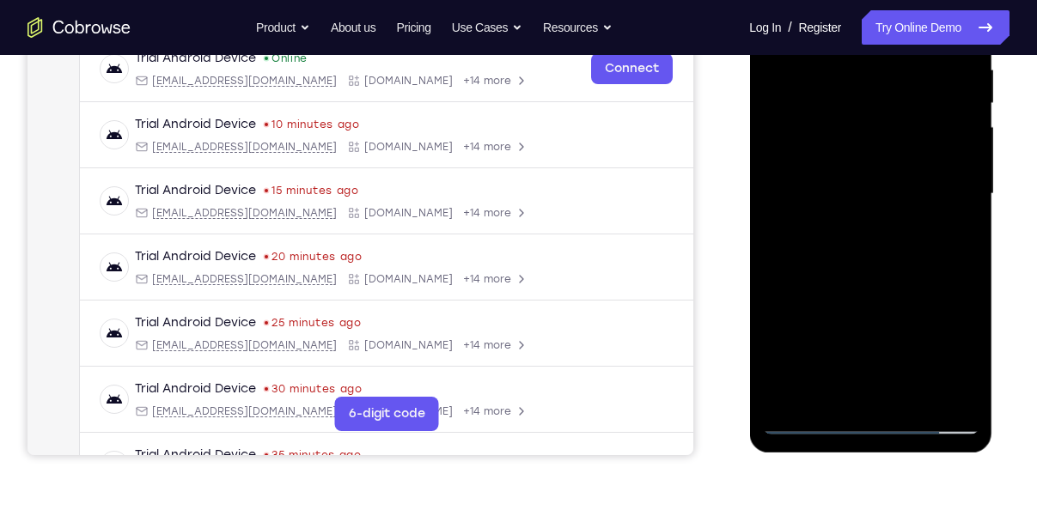
click at [849, 288] on div at bounding box center [870, 194] width 216 height 481
click at [811, 423] on div at bounding box center [870, 194] width 216 height 481
drag, startPoint x: 880, startPoint y: 160, endPoint x: 884, endPoint y: 254, distance: 94.6
click at [884, 254] on div at bounding box center [870, 194] width 216 height 481
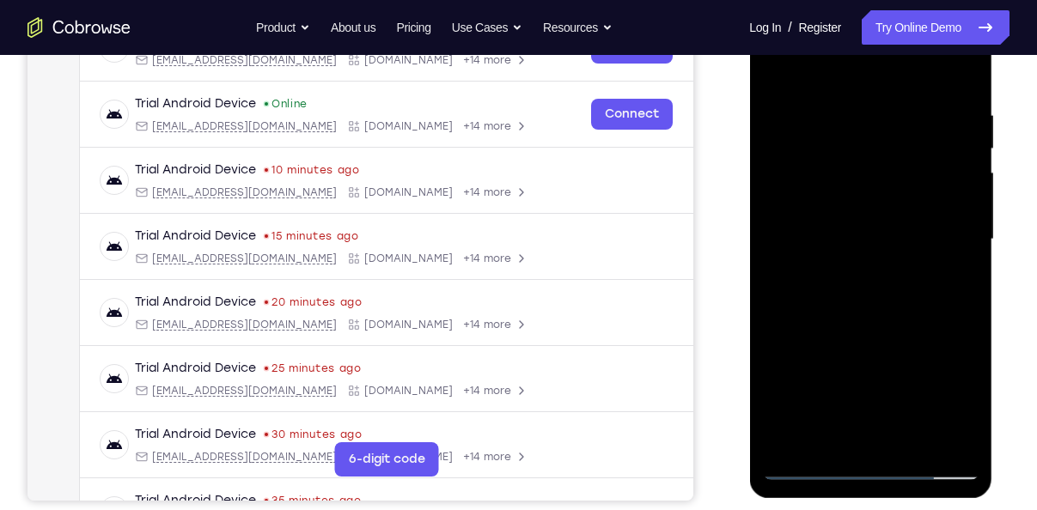
scroll to position [296, 0]
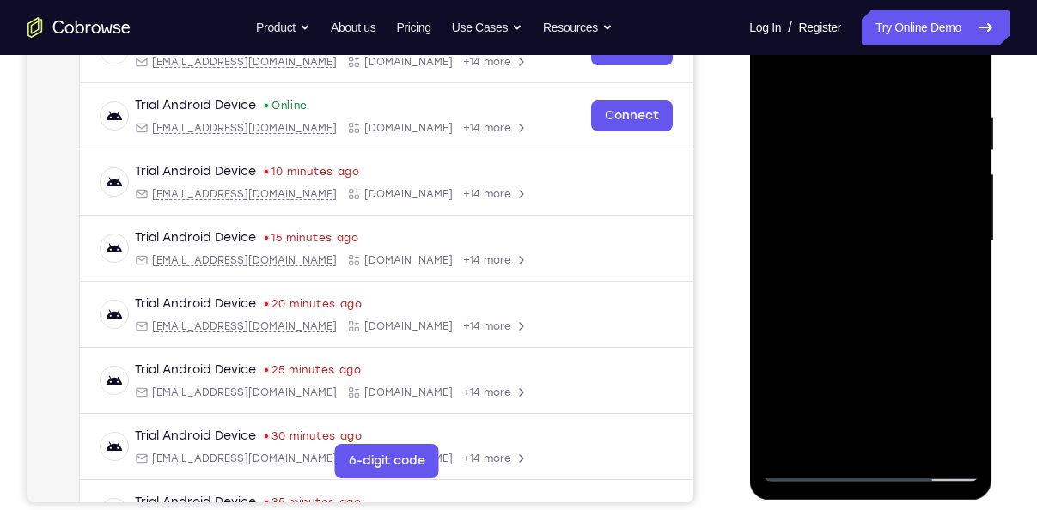
click at [917, 445] on div at bounding box center [870, 241] width 216 height 481
click at [881, 240] on div at bounding box center [870, 241] width 216 height 481
click at [770, 76] on div at bounding box center [870, 241] width 216 height 481
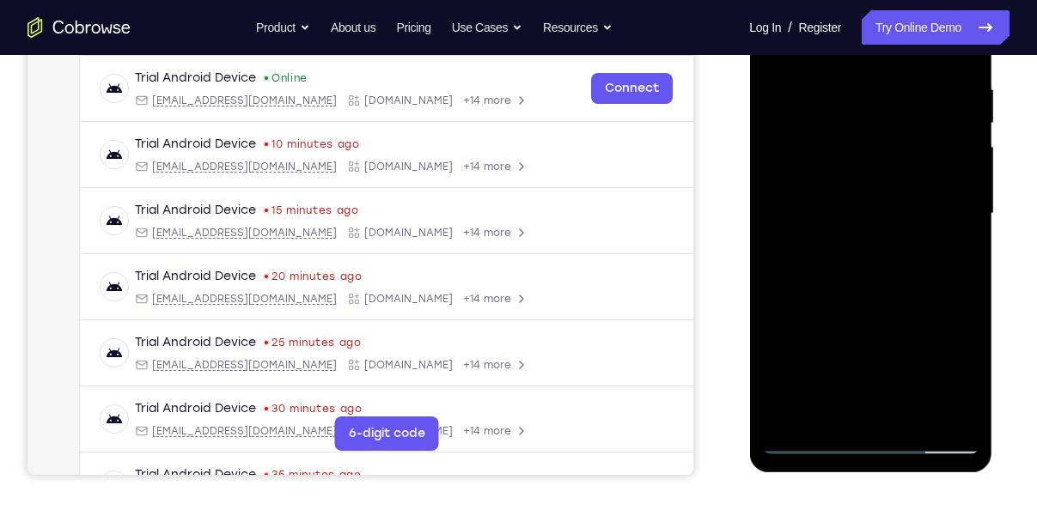
click at [803, 438] on div at bounding box center [870, 213] width 216 height 481
click at [821, 440] on div at bounding box center [870, 213] width 216 height 481
click at [950, 417] on div at bounding box center [870, 213] width 216 height 481
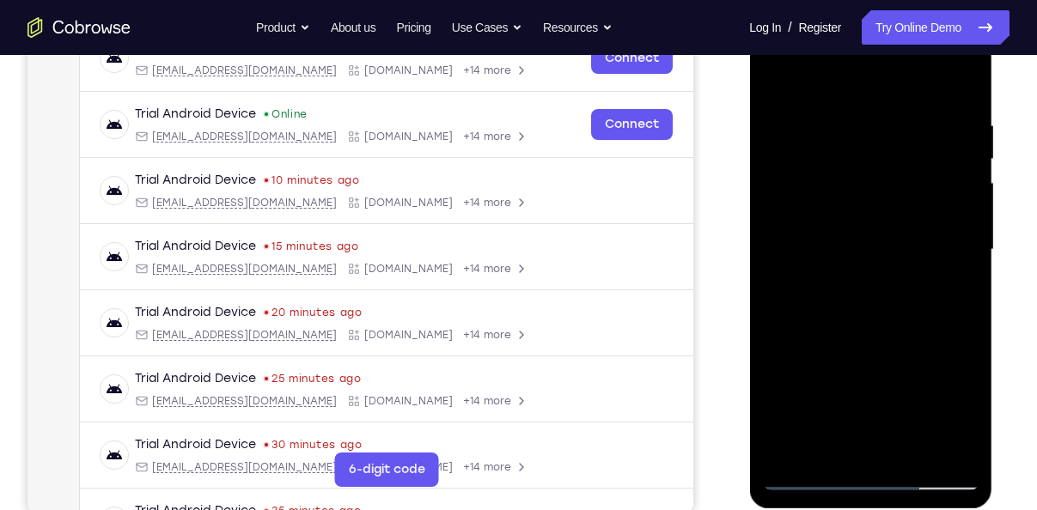
click at [963, 75] on div at bounding box center [870, 249] width 216 height 481
click at [885, 344] on div at bounding box center [870, 249] width 216 height 481
click at [821, 101] on div at bounding box center [870, 249] width 216 height 481
click at [862, 404] on div at bounding box center [870, 249] width 216 height 481
drag, startPoint x: 880, startPoint y: 373, endPoint x: 878, endPoint y: 241, distance: 131.5
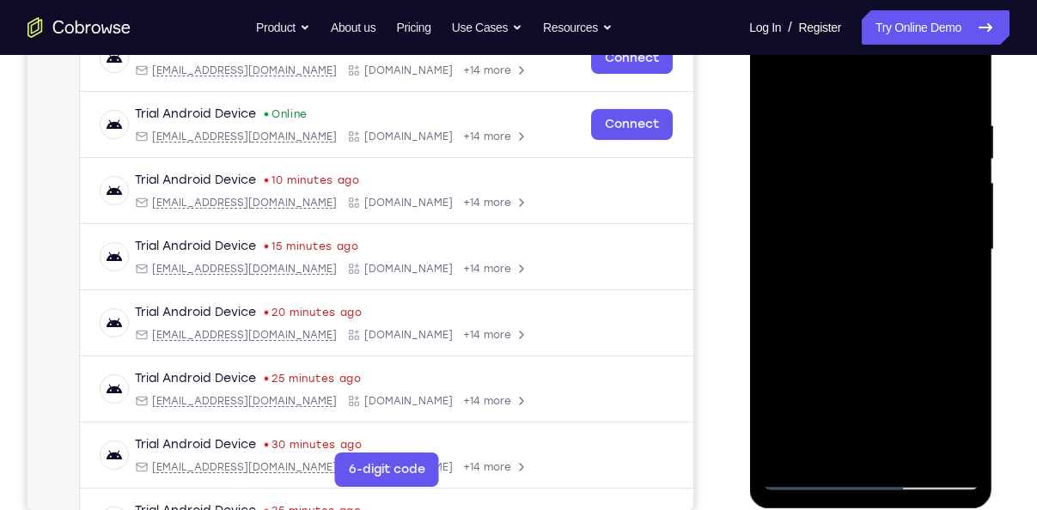
click at [878, 241] on div at bounding box center [870, 249] width 216 height 481
click at [832, 253] on div at bounding box center [870, 249] width 216 height 481
click at [935, 169] on div at bounding box center [870, 249] width 216 height 481
click at [930, 174] on div at bounding box center [870, 249] width 216 height 481
click at [924, 180] on div at bounding box center [870, 249] width 216 height 481
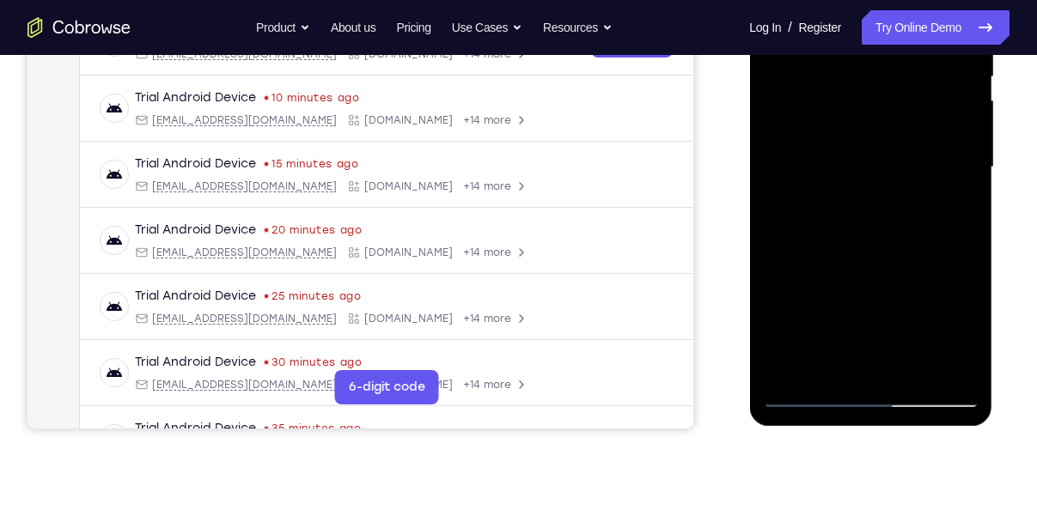
scroll to position [371, 0]
click at [806, 401] on div at bounding box center [870, 166] width 216 height 481
click at [812, 385] on div at bounding box center [870, 166] width 216 height 481
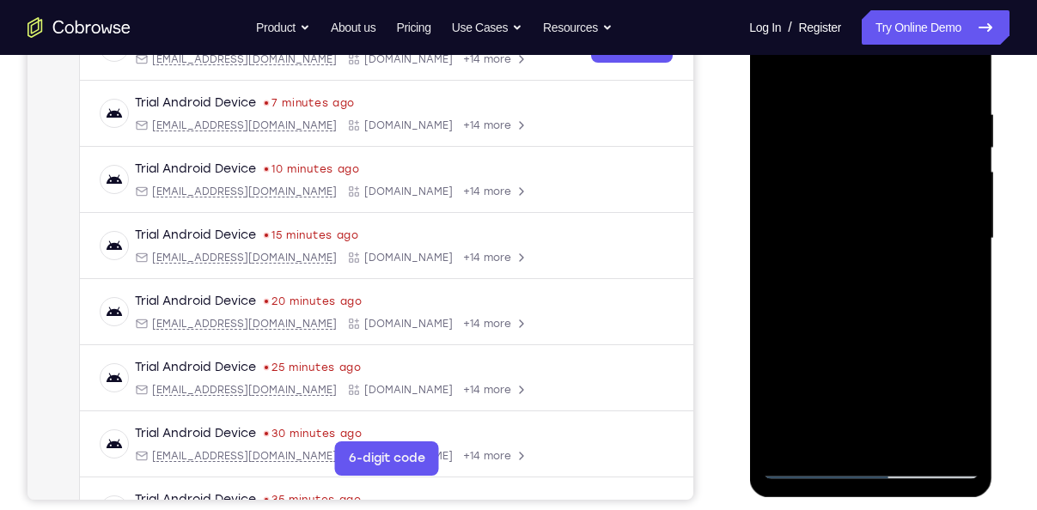
scroll to position [295, 0]
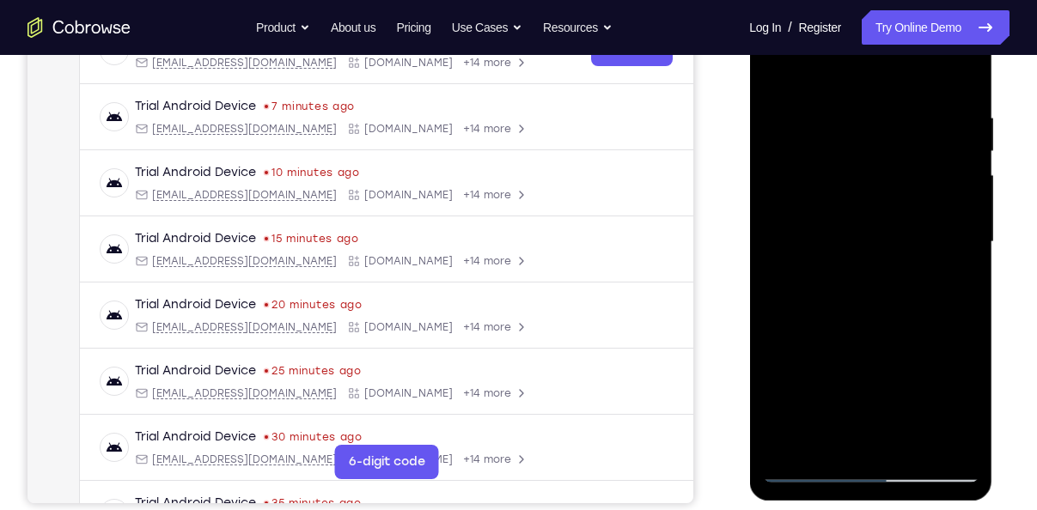
click at [779, 78] on div at bounding box center [870, 242] width 216 height 481
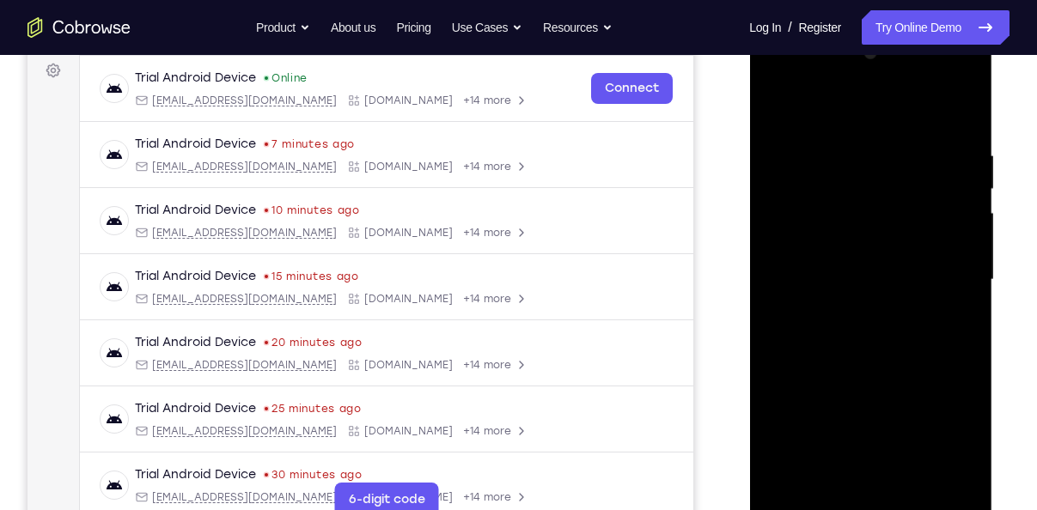
scroll to position [257, 0]
click at [774, 111] on div at bounding box center [870, 280] width 216 height 481
drag, startPoint x: 863, startPoint y: 357, endPoint x: 880, endPoint y: 229, distance: 129.0
click at [880, 229] on div at bounding box center [870, 280] width 216 height 481
click at [824, 226] on div at bounding box center [870, 280] width 216 height 481
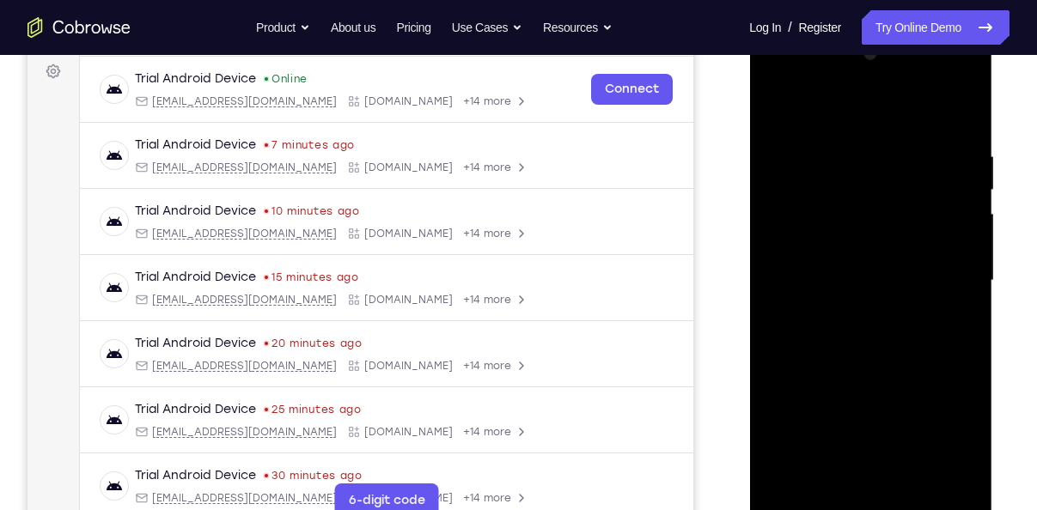
click at [921, 189] on div at bounding box center [870, 280] width 216 height 481
click at [885, 161] on div at bounding box center [870, 280] width 216 height 481
click at [779, 104] on div at bounding box center [870, 280] width 216 height 481
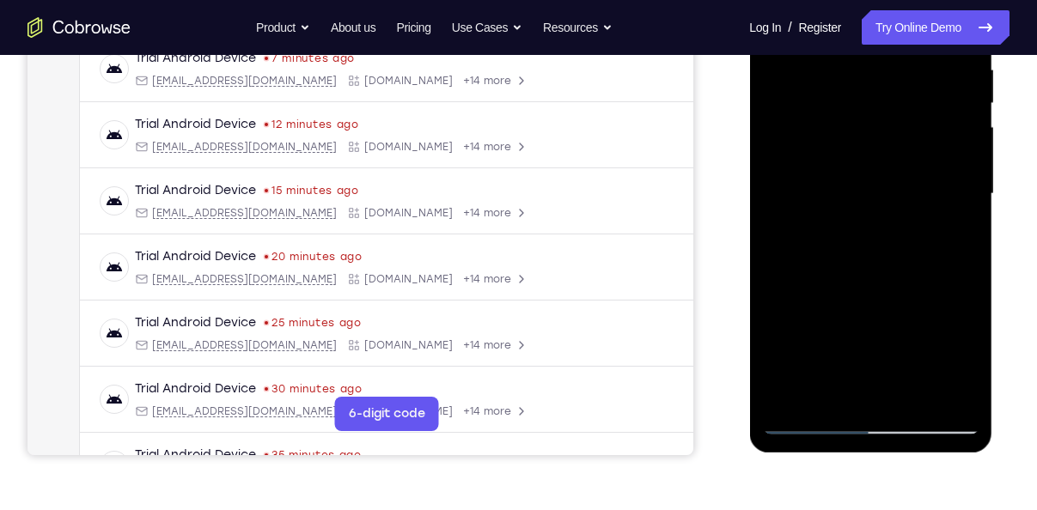
scroll to position [347, 0]
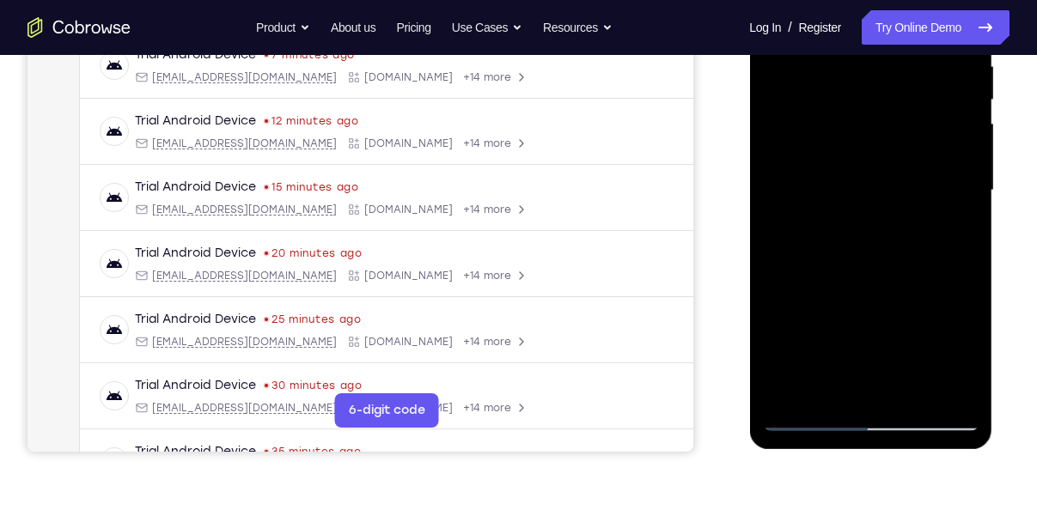
click at [800, 419] on div at bounding box center [870, 190] width 216 height 481
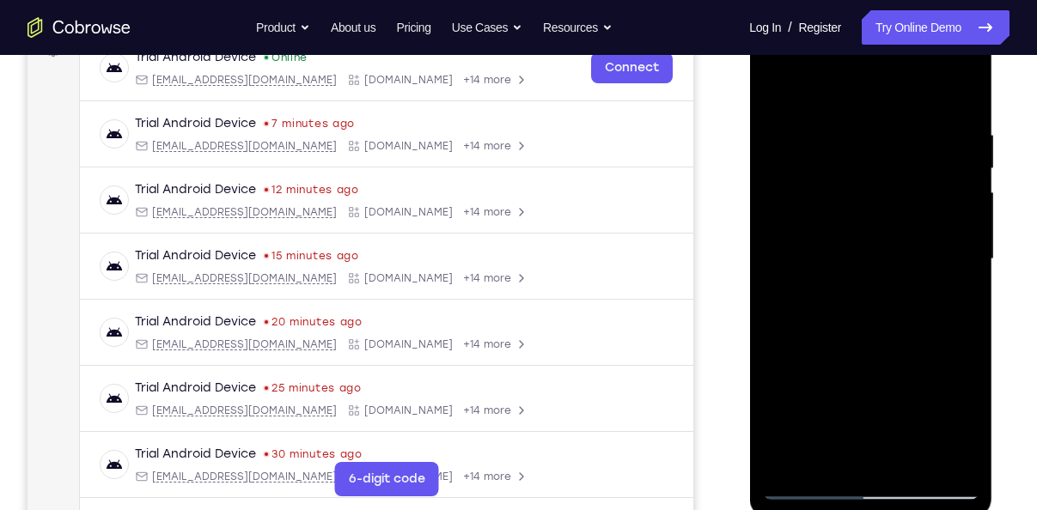
click at [778, 86] on div at bounding box center [870, 259] width 216 height 481
drag, startPoint x: 874, startPoint y: 374, endPoint x: 867, endPoint y: 167, distance: 207.1
click at [867, 167] on div at bounding box center [870, 259] width 216 height 481
click at [825, 176] on div at bounding box center [870, 259] width 216 height 481
drag, startPoint x: 911, startPoint y: 429, endPoint x: 890, endPoint y: 228, distance: 202.1
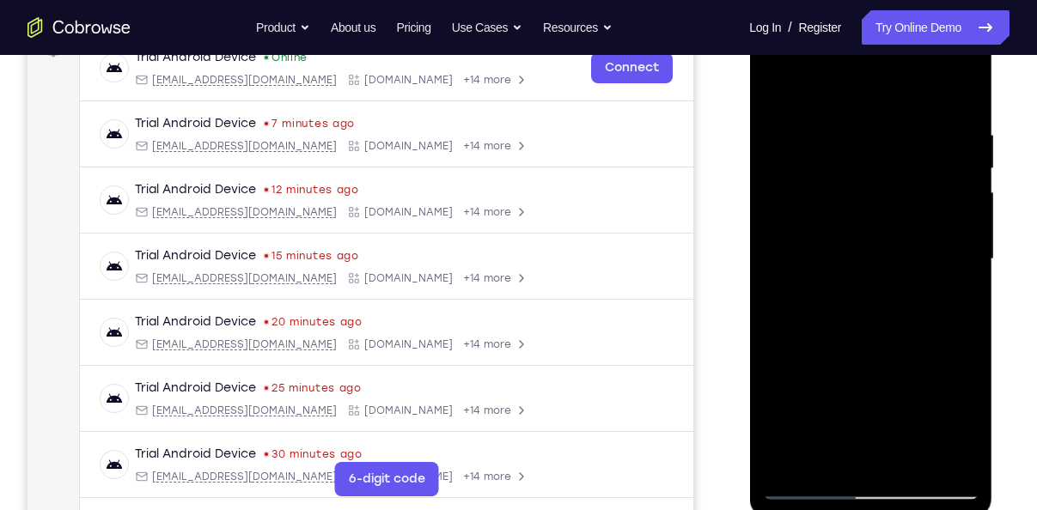
click at [890, 228] on div at bounding box center [870, 259] width 216 height 481
drag, startPoint x: 921, startPoint y: 228, endPoint x: 924, endPoint y: 394, distance: 166.7
click at [924, 394] on div at bounding box center [870, 259] width 216 height 481
click at [838, 153] on div at bounding box center [870, 259] width 216 height 481
click at [922, 128] on div at bounding box center [870, 259] width 216 height 481
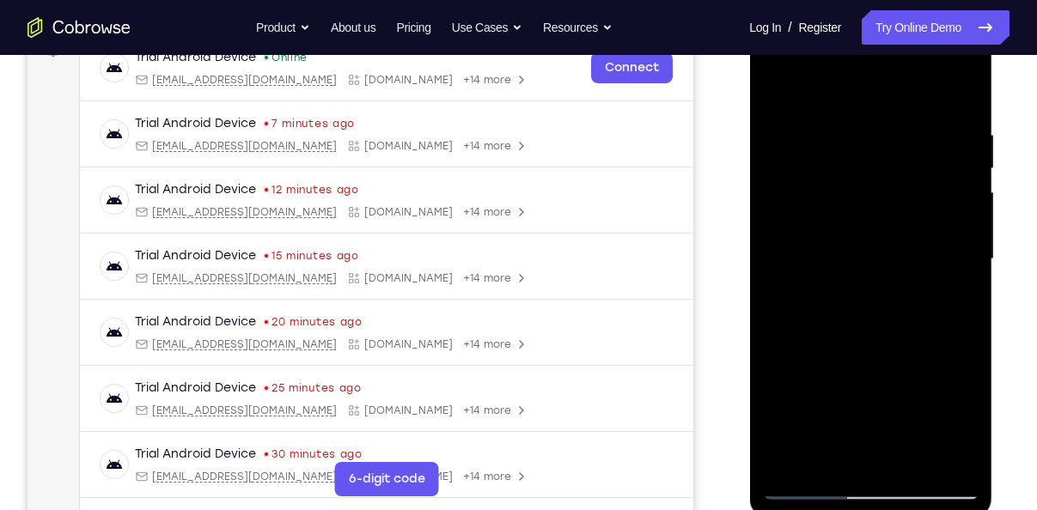
click at [899, 409] on div at bounding box center [870, 259] width 216 height 481
click at [796, 456] on div at bounding box center [870, 259] width 216 height 481
click at [953, 462] on div at bounding box center [870, 259] width 216 height 481
click at [960, 88] on div at bounding box center [870, 259] width 216 height 481
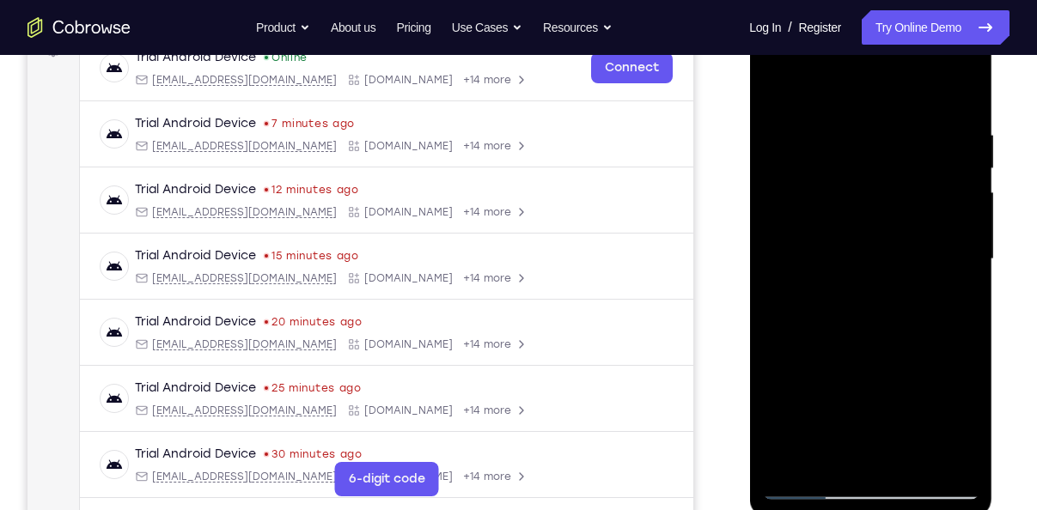
drag, startPoint x: 925, startPoint y: 373, endPoint x: 917, endPoint y: 195, distance: 178.0
click at [917, 195] on div at bounding box center [870, 259] width 216 height 481
click at [829, 174] on div at bounding box center [870, 259] width 216 height 481
click at [858, 209] on div at bounding box center [870, 259] width 216 height 481
click at [923, 181] on div at bounding box center [870, 259] width 216 height 481
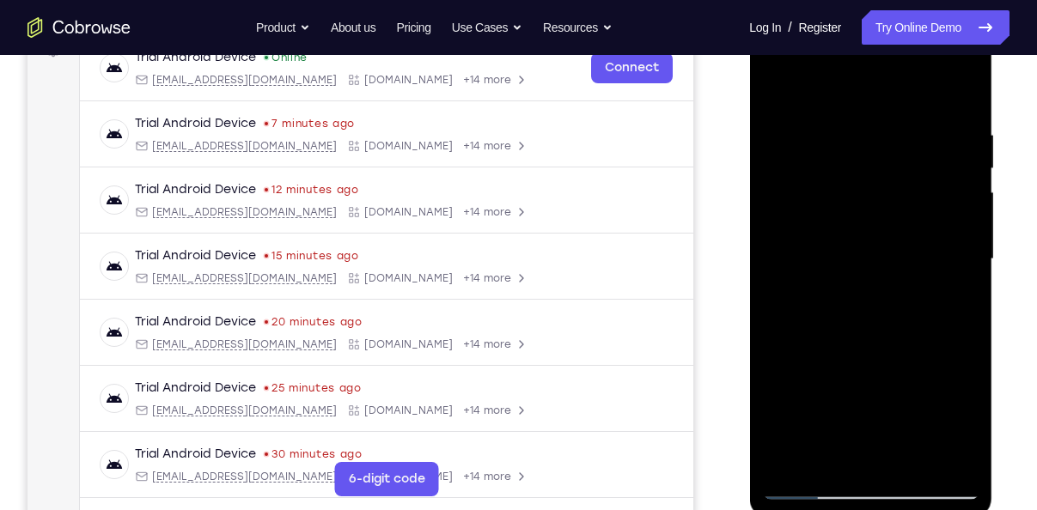
click at [900, 416] on div at bounding box center [870, 259] width 216 height 481
drag, startPoint x: 874, startPoint y: 292, endPoint x: 869, endPoint y: 133, distance: 159.0
click at [869, 133] on div at bounding box center [870, 259] width 216 height 481
click at [873, 362] on div at bounding box center [870, 259] width 216 height 481
drag, startPoint x: 869, startPoint y: 187, endPoint x: 881, endPoint y: 296, distance: 109.8
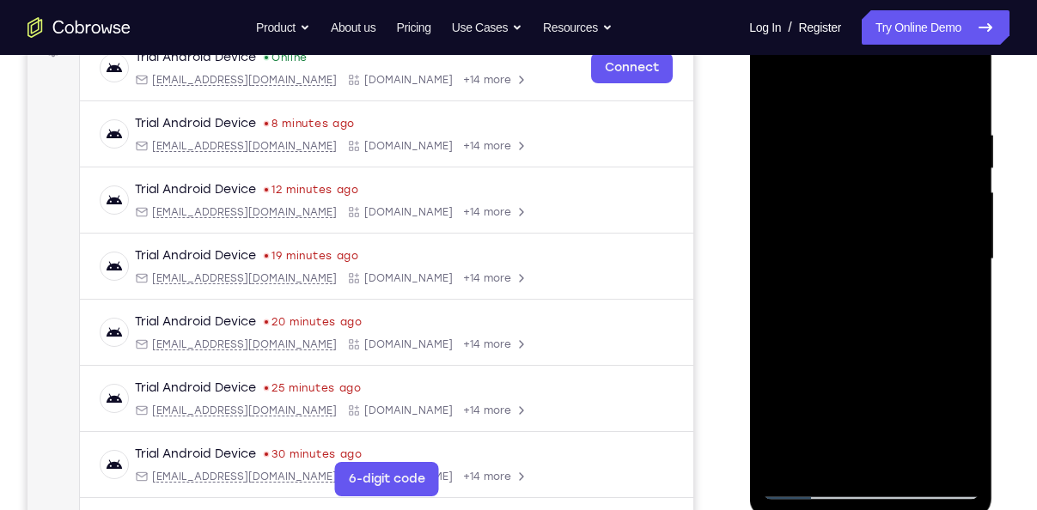
click at [881, 296] on div at bounding box center [870, 259] width 216 height 481
click at [966, 234] on div at bounding box center [870, 259] width 216 height 481
click at [779, 86] on div at bounding box center [870, 259] width 216 height 481
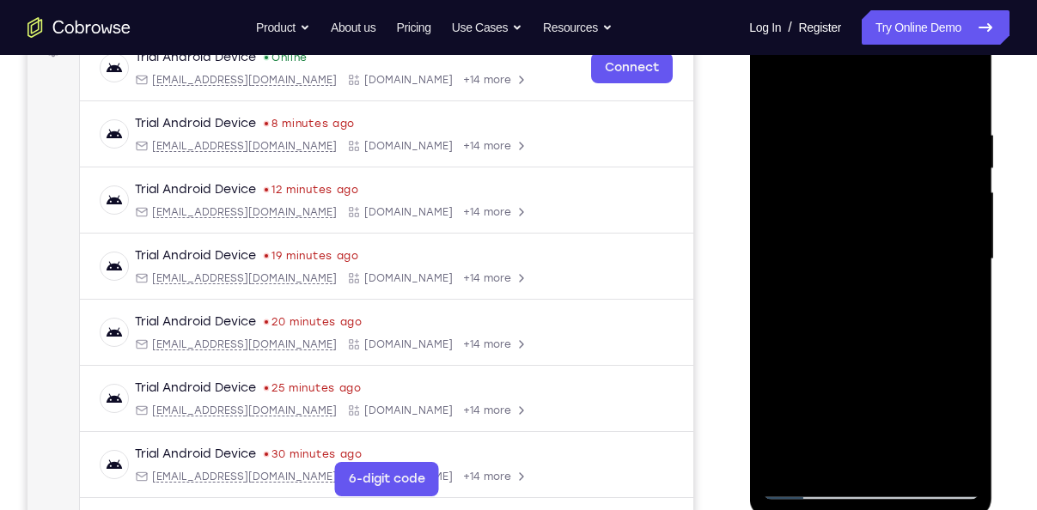
click at [779, 86] on div at bounding box center [870, 259] width 216 height 481
click at [811, 430] on div at bounding box center [870, 259] width 216 height 481
click at [810, 421] on div at bounding box center [870, 259] width 216 height 481
drag, startPoint x: 844, startPoint y: 387, endPoint x: 840, endPoint y: 266, distance: 121.2
click at [840, 266] on div at bounding box center [870, 259] width 216 height 481
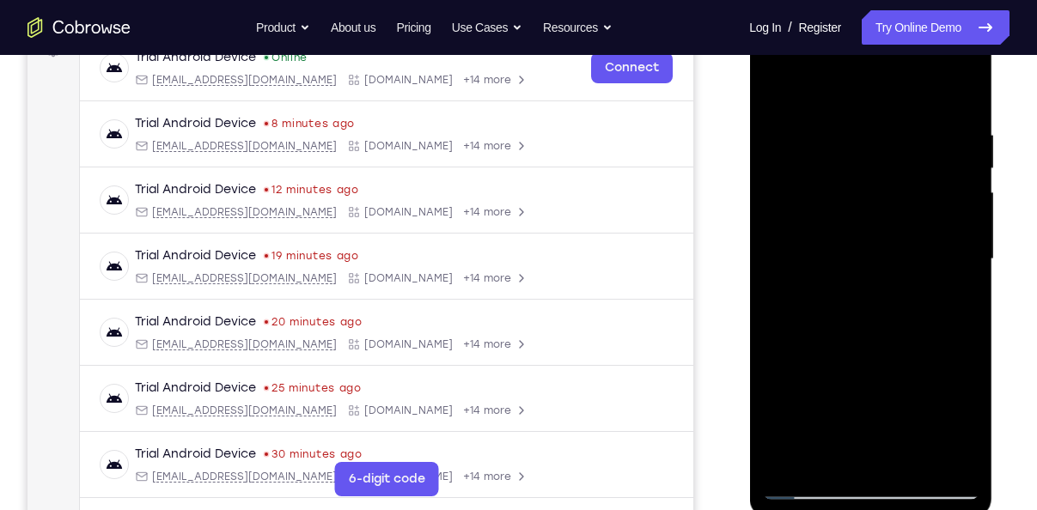
click at [897, 375] on div at bounding box center [870, 259] width 216 height 481
drag, startPoint x: 845, startPoint y: 150, endPoint x: 858, endPoint y: 306, distance: 156.0
click at [858, 306] on div at bounding box center [870, 259] width 216 height 481
click at [859, 149] on div at bounding box center [870, 259] width 216 height 481
click at [785, 472] on div at bounding box center [870, 259] width 216 height 481
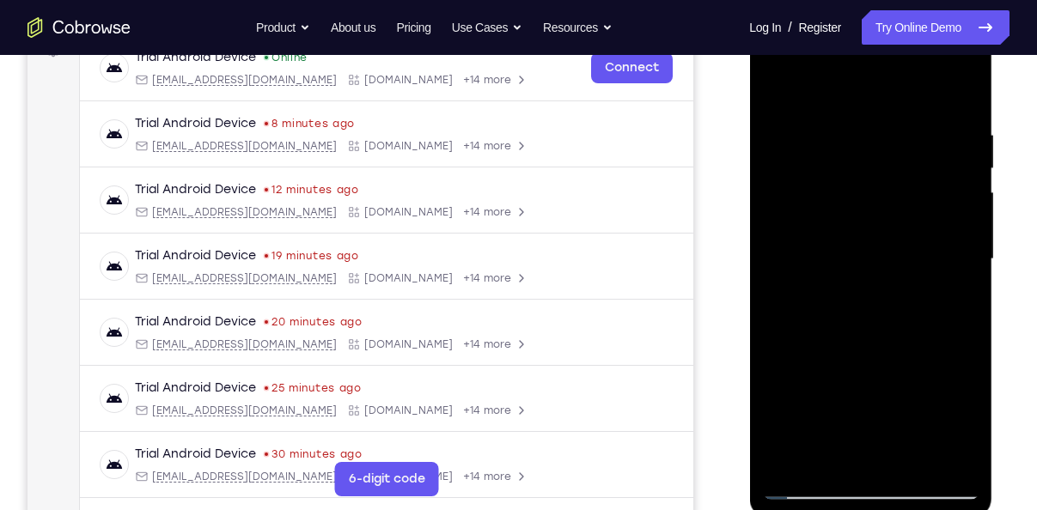
click at [786, 466] on div at bounding box center [870, 259] width 216 height 481
drag, startPoint x: 852, startPoint y: 242, endPoint x: 865, endPoint y: 342, distance: 100.5
click at [865, 342] on div at bounding box center [870, 259] width 216 height 481
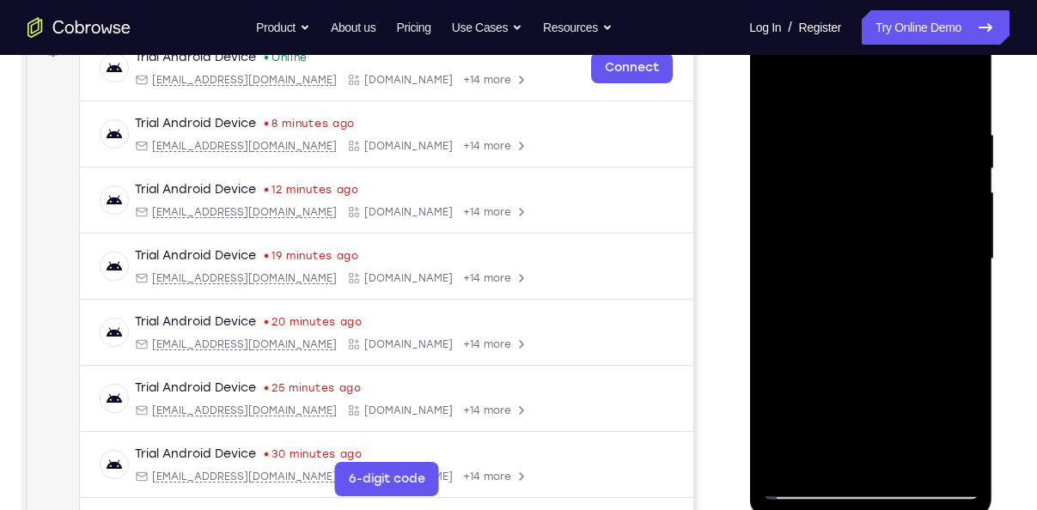
click at [950, 467] on div at bounding box center [870, 259] width 216 height 481
click at [963, 88] on div at bounding box center [870, 259] width 216 height 481
click at [831, 361] on div at bounding box center [870, 259] width 216 height 481
click at [924, 168] on div at bounding box center [870, 259] width 216 height 481
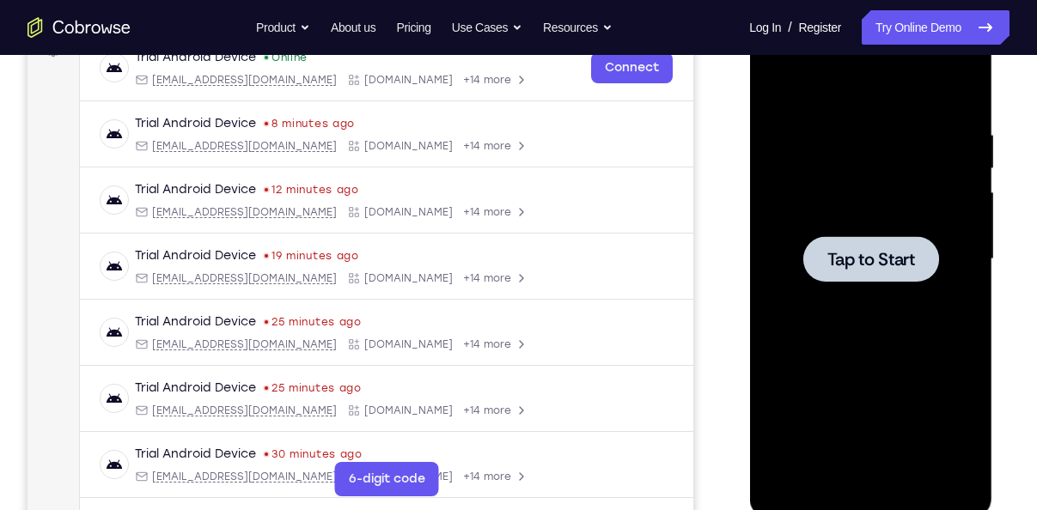
click at [831, 226] on div at bounding box center [870, 259] width 216 height 481
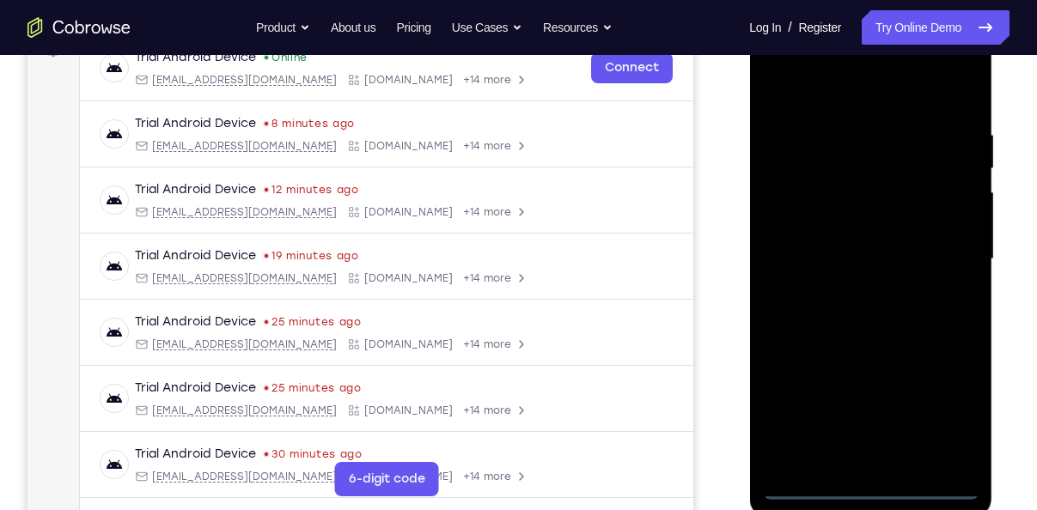
click at [875, 497] on div at bounding box center [870, 259] width 216 height 481
click at [956, 422] on div at bounding box center [870, 259] width 216 height 481
click at [849, 85] on div at bounding box center [870, 259] width 216 height 481
click at [942, 253] on div at bounding box center [870, 259] width 216 height 481
click at [848, 294] on div at bounding box center [870, 259] width 216 height 481
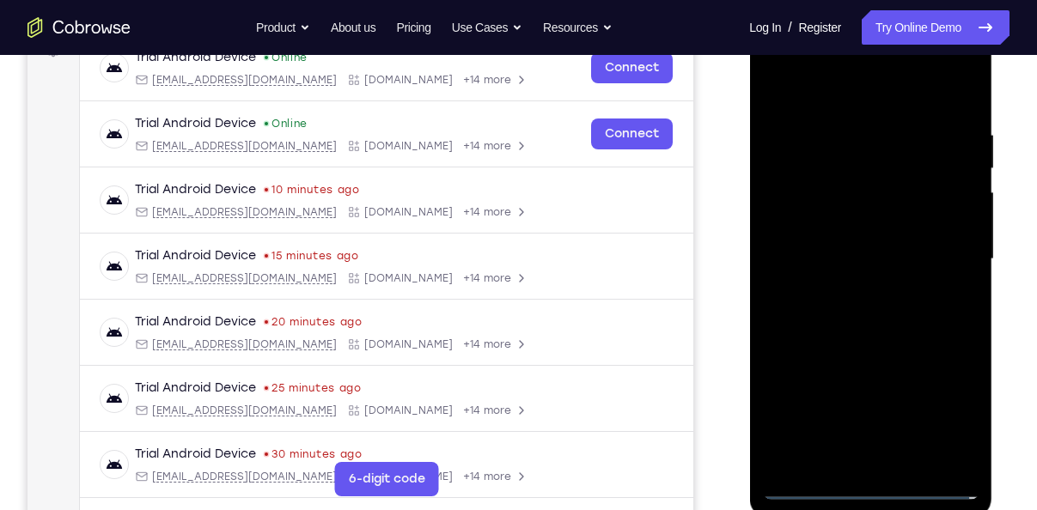
click at [838, 237] on div at bounding box center [870, 259] width 216 height 481
click at [844, 259] on div at bounding box center [870, 259] width 216 height 481
click at [802, 309] on div at bounding box center [870, 259] width 216 height 481
click at [822, 293] on div at bounding box center [870, 259] width 216 height 481
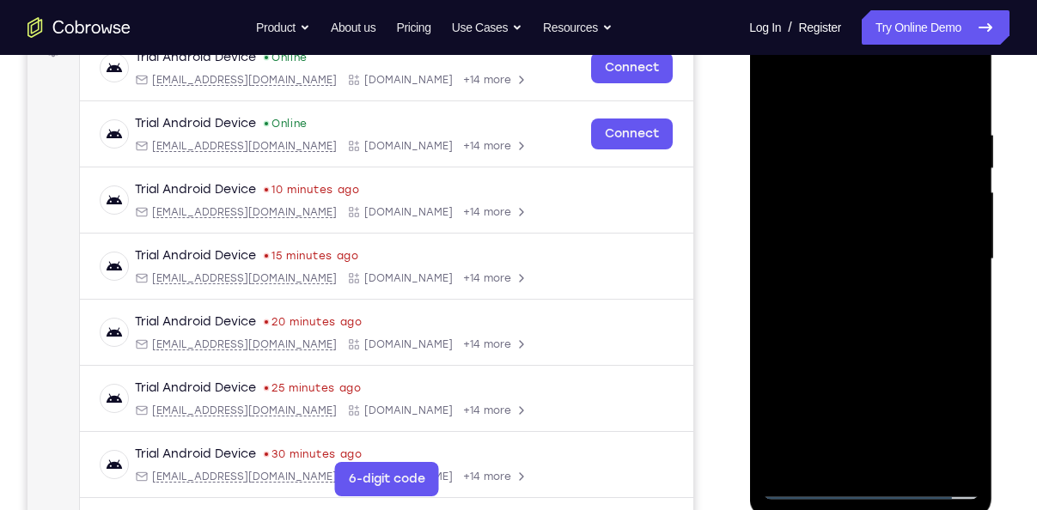
click at [837, 315] on div at bounding box center [870, 259] width 216 height 481
click at [871, 346] on div at bounding box center [870, 259] width 216 height 481
click at [953, 457] on div at bounding box center [870, 259] width 216 height 481
click at [963, 91] on div at bounding box center [870, 259] width 216 height 481
click at [860, 349] on div at bounding box center [870, 259] width 216 height 481
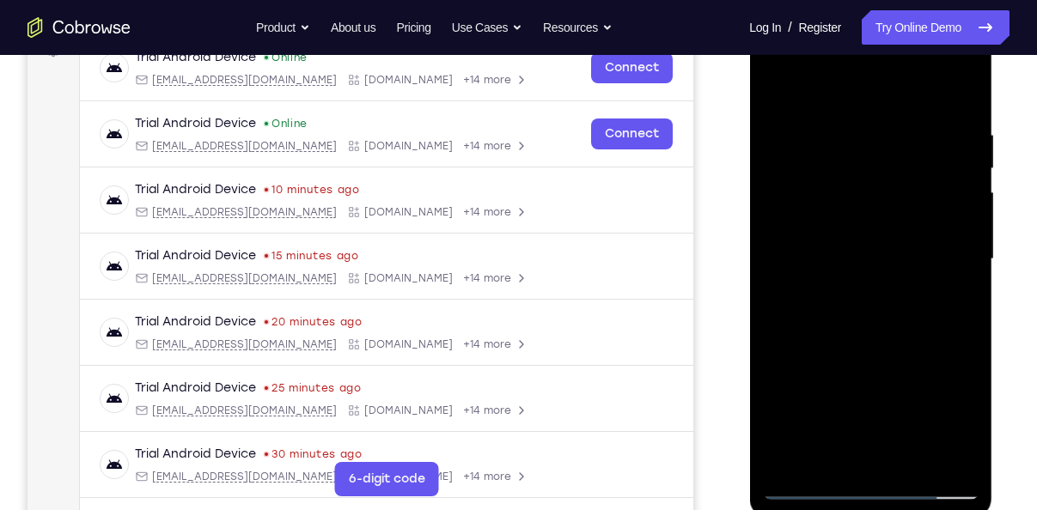
click at [829, 103] on div at bounding box center [870, 259] width 216 height 481
click at [856, 411] on div at bounding box center [870, 259] width 216 height 481
click at [728, 192] on div "Your Support Agent Your Customer Web iOS Android" at bounding box center [518, 204] width 982 height 635
click at [798, 327] on div at bounding box center [870, 259] width 216 height 481
drag, startPoint x: 894, startPoint y: 353, endPoint x: 884, endPoint y: 268, distance: 85.7
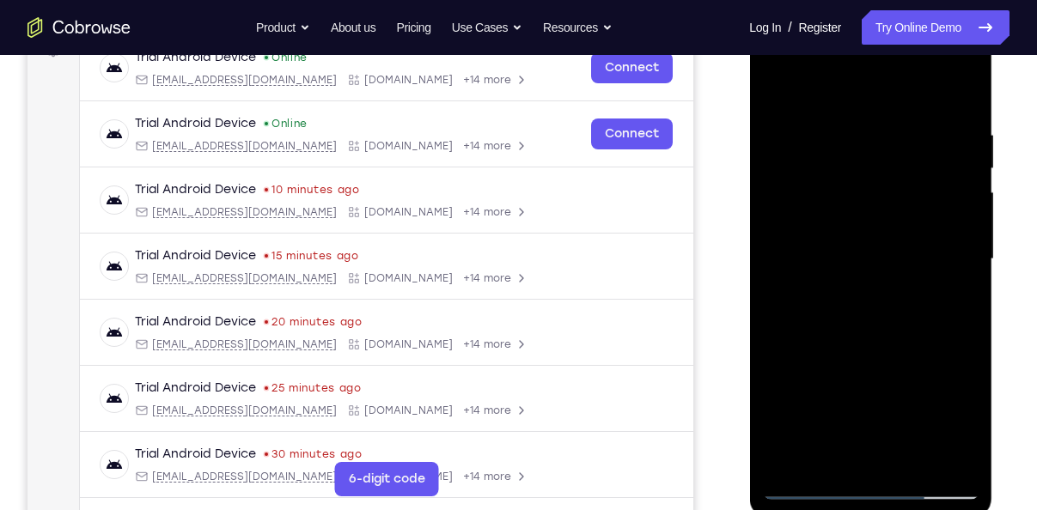
click at [884, 268] on div at bounding box center [870, 259] width 216 height 481
drag, startPoint x: 903, startPoint y: 369, endPoint x: 896, endPoint y: 251, distance: 118.7
click at [896, 251] on div at bounding box center [870, 259] width 216 height 481
click at [800, 388] on div at bounding box center [870, 259] width 216 height 481
click at [816, 240] on div at bounding box center [870, 259] width 216 height 481
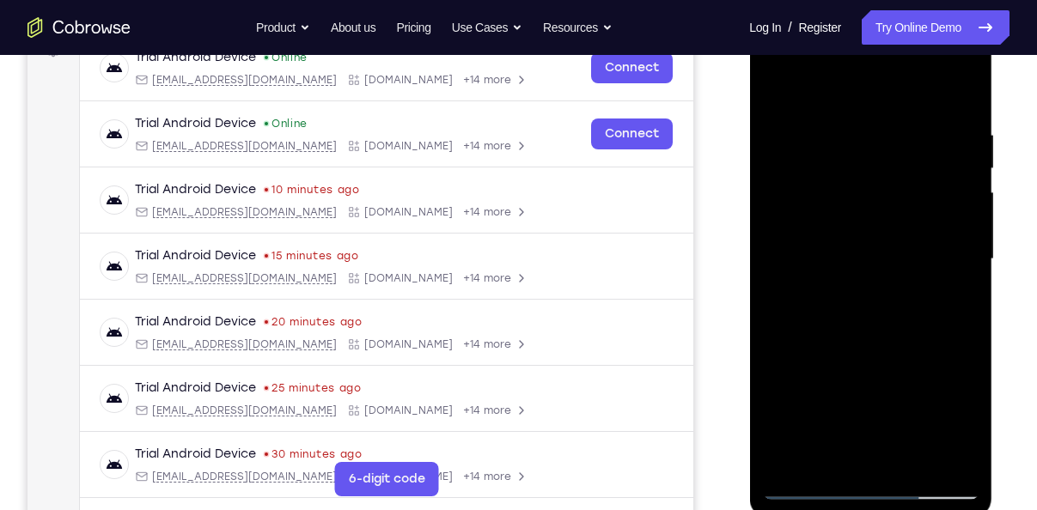
click at [934, 176] on div at bounding box center [870, 259] width 216 height 481
click at [803, 490] on div at bounding box center [870, 259] width 216 height 481
drag, startPoint x: 894, startPoint y: 389, endPoint x: 848, endPoint y: 164, distance: 229.8
click at [848, 164] on div at bounding box center [870, 259] width 216 height 481
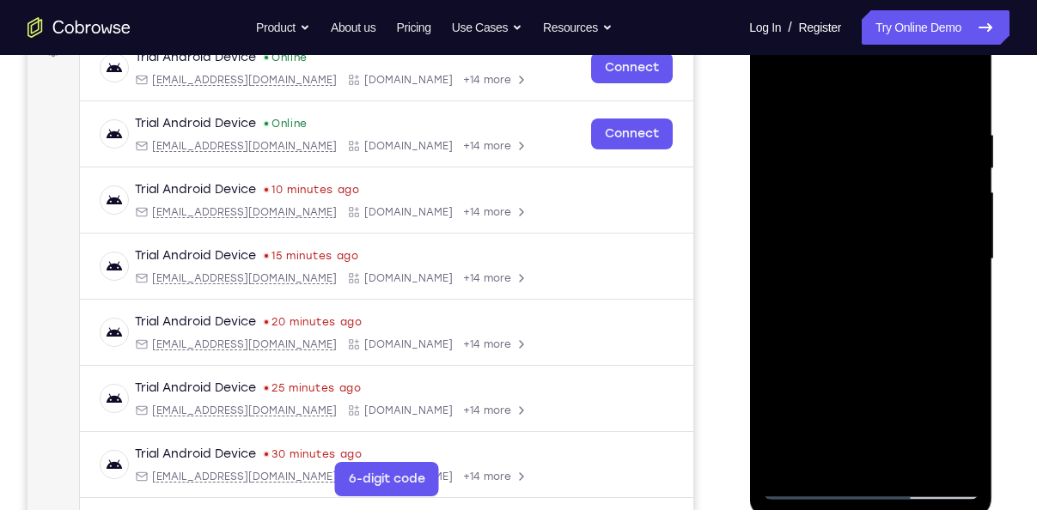
drag, startPoint x: 868, startPoint y: 362, endPoint x: 868, endPoint y: 170, distance: 192.4
click at [868, 170] on div at bounding box center [870, 259] width 216 height 481
drag, startPoint x: 958, startPoint y: 342, endPoint x: 773, endPoint y: 338, distance: 184.7
click at [773, 338] on div at bounding box center [870, 259] width 216 height 481
drag, startPoint x: 891, startPoint y: 426, endPoint x: 856, endPoint y: 232, distance: 197.3
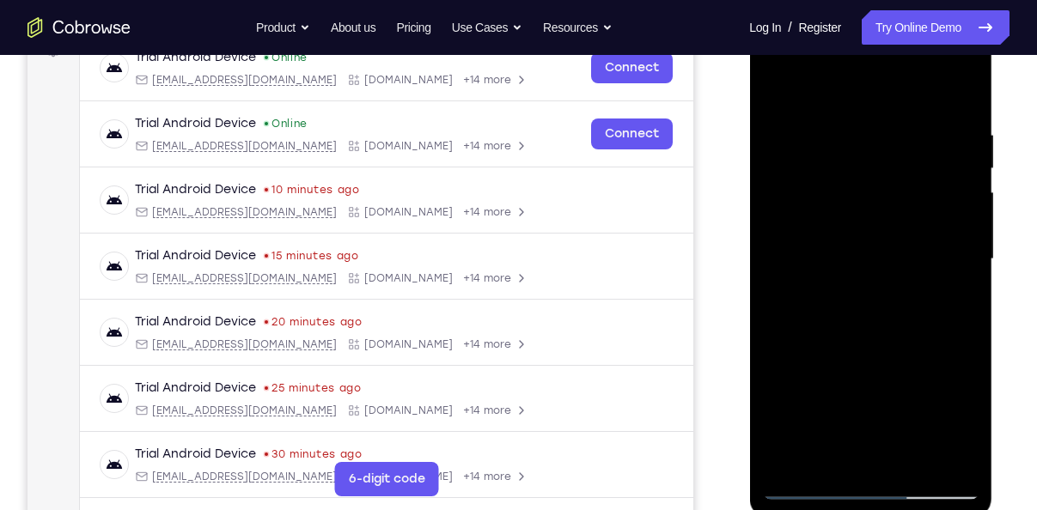
click at [856, 232] on div at bounding box center [870, 259] width 216 height 481
click at [825, 364] on div at bounding box center [870, 259] width 216 height 481
click at [930, 193] on div at bounding box center [870, 259] width 216 height 481
click at [777, 129] on div at bounding box center [870, 259] width 216 height 481
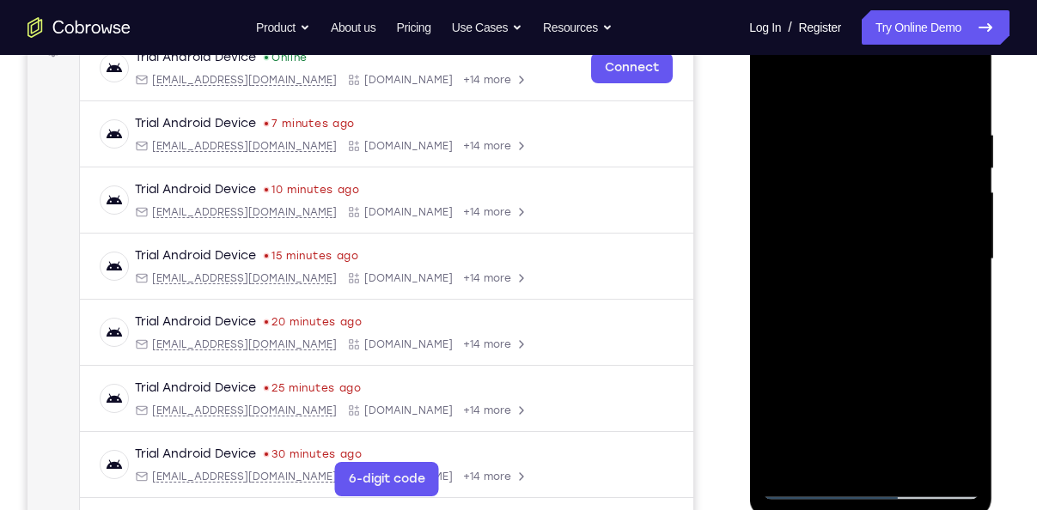
click at [777, 129] on div at bounding box center [870, 259] width 216 height 481
click at [899, 146] on div at bounding box center [870, 259] width 216 height 481
click at [777, 80] on div at bounding box center [870, 259] width 216 height 481
click at [795, 498] on div at bounding box center [870, 259] width 216 height 481
click at [921, 189] on div at bounding box center [870, 259] width 216 height 481
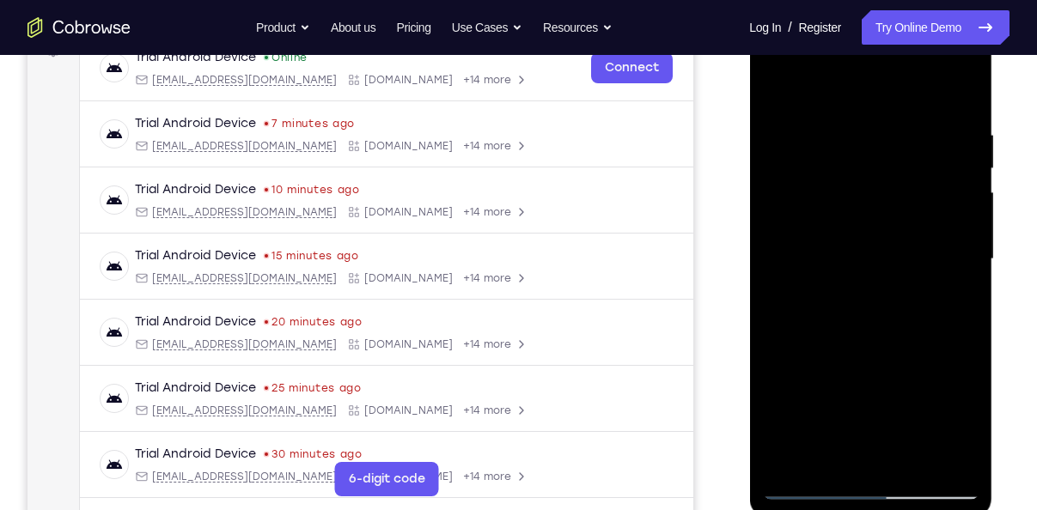
click at [932, 188] on div at bounding box center [870, 259] width 216 height 481
drag, startPoint x: 908, startPoint y: 376, endPoint x: 895, endPoint y: 258, distance: 119.2
click at [895, 258] on div at bounding box center [870, 259] width 216 height 481
click at [967, 366] on div at bounding box center [870, 259] width 216 height 481
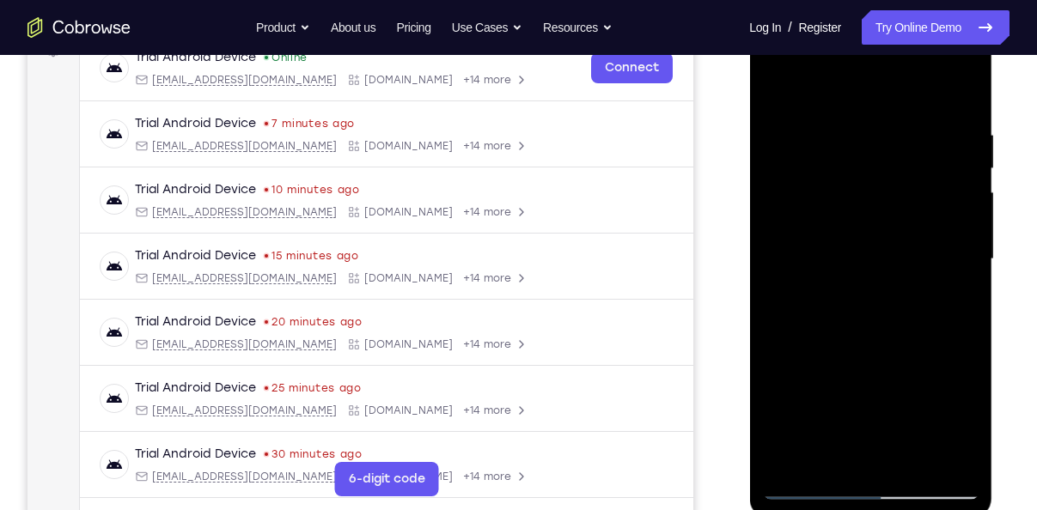
click at [967, 366] on div at bounding box center [870, 259] width 216 height 481
click at [968, 360] on div at bounding box center [870, 259] width 216 height 481
click at [886, 268] on div at bounding box center [870, 259] width 216 height 481
click at [886, 314] on div at bounding box center [870, 259] width 216 height 481
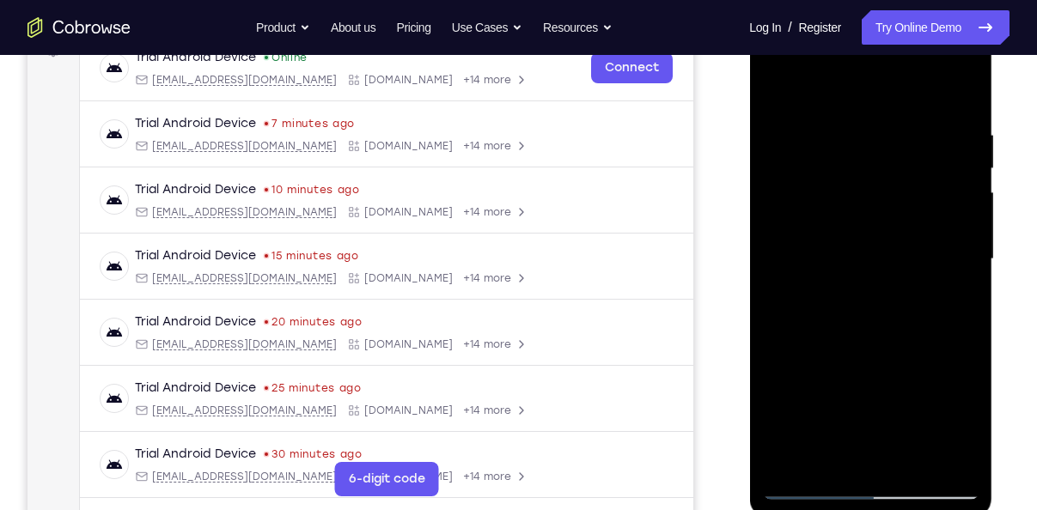
click at [880, 258] on div at bounding box center [870, 259] width 216 height 481
drag, startPoint x: 862, startPoint y: 141, endPoint x: 877, endPoint y: 356, distance: 215.3
click at [877, 356] on div at bounding box center [870, 259] width 216 height 481
drag, startPoint x: 867, startPoint y: 192, endPoint x: 889, endPoint y: 342, distance: 151.1
click at [889, 342] on div at bounding box center [870, 259] width 216 height 481
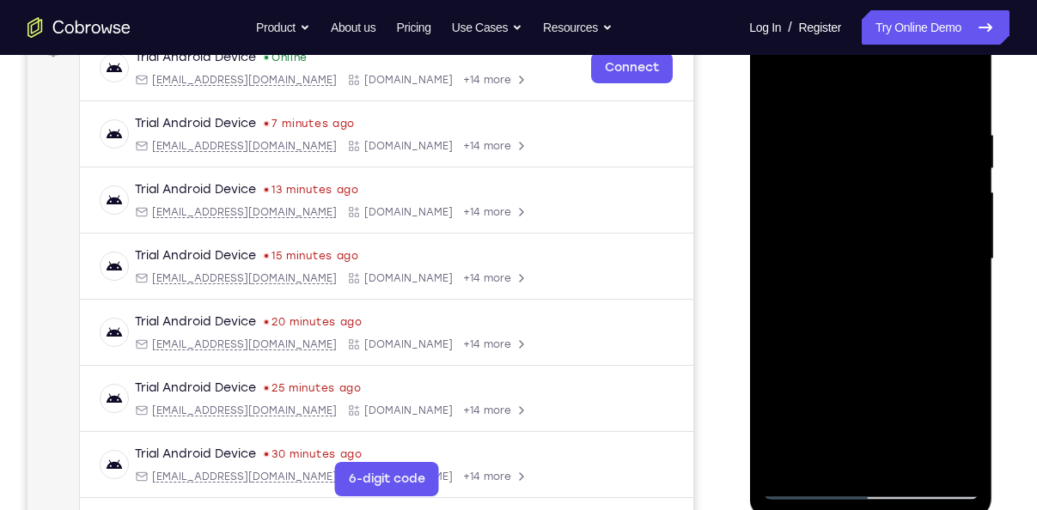
drag, startPoint x: 891, startPoint y: 424, endPoint x: 899, endPoint y: 344, distance: 81.2
click at [899, 344] on div at bounding box center [870, 259] width 216 height 481
click at [966, 361] on div at bounding box center [870, 259] width 216 height 481
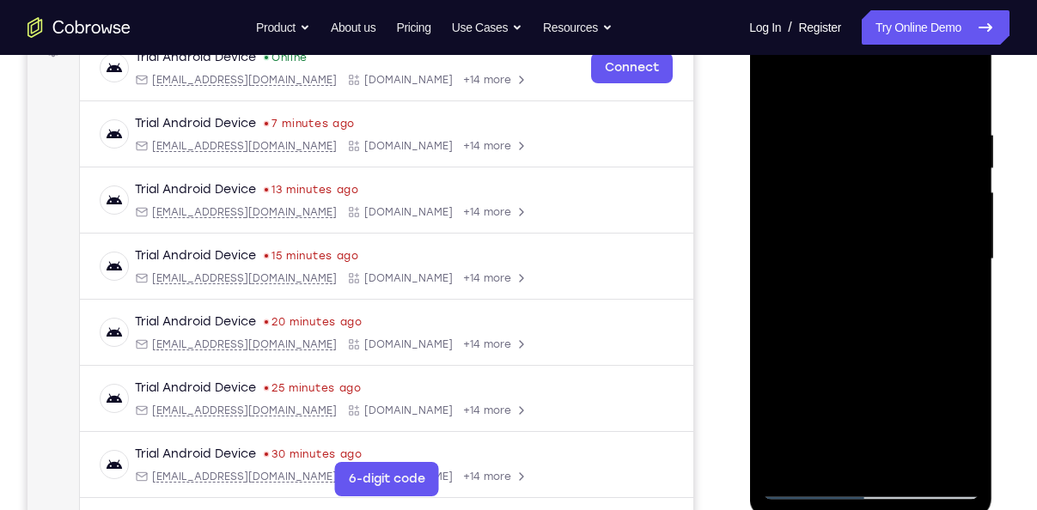
click at [966, 361] on div at bounding box center [870, 259] width 216 height 481
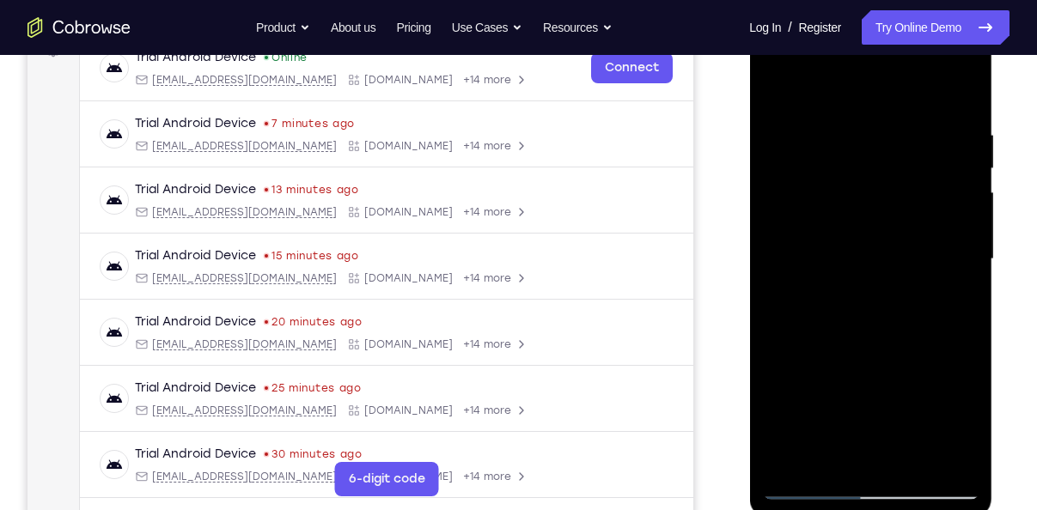
click at [966, 361] on div at bounding box center [870, 259] width 216 height 481
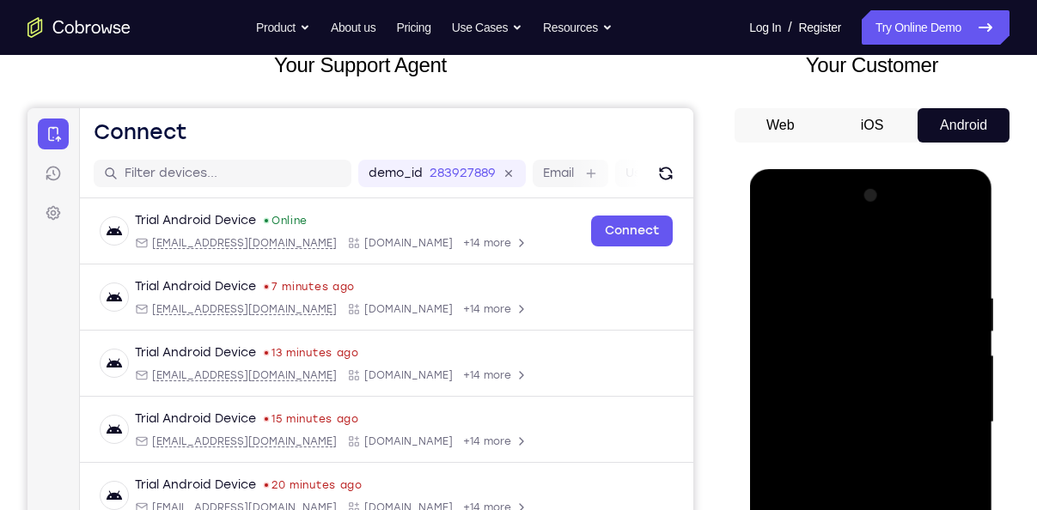
scroll to position [115, 0]
click at [774, 238] on div at bounding box center [870, 422] width 216 height 481
click at [773, 251] on div at bounding box center [870, 422] width 216 height 481
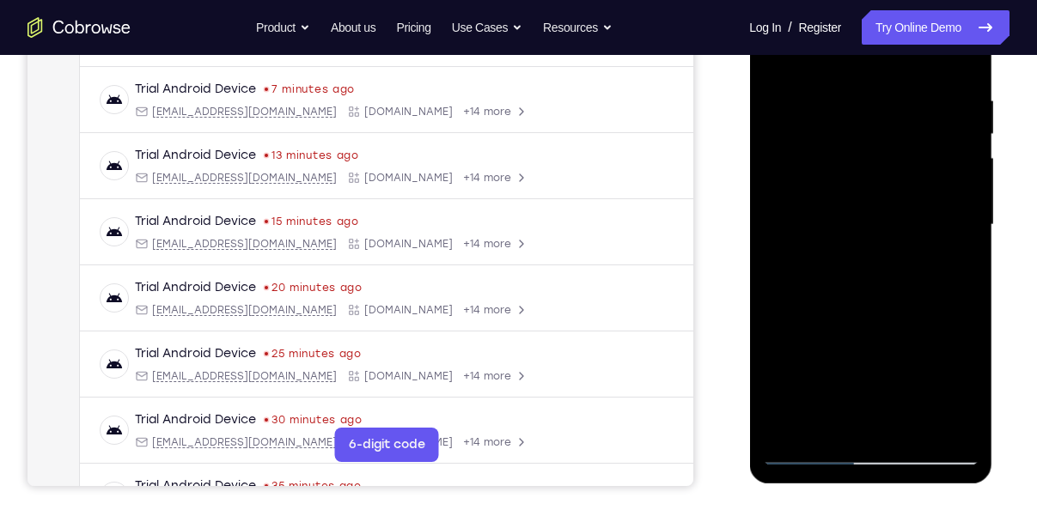
scroll to position [313, 0]
click at [832, 423] on div at bounding box center [870, 225] width 216 height 481
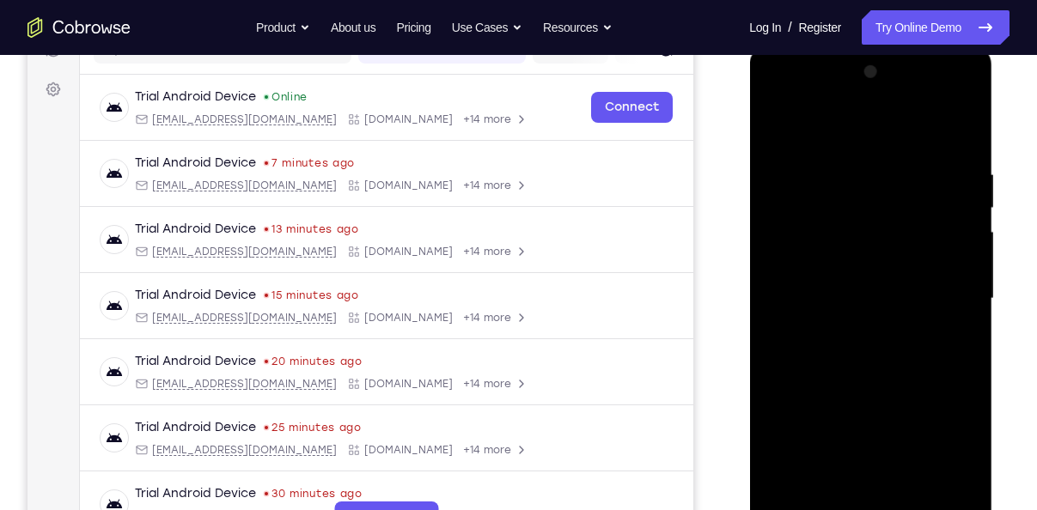
scroll to position [215, 0]
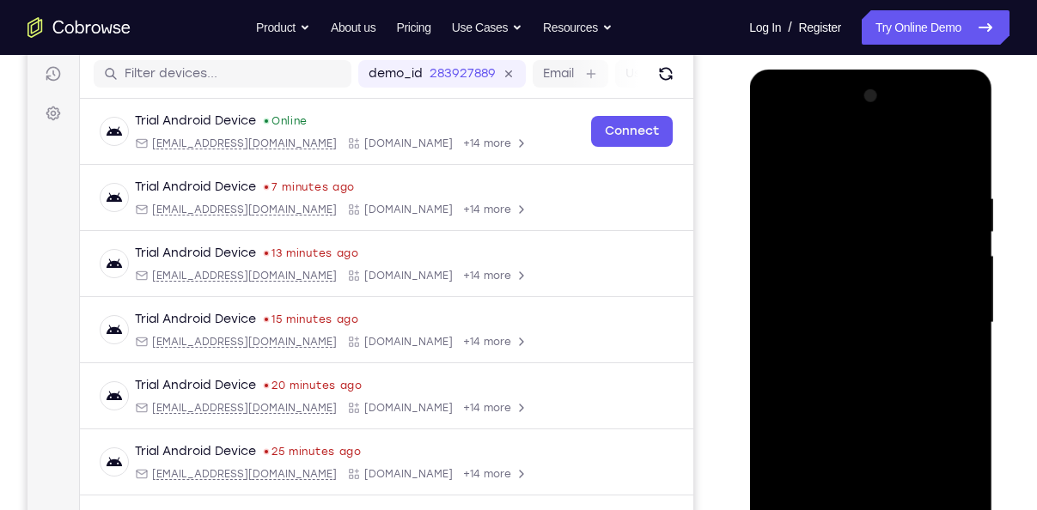
click at [850, 155] on div at bounding box center [870, 322] width 216 height 481
click at [815, 270] on div at bounding box center [870, 322] width 216 height 481
click at [776, 149] on div at bounding box center [870, 322] width 216 height 481
click at [820, 308] on div at bounding box center [870, 322] width 216 height 481
click at [783, 149] on div at bounding box center [870, 322] width 216 height 481
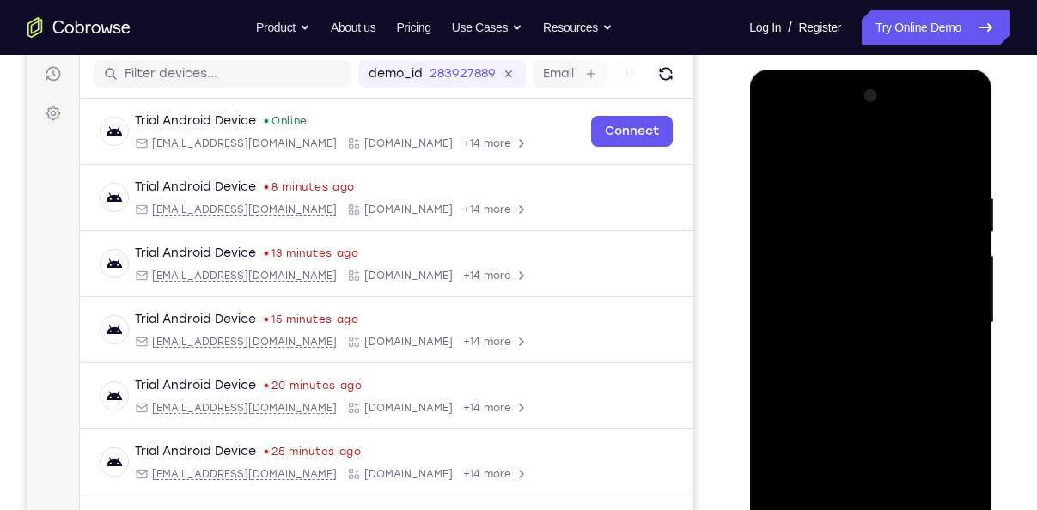
click at [813, 205] on div at bounding box center [870, 322] width 216 height 481
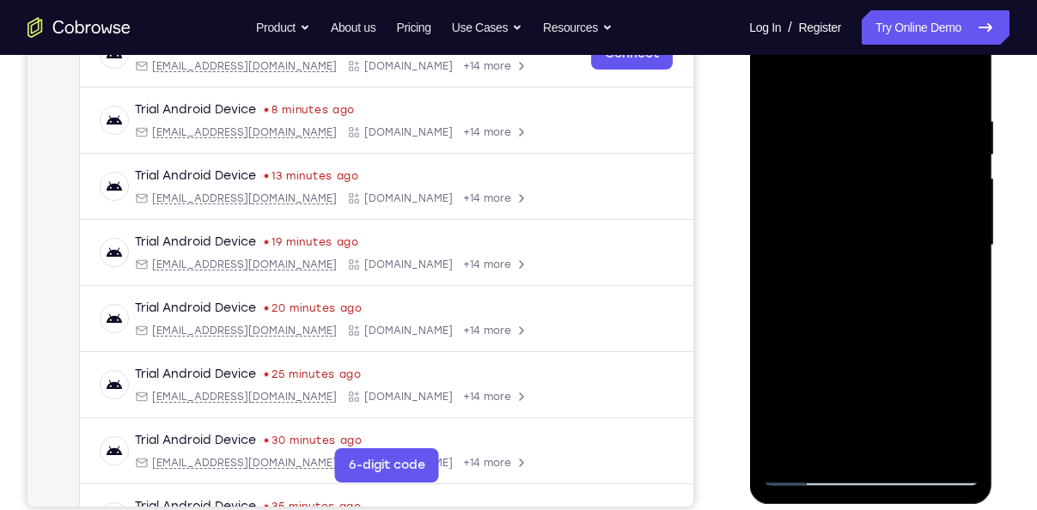
scroll to position [282, 0]
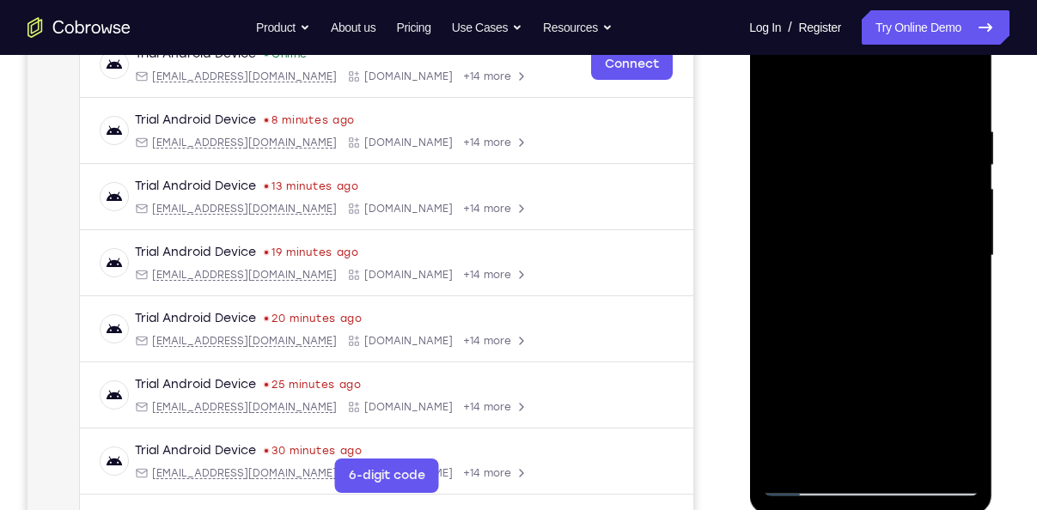
click at [813, 484] on div at bounding box center [870, 255] width 216 height 481
click at [799, 464] on div at bounding box center [870, 255] width 216 height 481
click at [807, 478] on div at bounding box center [870, 255] width 216 height 481
click at [823, 230] on div at bounding box center [870, 255] width 216 height 481
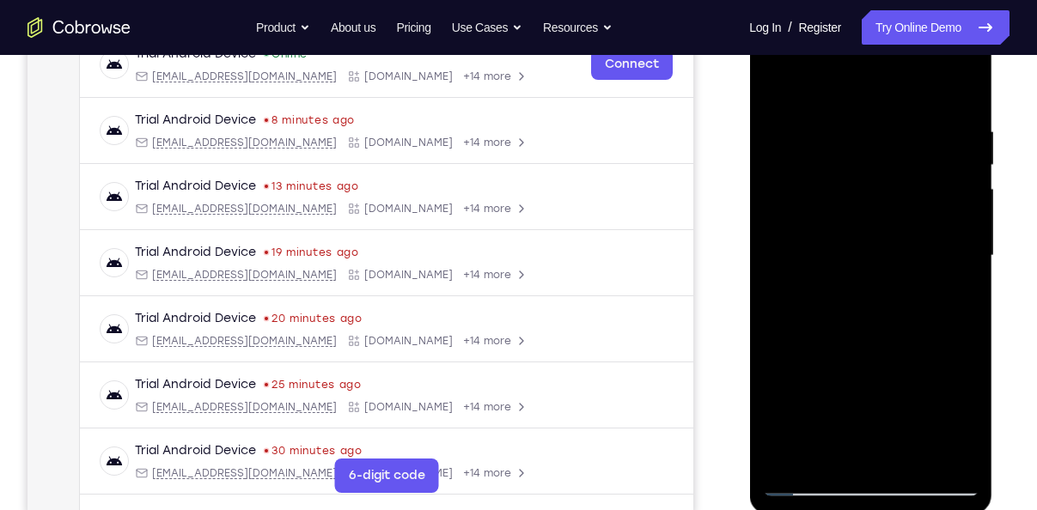
drag, startPoint x: 849, startPoint y: 405, endPoint x: 886, endPoint y: 180, distance: 228.1
click at [886, 180] on div at bounding box center [870, 255] width 216 height 481
drag, startPoint x: 862, startPoint y: 313, endPoint x: 896, endPoint y: 79, distance: 236.0
click at [896, 79] on div at bounding box center [870, 255] width 216 height 481
drag, startPoint x: 862, startPoint y: 310, endPoint x: 889, endPoint y: 113, distance: 198.5
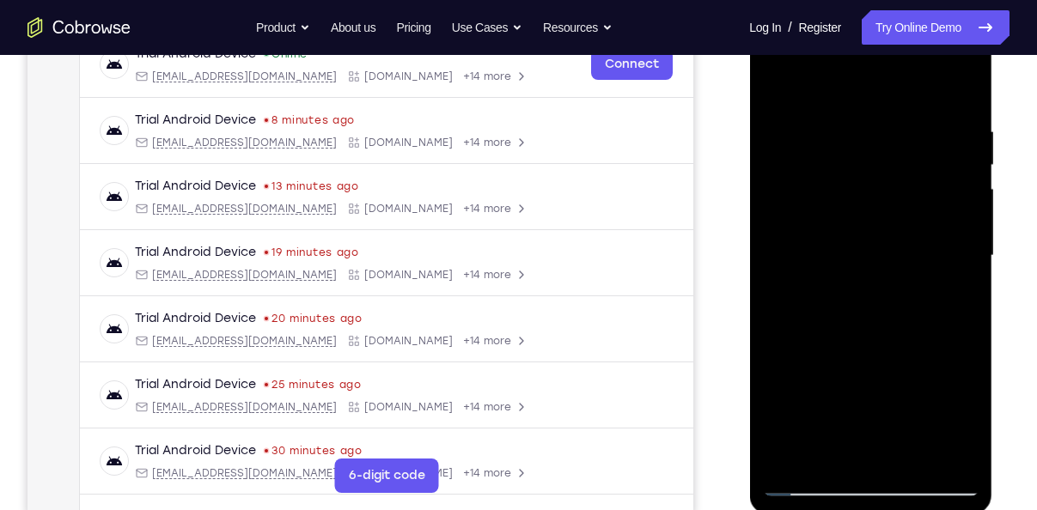
click at [889, 113] on div at bounding box center [870, 255] width 216 height 481
click at [805, 454] on div at bounding box center [870, 255] width 216 height 481
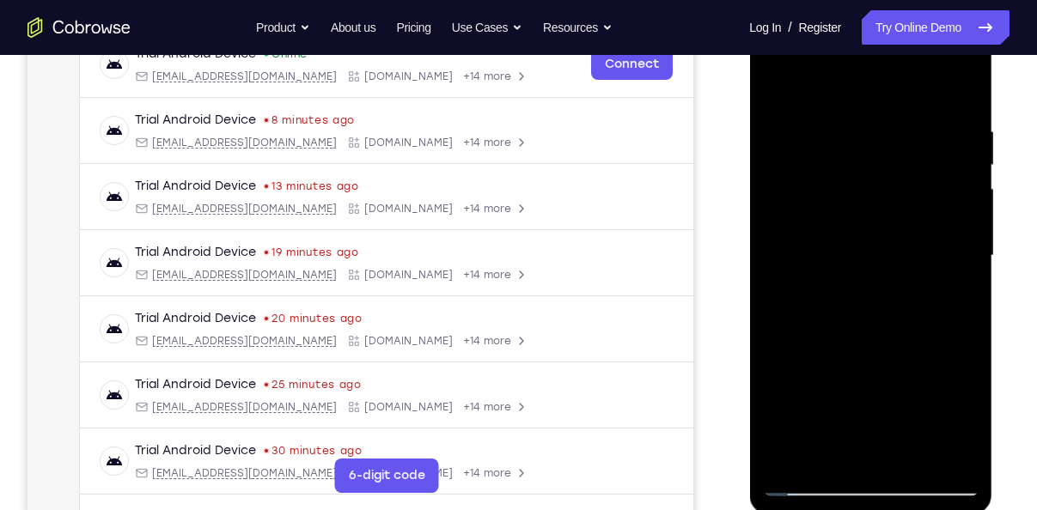
click at [805, 454] on div at bounding box center [870, 255] width 216 height 481
drag, startPoint x: 805, startPoint y: 454, endPoint x: 795, endPoint y: 457, distance: 10.9
click at [795, 457] on div at bounding box center [870, 255] width 216 height 481
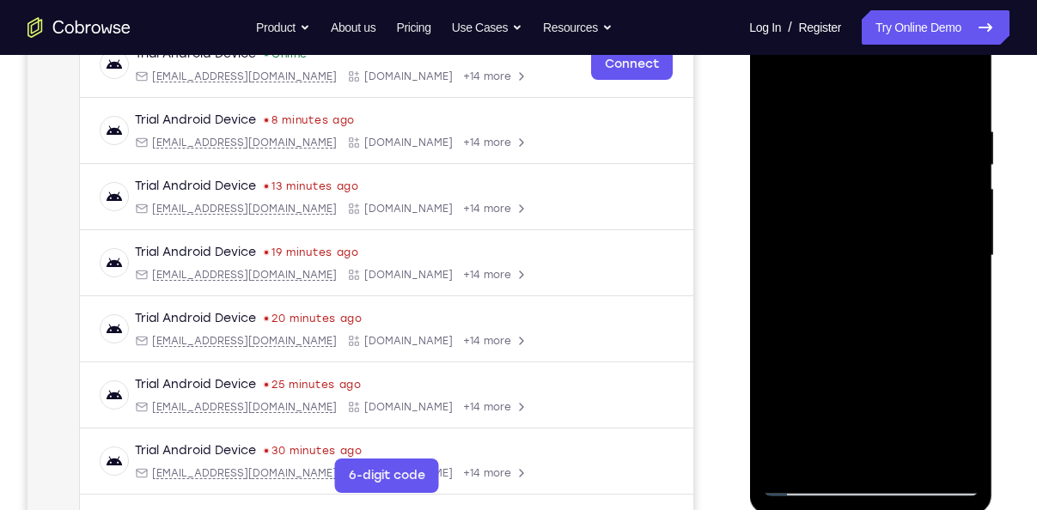
click at [795, 457] on div at bounding box center [870, 255] width 216 height 481
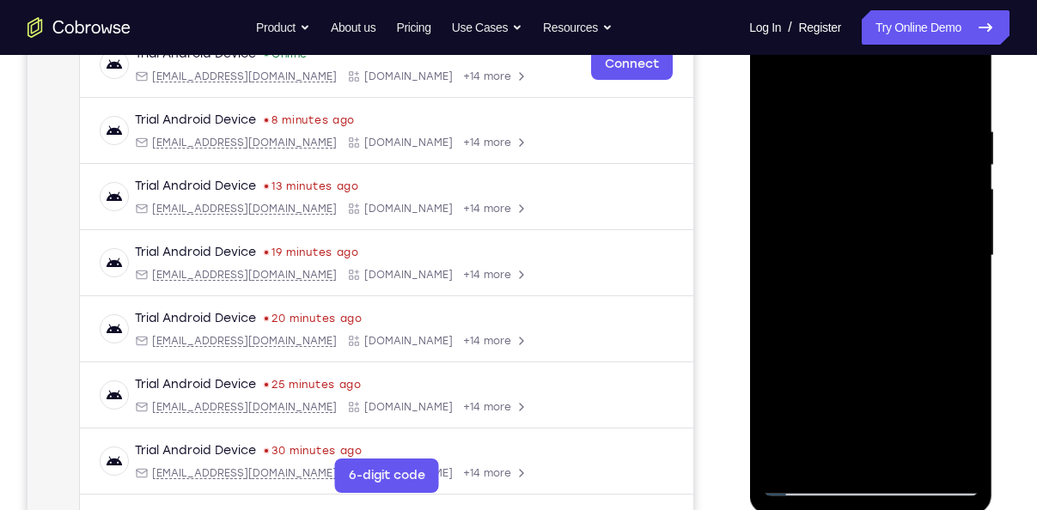
click at [795, 457] on div at bounding box center [870, 255] width 216 height 481
drag, startPoint x: 880, startPoint y: 174, endPoint x: 889, endPoint y: 289, distance: 115.5
click at [889, 289] on div at bounding box center [870, 255] width 216 height 481
drag, startPoint x: 935, startPoint y: 104, endPoint x: 778, endPoint y: 142, distance: 160.8
click at [778, 142] on div at bounding box center [870, 255] width 216 height 481
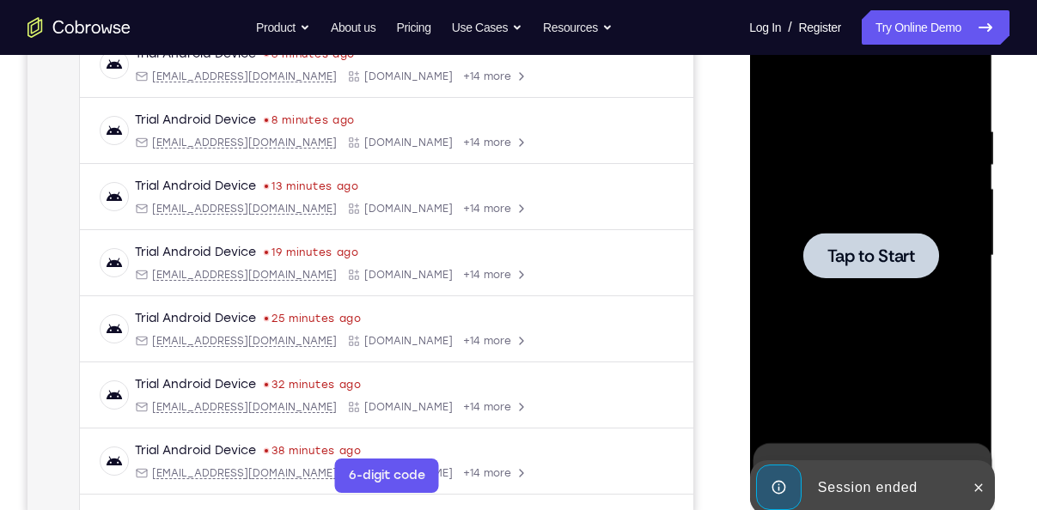
click at [906, 267] on div at bounding box center [870, 256] width 136 height 46
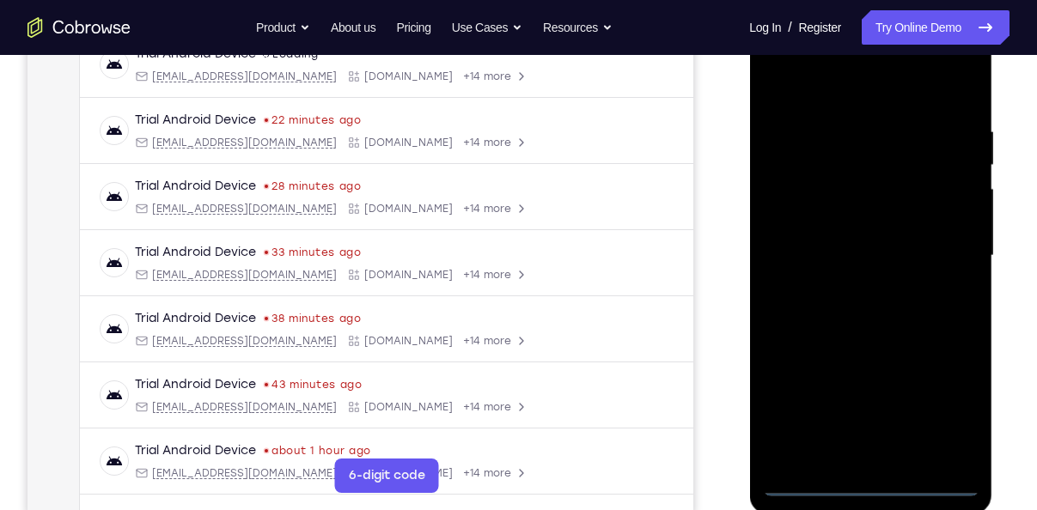
click at [866, 479] on div at bounding box center [870, 255] width 216 height 481
click at [941, 404] on div at bounding box center [870, 255] width 216 height 481
click at [841, 114] on div at bounding box center [870, 255] width 216 height 481
click at [831, 107] on div at bounding box center [870, 255] width 216 height 481
click at [831, 92] on div at bounding box center [870, 255] width 216 height 481
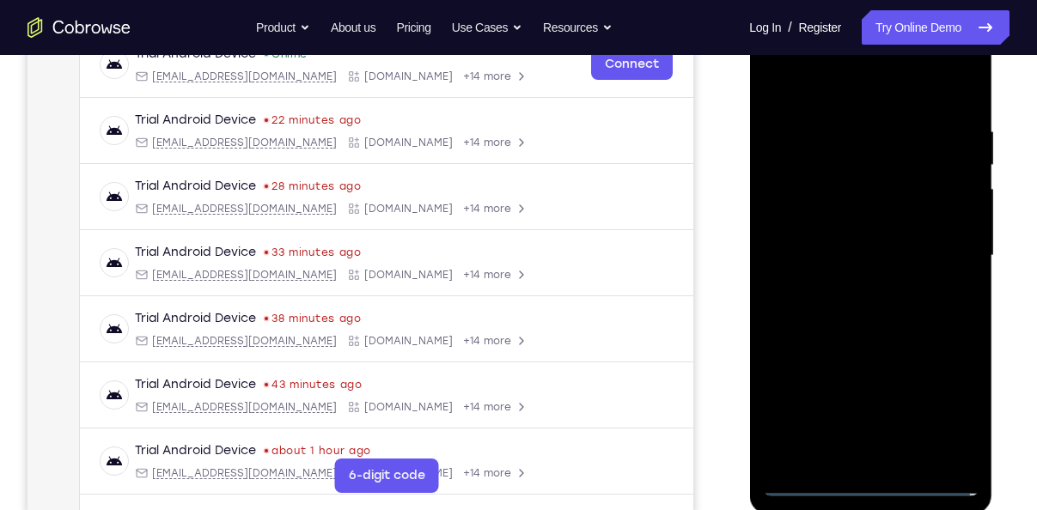
click at [937, 241] on div at bounding box center [870, 255] width 216 height 481
click at [851, 282] on div at bounding box center [870, 255] width 216 height 481
click at [862, 221] on div at bounding box center [870, 255] width 216 height 481
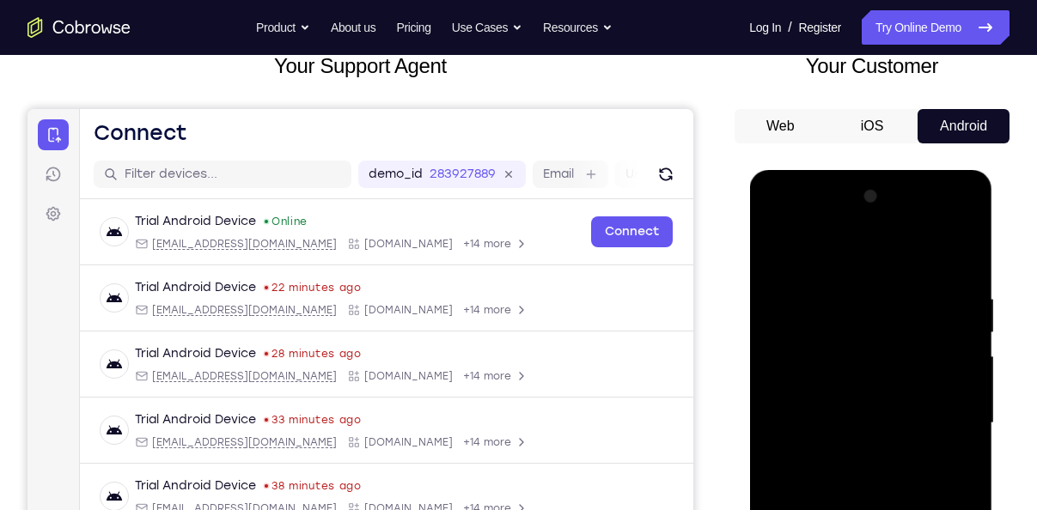
scroll to position [115, 0]
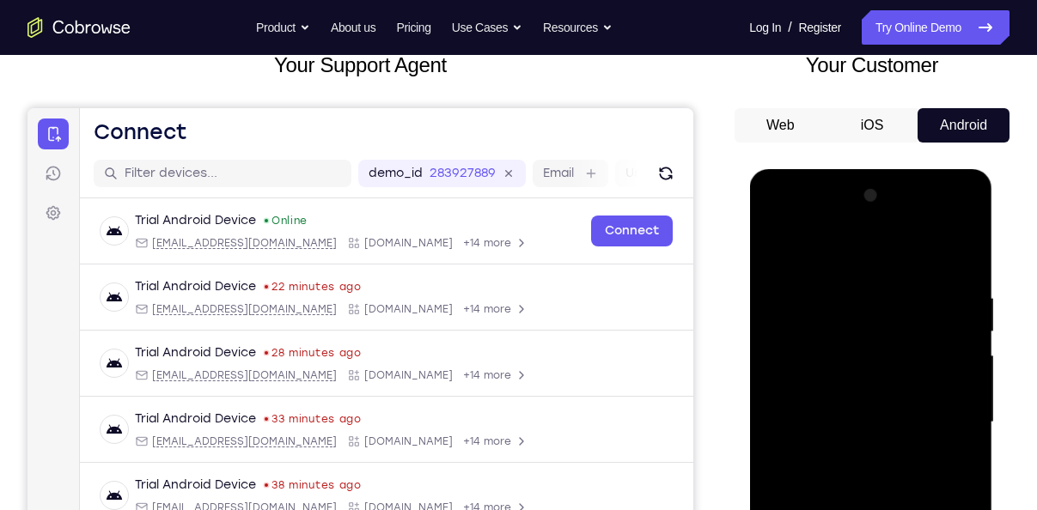
drag, startPoint x: 879, startPoint y: 423, endPoint x: 875, endPoint y: 412, distance: 10.9
click at [875, 412] on div at bounding box center [870, 422] width 216 height 481
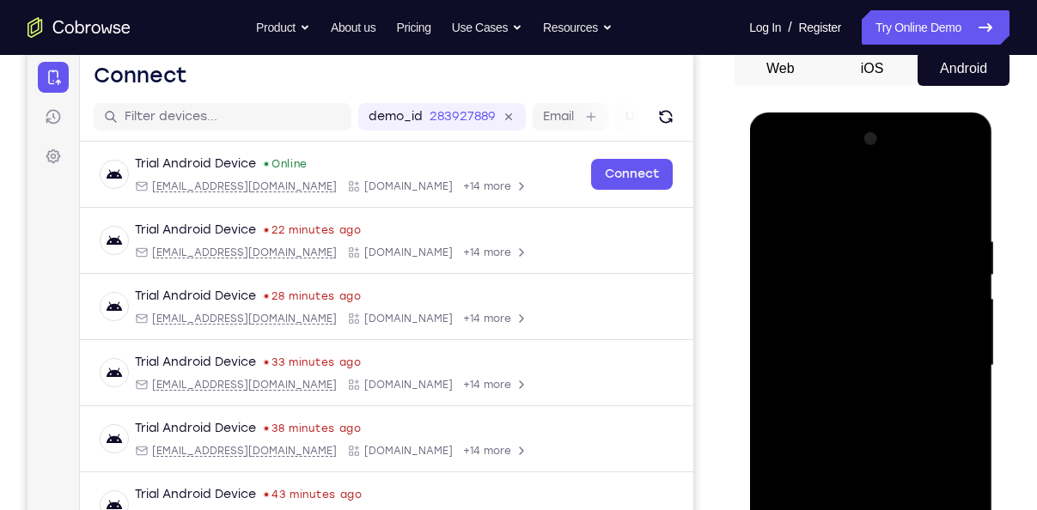
scroll to position [181, 0]
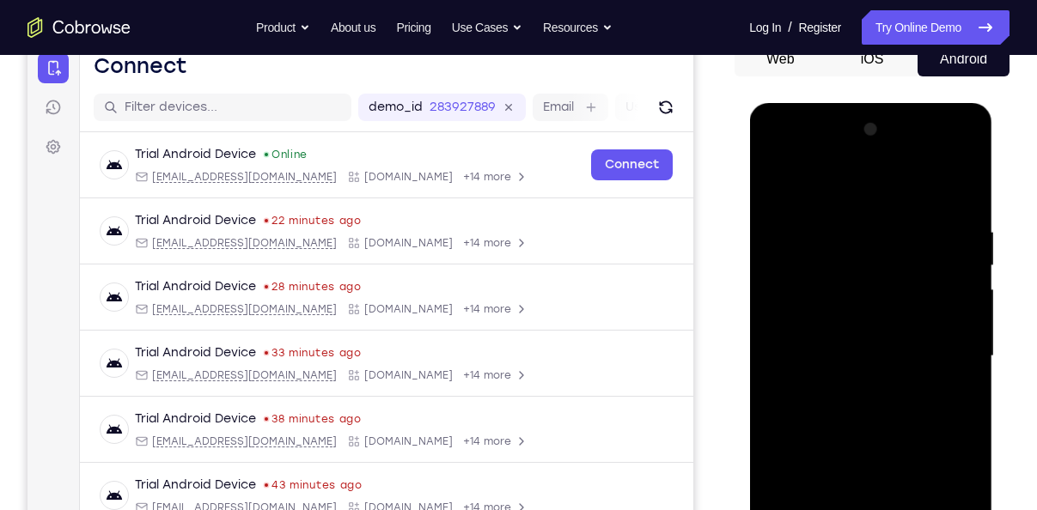
click at [958, 314] on div at bounding box center [870, 356] width 216 height 481
click at [863, 383] on div at bounding box center [870, 356] width 216 height 481
click at [829, 315] on div at bounding box center [870, 356] width 216 height 481
click at [958, 305] on div at bounding box center [870, 356] width 216 height 481
click at [874, 308] on div at bounding box center [870, 356] width 216 height 481
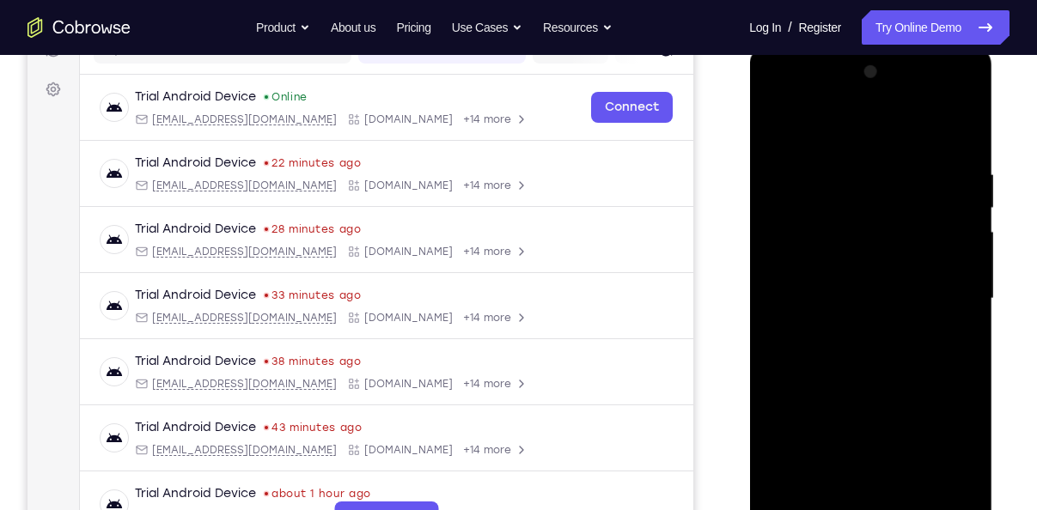
scroll to position [253, 0]
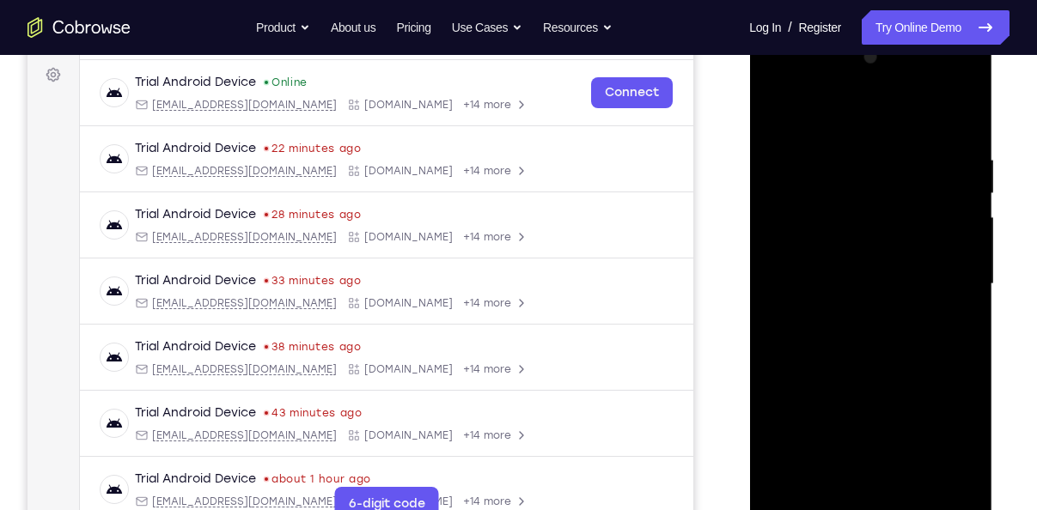
drag, startPoint x: 862, startPoint y: 187, endPoint x: 872, endPoint y: 330, distance: 143.0
click at [872, 330] on div at bounding box center [870, 284] width 216 height 481
click at [905, 499] on div at bounding box center [870, 284] width 216 height 481
click at [889, 381] on div at bounding box center [870, 284] width 216 height 481
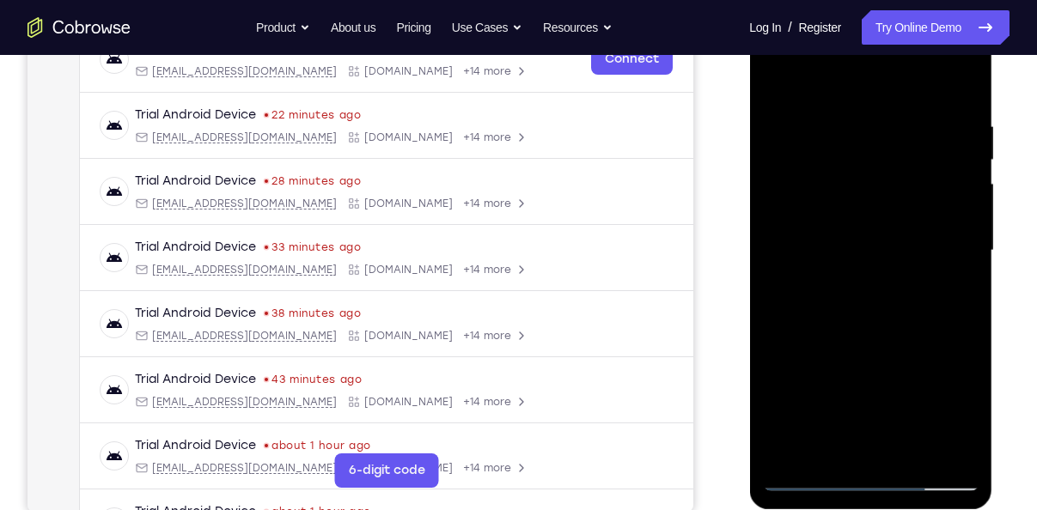
scroll to position [299, 0]
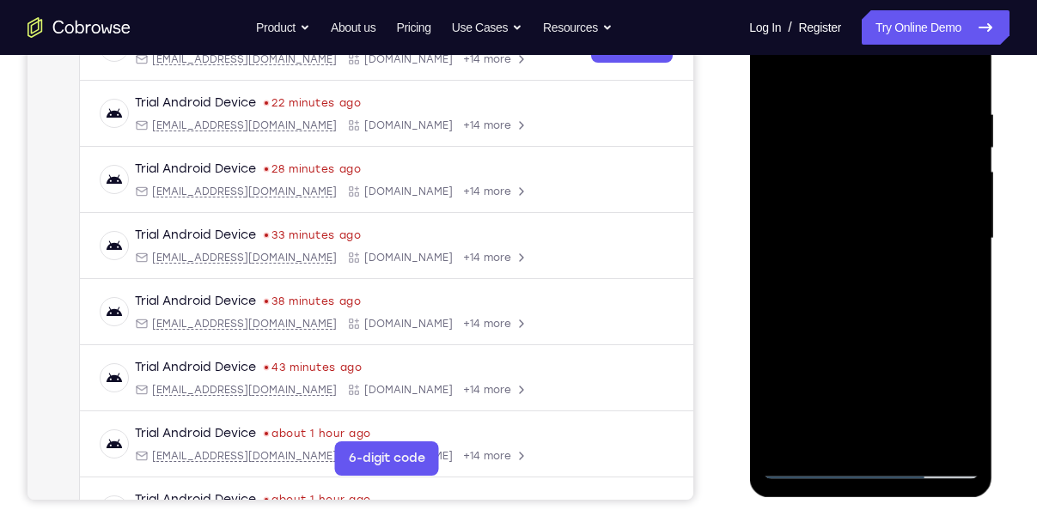
click at [807, 473] on div at bounding box center [870, 238] width 216 height 481
